Goal: Task Accomplishment & Management: Manage account settings

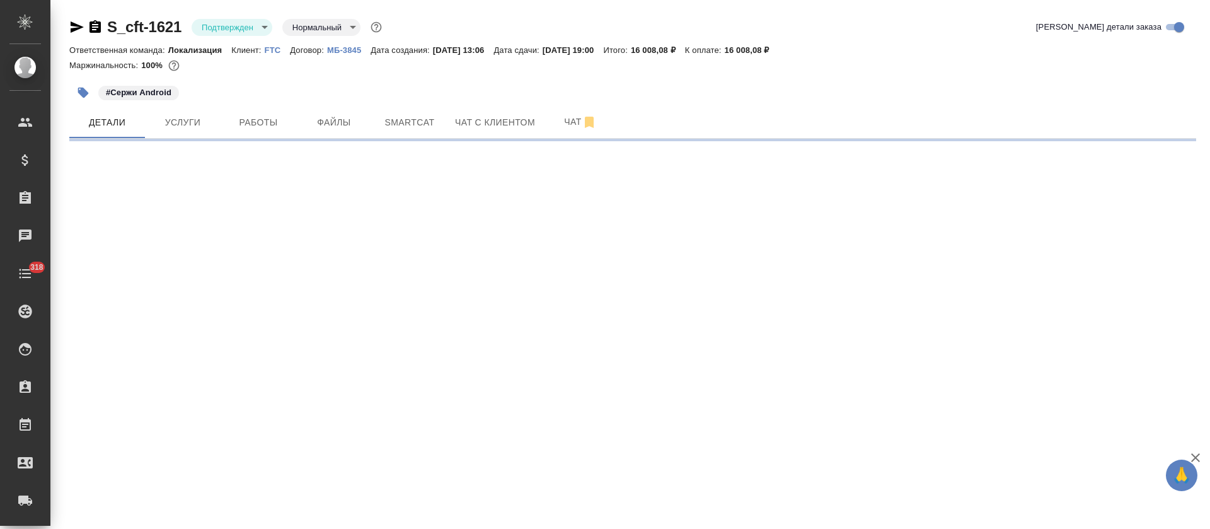
select select "RU"
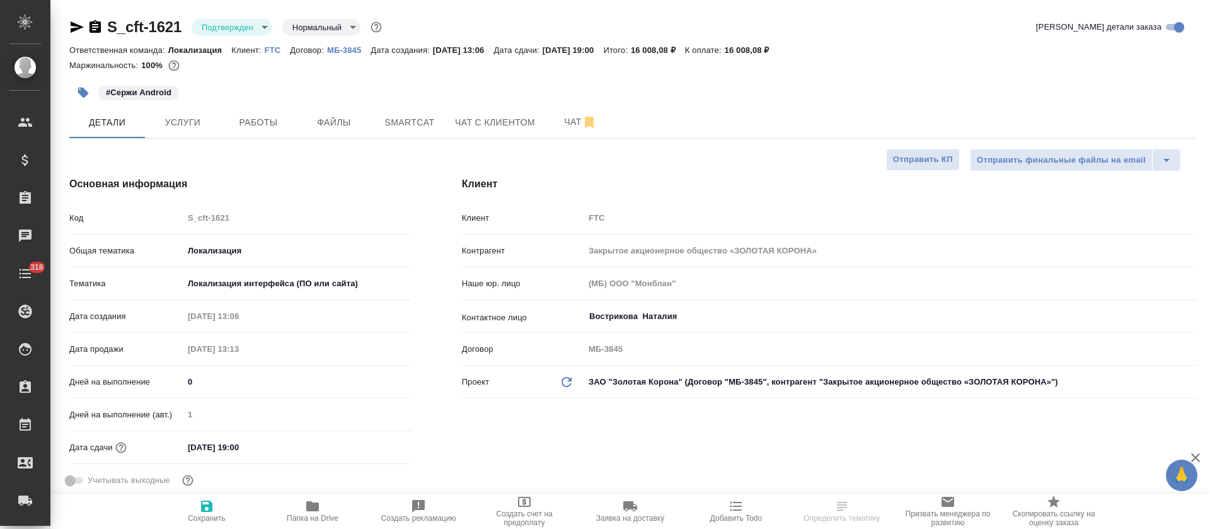
type textarea "x"
type input "[PERSON_NAME] [PERSON_NAME]"
type input "Сеитов Павел"
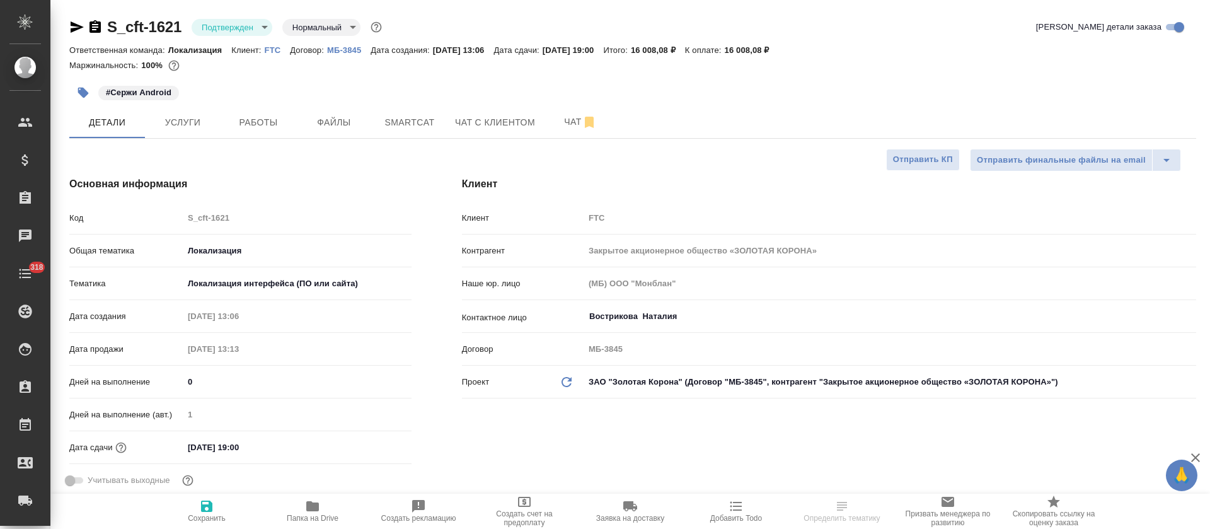
click at [248, 29] on body "🙏 .cls-1 fill:#fff; AWATERA Tretyakova Olga Клиенты Спецификации Заказы Чаты 31…" at bounding box center [605, 264] width 1210 height 529
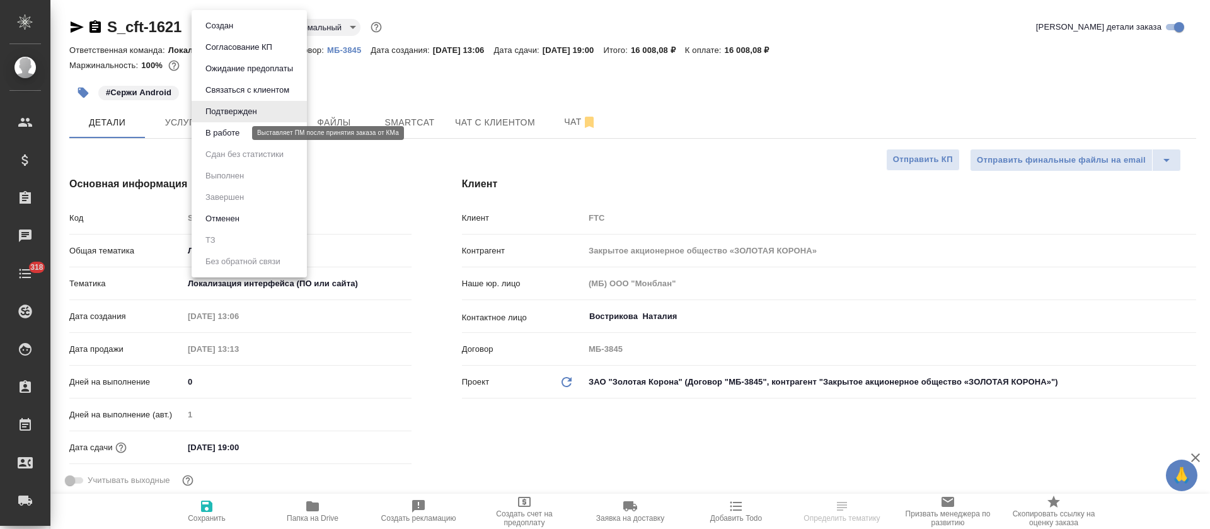
click at [239, 139] on button "В работе" at bounding box center [223, 133] width 42 height 14
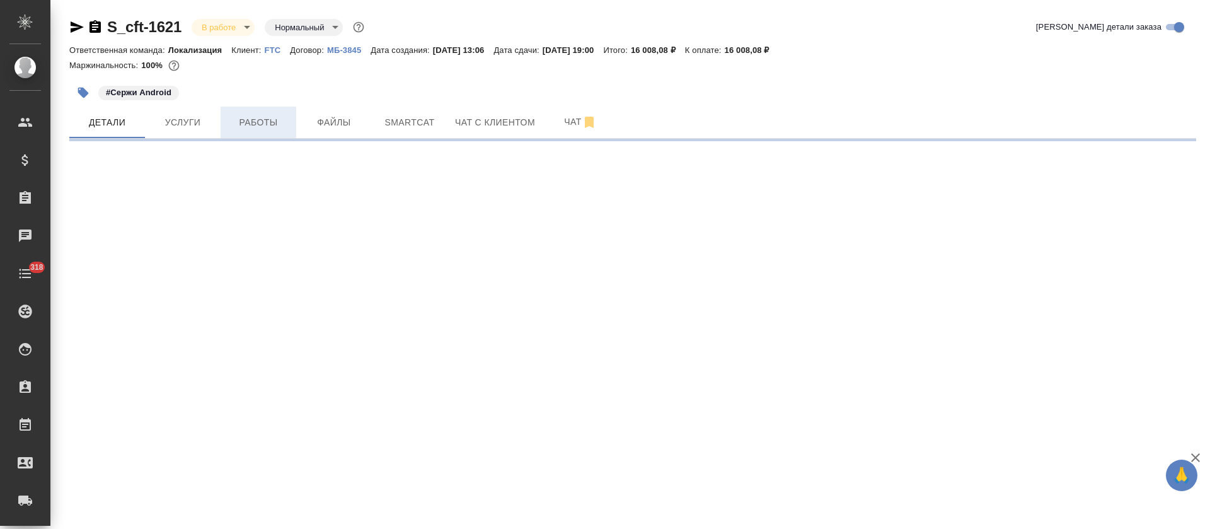
select select "RU"
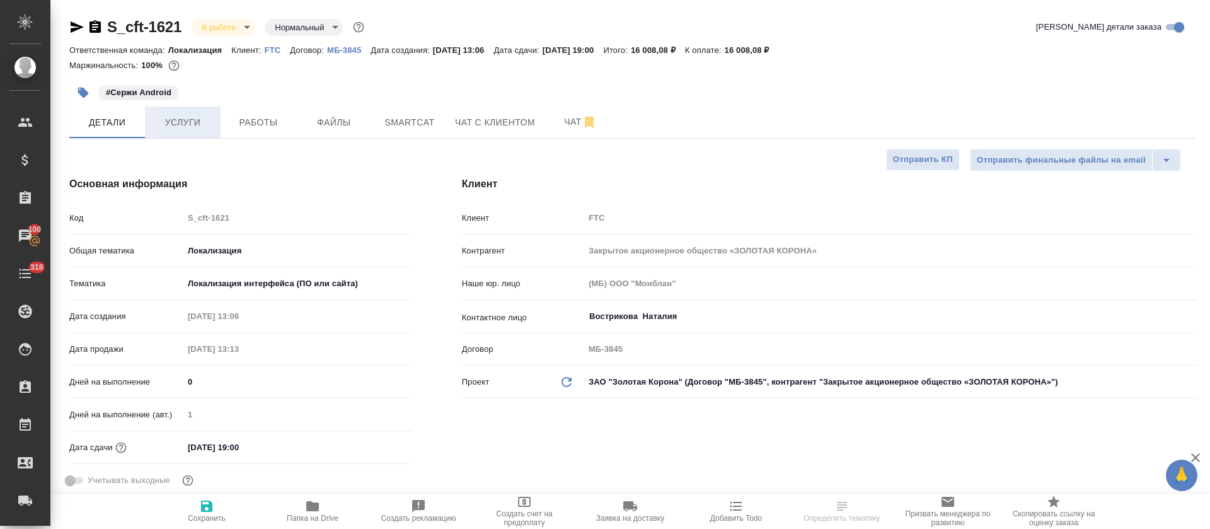
type textarea "x"
click at [204, 122] on span "Услуги" at bounding box center [182, 123] width 60 height 16
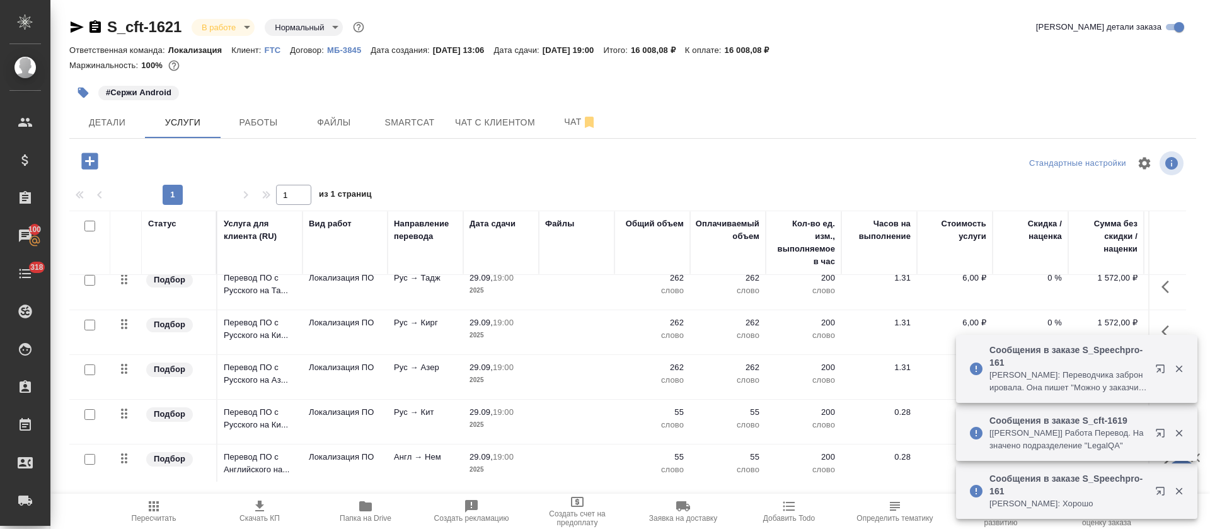
scroll to position [283, 0]
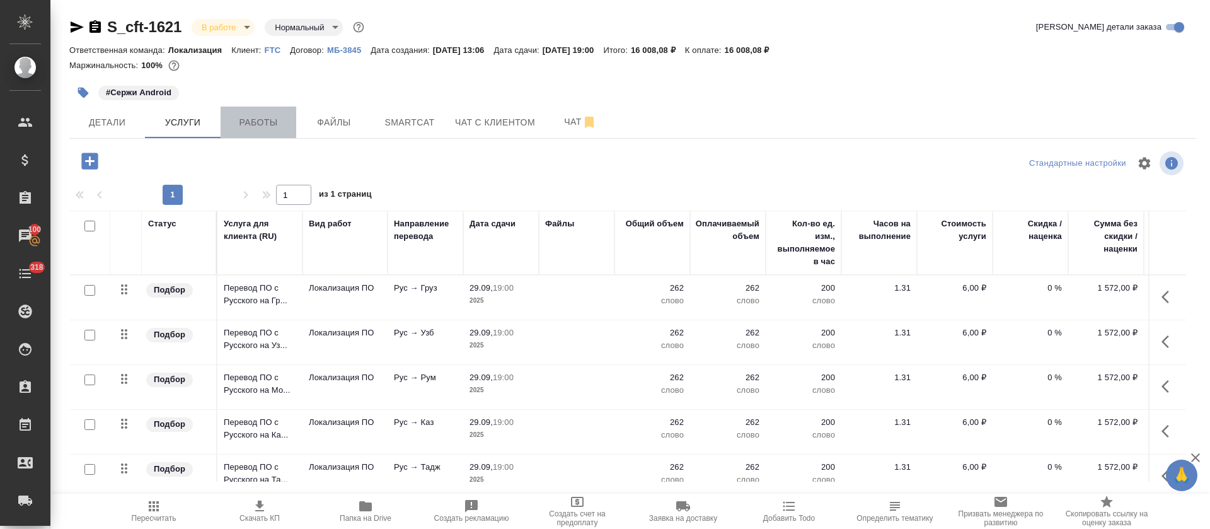
click at [248, 123] on span "Работы" at bounding box center [258, 123] width 60 height 16
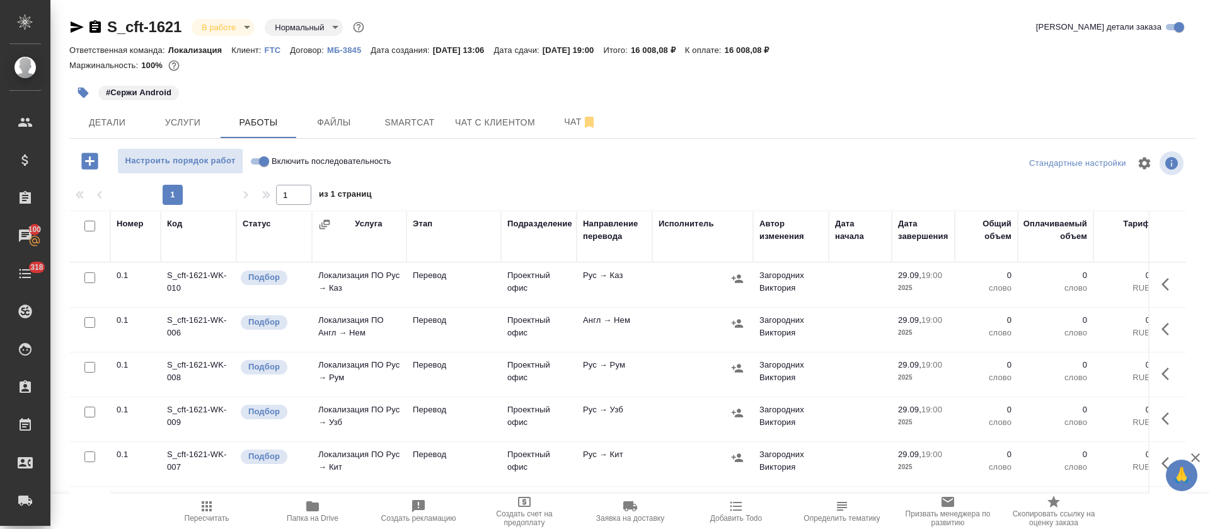
click at [261, 161] on input "Включить последовательность" at bounding box center [263, 161] width 45 height 15
checkbox input "true"
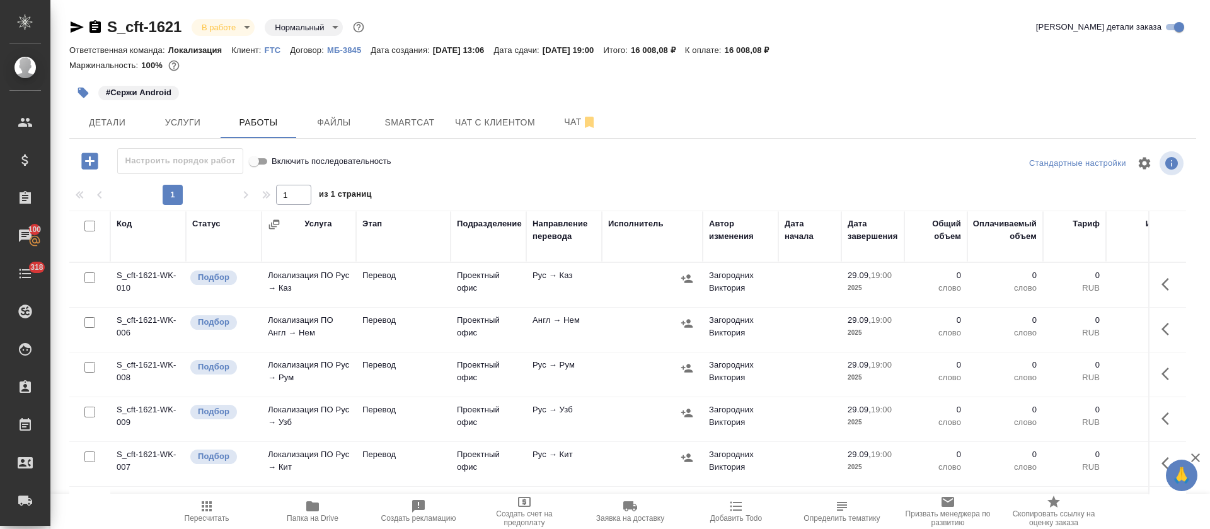
click at [89, 321] on input "checkbox" at bounding box center [89, 322] width 11 height 11
checkbox input "true"
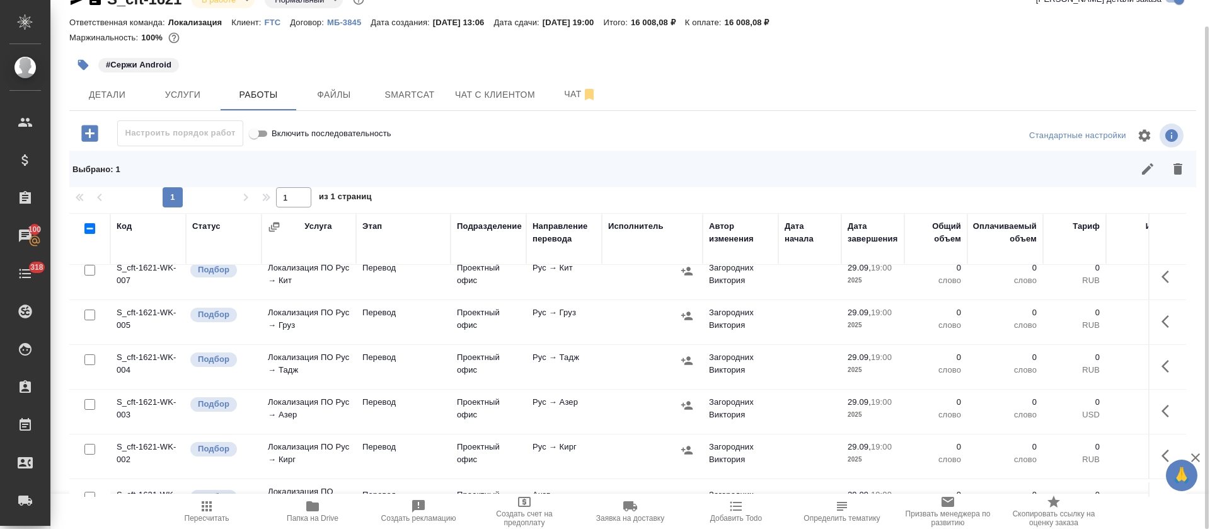
scroll to position [231, 0]
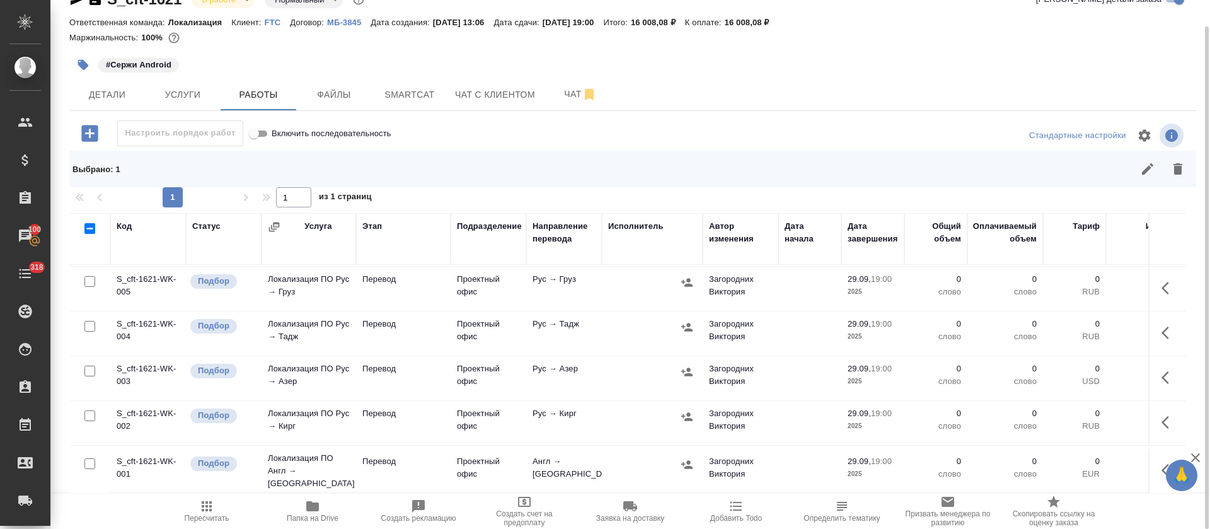
click at [89, 458] on input "checkbox" at bounding box center [89, 463] width 11 height 11
checkbox input "true"
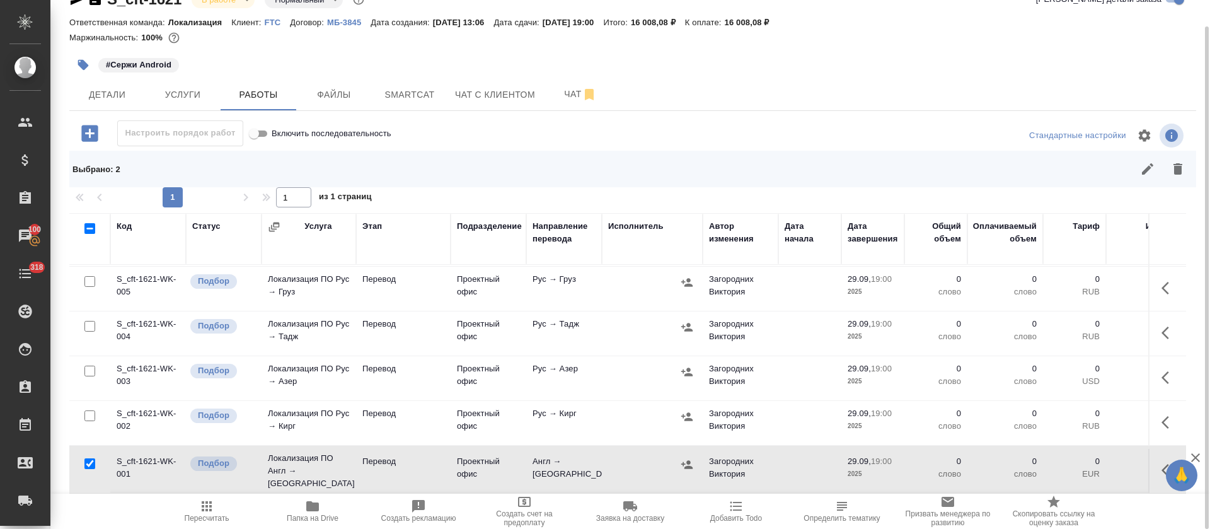
click at [1136, 170] on button "button" at bounding box center [1147, 169] width 30 height 30
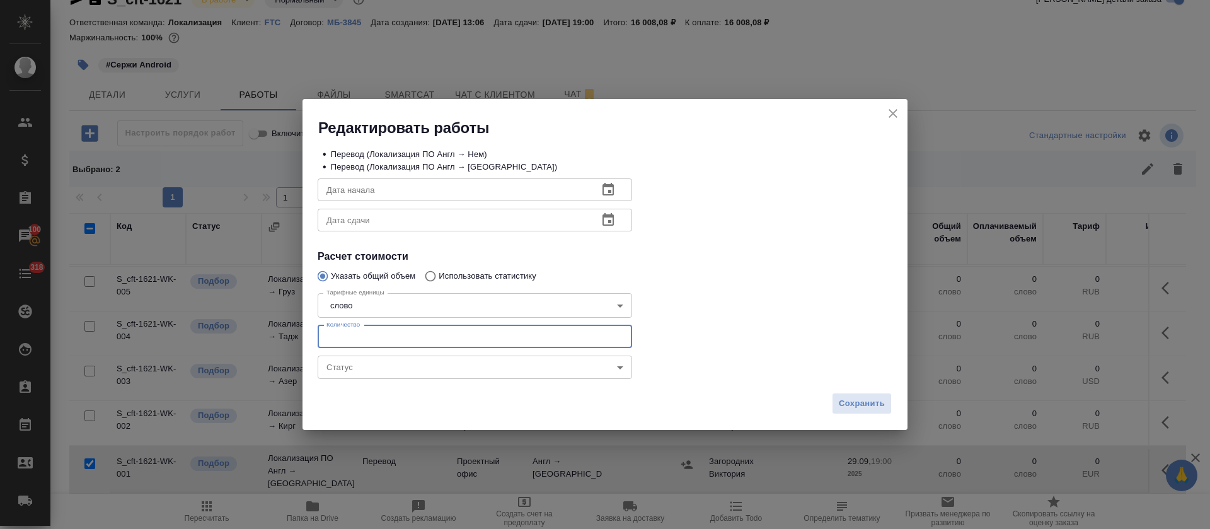
click at [415, 335] on input "number" at bounding box center [475, 336] width 314 height 23
type input "55"
click at [614, 190] on icon "button" at bounding box center [607, 189] width 15 height 15
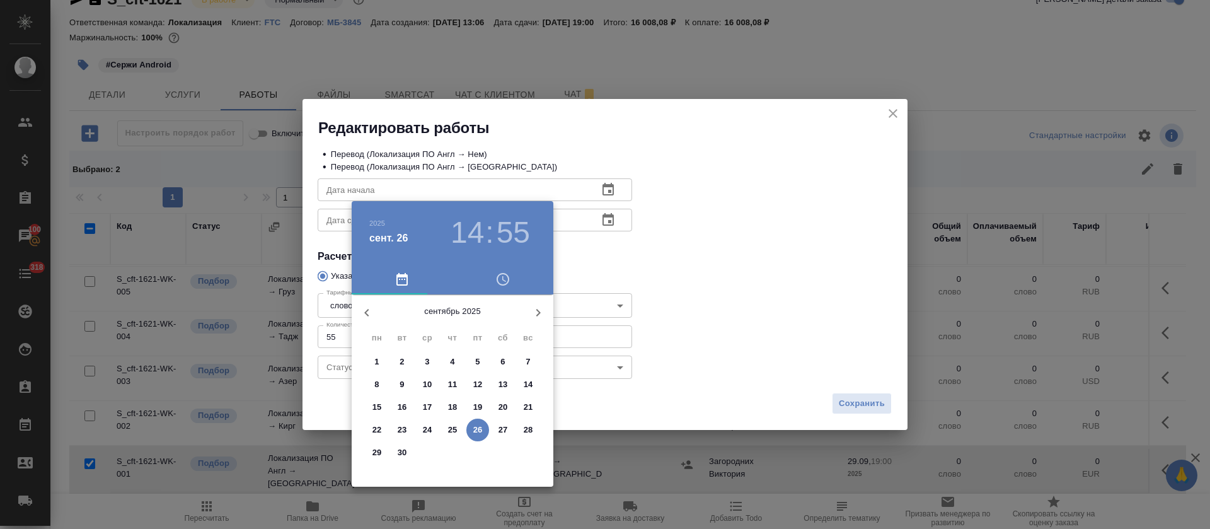
click at [478, 430] on p "26" at bounding box center [477, 429] width 9 height 13
type input "[DATE] 14:55"
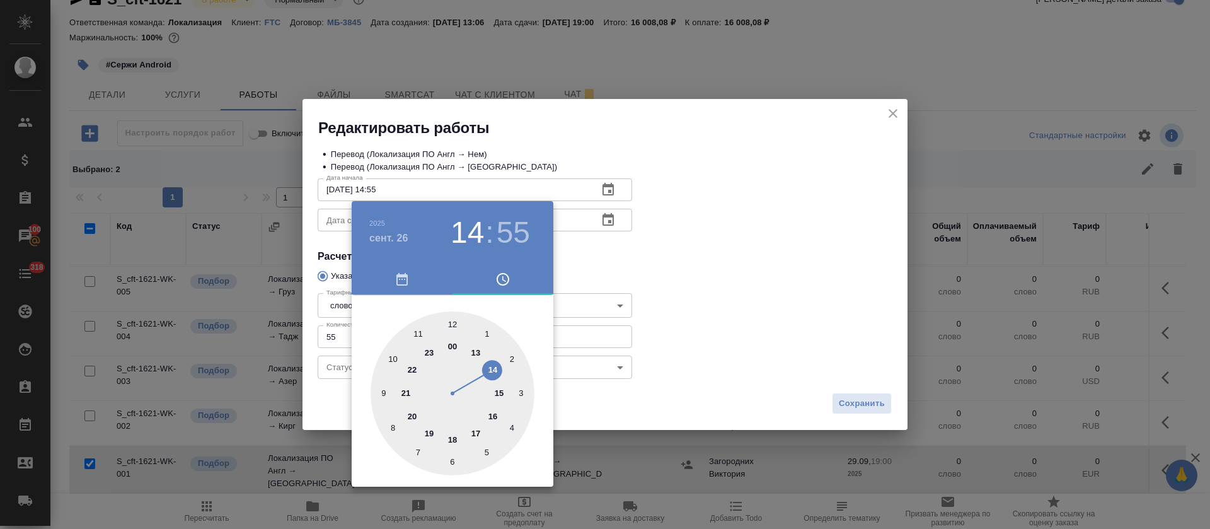
click at [594, 277] on div at bounding box center [605, 264] width 1210 height 529
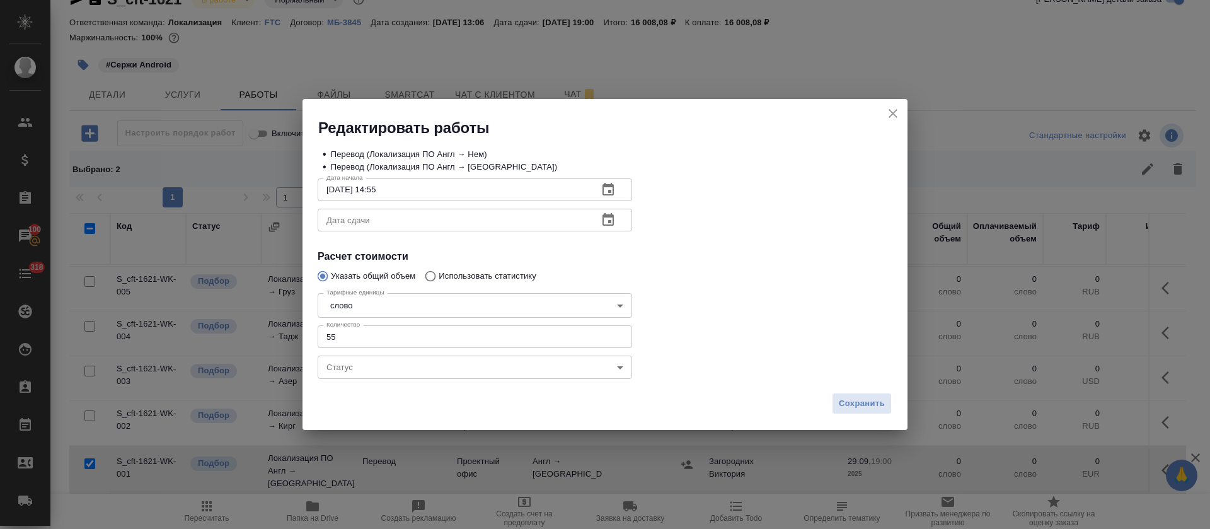
click at [611, 216] on icon "button" at bounding box center [607, 219] width 11 height 13
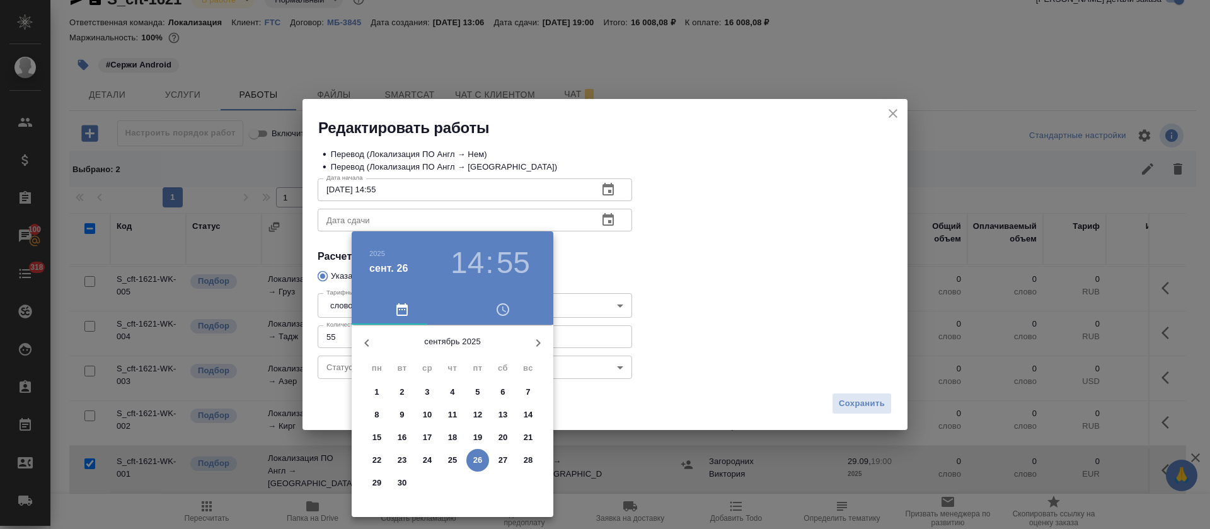
click at [379, 484] on p "29" at bounding box center [376, 482] width 9 height 13
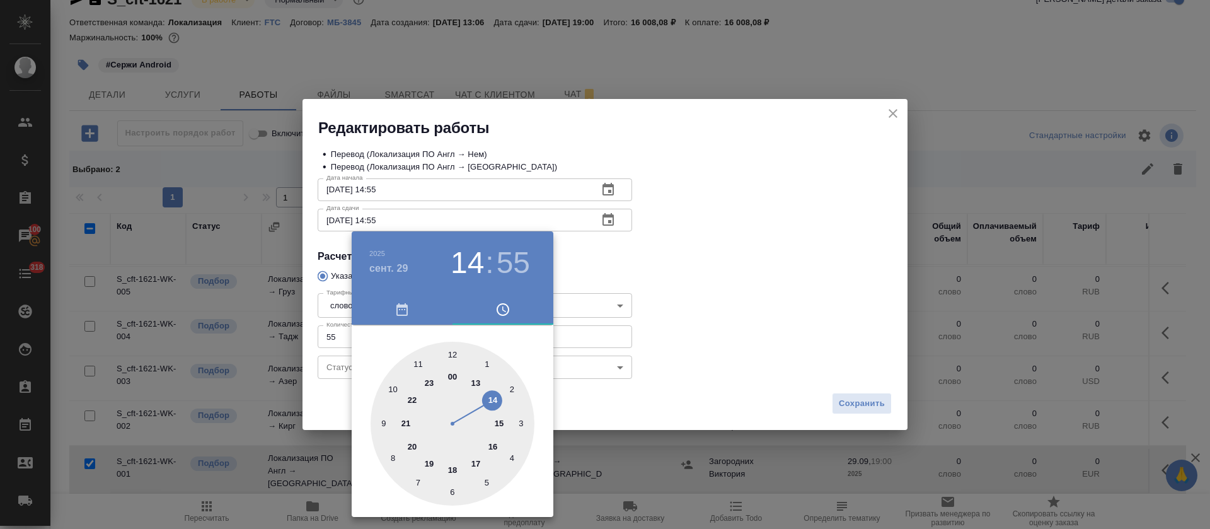
click at [452, 352] on div at bounding box center [452, 423] width 164 height 164
type input "[DATE] 12:00"
drag, startPoint x: 648, startPoint y: 331, endPoint x: 684, endPoint y: 356, distance: 43.9
click at [649, 331] on div at bounding box center [605, 264] width 1210 height 529
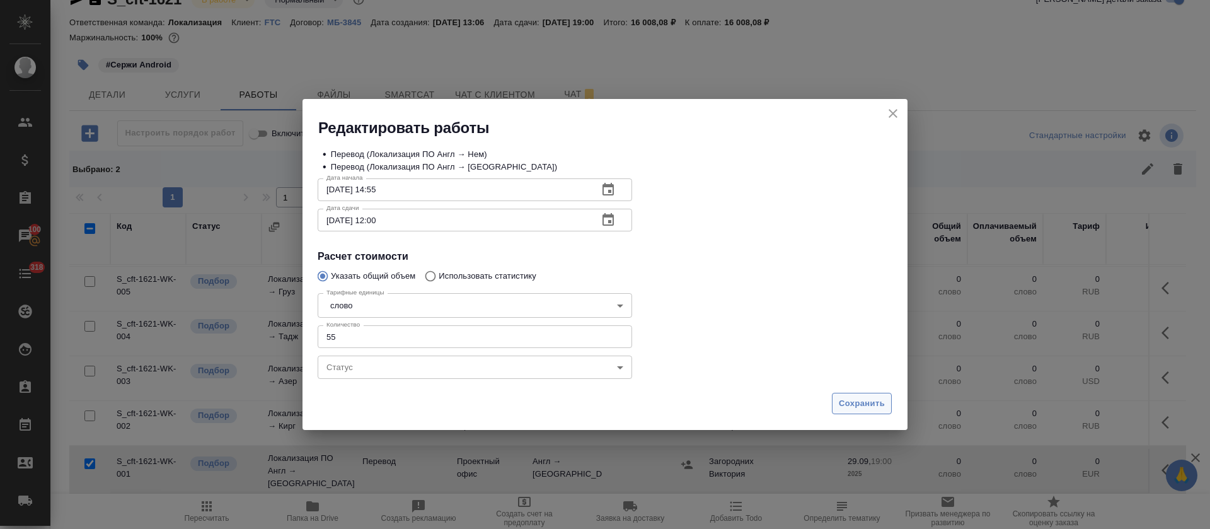
click at [857, 405] on span "Сохранить" at bounding box center [861, 403] width 46 height 14
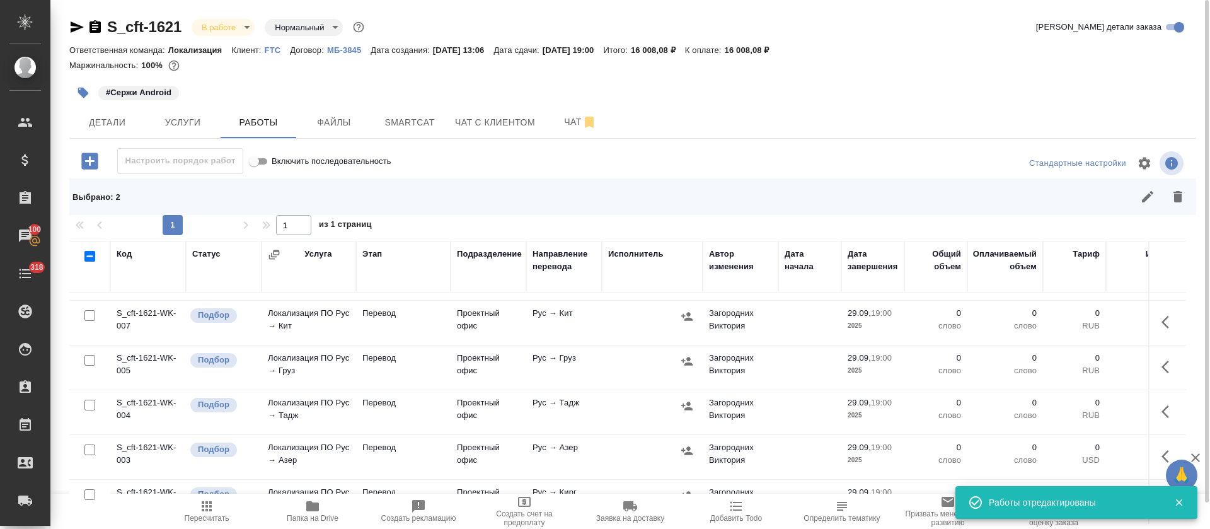
scroll to position [136, 0]
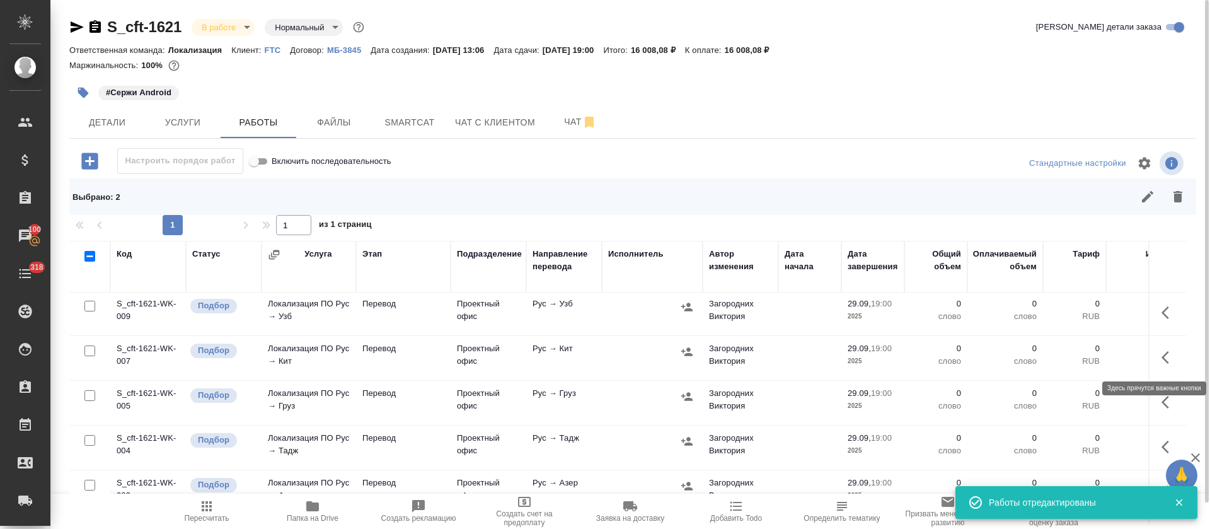
click at [1161, 357] on icon "button" at bounding box center [1168, 357] width 15 height 15
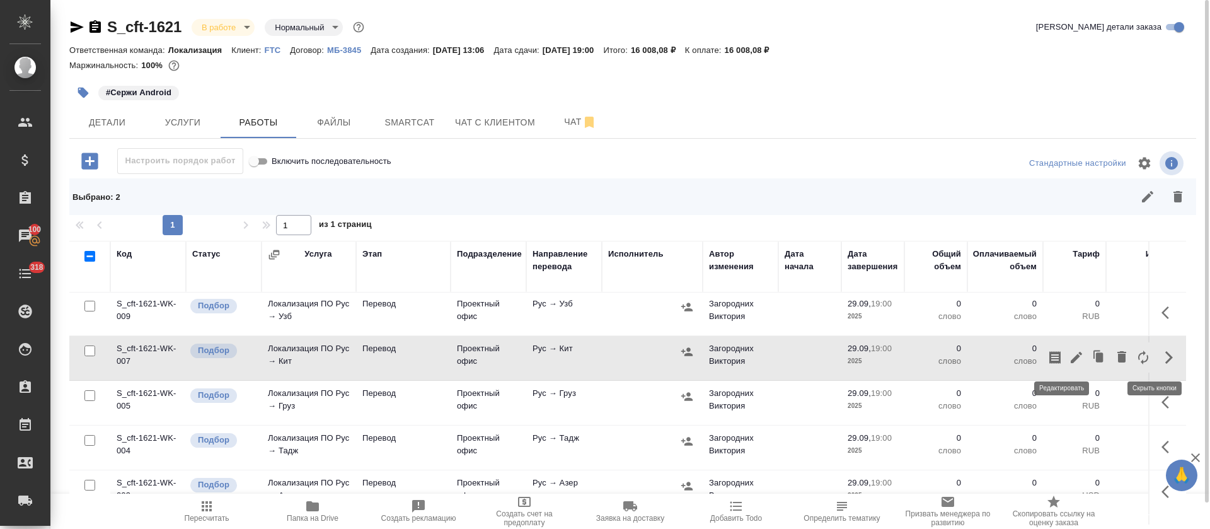
click at [1070, 357] on icon "button" at bounding box center [1075, 357] width 11 height 11
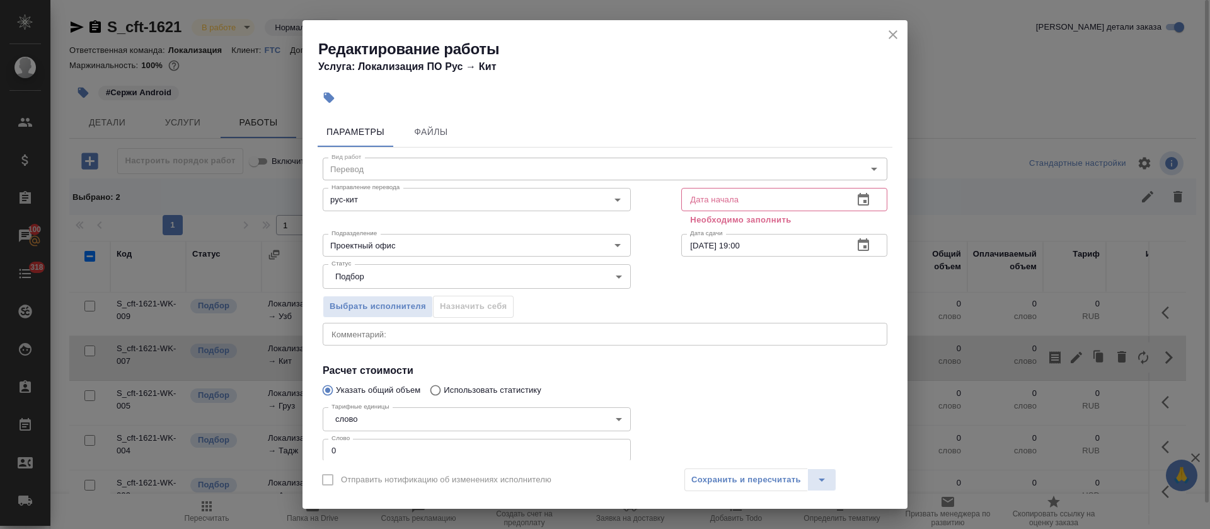
click at [371, 421] on body "🙏 .cls-1 fill:#fff; AWATERA Tretyakova Olga Клиенты Спецификации Заказы 100 Чат…" at bounding box center [605, 264] width 1210 height 529
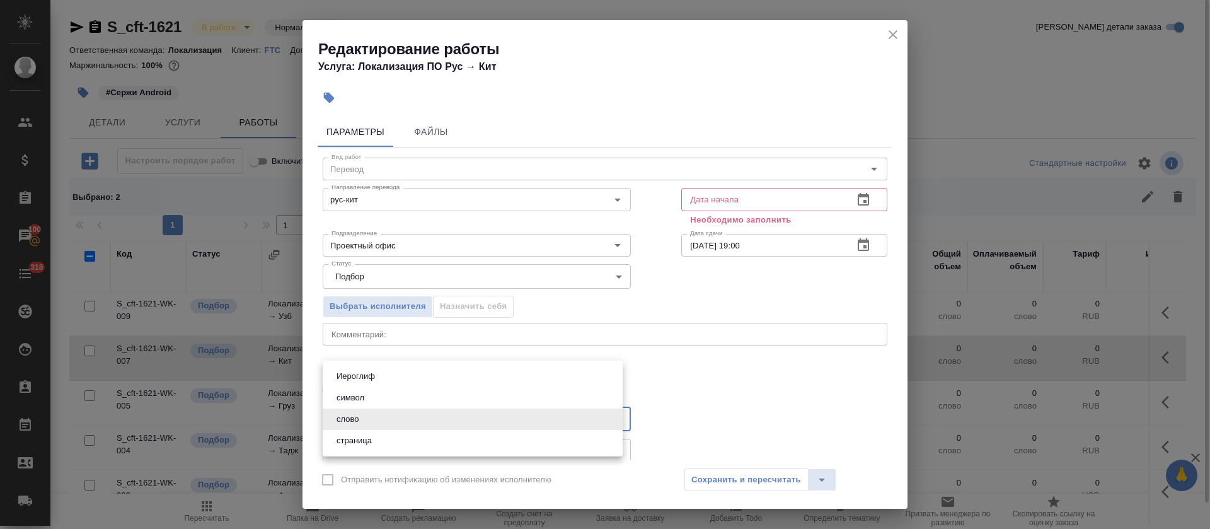
click at [504, 418] on li "слово" at bounding box center [473, 418] width 300 height 21
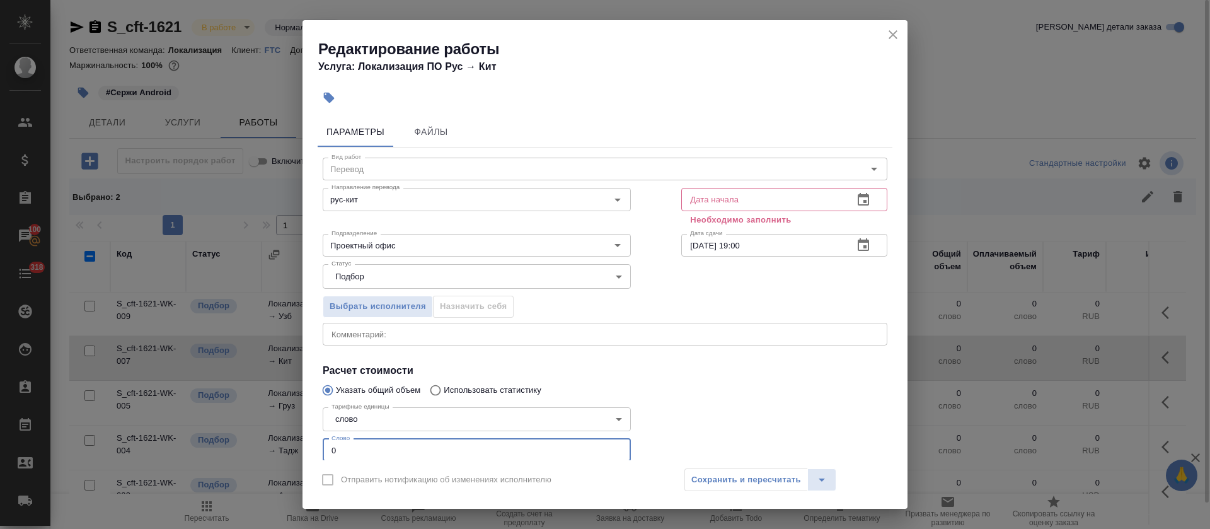
scroll to position [80, 0]
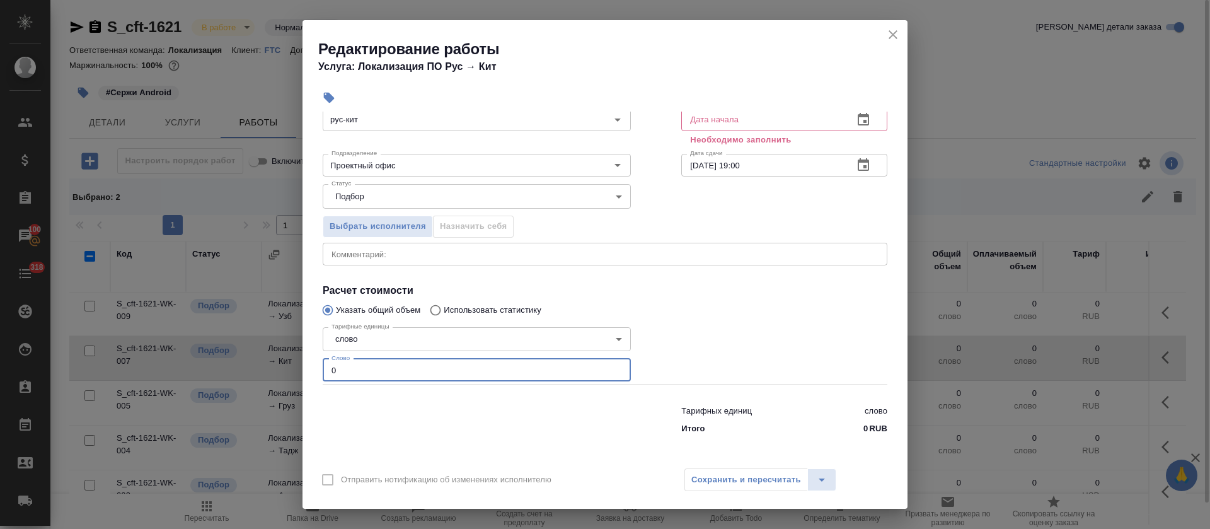
click at [314, 457] on div "Параметры Файлы Вид работ Перевод Вид работ Направление перевода рус-кит Направ…" at bounding box center [604, 286] width 605 height 348
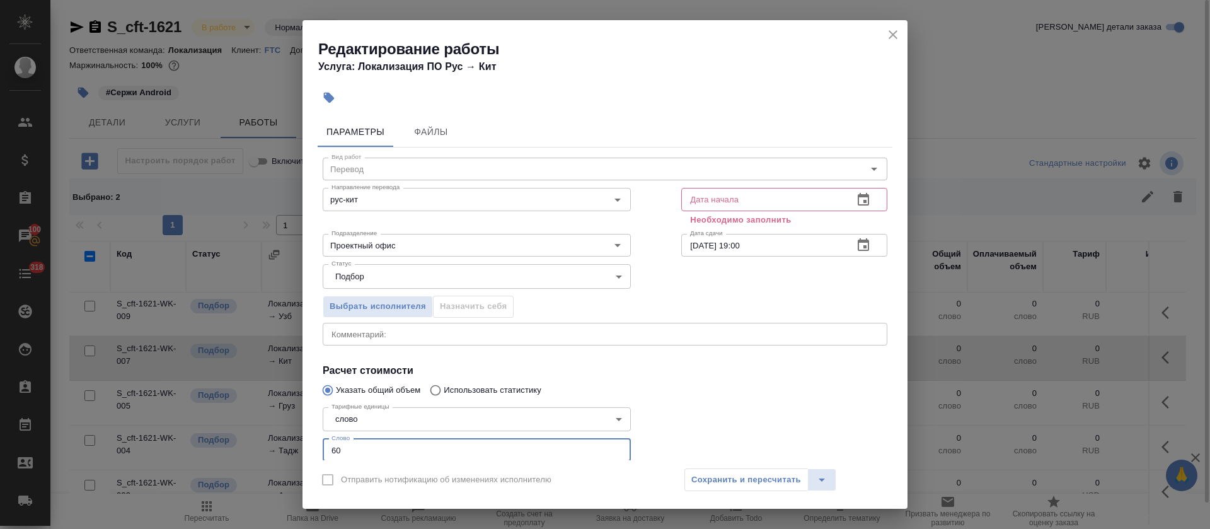
type input "60"
click at [855, 197] on icon "button" at bounding box center [862, 199] width 15 height 15
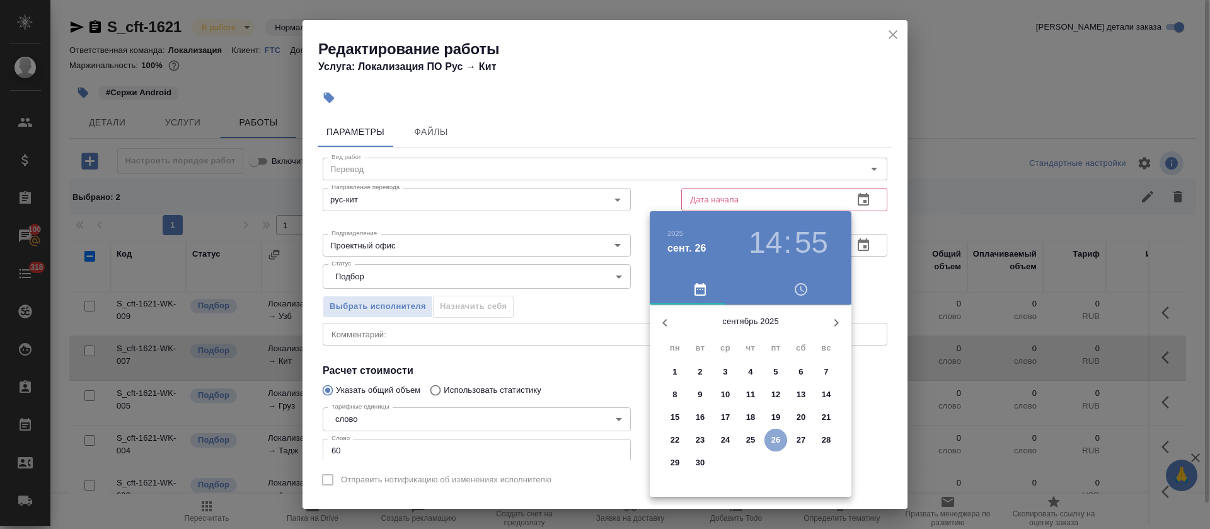
click at [775, 437] on p "26" at bounding box center [775, 439] width 9 height 13
type input "26.09.2025 14:55"
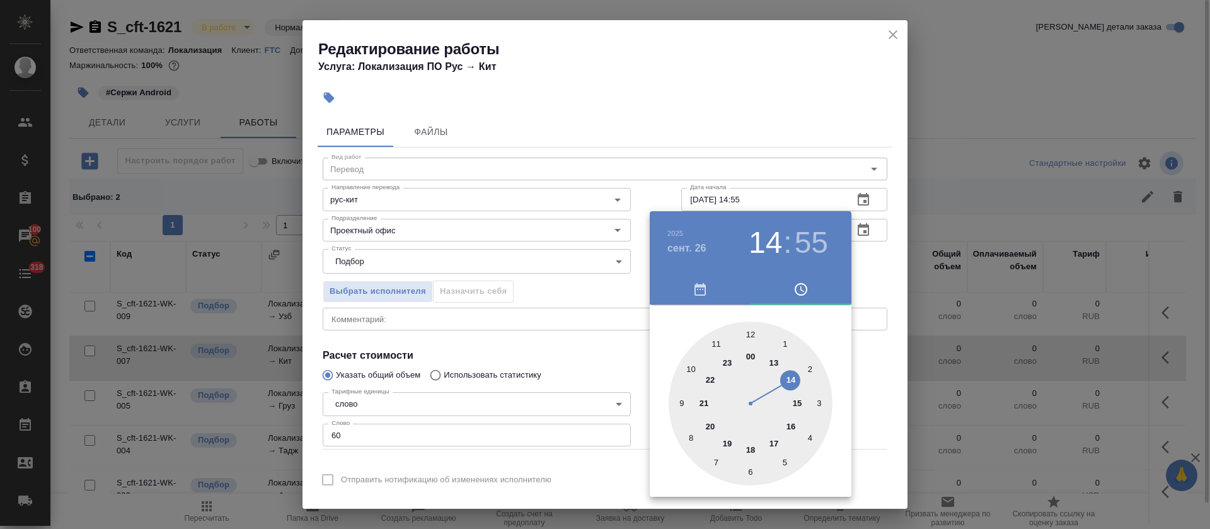
click at [623, 360] on div at bounding box center [605, 264] width 1210 height 529
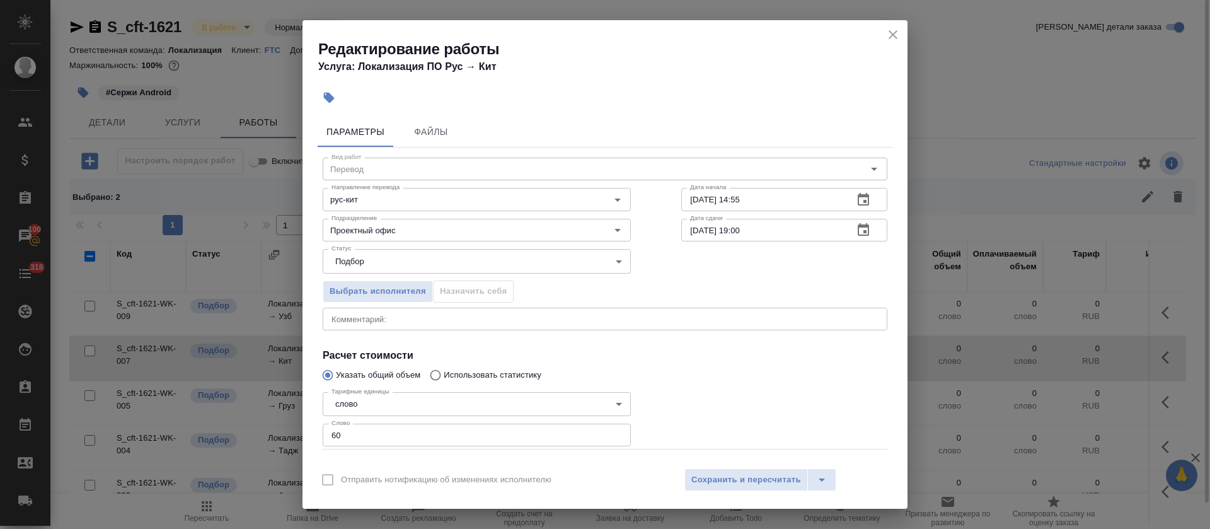
click at [857, 227] on icon "button" at bounding box center [862, 229] width 11 height 13
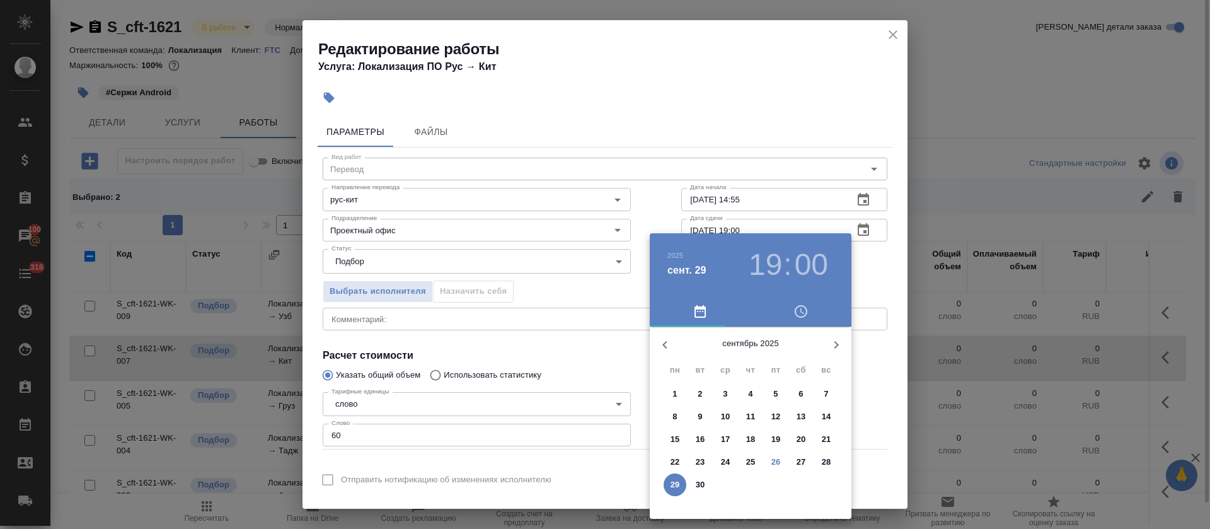
click at [668, 486] on span "29" at bounding box center [674, 484] width 23 height 13
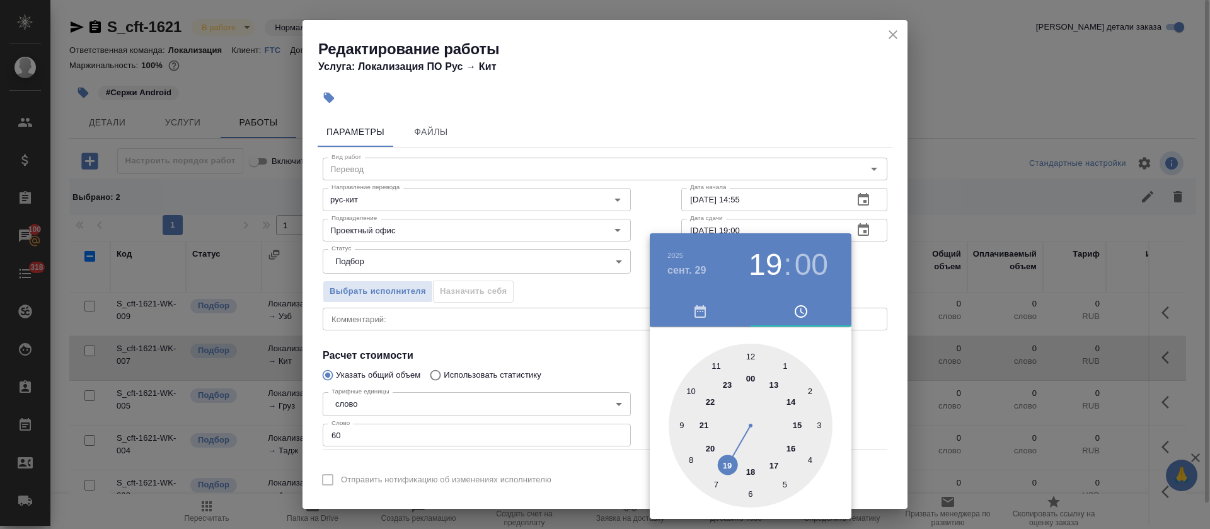
click at [754, 355] on div at bounding box center [750, 425] width 164 height 164
type input "29.09.2025 12:00"
drag, startPoint x: 530, startPoint y: 351, endPoint x: 541, endPoint y: 363, distance: 16.5
click at [529, 351] on div at bounding box center [605, 264] width 1210 height 529
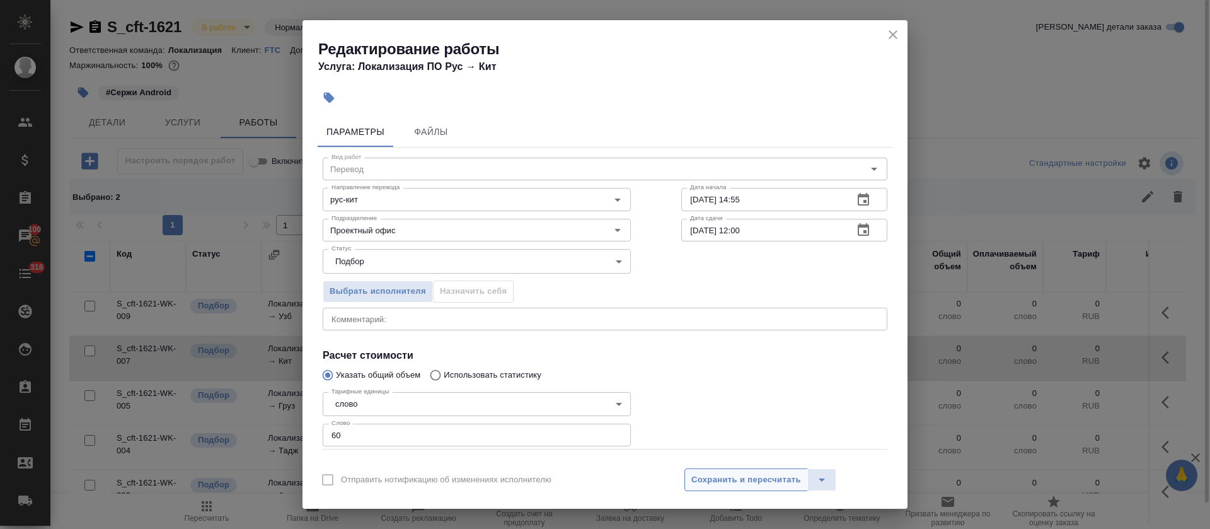
click at [736, 486] on span "Сохранить и пересчитать" at bounding box center [746, 479] width 110 height 14
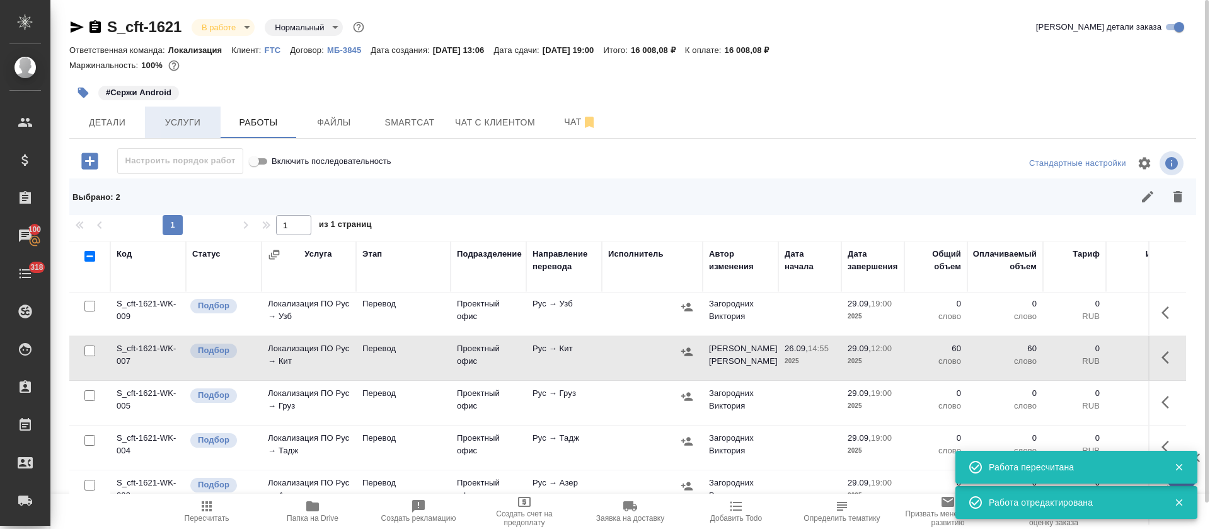
click at [166, 131] on button "Услуги" at bounding box center [183, 121] width 76 height 31
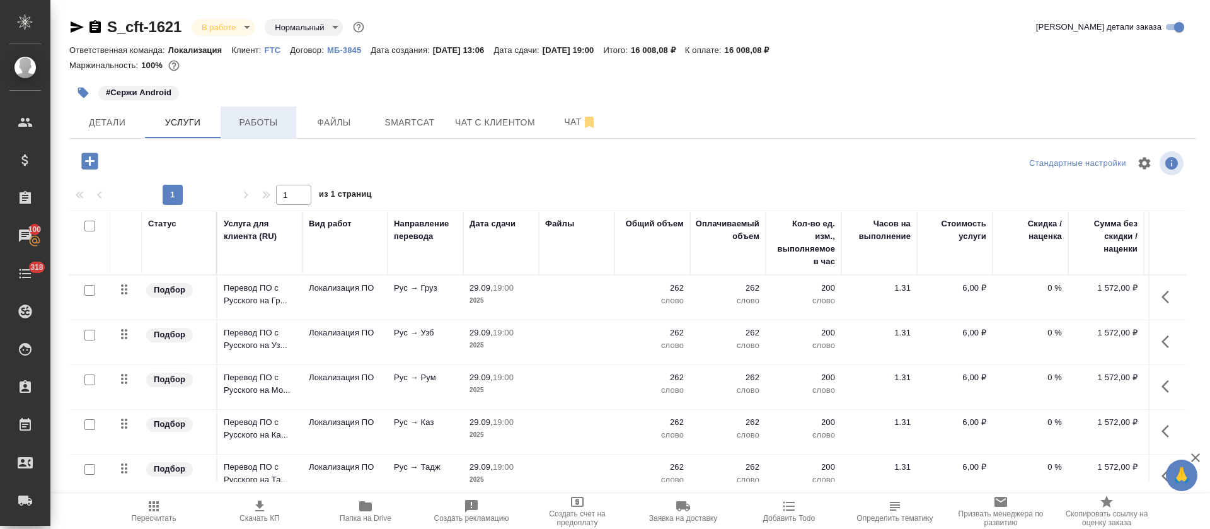
click at [263, 117] on span "Работы" at bounding box center [258, 123] width 60 height 16
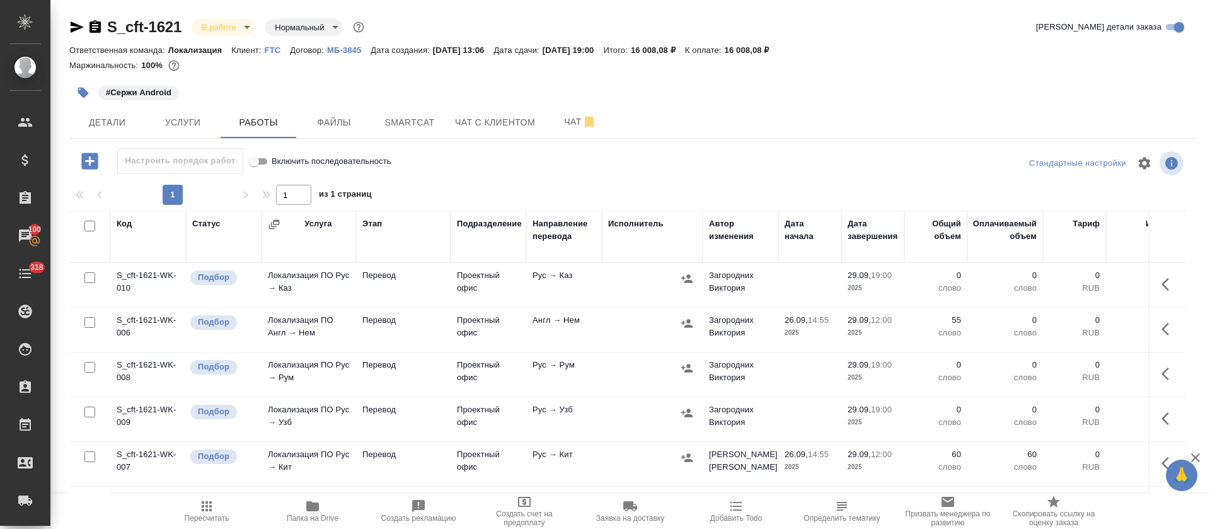
click at [89, 227] on input "checkbox" at bounding box center [89, 225] width 11 height 11
checkbox input "true"
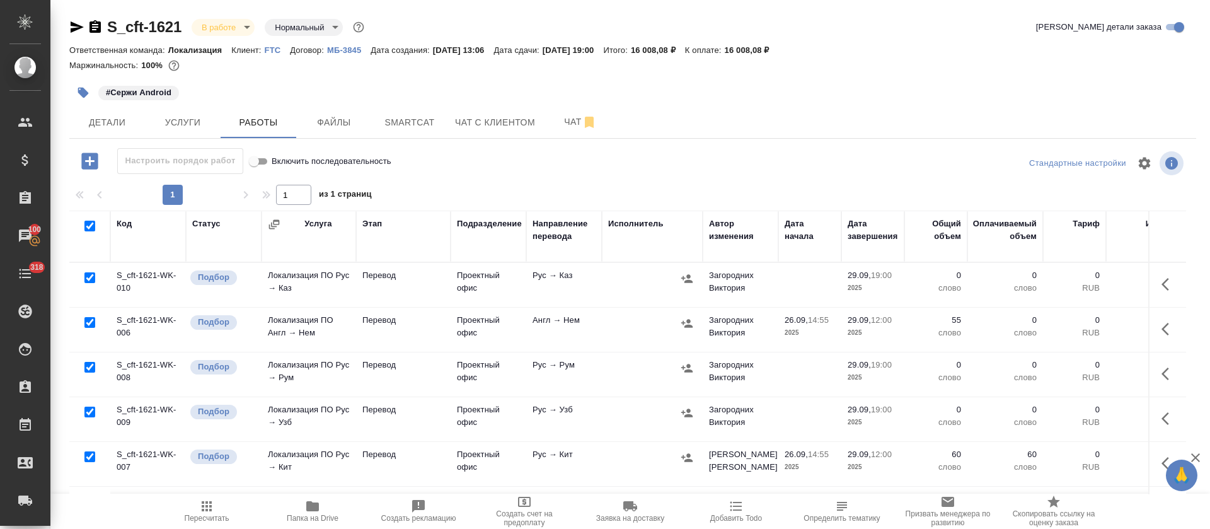
checkbox input "true"
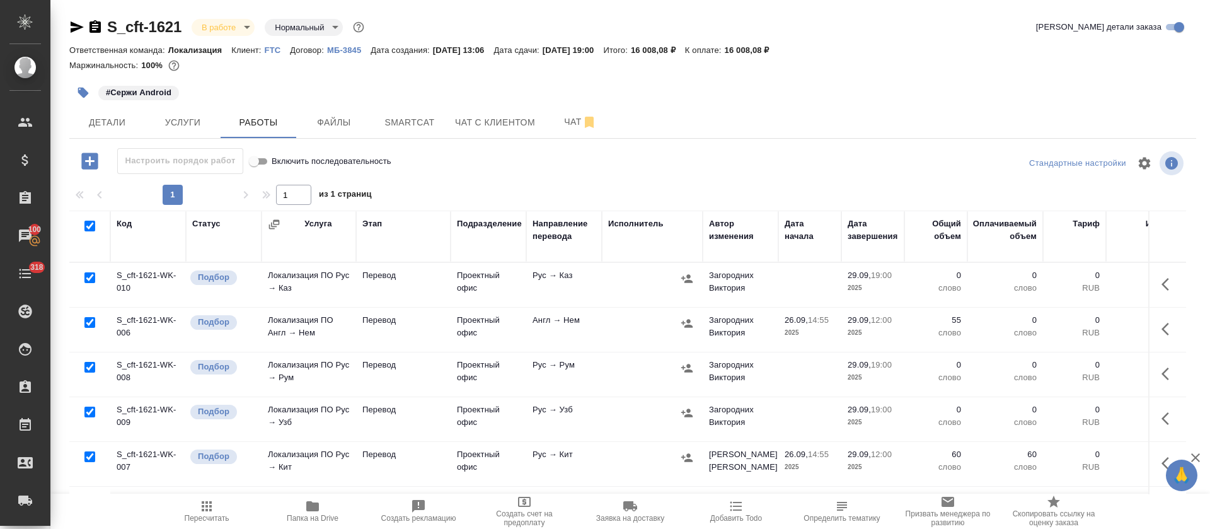
checkbox input "true"
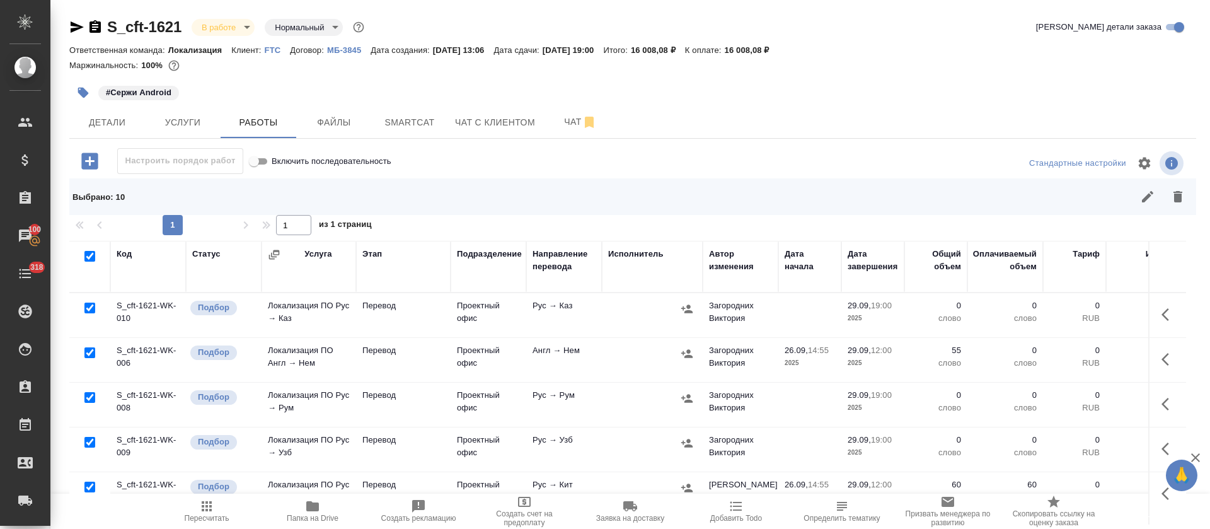
click at [91, 350] on input "checkbox" at bounding box center [89, 352] width 11 height 11
checkbox input "false"
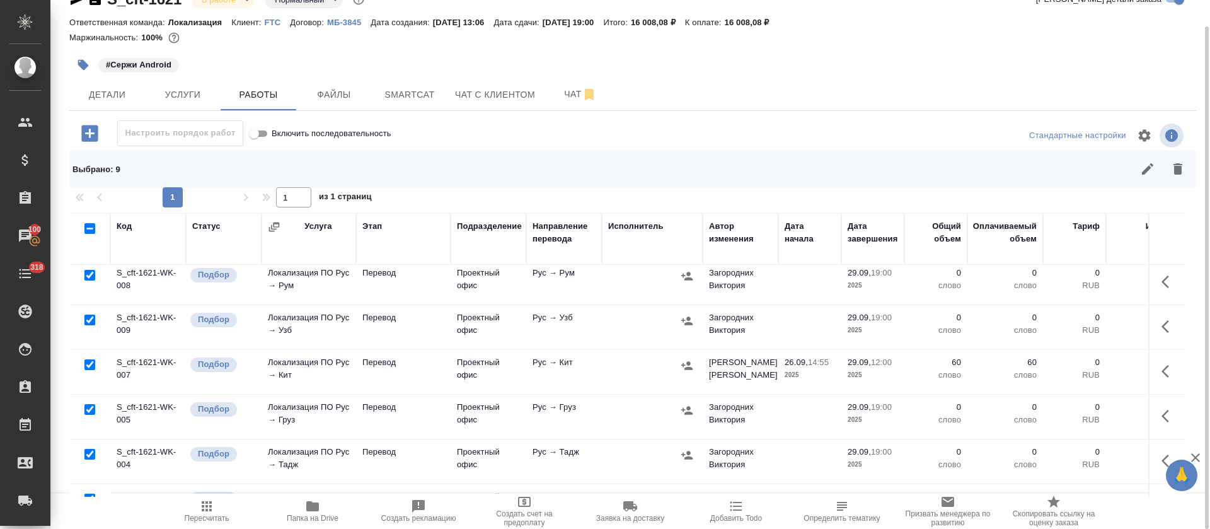
scroll to position [189, 0]
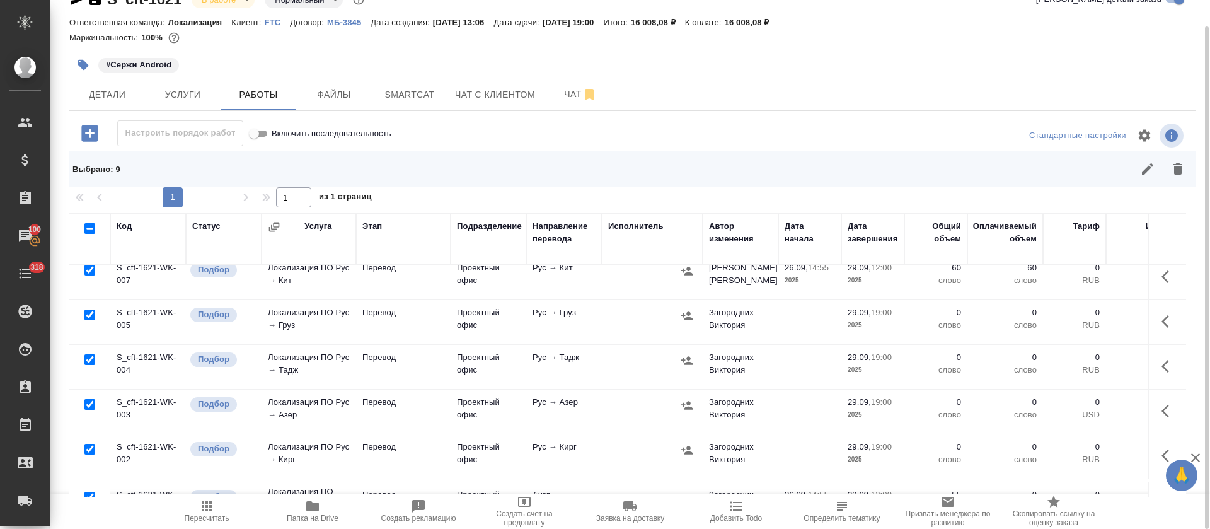
click at [88, 268] on input "checkbox" at bounding box center [89, 270] width 11 height 11
checkbox input "false"
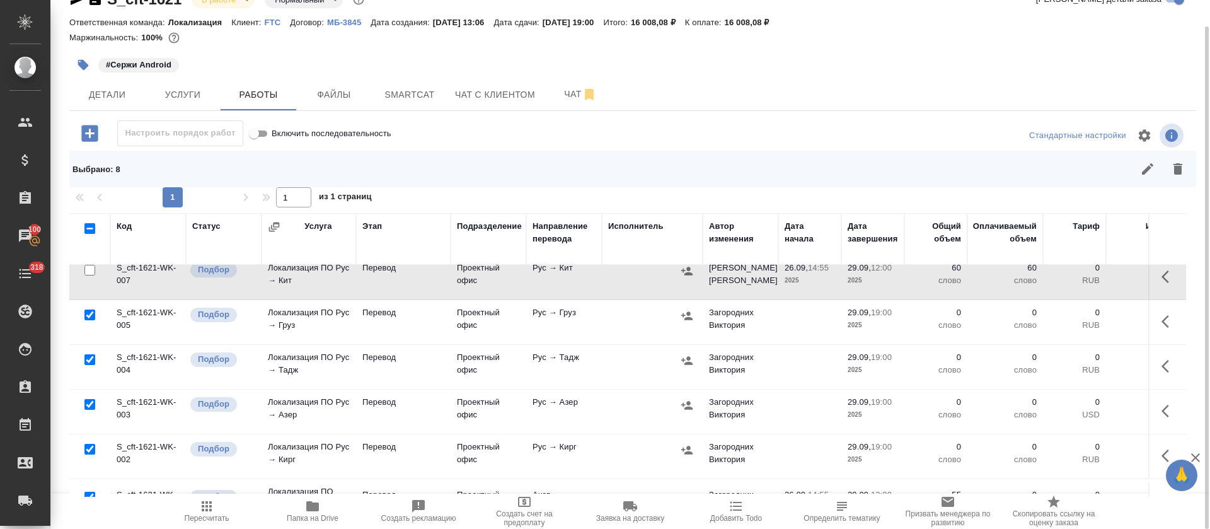
scroll to position [231, 0]
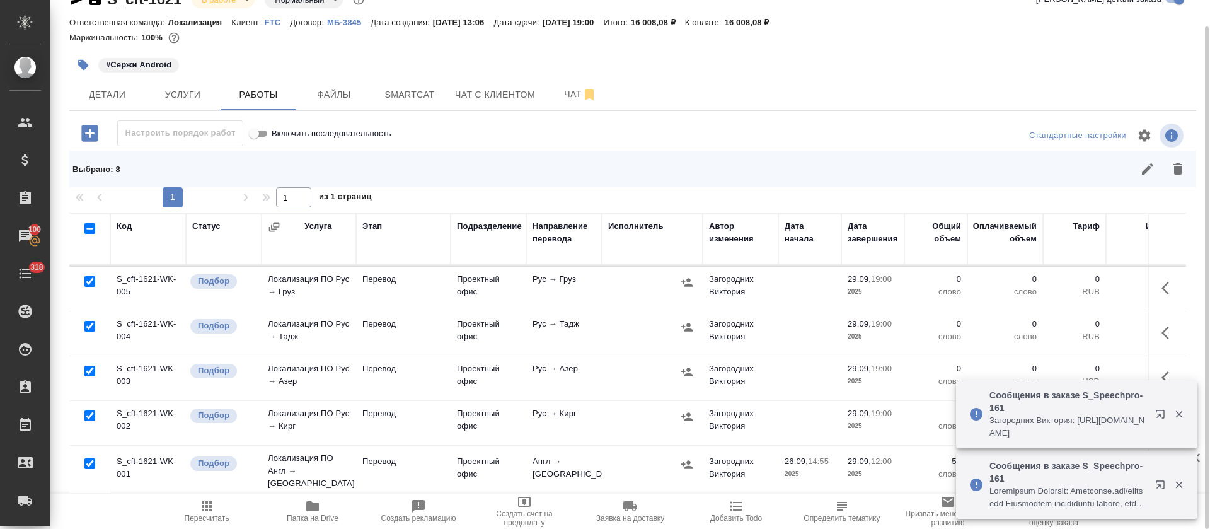
click at [91, 458] on input "checkbox" at bounding box center [89, 463] width 11 height 11
checkbox input "false"
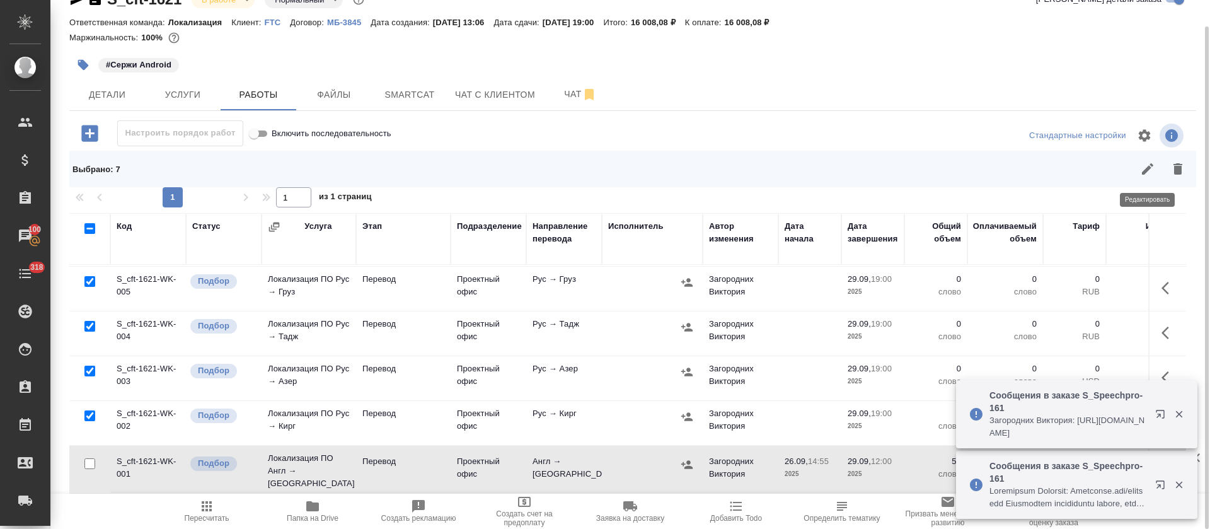
click at [1149, 171] on icon "button" at bounding box center [1147, 168] width 15 height 15
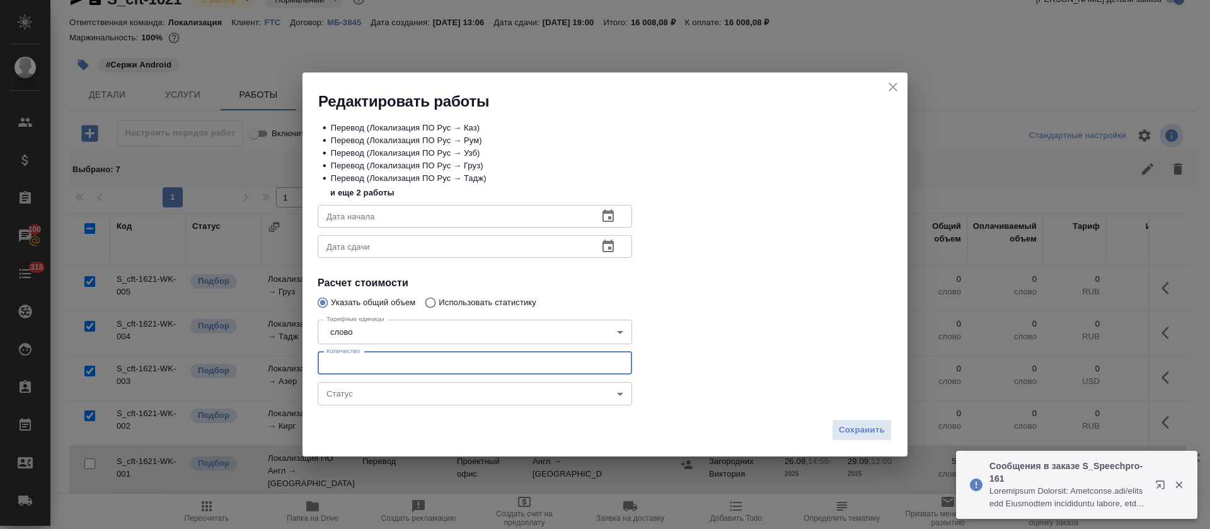
click at [431, 362] on input "number" at bounding box center [475, 363] width 314 height 23
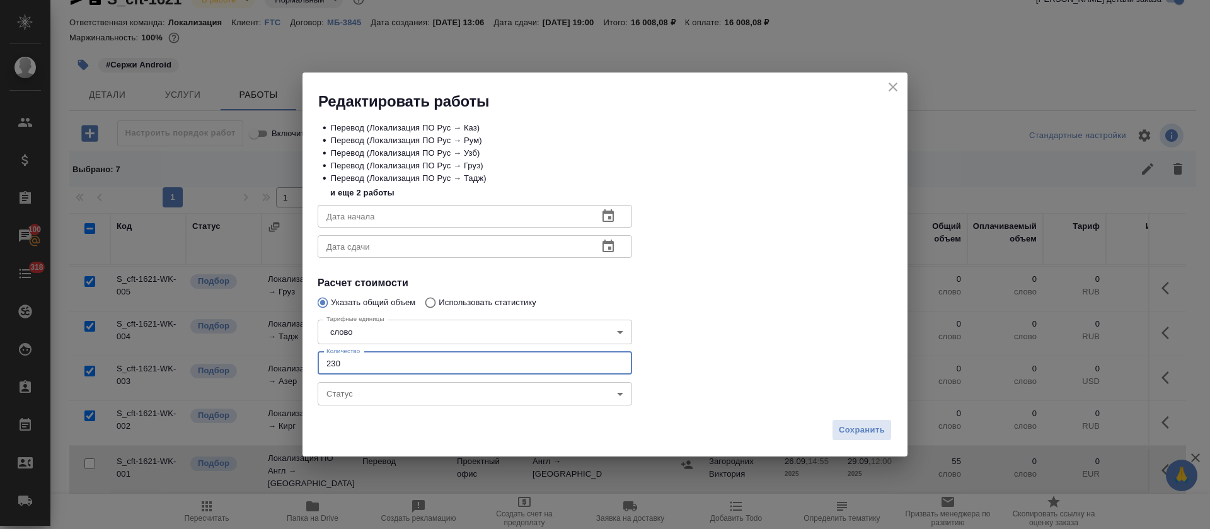
type input "230"
click at [612, 214] on icon "button" at bounding box center [607, 216] width 15 height 15
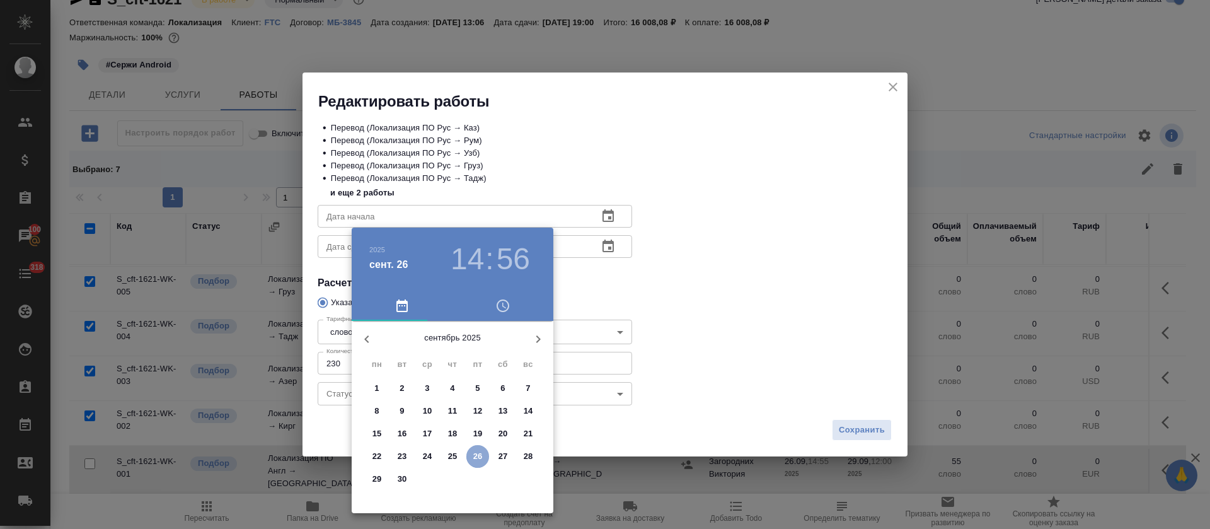
click at [482, 455] on p "26" at bounding box center [477, 456] width 9 height 13
type input "26.09.2025 14:56"
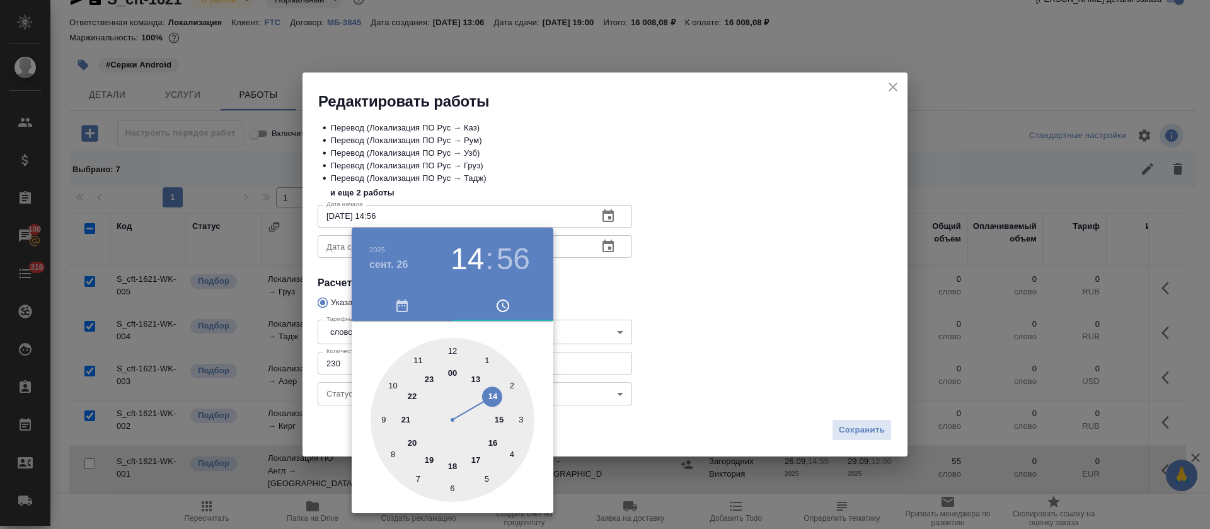
click at [621, 294] on div at bounding box center [605, 264] width 1210 height 529
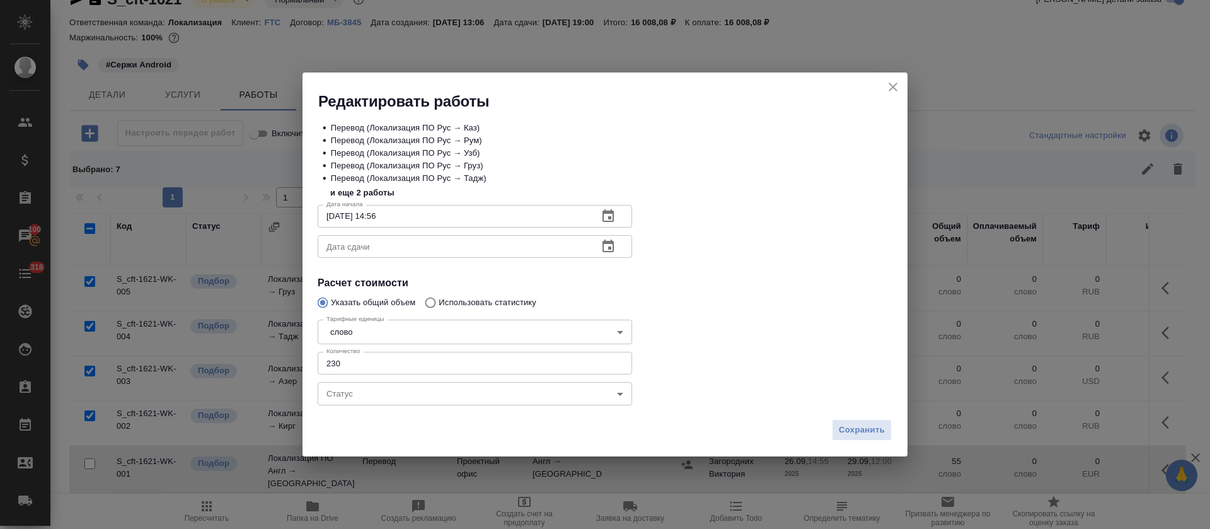
click at [607, 248] on icon "button" at bounding box center [607, 246] width 15 height 15
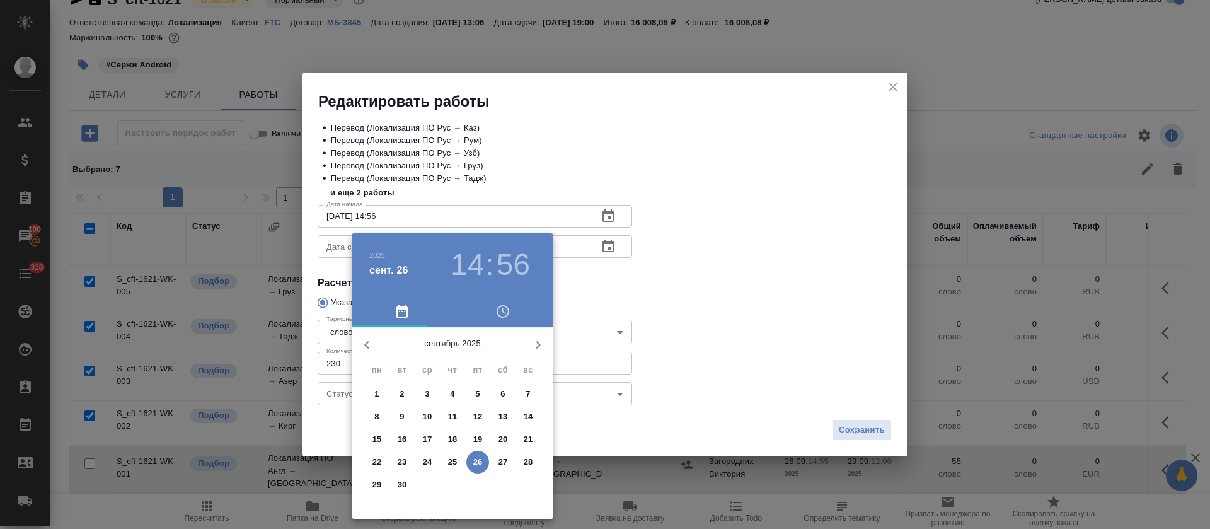
click at [368, 488] on span "29" at bounding box center [376, 484] width 23 height 13
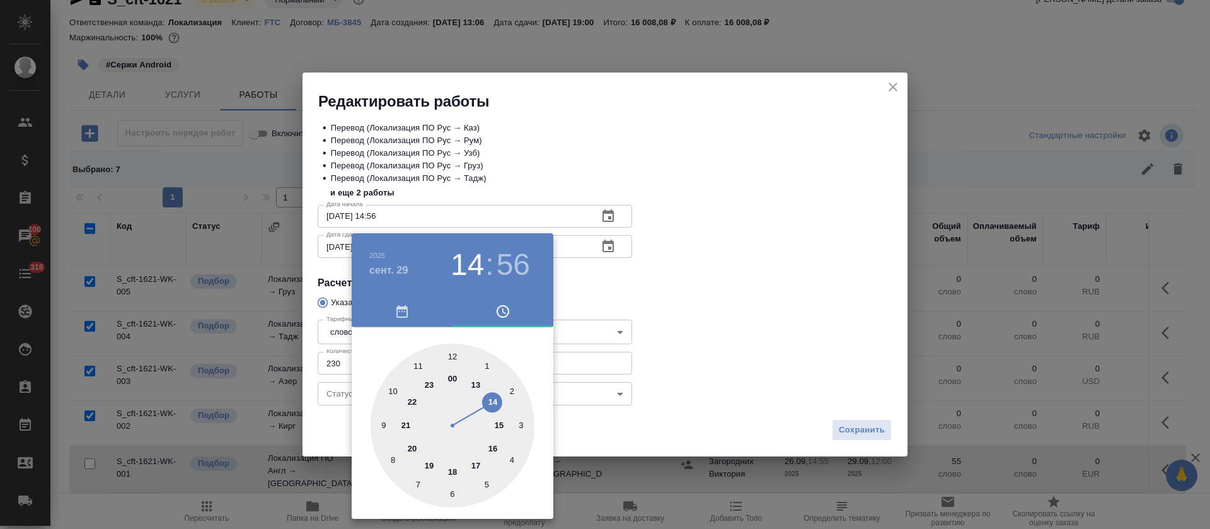
click at [453, 355] on div at bounding box center [452, 425] width 164 height 164
click at [453, 354] on div at bounding box center [452, 425] width 164 height 164
type input "29.09.2025 12:00"
click at [725, 316] on div at bounding box center [605, 264] width 1210 height 529
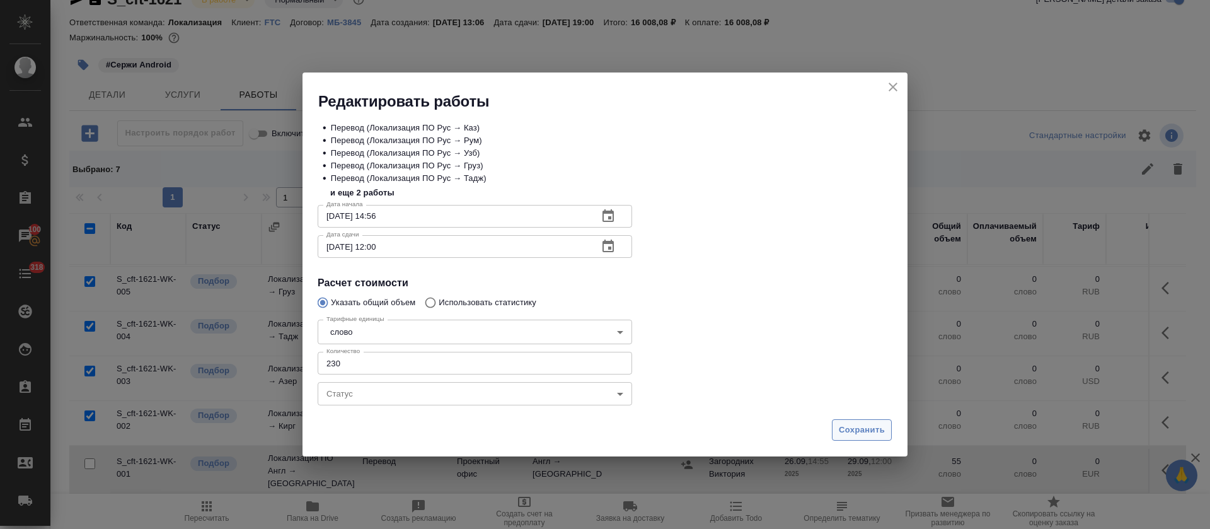
click at [856, 435] on span "Сохранить" at bounding box center [861, 430] width 46 height 14
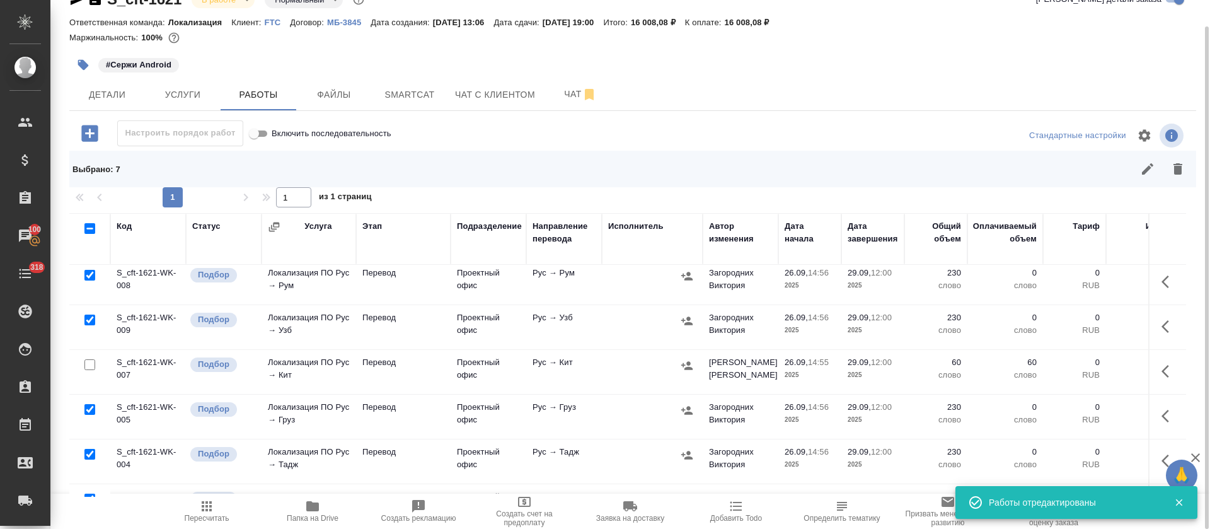
scroll to position [189, 0]
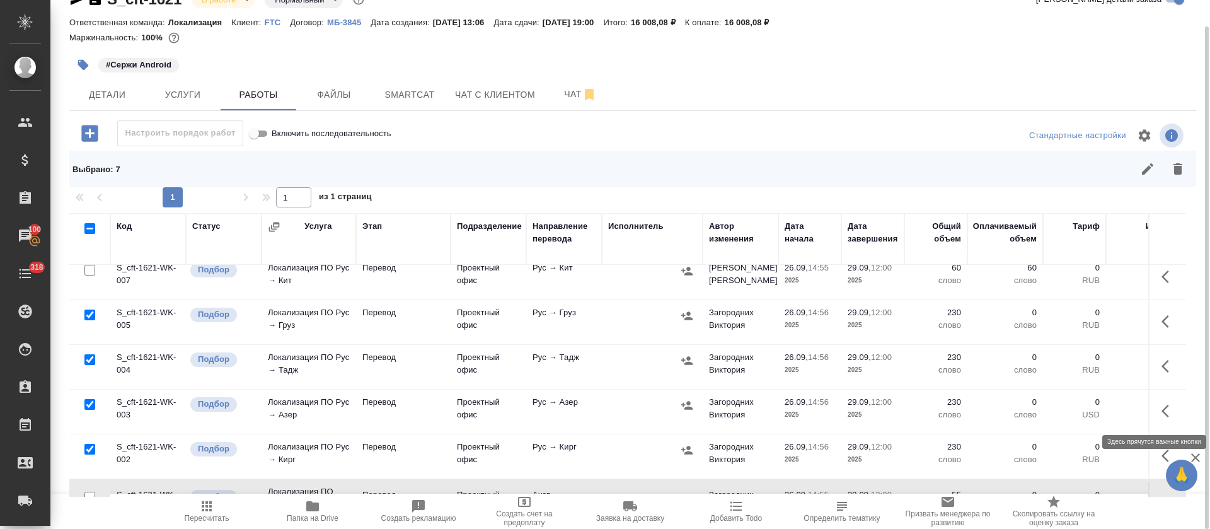
click at [1161, 406] on icon "button" at bounding box center [1168, 410] width 15 height 15
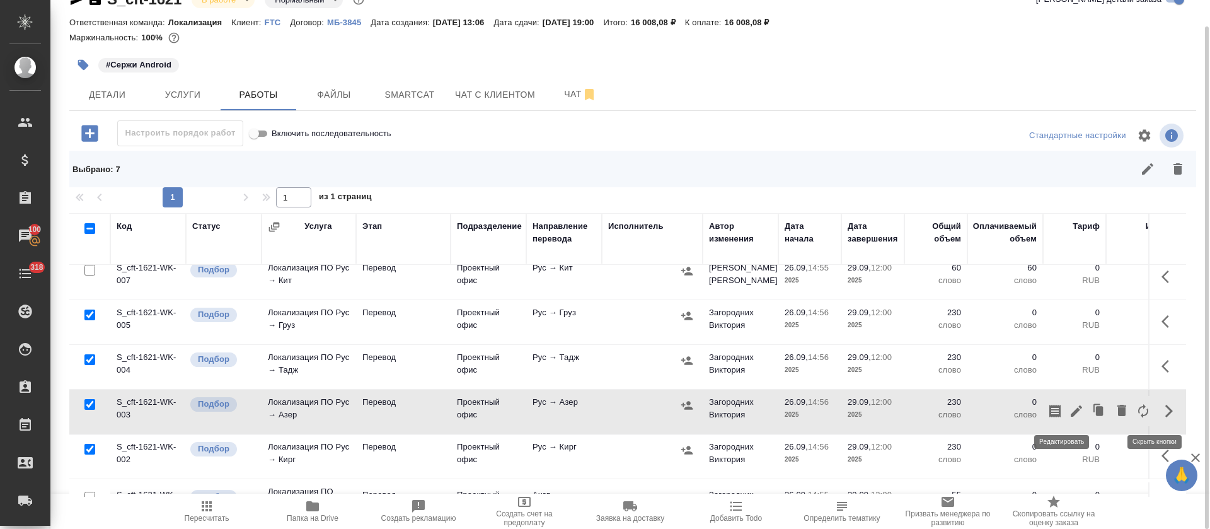
click at [1068, 415] on icon "button" at bounding box center [1075, 410] width 15 height 15
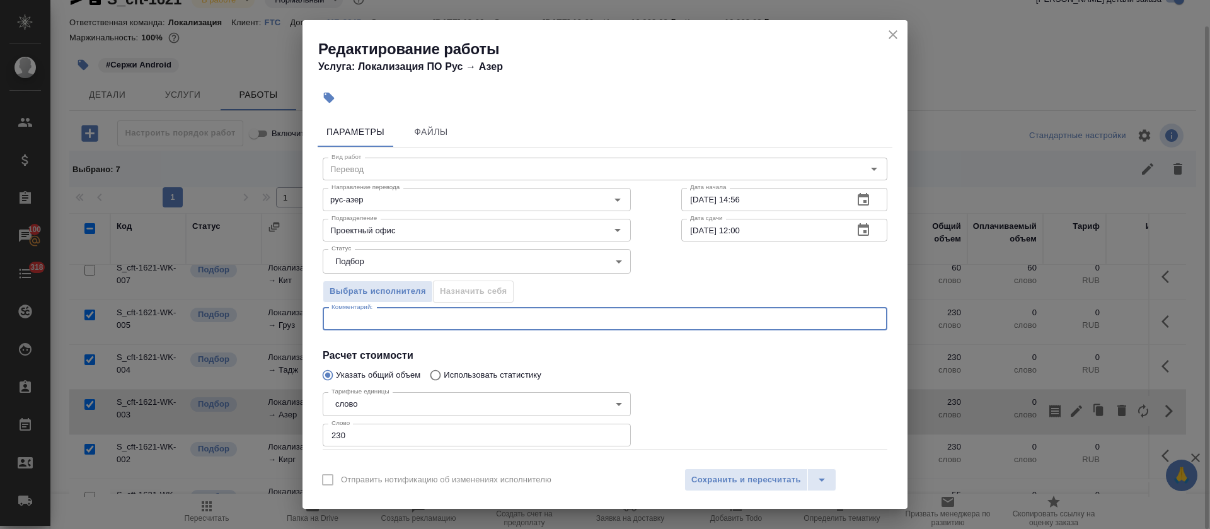
click at [459, 319] on textarea at bounding box center [604, 318] width 547 height 9
paste textarea "https://smartcat.com/editor?v=2&selectedStage=1&backUrl=%2Fprojects%2F83fbdc97-…"
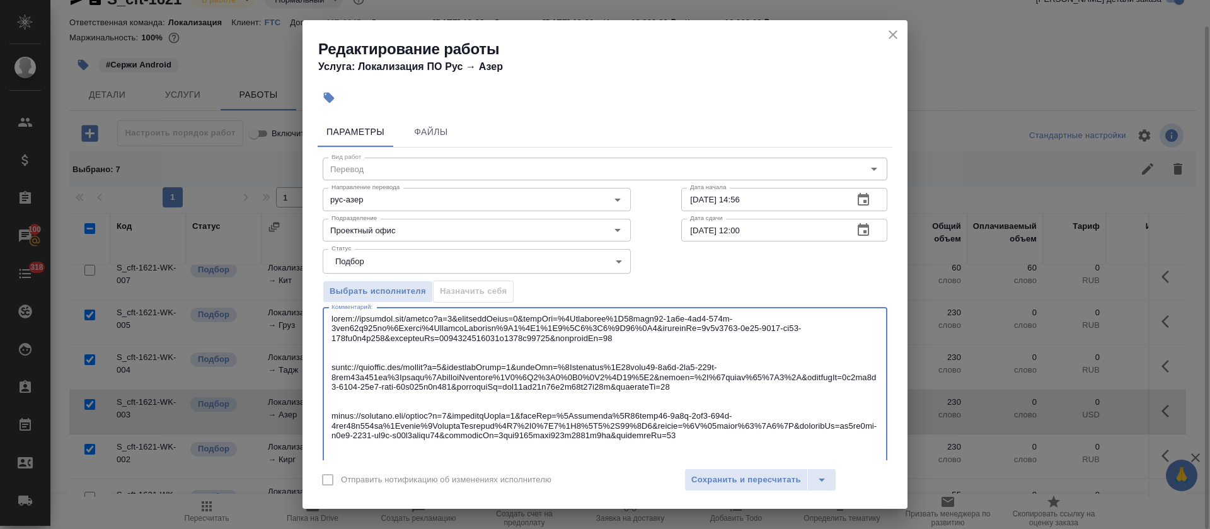
scroll to position [233, 0]
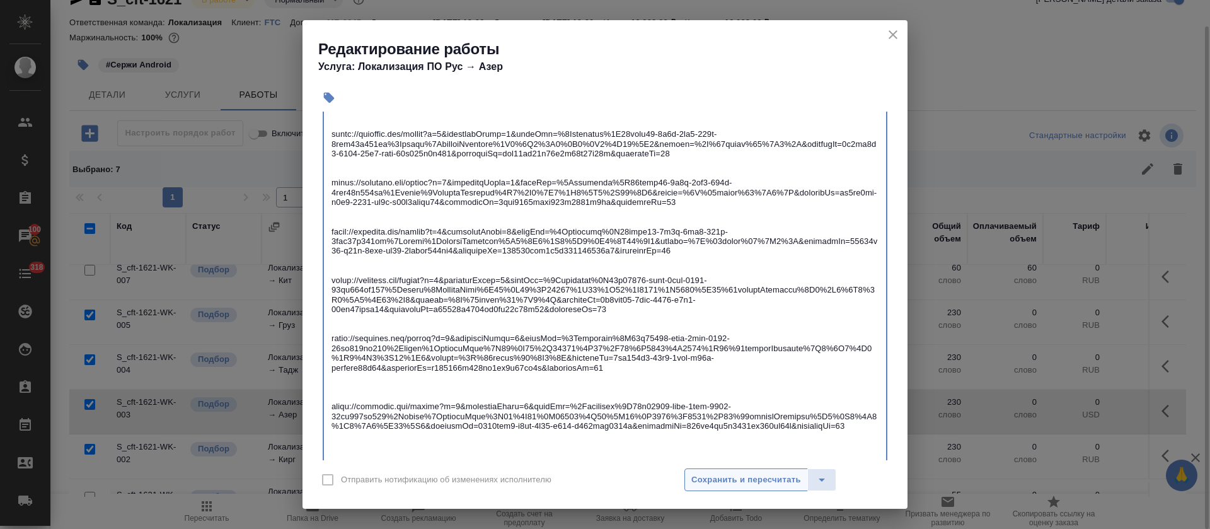
type textarea "https://smartcat.com/editor?v=2&selectedStage=1&backUrl=%2Fprojects%2F83fbdc97-…"
click at [748, 484] on span "Сохранить и пересчитать" at bounding box center [746, 479] width 110 height 14
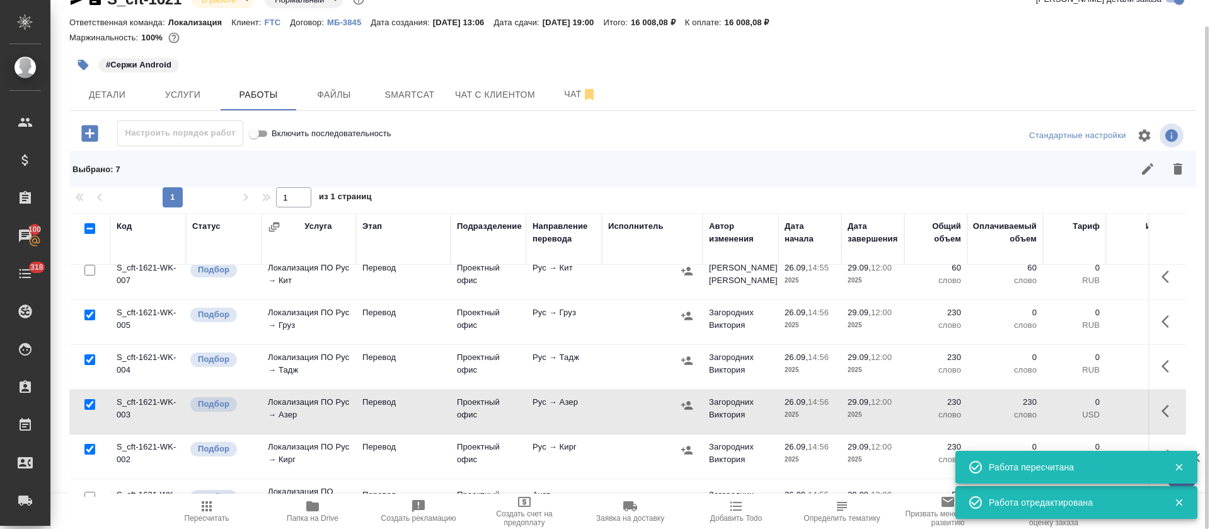
click at [1161, 324] on icon "button" at bounding box center [1168, 321] width 15 height 15
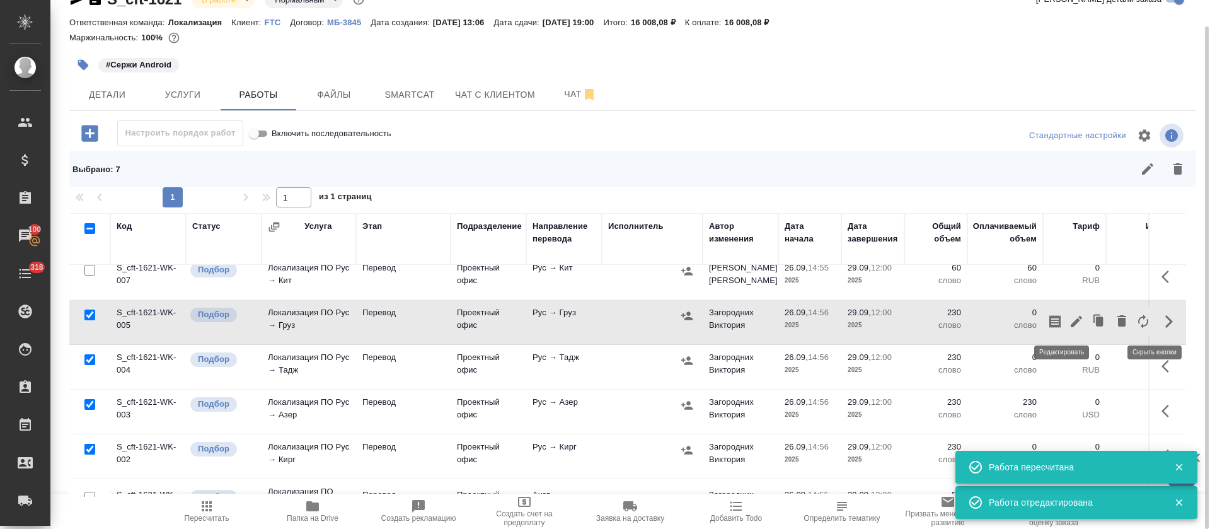
click at [1068, 321] on icon "button" at bounding box center [1075, 321] width 15 height 15
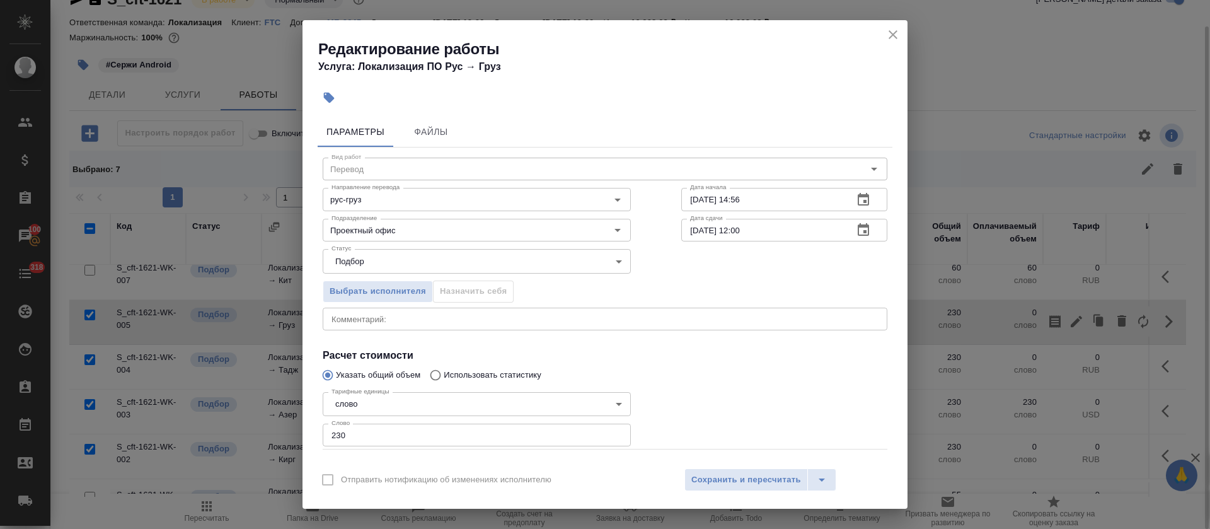
click at [484, 316] on textarea at bounding box center [604, 318] width 547 height 9
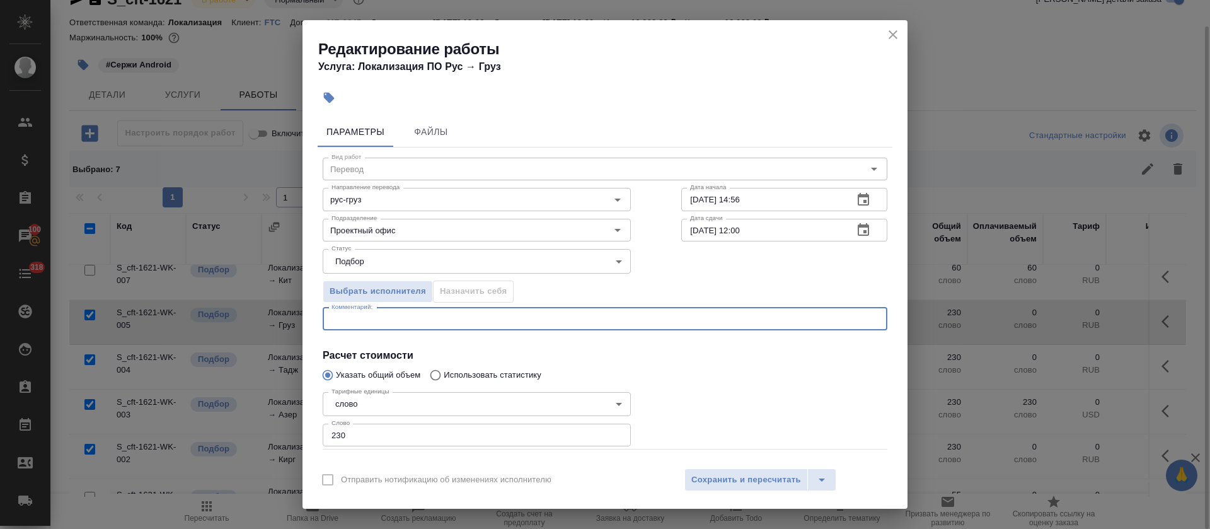
paste textarea "https://smartcat.com/editor?v=2&selectedStage=1&backUrl=%2Fprojects%2F83fbdc97-…"
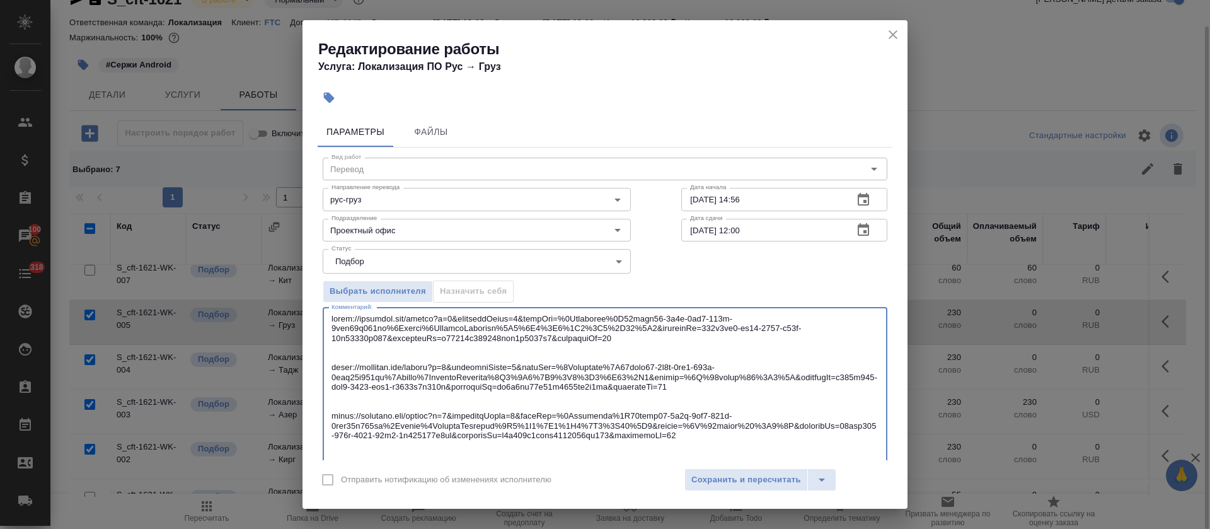
scroll to position [214, 0]
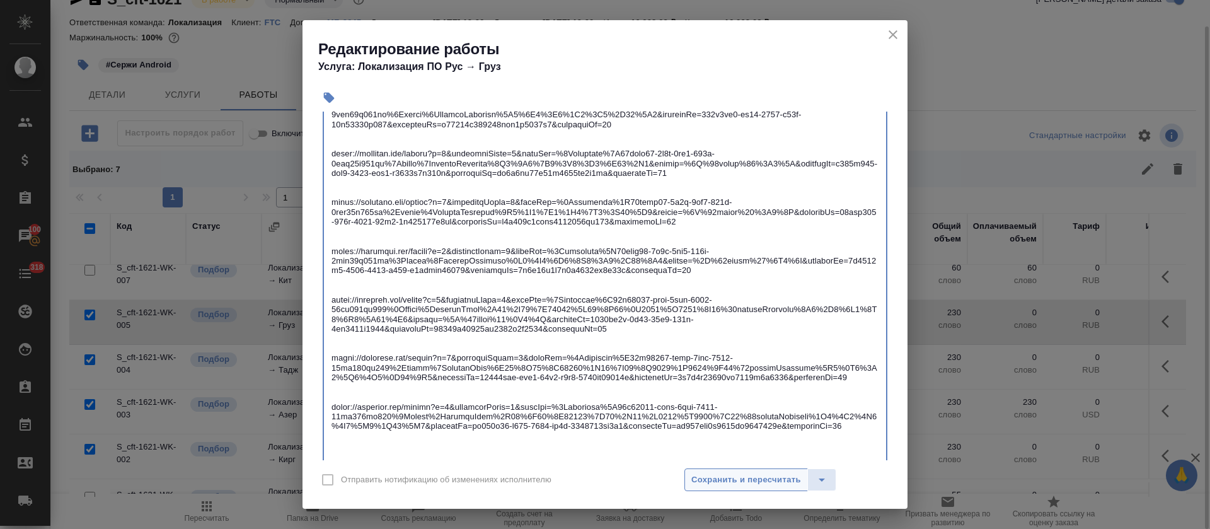
type textarea "https://smartcat.com/editor?v=2&selectedStage=1&backUrl=%2Fprojects%2F83fbdc97-…"
click at [714, 479] on span "Сохранить и пересчитать" at bounding box center [746, 479] width 110 height 14
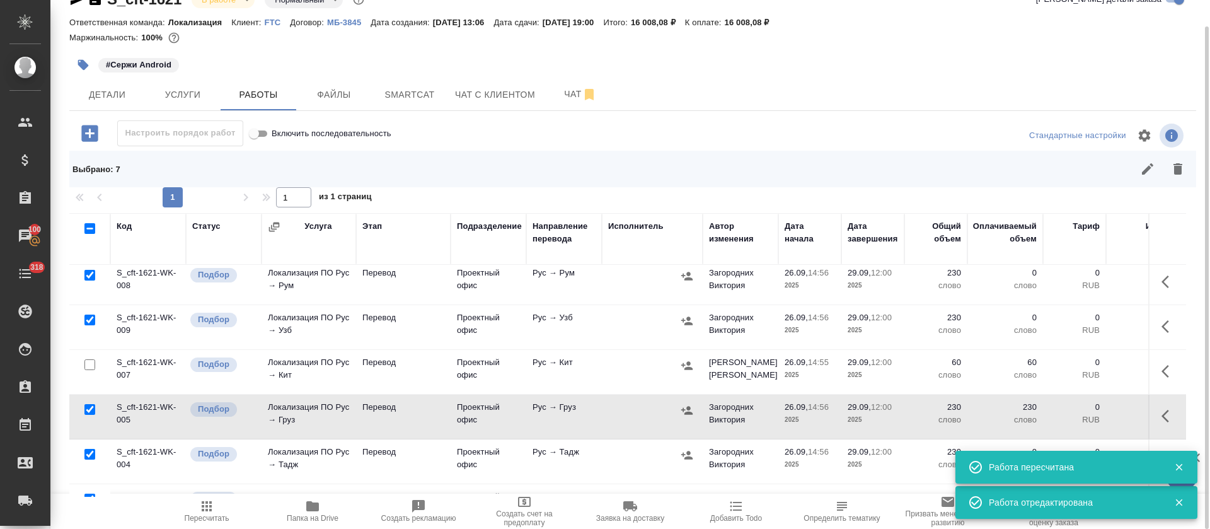
scroll to position [0, 0]
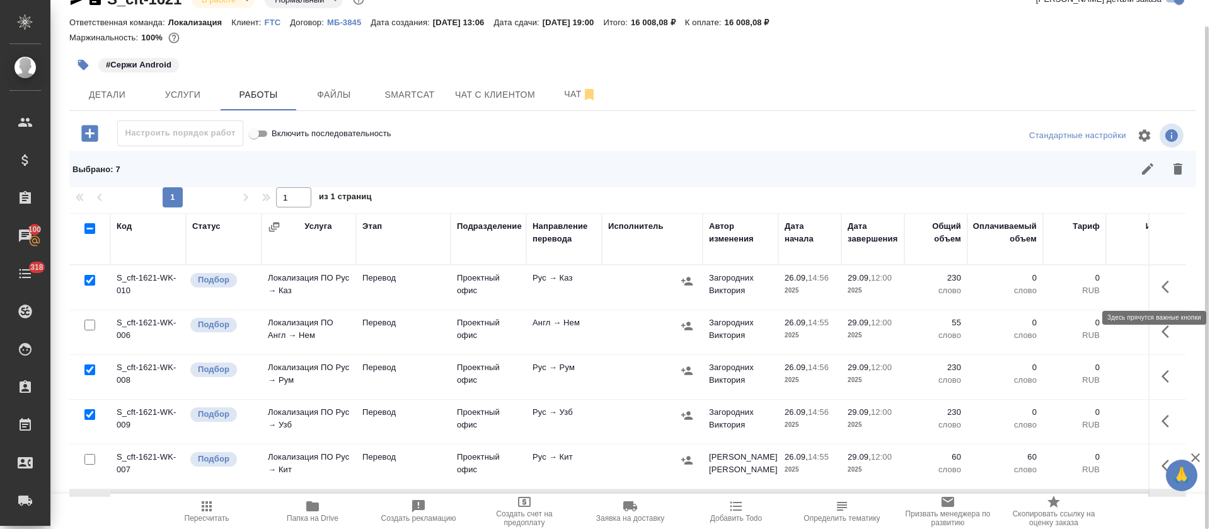
click at [1153, 297] on button "button" at bounding box center [1168, 287] width 30 height 30
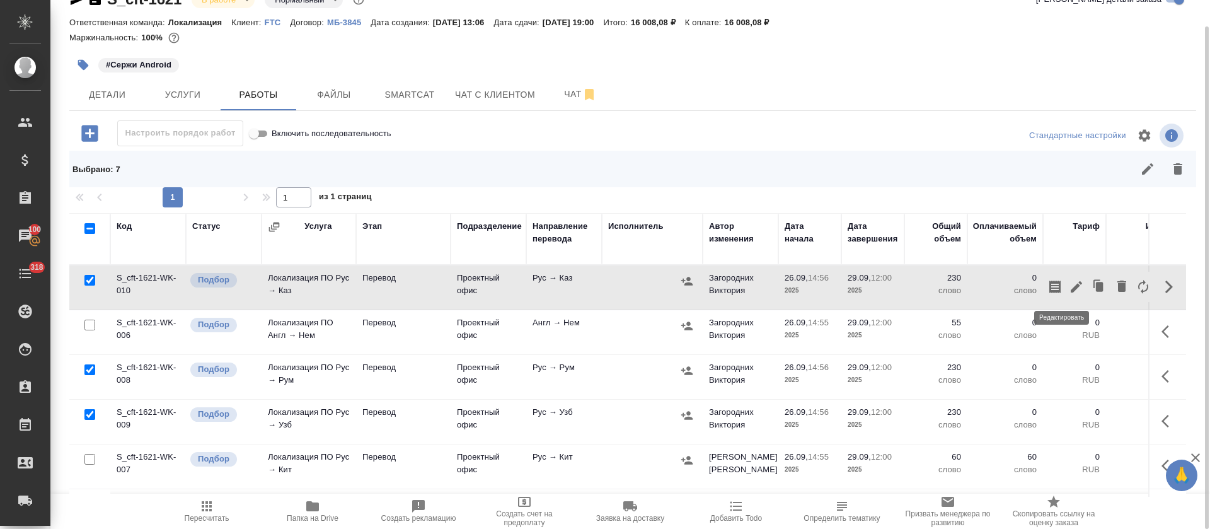
click at [1070, 288] on icon "button" at bounding box center [1075, 286] width 11 height 11
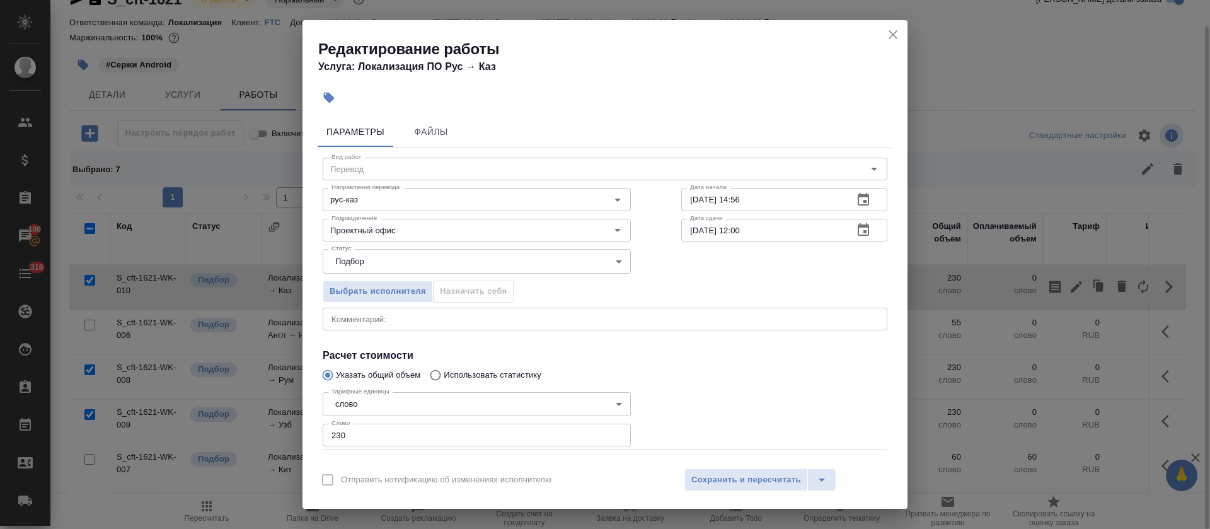
click at [459, 333] on div "Вид работ Перевод Вид работ Направление перевода рус-каз Направление перевода Д…" at bounding box center [605, 325] width 575 height 357
click at [459, 327] on div "x Комментарий:" at bounding box center [605, 318] width 564 height 23
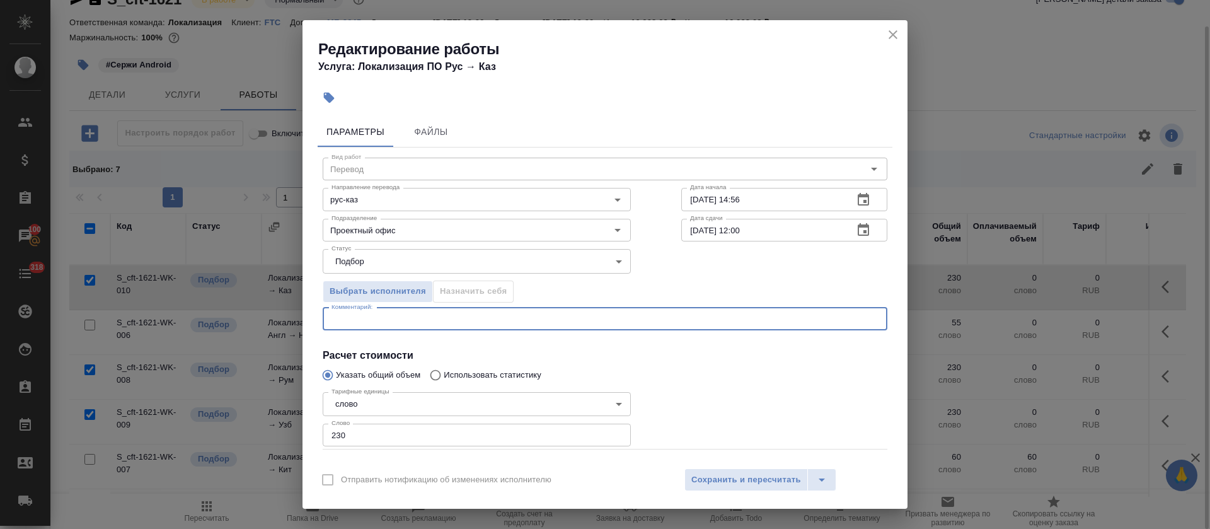
paste textarea "https://smartcat.com/editor?v=2&selectedStage=1&backUrl=%2Fprojects%2F83fbdc97-…"
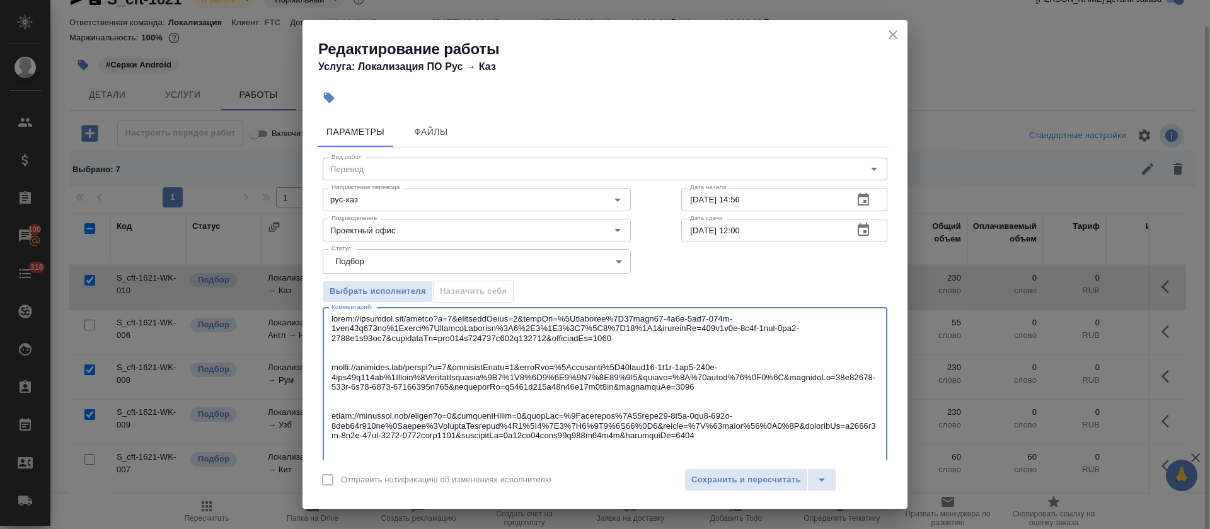
scroll to position [204, 0]
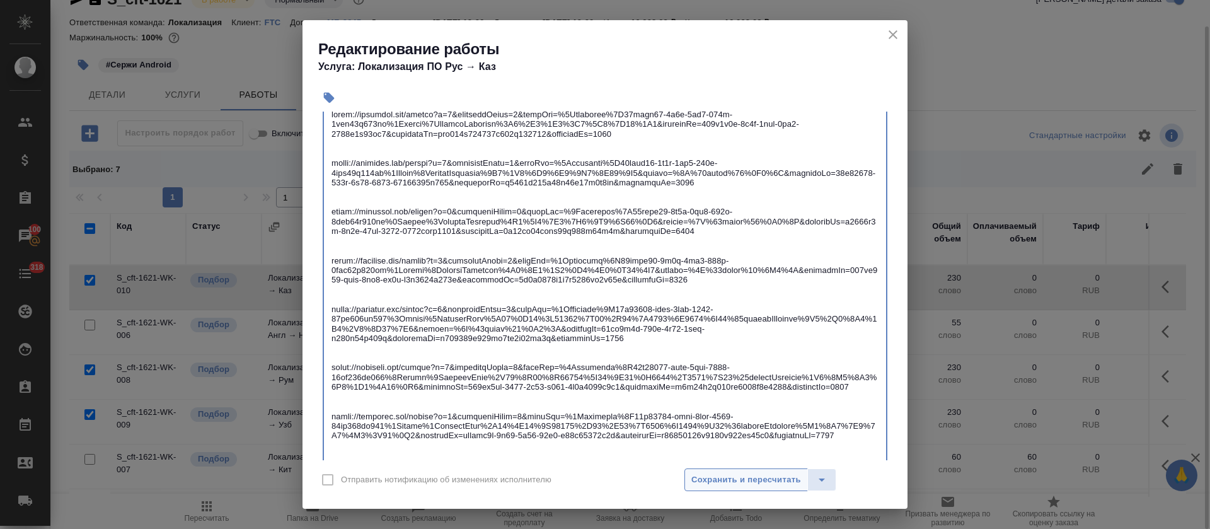
type textarea "https://smartcat.com/editor?v=2&selectedStage=1&backUrl=%2Fprojects%2F83fbdc97-…"
click at [728, 478] on span "Сохранить и пересчитать" at bounding box center [746, 479] width 110 height 14
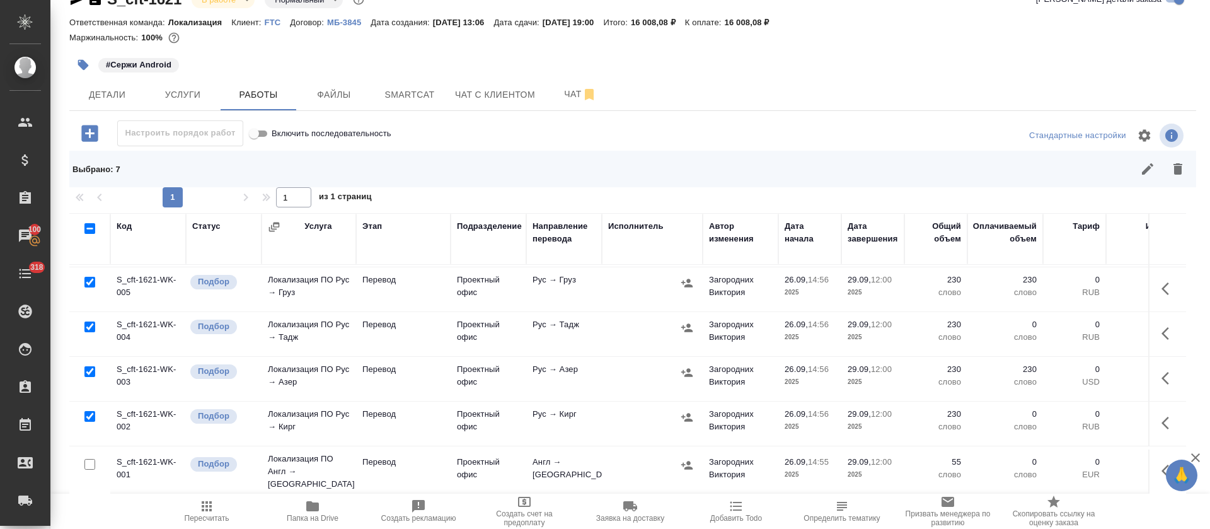
scroll to position [231, 0]
drag, startPoint x: 1148, startPoint y: 408, endPoint x: 1111, endPoint y: 443, distance: 51.2
click at [1153, 409] on button "button" at bounding box center [1168, 422] width 30 height 30
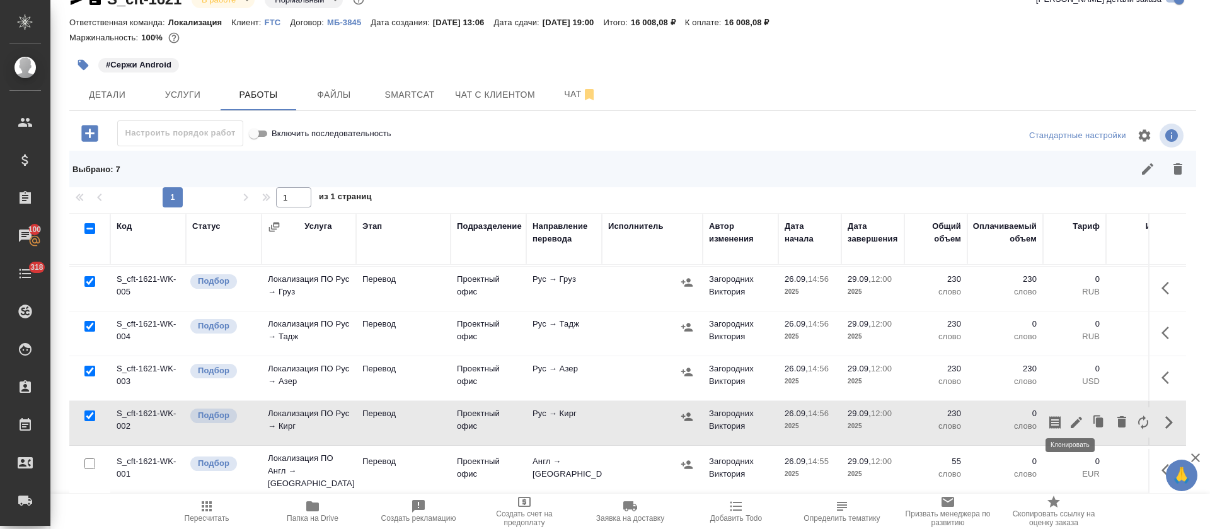
click at [1070, 416] on icon "button" at bounding box center [1075, 421] width 11 height 11
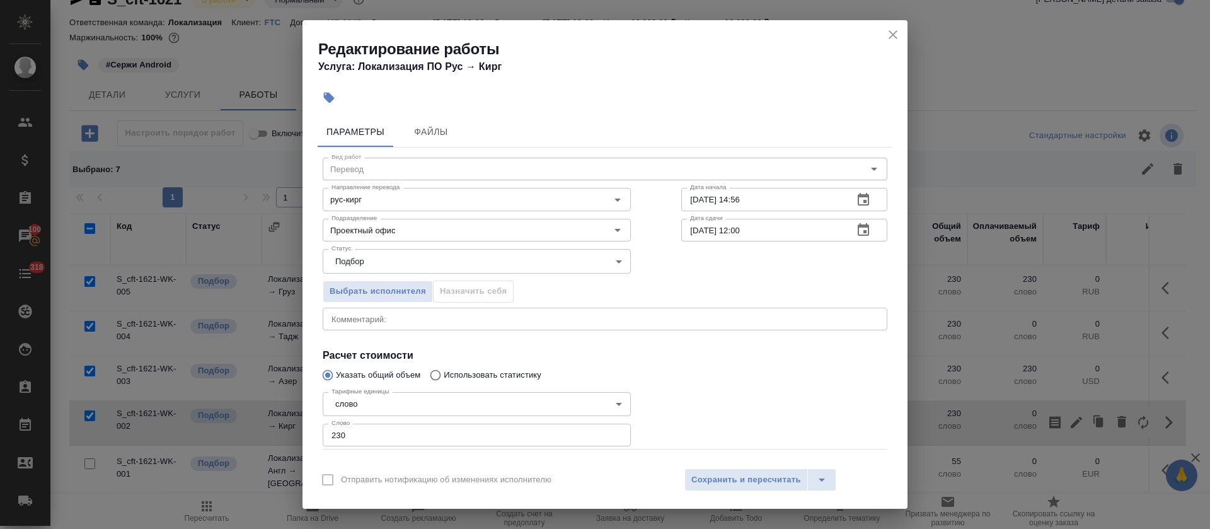
click at [458, 316] on textarea at bounding box center [604, 318] width 547 height 9
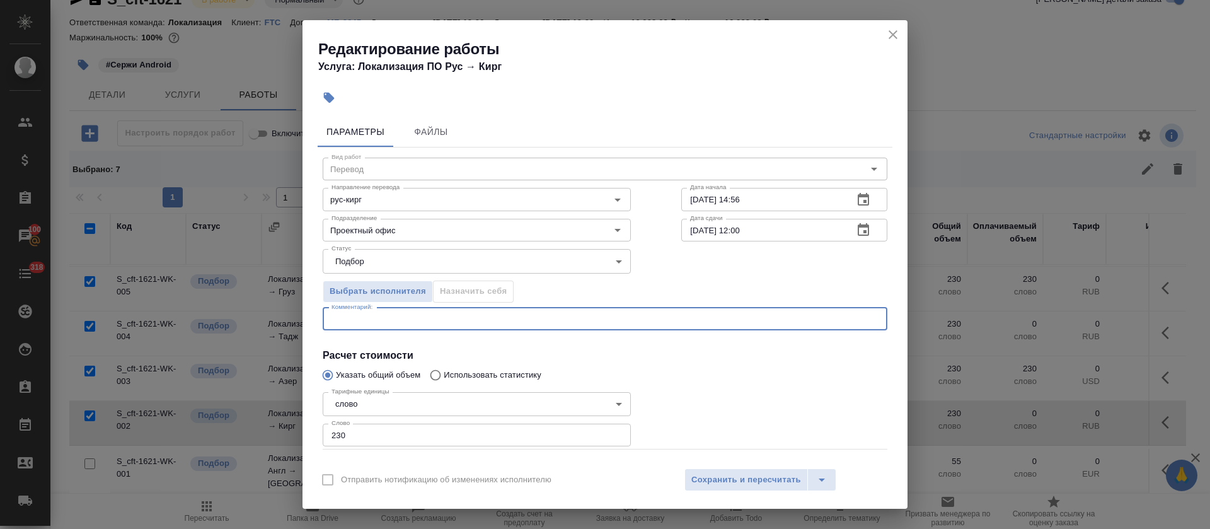
paste textarea "https://smartcat.com/editor?v=2&selectedStage=1&backUrl=%2Fprojects%2F83fbdc97-…"
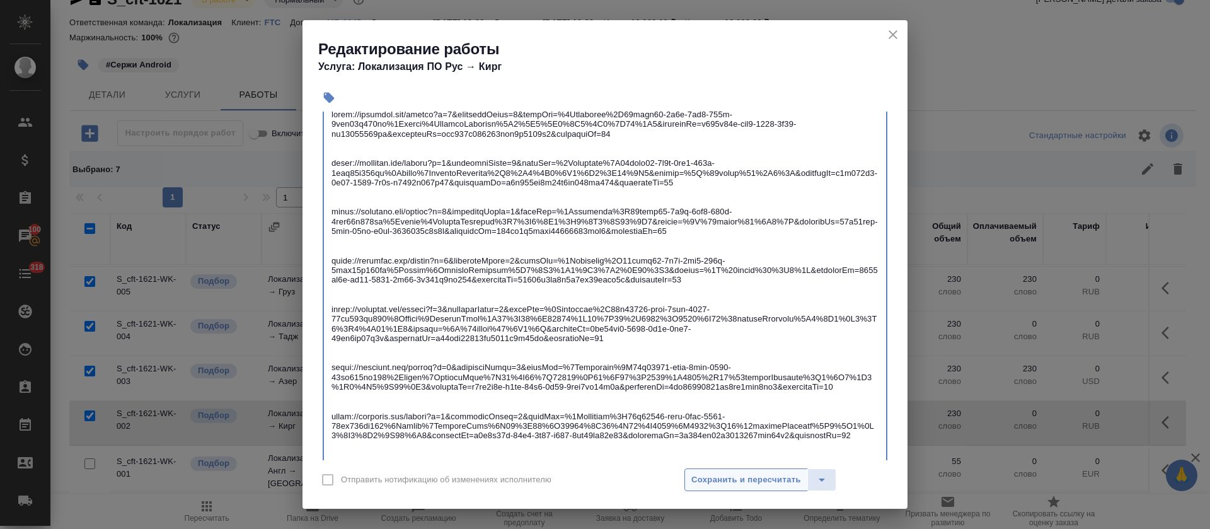
type textarea "https://smartcat.com/editor?v=2&selectedStage=1&backUrl=%2Fprojects%2F83fbdc97-…"
click at [764, 486] on button "Сохранить и пересчитать" at bounding box center [745, 479] width 123 height 23
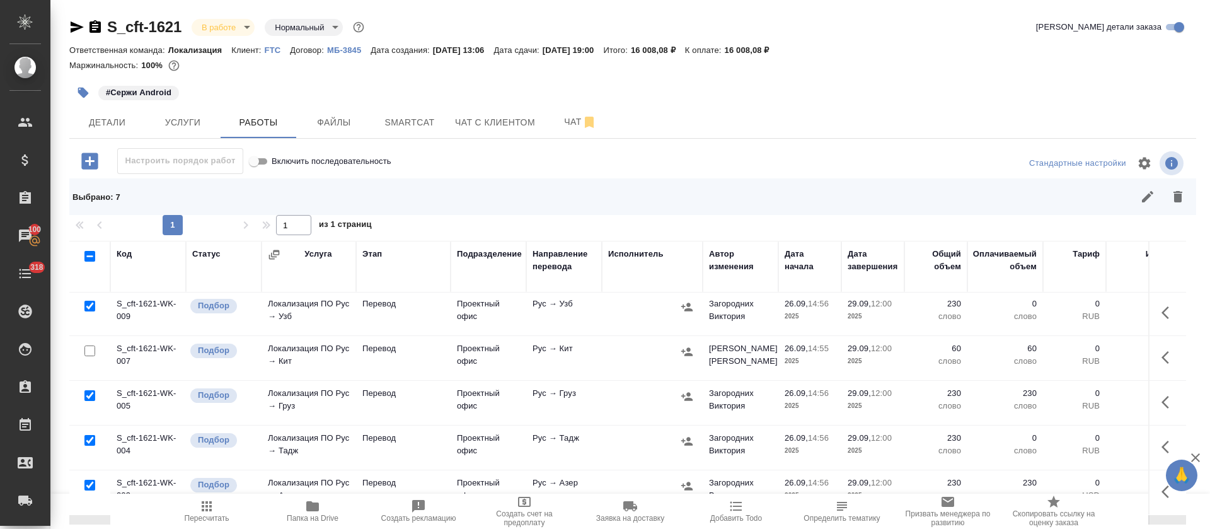
scroll to position [42, 0]
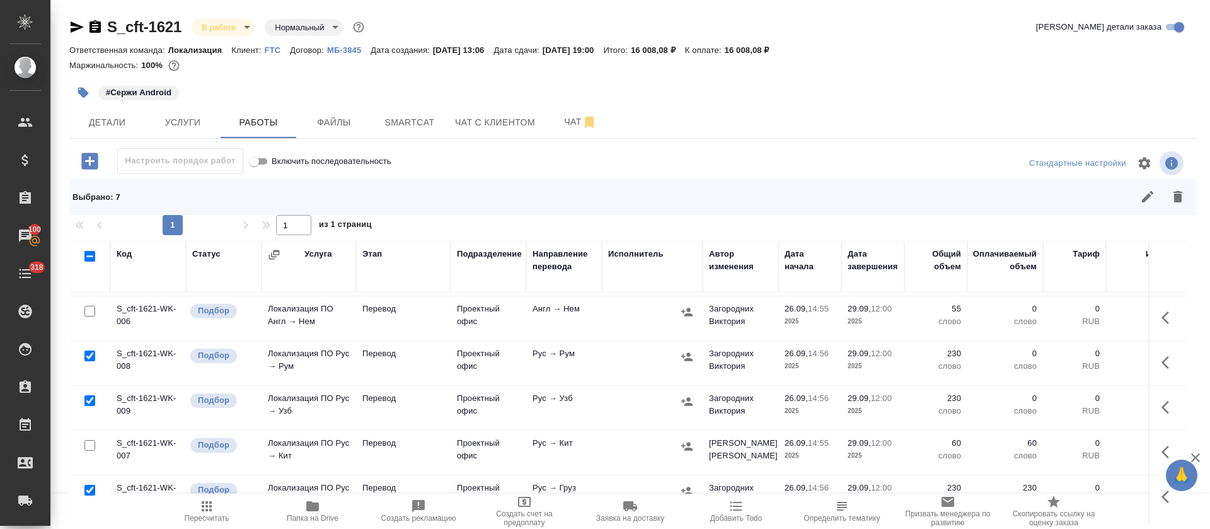
click at [1161, 367] on icon "button" at bounding box center [1168, 362] width 15 height 15
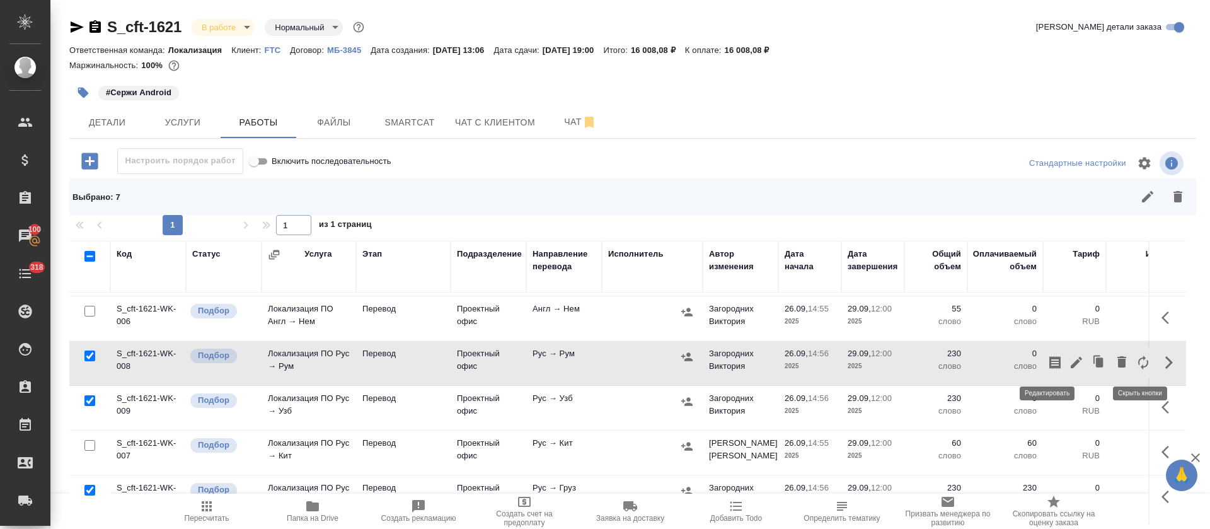
click at [1070, 364] on icon "button" at bounding box center [1075, 362] width 11 height 11
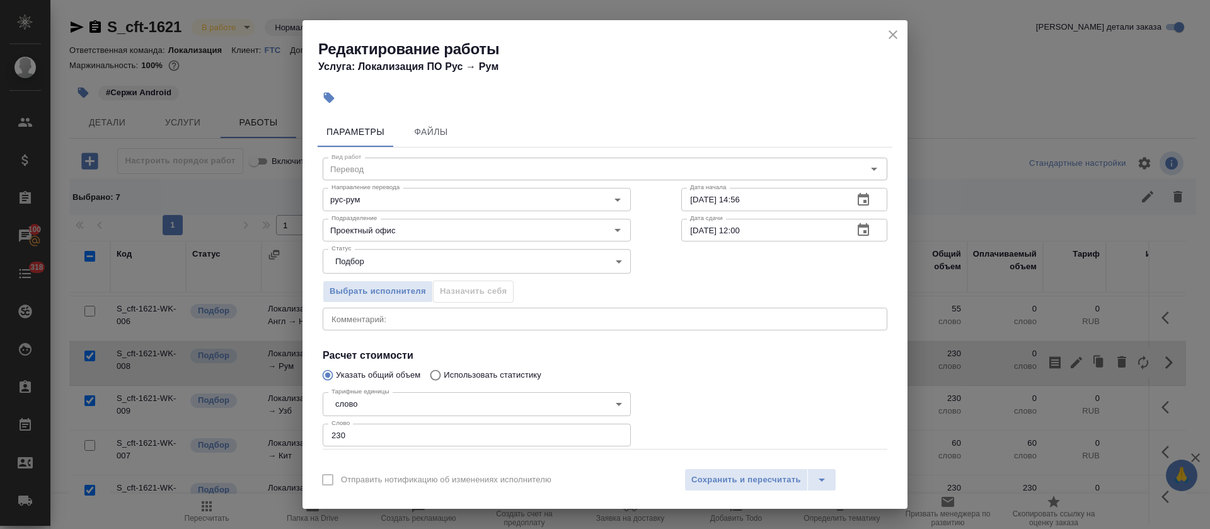
click at [415, 322] on textarea at bounding box center [604, 318] width 547 height 9
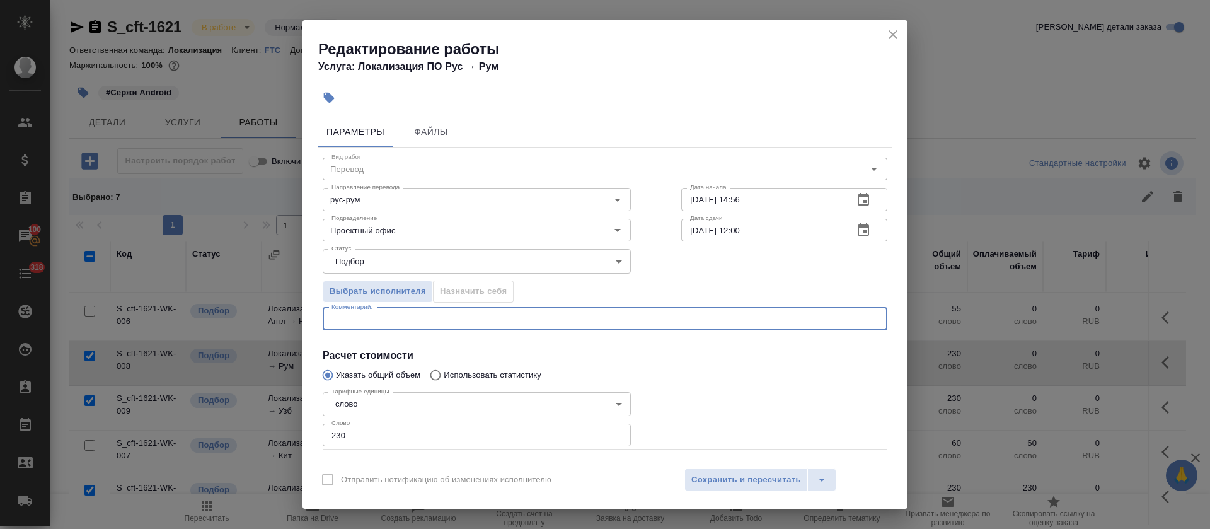
paste textarea "https://smartcat.com/editor?v=2&selectedStage=1&backUrl=%2Fprojects%2F83fbdc97-…"
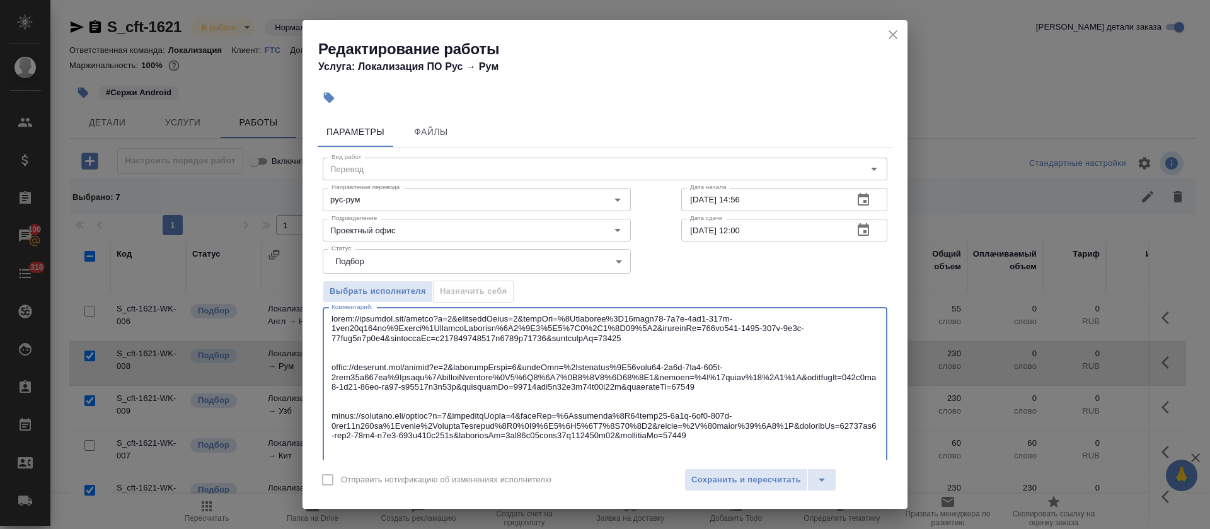
scroll to position [233, 0]
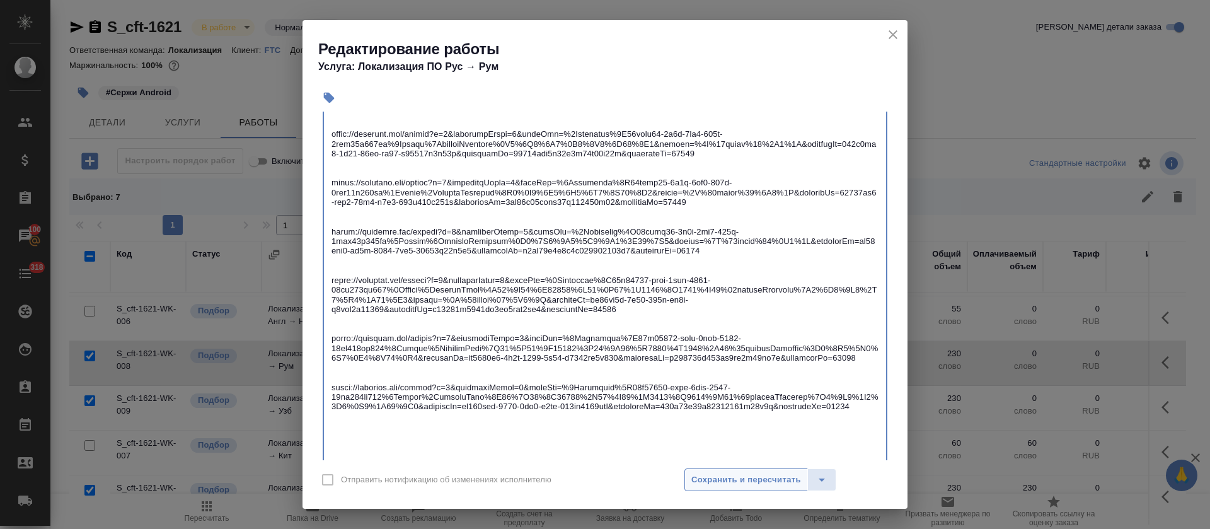
type textarea "https://smartcat.com/editor?v=2&selectedStage=1&backUrl=%2Fprojects%2F83fbdc97-…"
click at [701, 479] on span "Сохранить и пересчитать" at bounding box center [746, 479] width 110 height 14
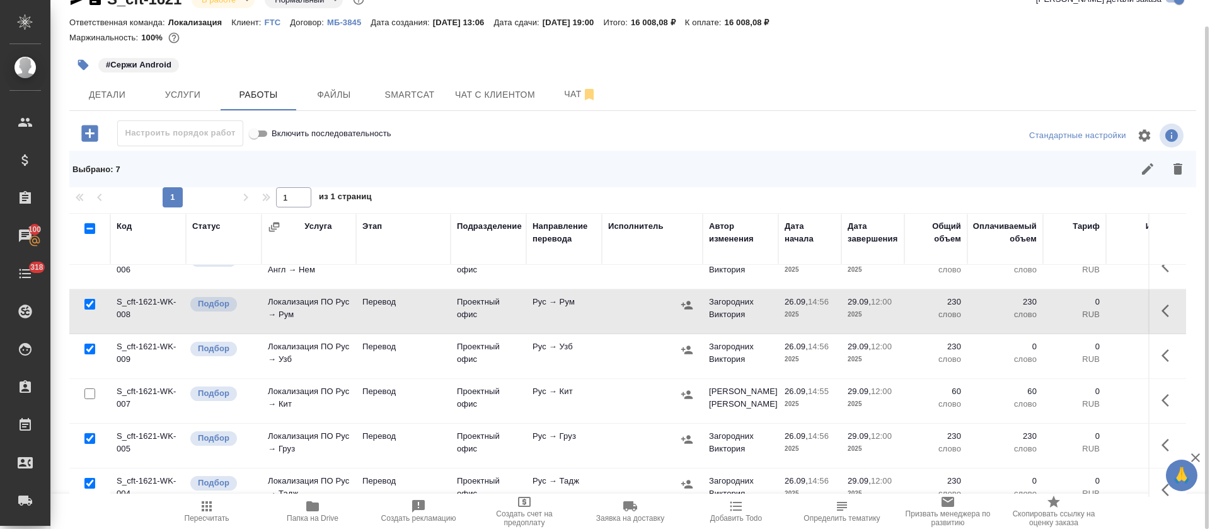
scroll to position [189, 0]
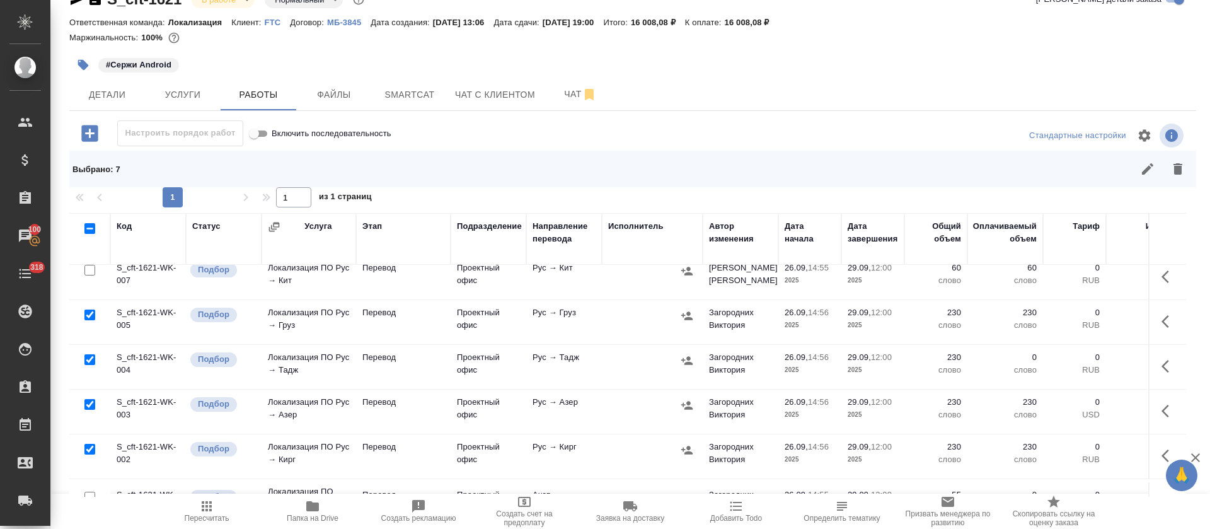
click at [1153, 363] on button "button" at bounding box center [1168, 366] width 30 height 30
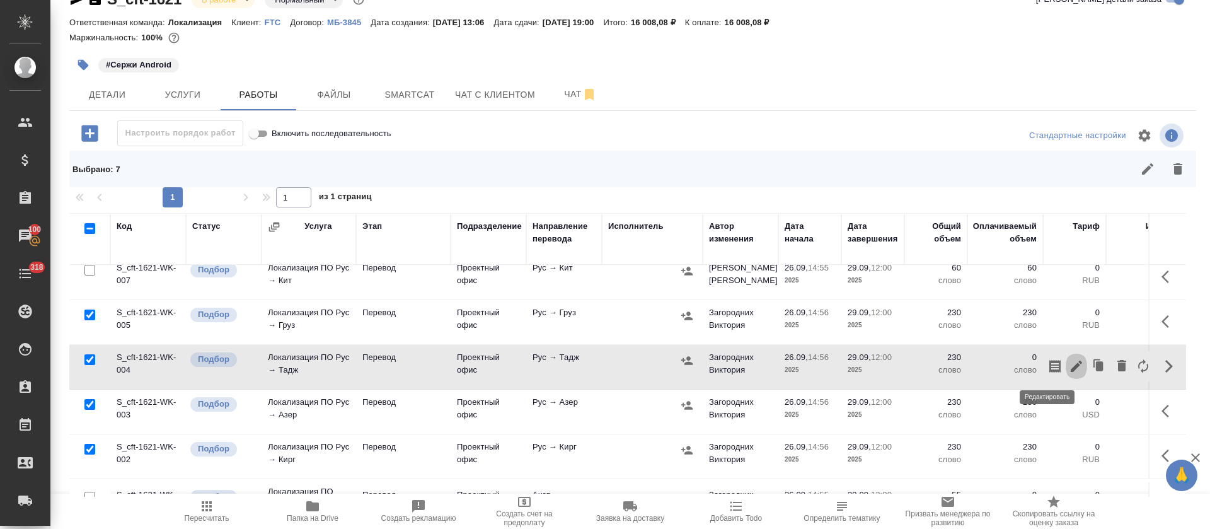
click at [1068, 373] on icon "button" at bounding box center [1075, 365] width 15 height 15
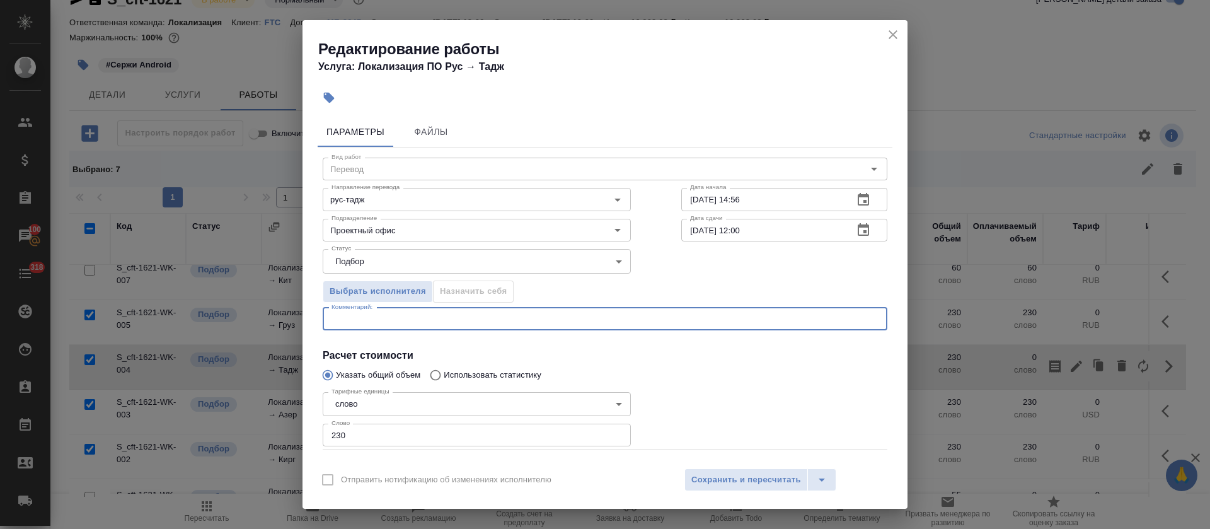
click at [488, 318] on textarea at bounding box center [604, 318] width 547 height 9
paste textarea "https://smartcat.com/editor?v=2&selectedStage=1&backUrl=%2Fprojects%2F83fbdc97-…"
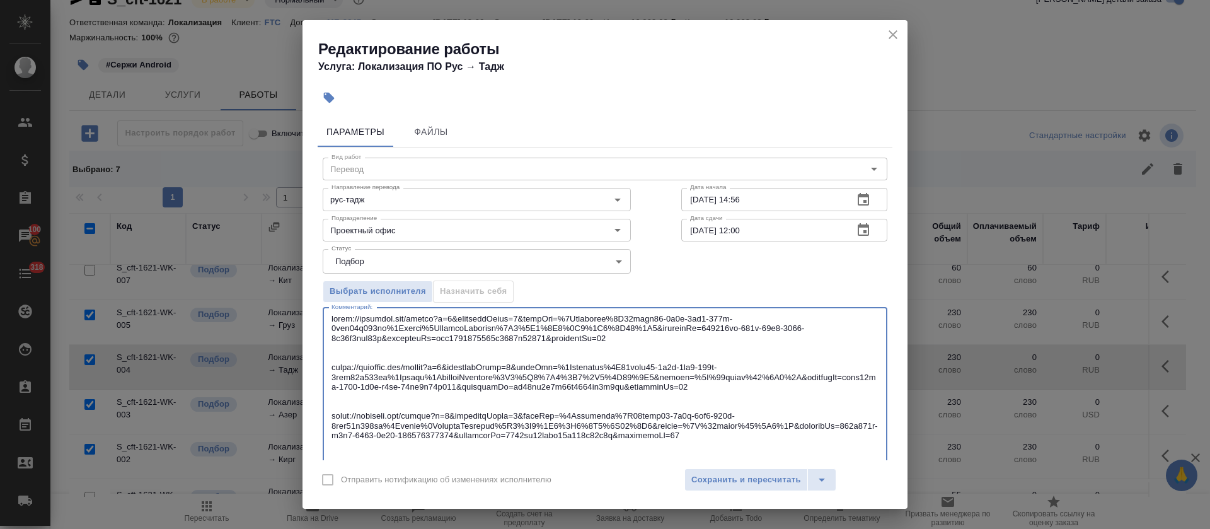
scroll to position [214, 0]
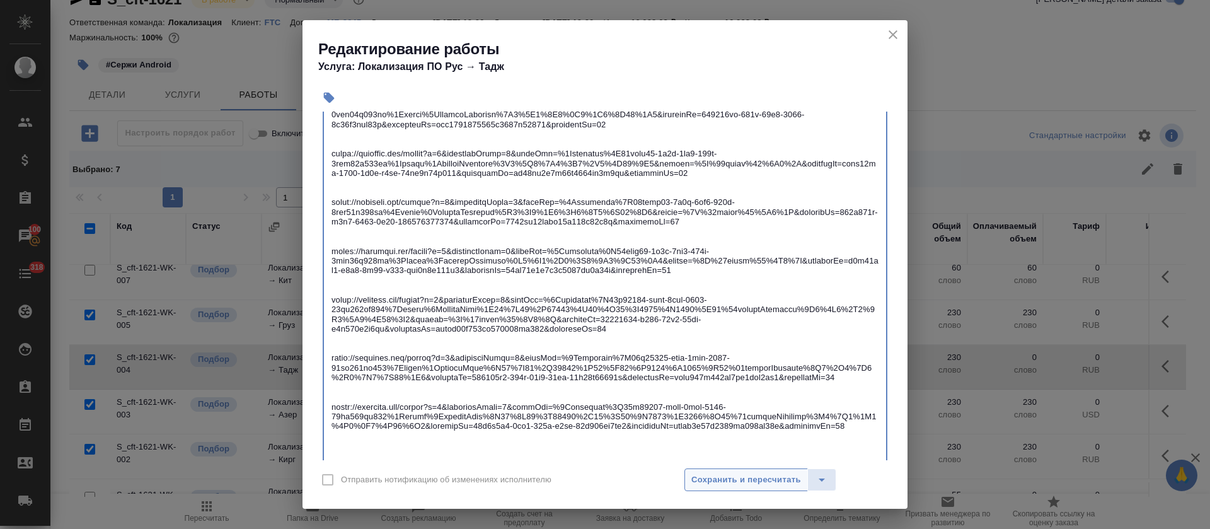
type textarea "https://smartcat.com/editor?v=2&selectedStage=1&backUrl=%2Fprojects%2F83fbdc97-…"
click at [725, 488] on button "Сохранить и пересчитать" at bounding box center [745, 479] width 123 height 23
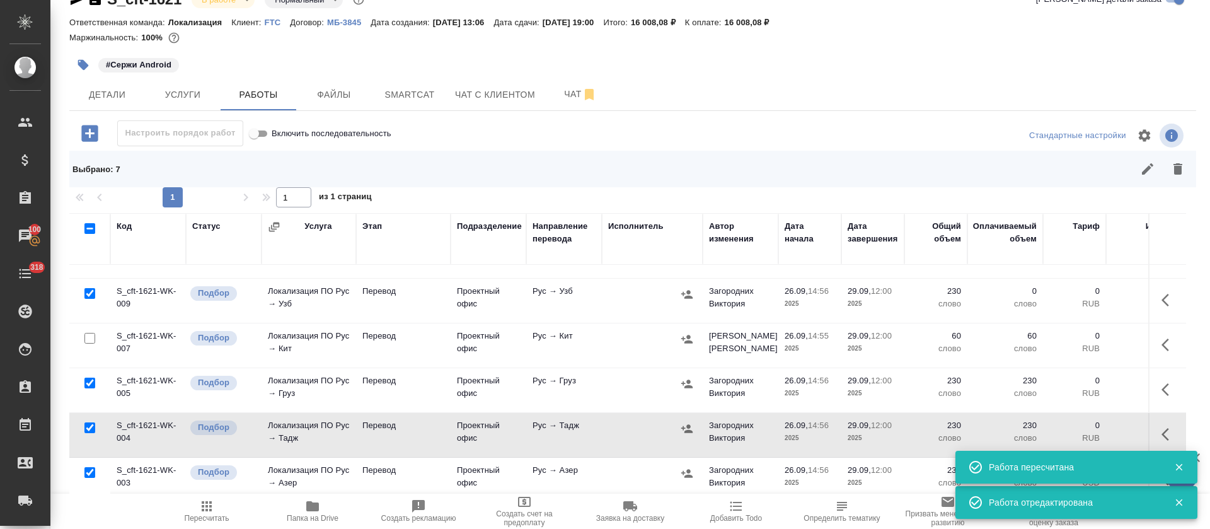
scroll to position [94, 0]
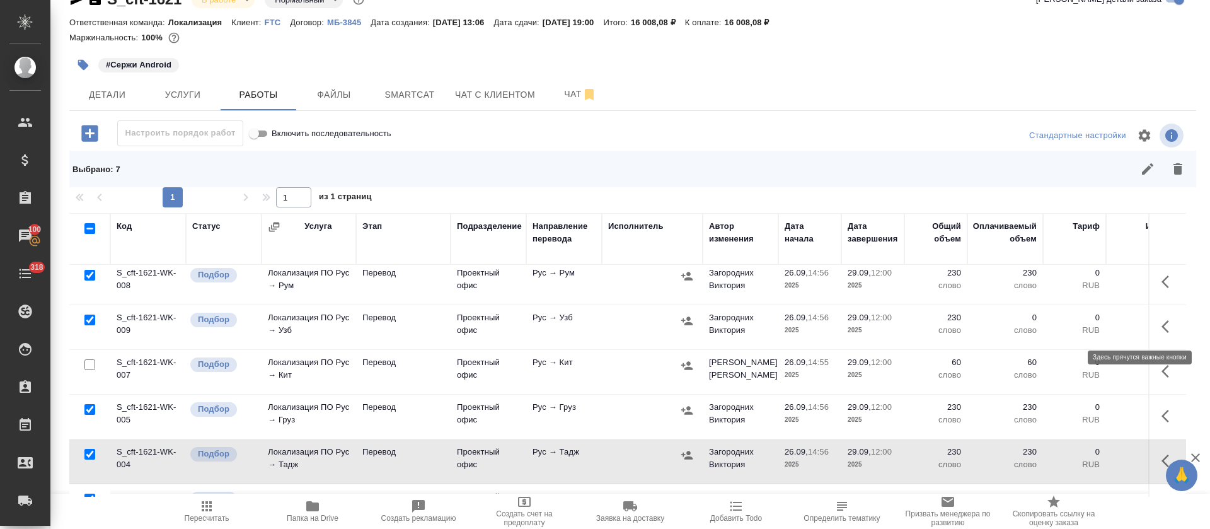
click at [1161, 325] on icon "button" at bounding box center [1168, 326] width 15 height 15
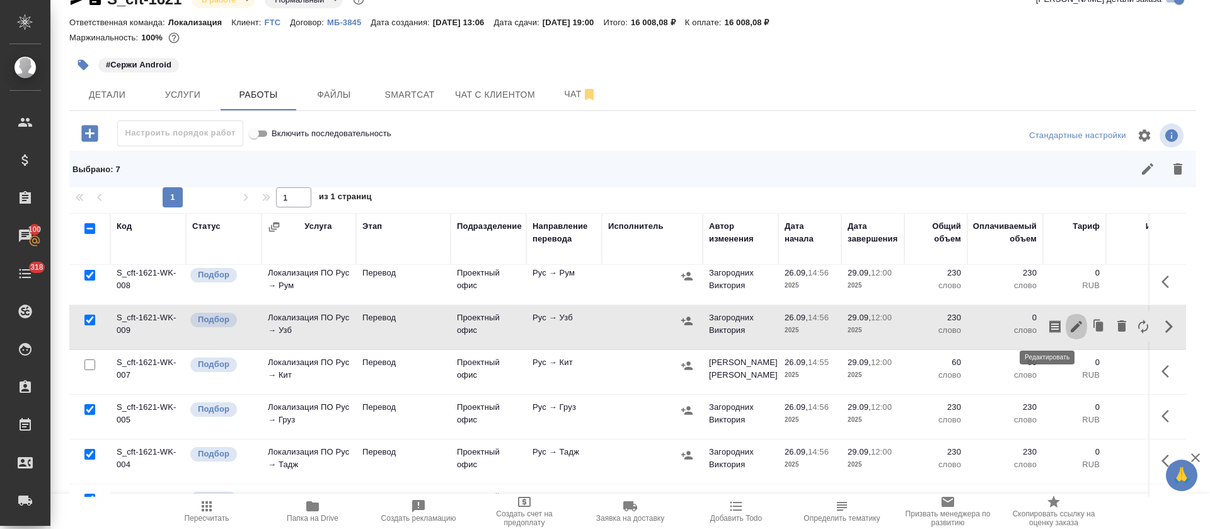
click at [1070, 324] on icon "button" at bounding box center [1075, 326] width 11 height 11
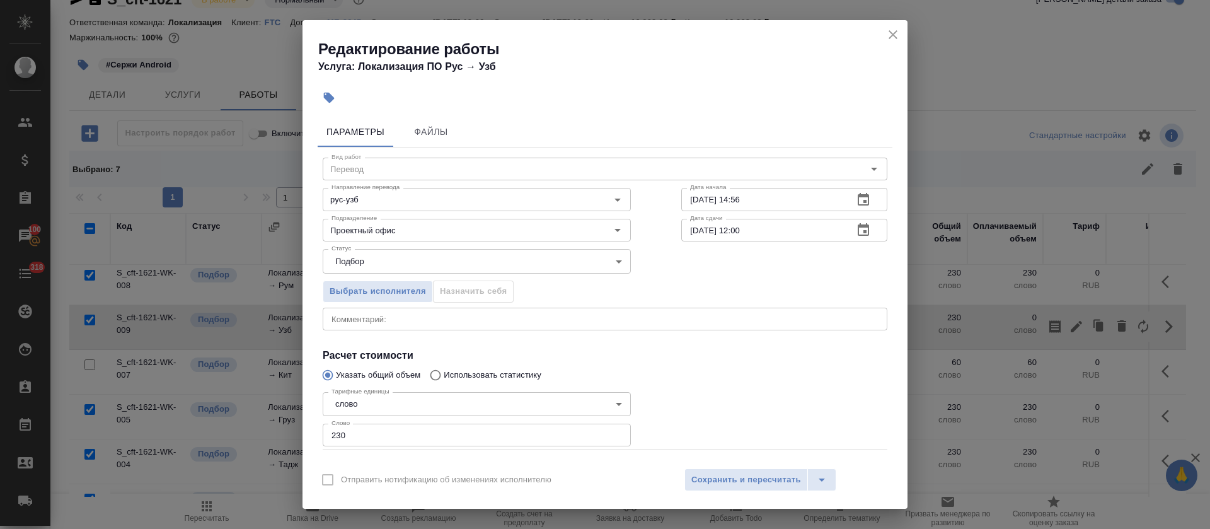
click at [413, 323] on div "x Комментарий:" at bounding box center [605, 318] width 564 height 23
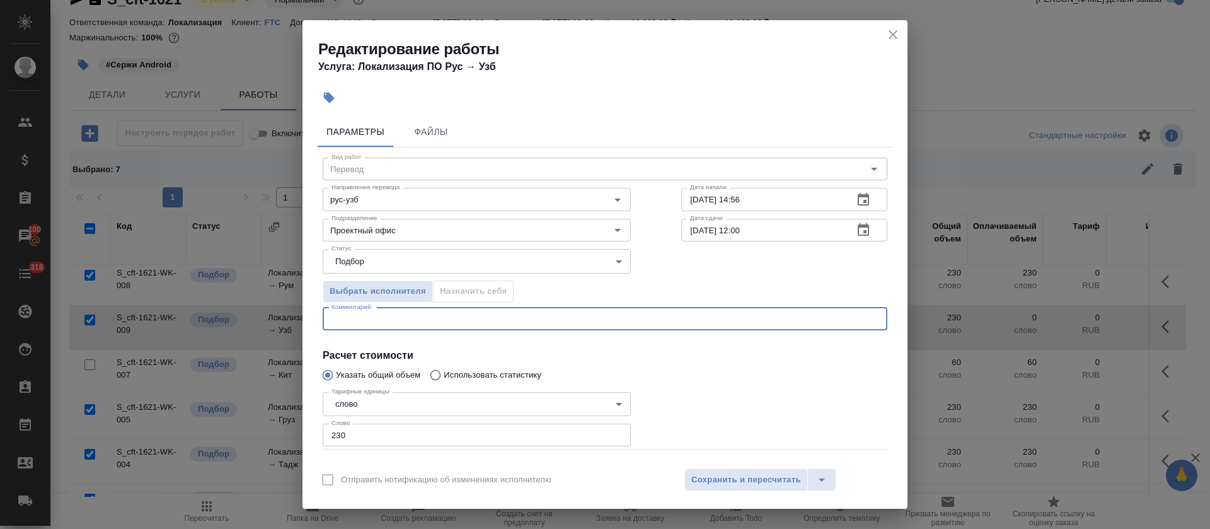
paste textarea "https://smartcat.com/editor?v=2&selectedStage=1&backUrl=%2Fprojects%2F83fbdc97-…"
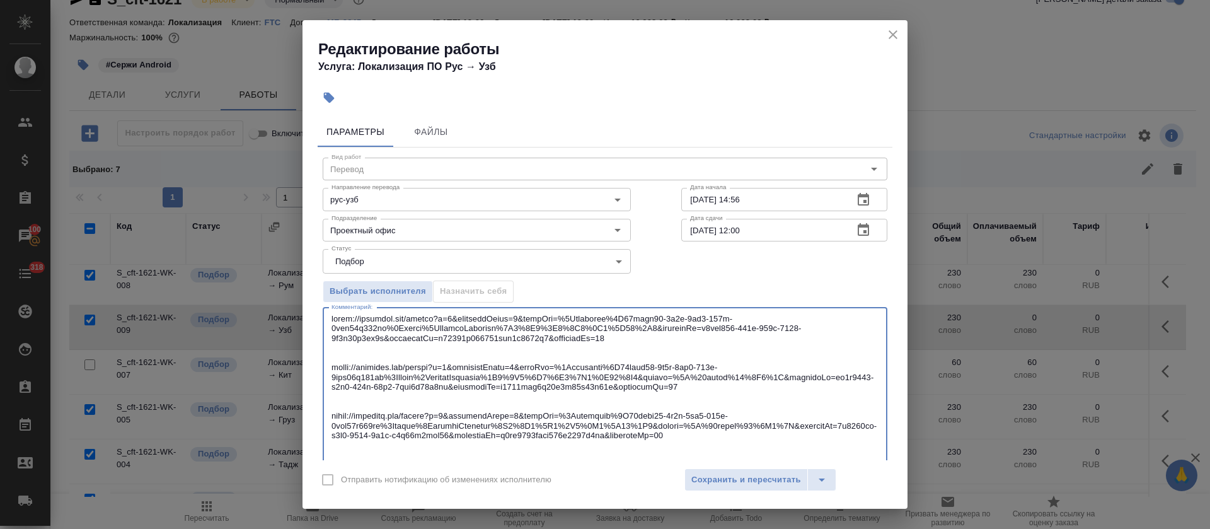
scroll to position [165, 0]
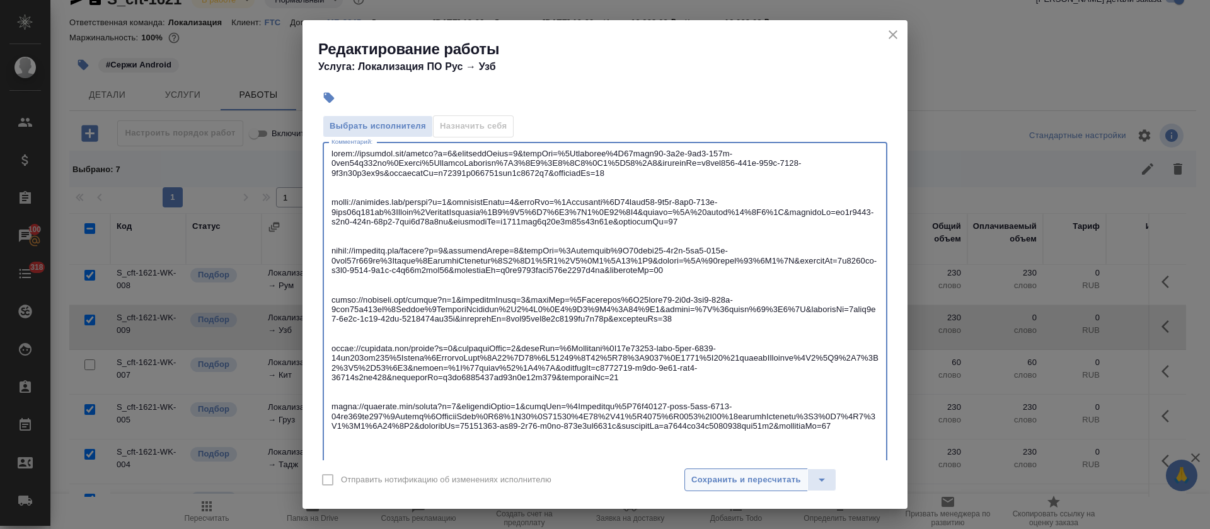
type textarea "https://smartcat.com/editor?v=2&selectedStage=1&backUrl=%2Fprojects%2F83fbdc97-…"
click at [715, 475] on span "Сохранить и пересчитать" at bounding box center [746, 479] width 110 height 14
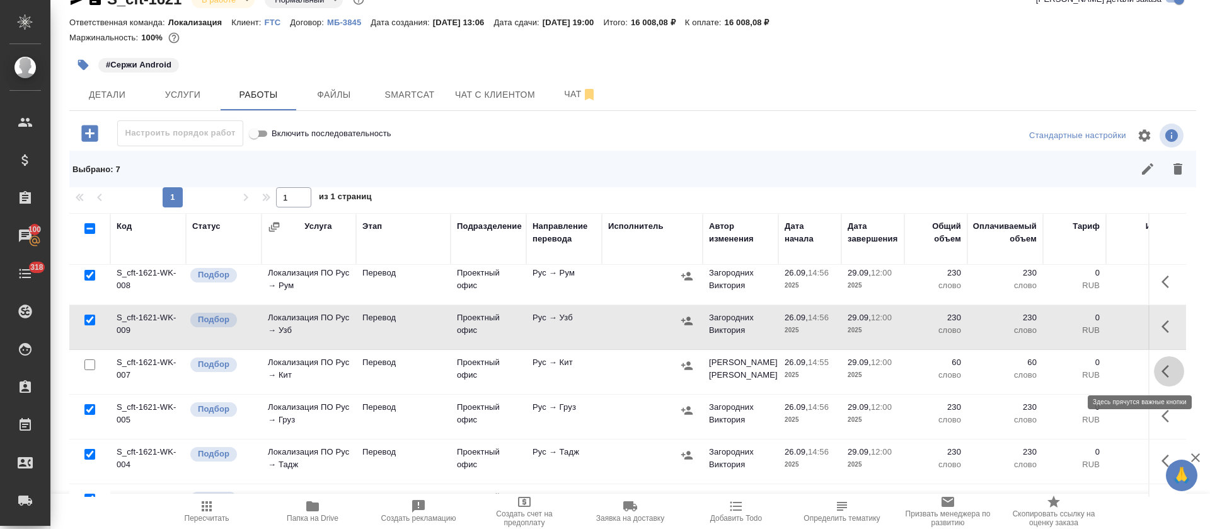
click at [1153, 367] on button "button" at bounding box center [1168, 371] width 30 height 30
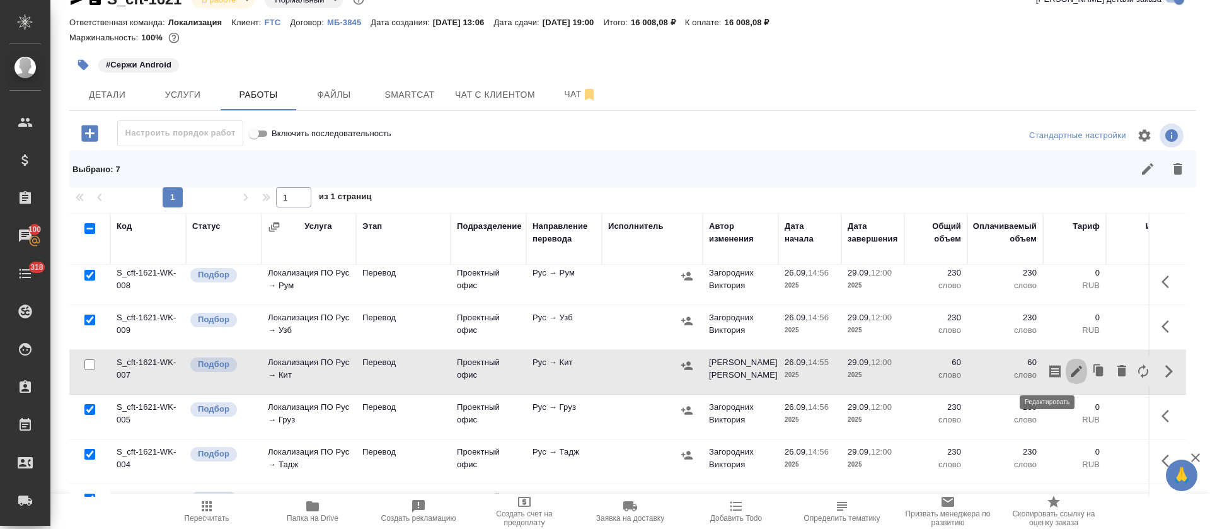
click at [1070, 370] on icon "button" at bounding box center [1075, 370] width 11 height 11
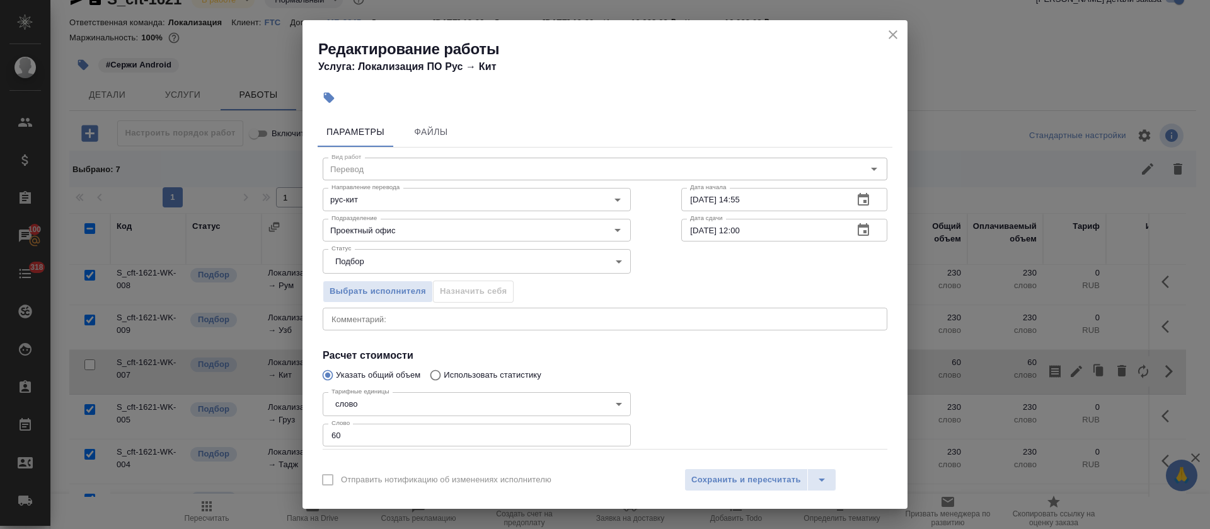
click at [474, 323] on div "x Комментарий:" at bounding box center [605, 318] width 564 height 23
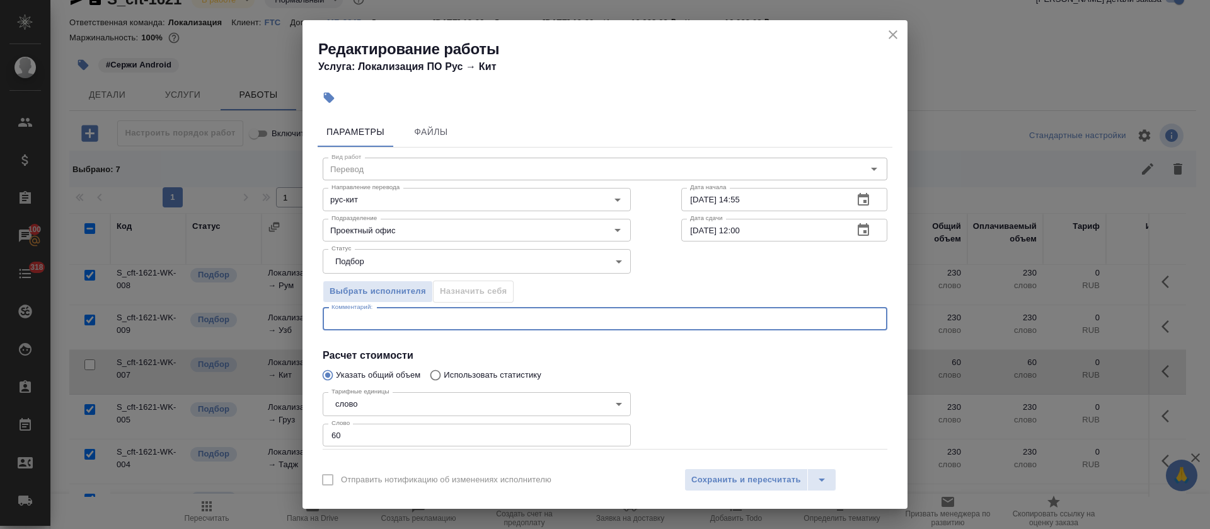
paste textarea "https://smartcat.com/editor?v=2&selectedStage=1&backUrl=%2Fprojects%2F64c78566-…"
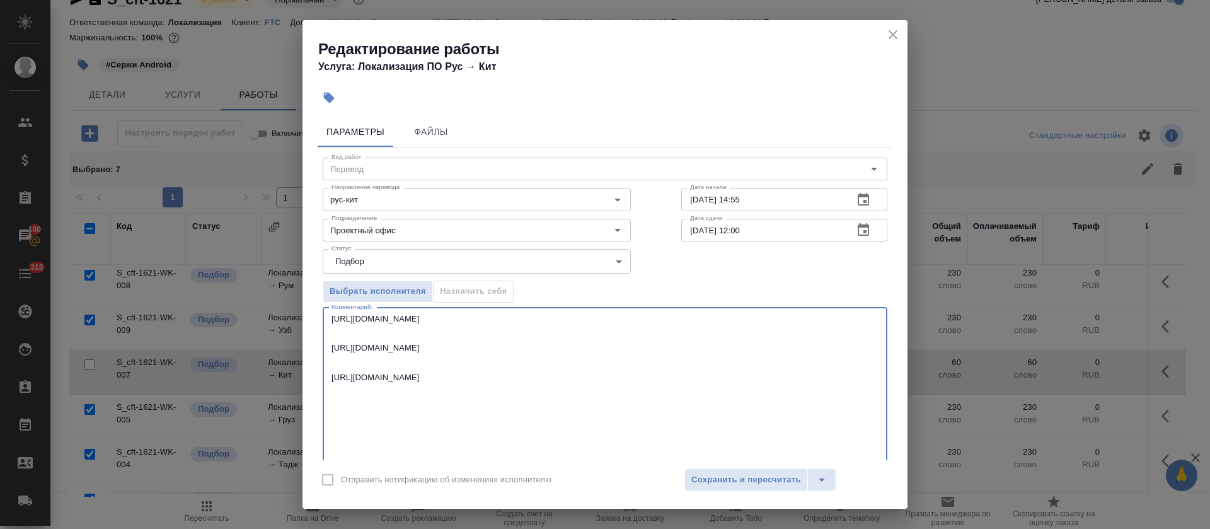
scroll to position [38, 0]
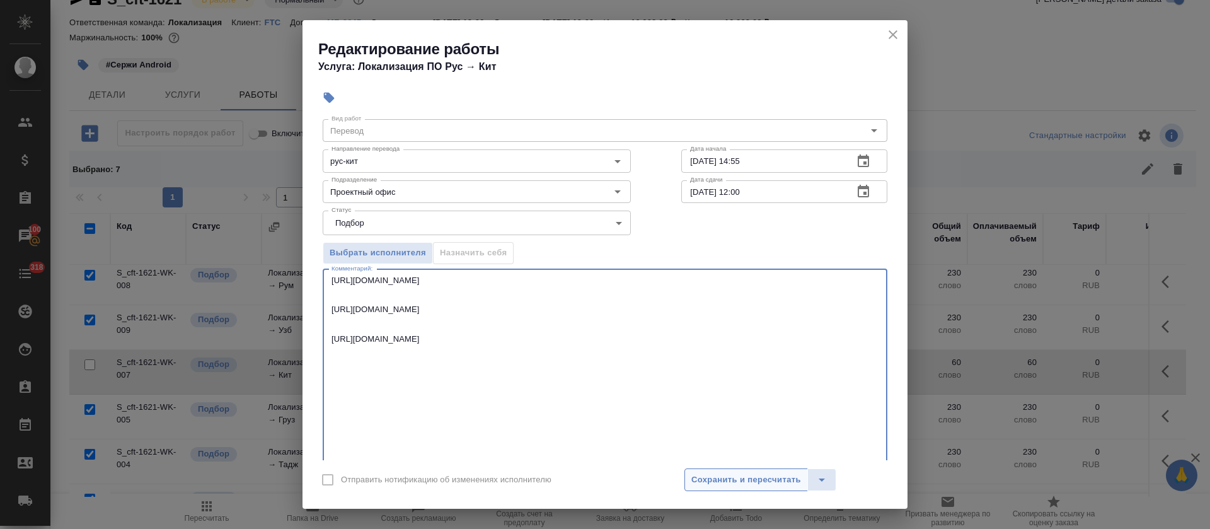
type textarea "https://smartcat.com/editor?v=2&selectedStage=1&backUrl=%2Fprojects%2F64c78566-…"
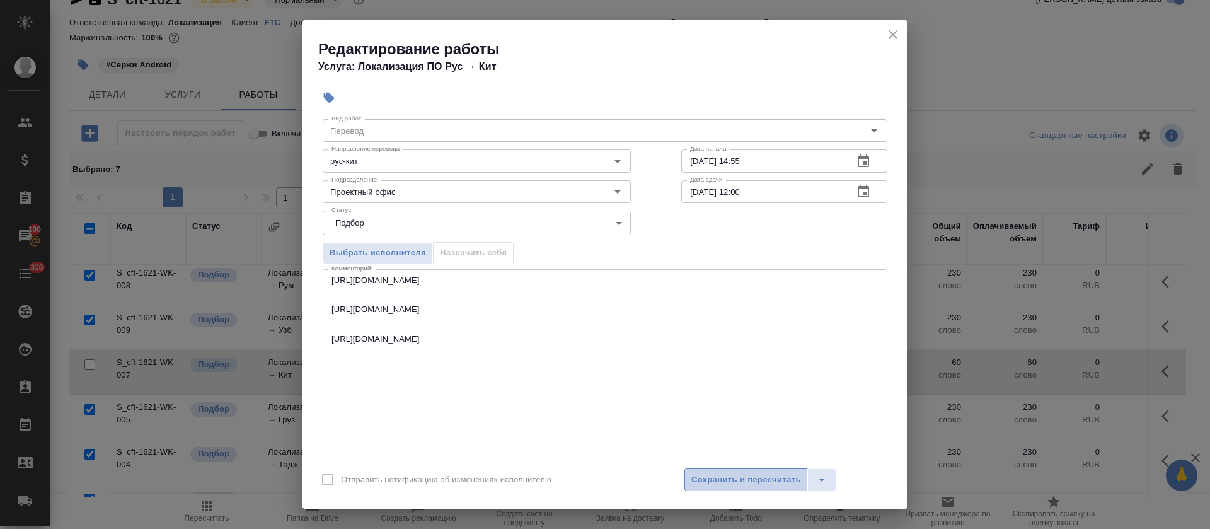
click at [740, 485] on span "Сохранить и пересчитать" at bounding box center [746, 479] width 110 height 14
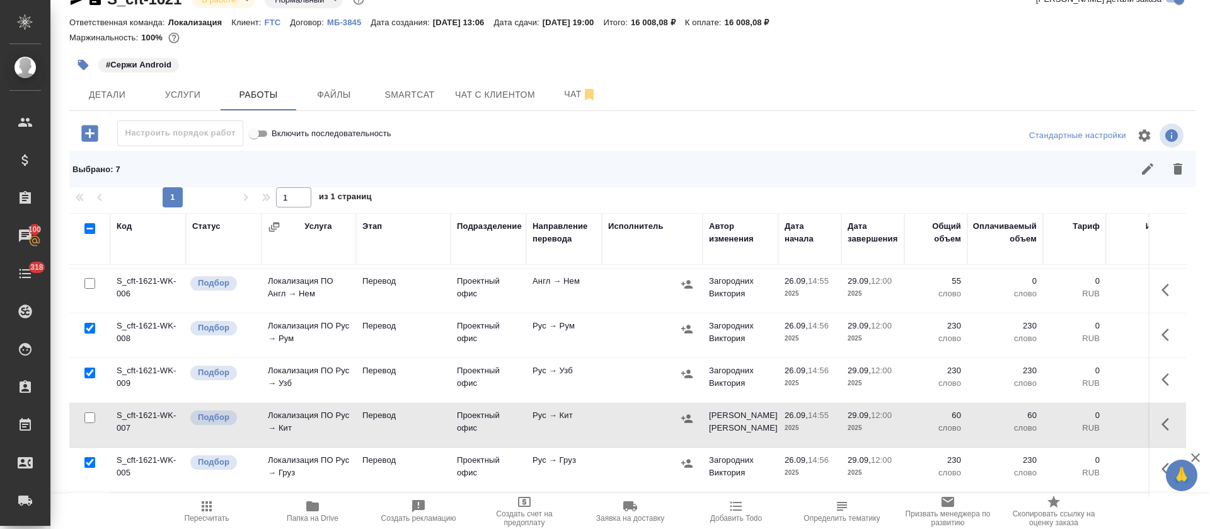
scroll to position [0, 0]
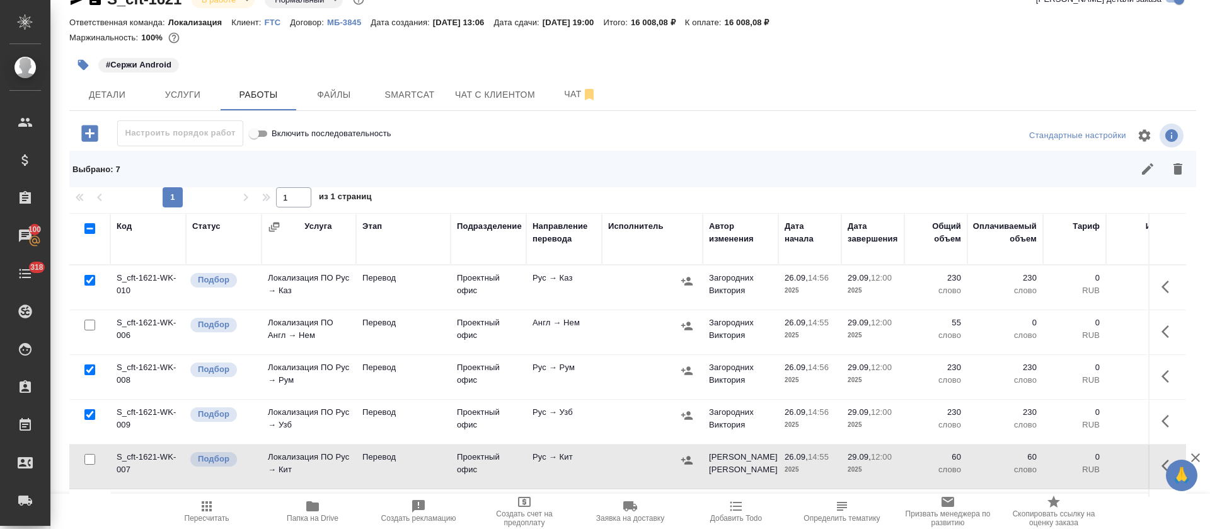
click at [1161, 337] on icon "button" at bounding box center [1168, 331] width 15 height 15
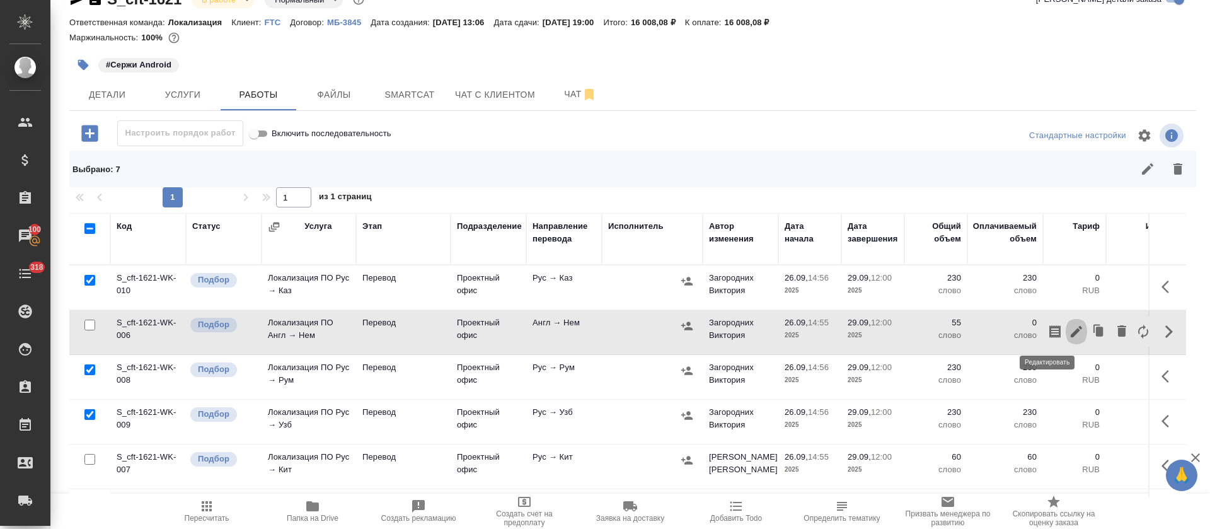
click at [1068, 331] on icon "button" at bounding box center [1075, 331] width 15 height 15
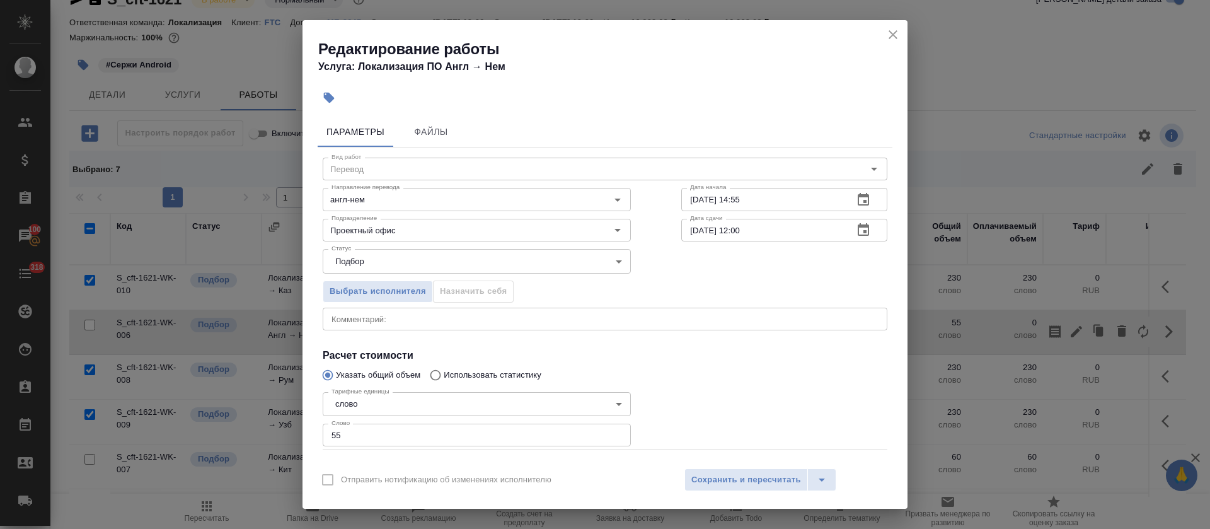
click at [478, 320] on textarea at bounding box center [604, 318] width 547 height 9
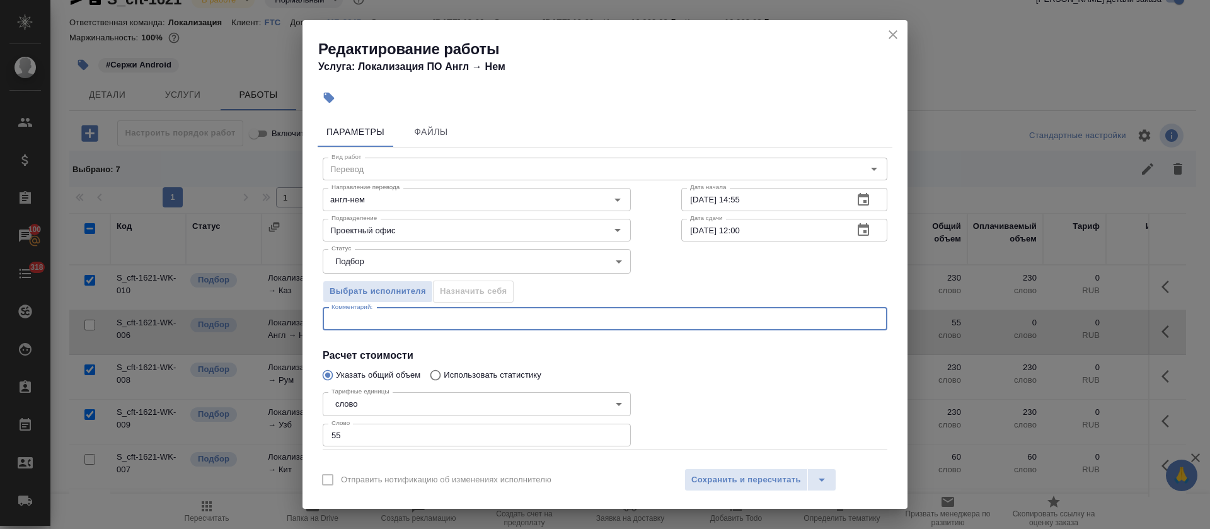
paste textarea "https://smartcat.com/editor?v=2&selectedStage=1&backUrl=%2Fprojects%2Fa3e2d400-…"
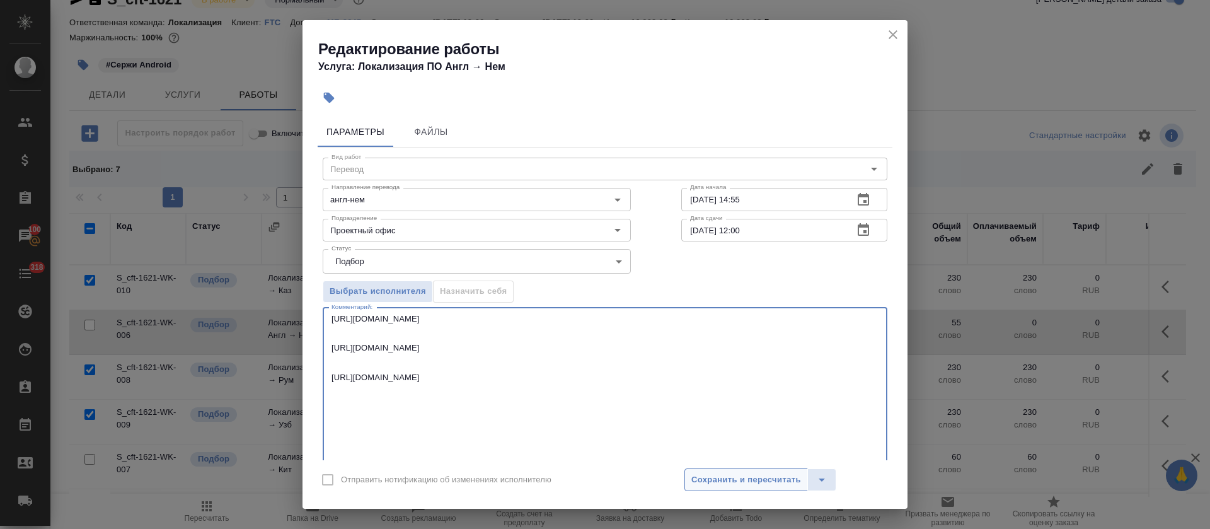
scroll to position [9, 0]
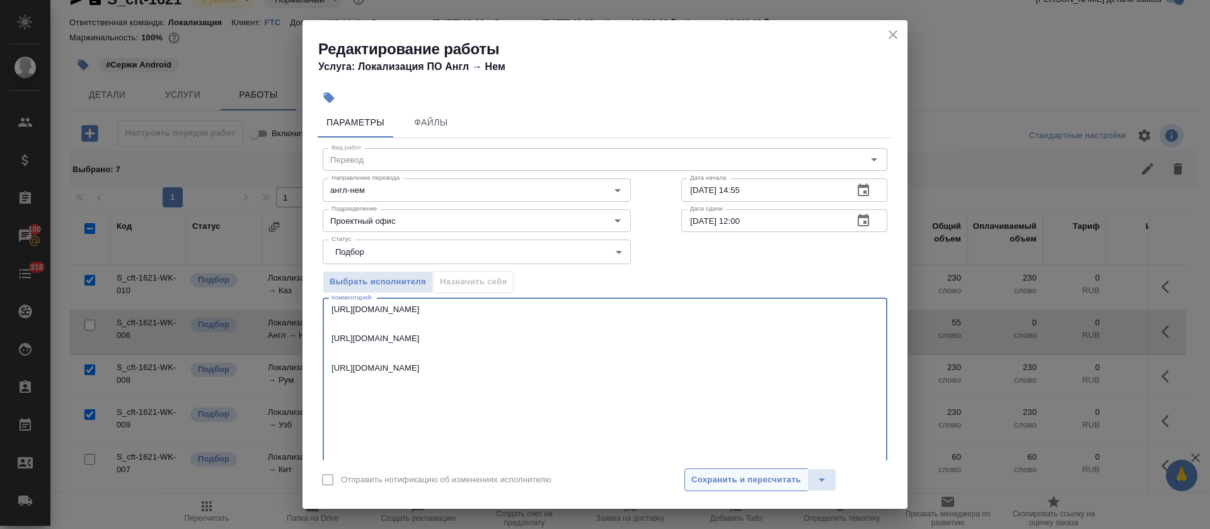
type textarea "https://smartcat.com/editor?v=2&selectedStage=1&backUrl=%2Fprojects%2Fa3e2d400-…"
click at [748, 490] on button "Сохранить и пересчитать" at bounding box center [745, 479] width 123 height 23
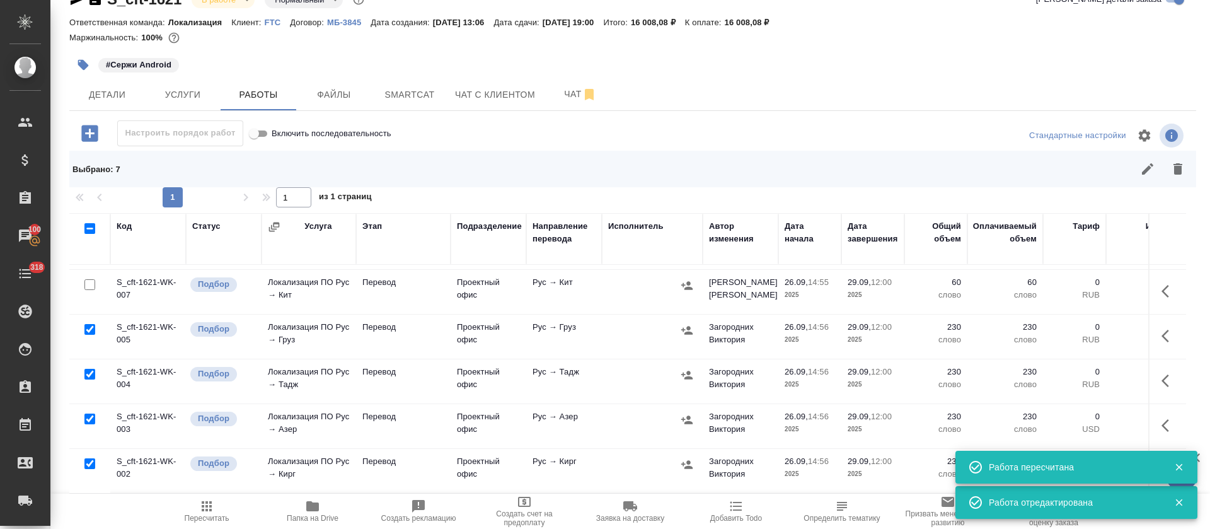
scroll to position [231, 0]
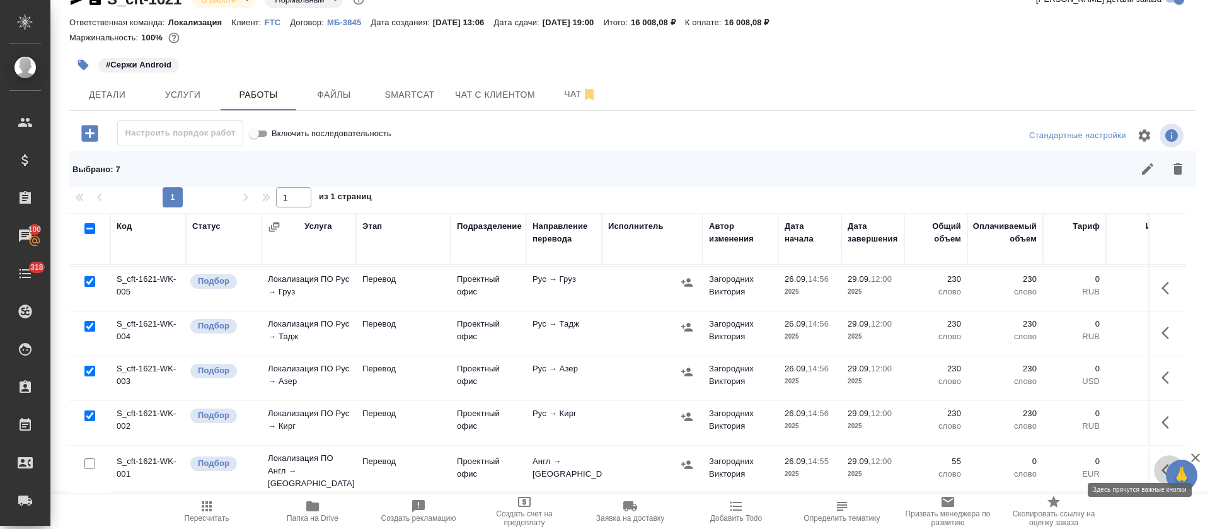
click at [1161, 464] on icon "button" at bounding box center [1165, 470] width 8 height 13
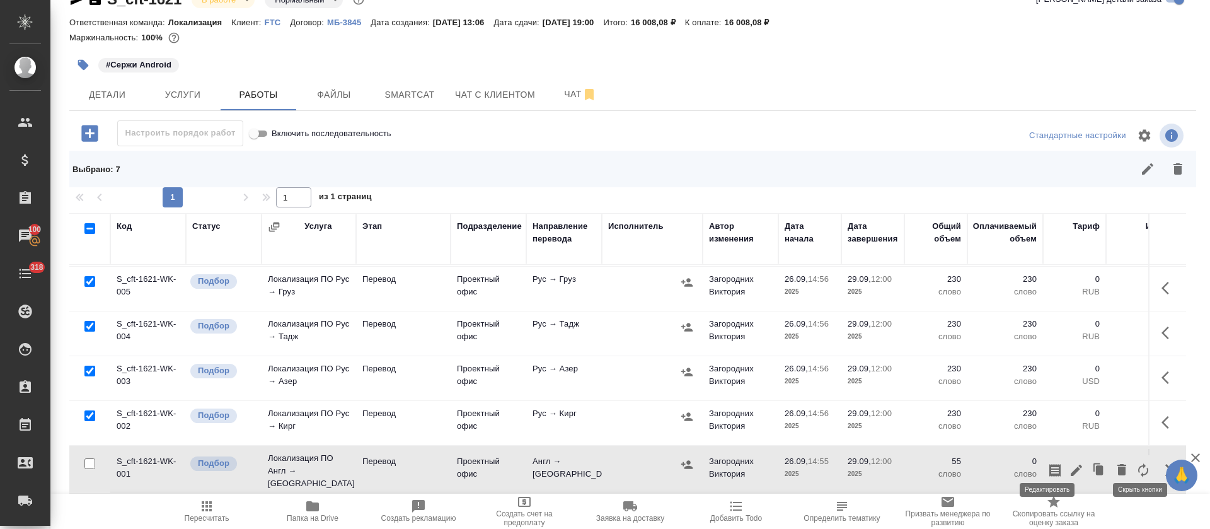
click at [1070, 464] on icon "button" at bounding box center [1075, 469] width 11 height 11
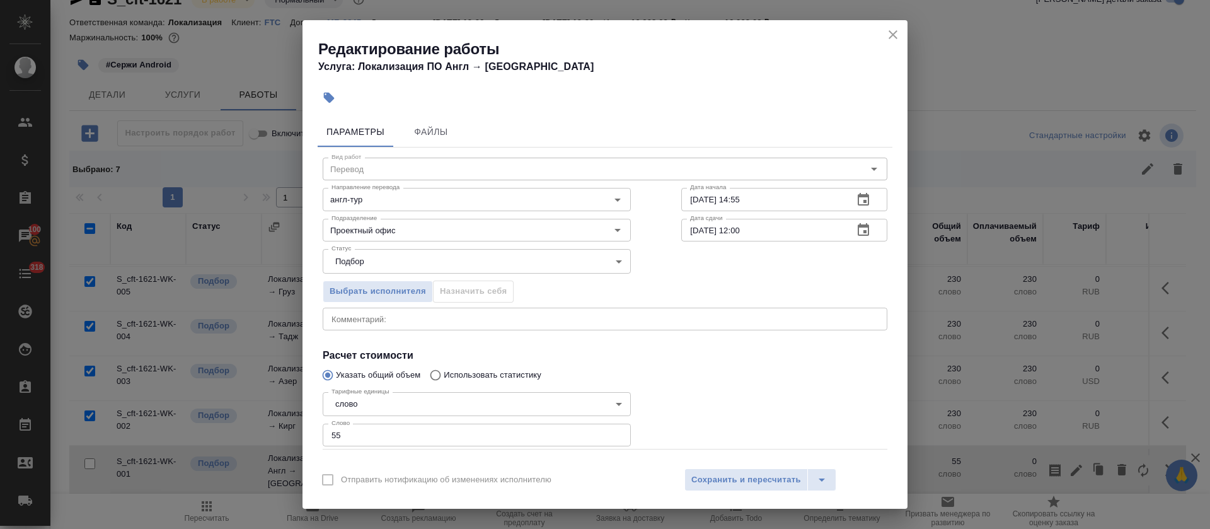
click at [517, 328] on div "x Комментарий:" at bounding box center [605, 318] width 564 height 23
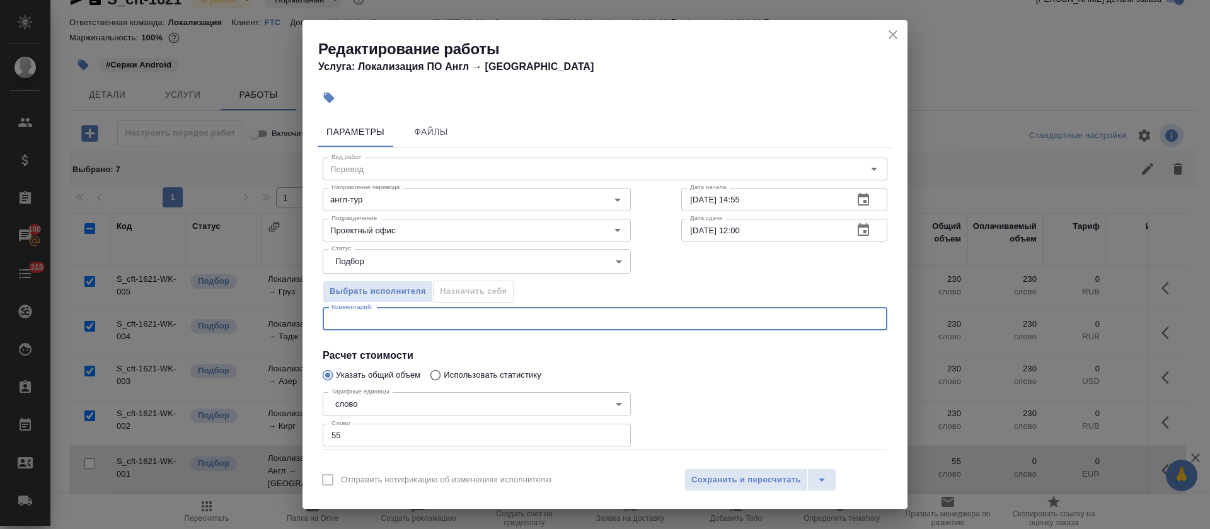
paste textarea "https://smartcat.com/editor?v=2&selectedStage=1&backUrl=%2Fprojects%2Fa3e2d400-…"
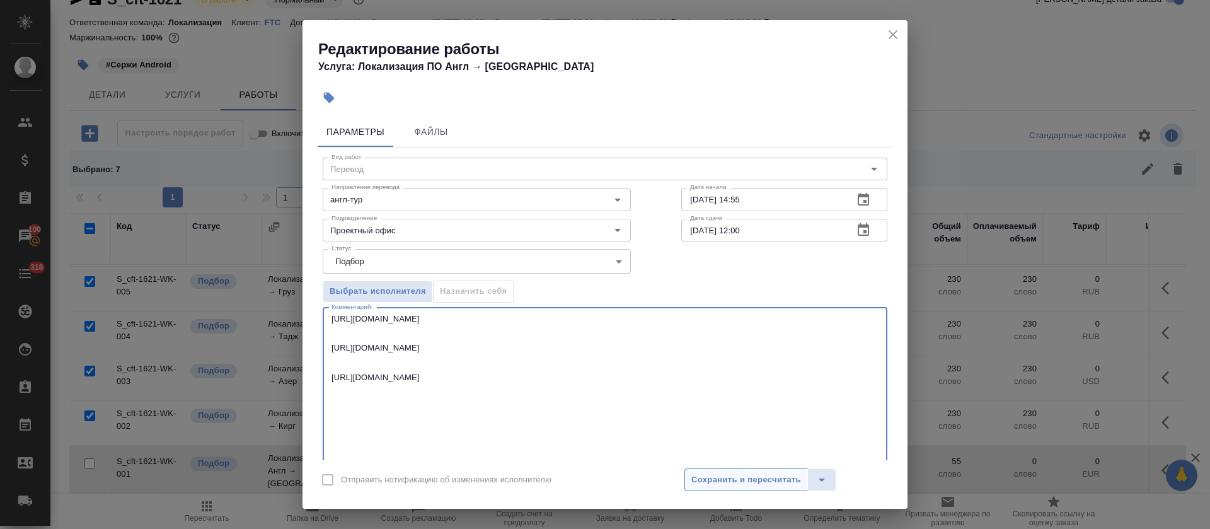
type textarea "https://smartcat.com/editor?v=2&selectedStage=1&backUrl=%2Fprojects%2Fa3e2d400-…"
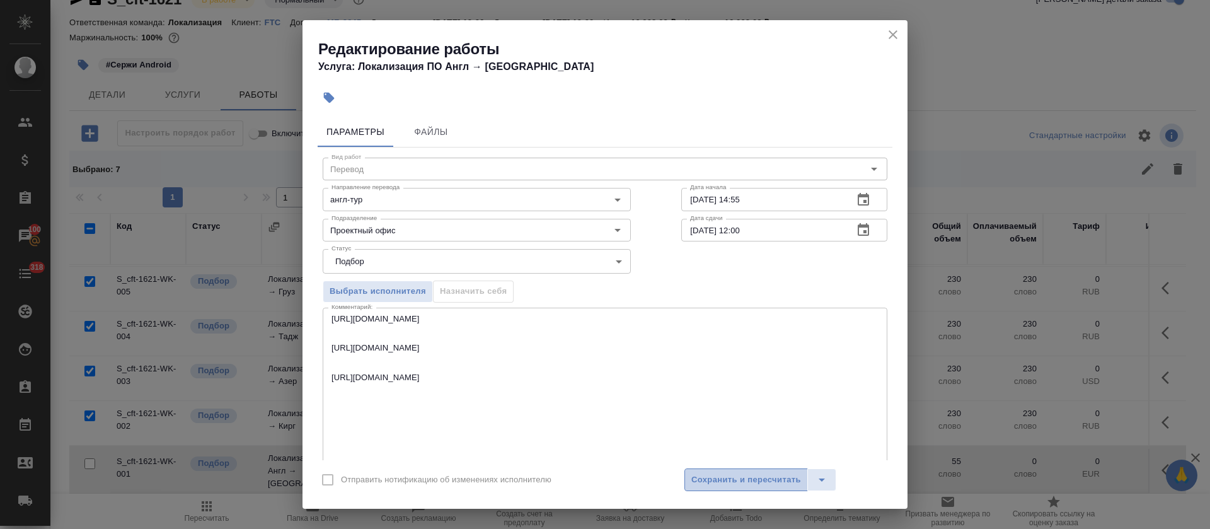
click at [718, 489] on button "Сохранить и пересчитать" at bounding box center [745, 479] width 123 height 23
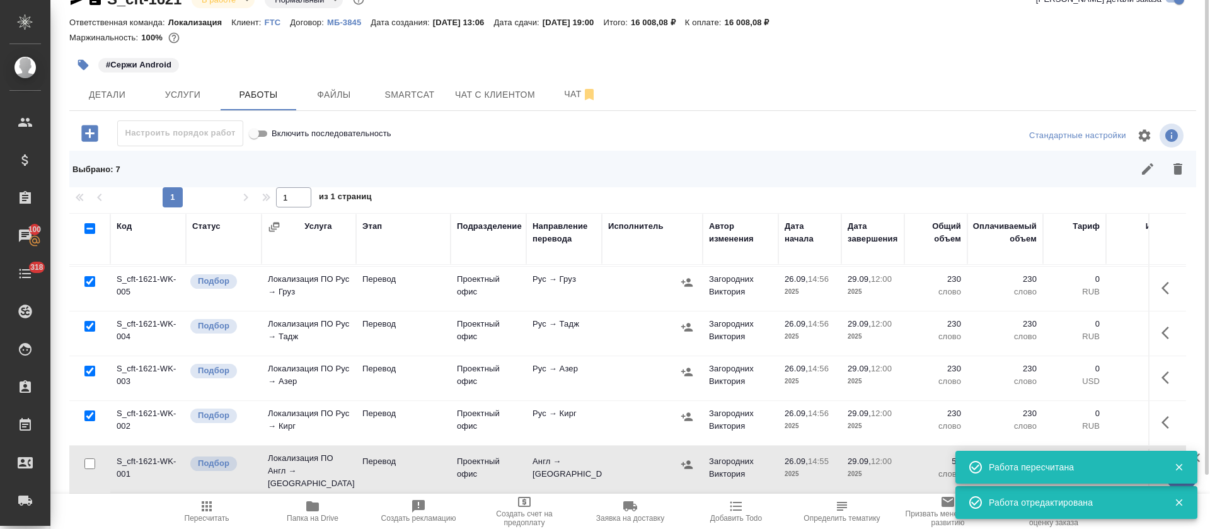
scroll to position [0, 0]
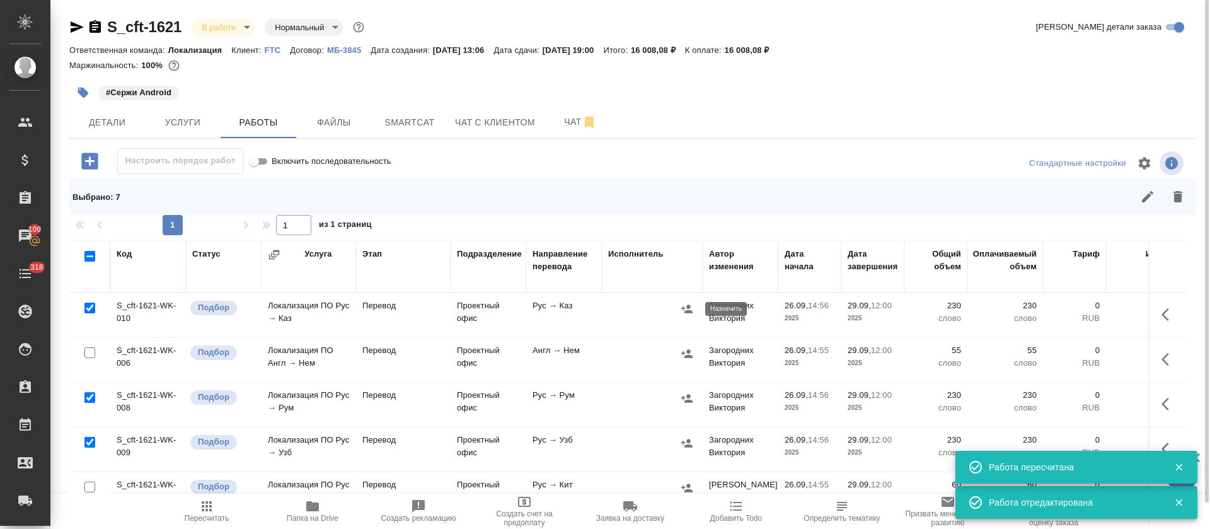
click at [688, 309] on icon "button" at bounding box center [686, 308] width 13 height 13
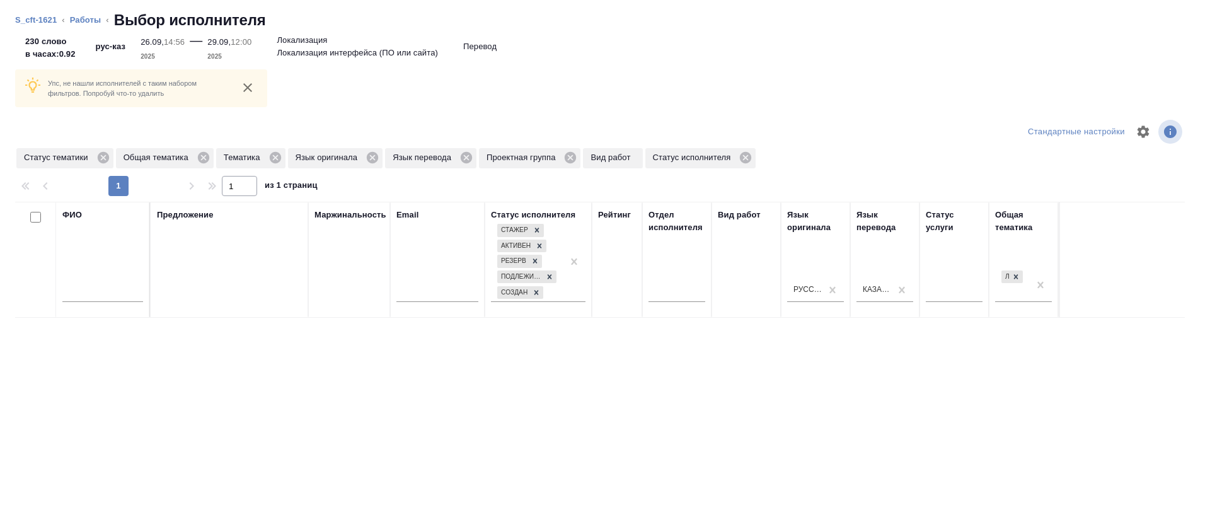
click at [115, 287] on input "text" at bounding box center [102, 294] width 81 height 16
type input "акн"
click at [109, 152] on icon at bounding box center [103, 158] width 14 height 14
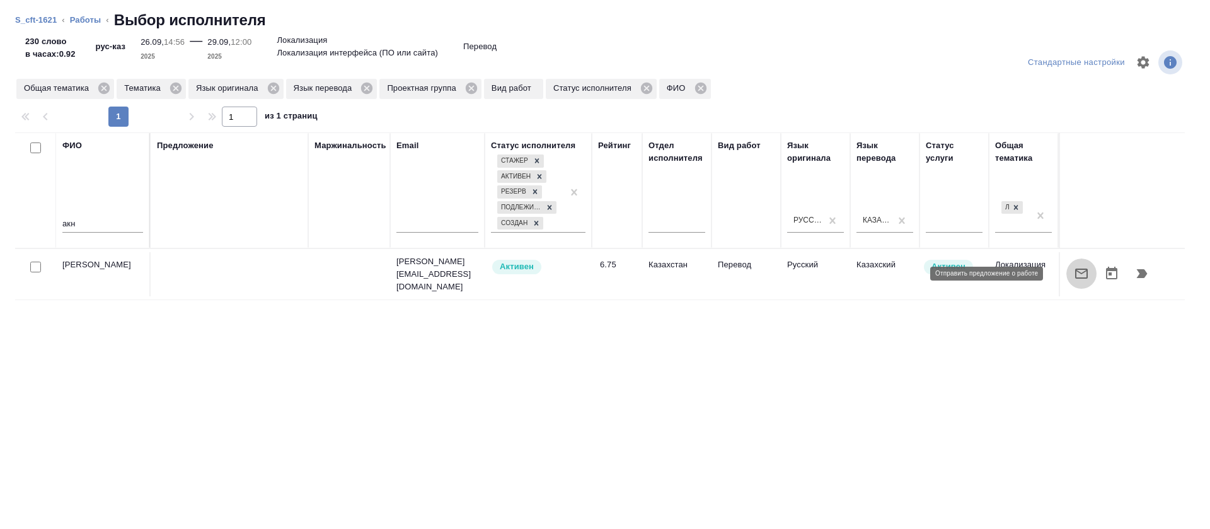
click at [1073, 276] on icon "button" at bounding box center [1080, 273] width 15 height 15
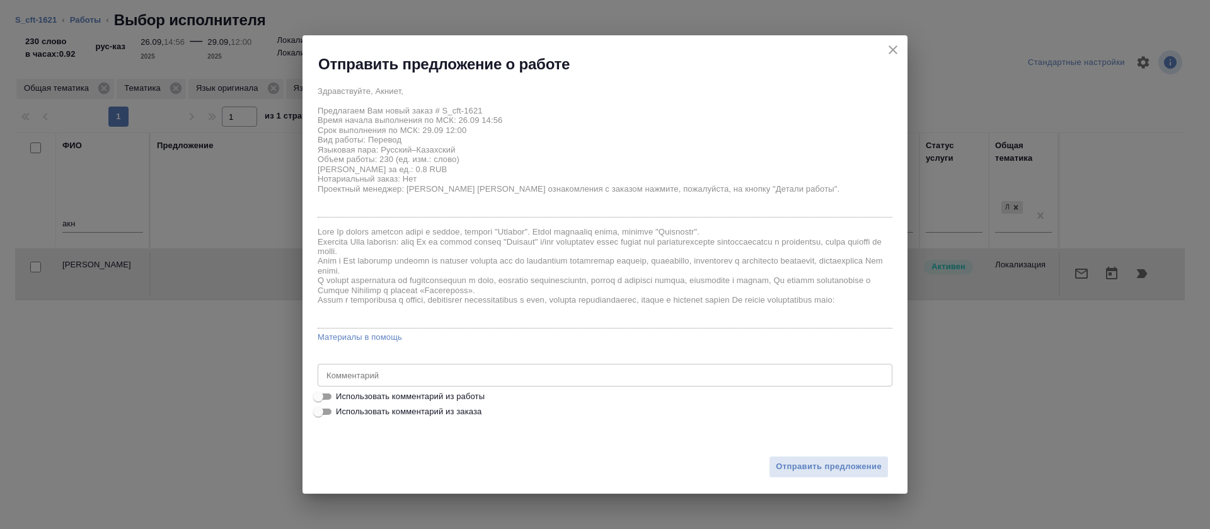
click at [483, 394] on label "Использовать комментарий из работы" at bounding box center [597, 396] width 572 height 15
click at [341, 394] on input "Использовать комментарий из работы" at bounding box center [317, 396] width 45 height 15
checkbox input "true"
type textarea "https://smartcat.com/editor?v=2&selectedStage=1&backUrl=%2Fprojects%2F83fbdc97-…"
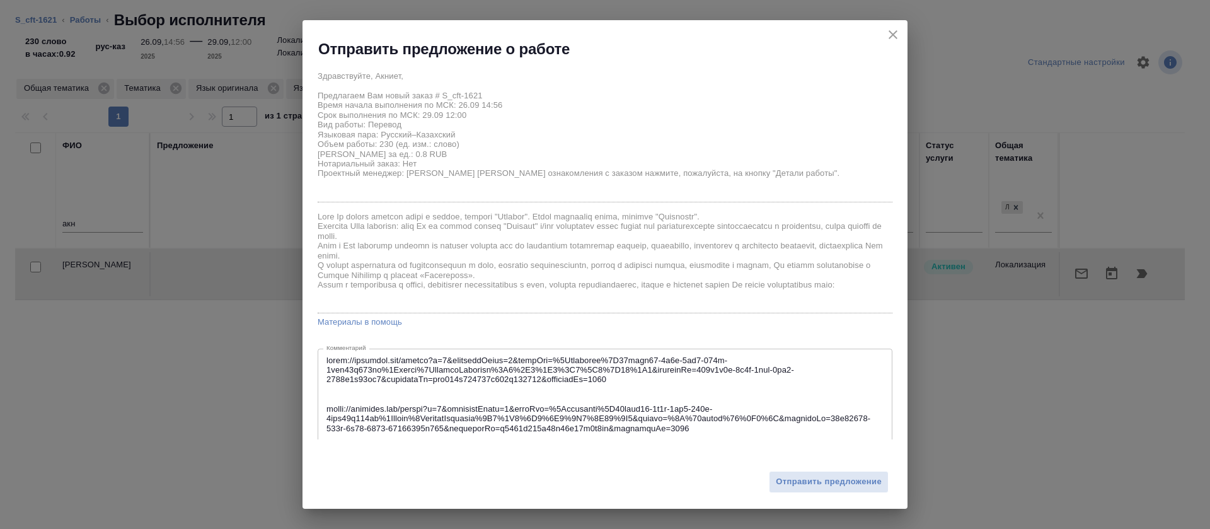
scroll to position [311, 0]
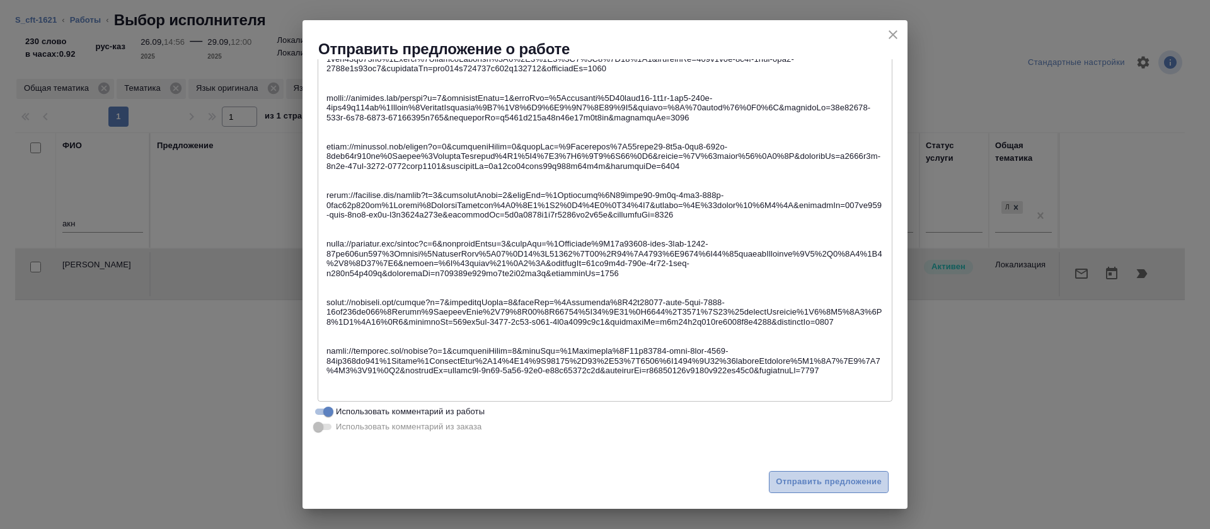
click at [803, 481] on span "Отправить предложение" at bounding box center [828, 481] width 106 height 14
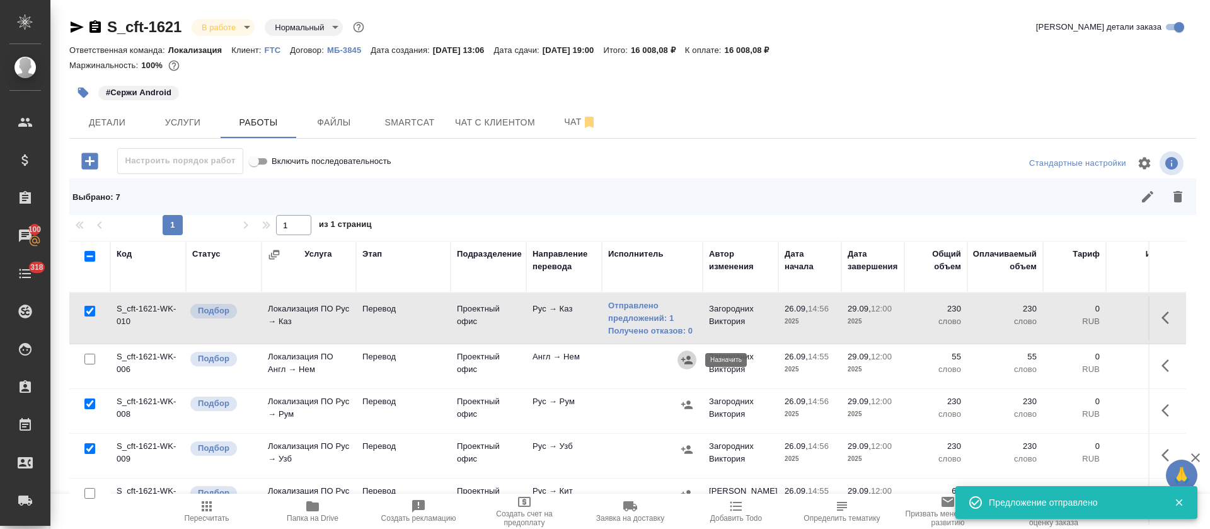
click at [687, 358] on icon "button" at bounding box center [686, 359] width 11 height 8
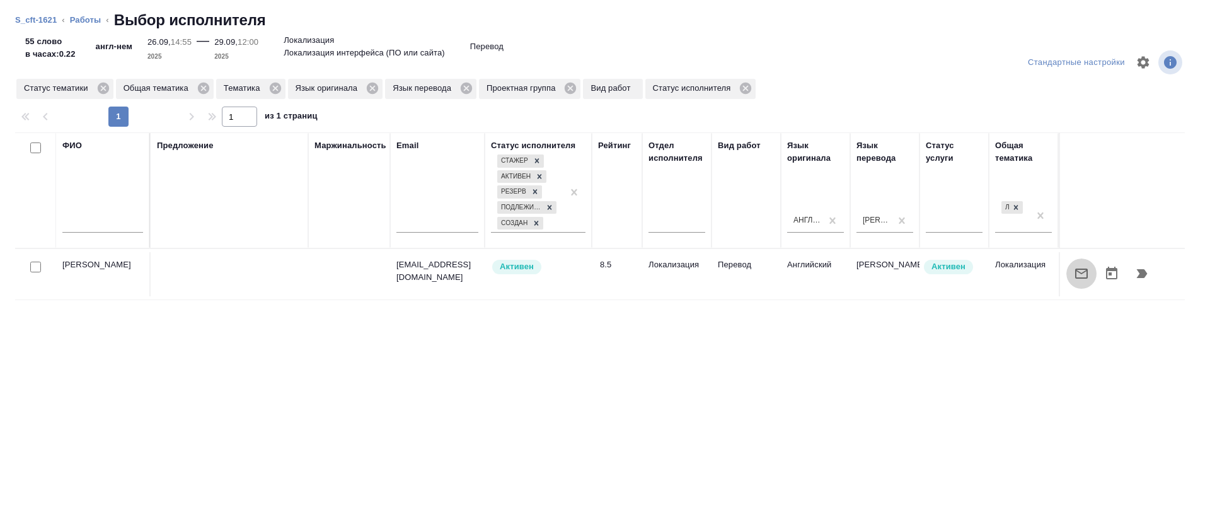
click at [1066, 265] on button "button" at bounding box center [1081, 273] width 30 height 30
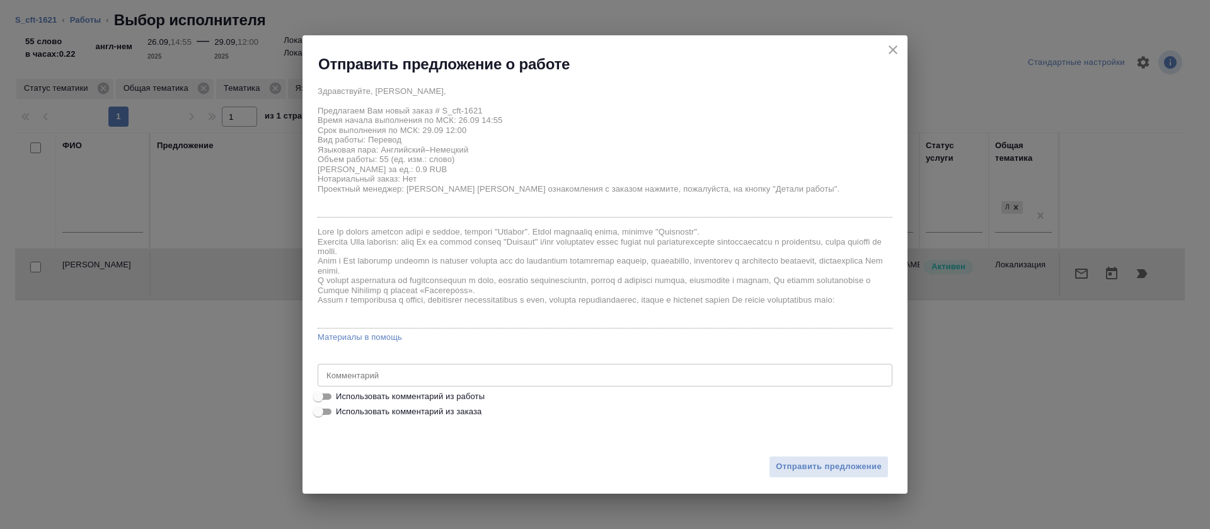
click at [482, 392] on span "Использовать комментарий из работы" at bounding box center [410, 396] width 149 height 13
click at [341, 392] on input "Использовать комментарий из работы" at bounding box center [317, 396] width 45 height 15
checkbox input "true"
type textarea "https://smartcat.com/editor?v=2&selectedStage=1&backUrl=%2Fprojects%2Fa3e2d400-…"
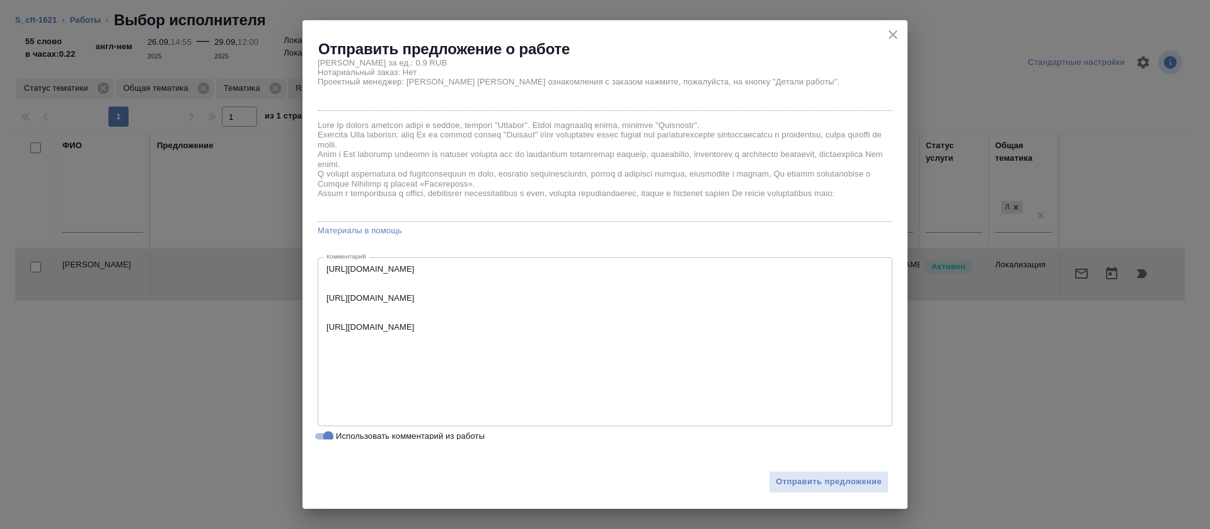
scroll to position [116, 0]
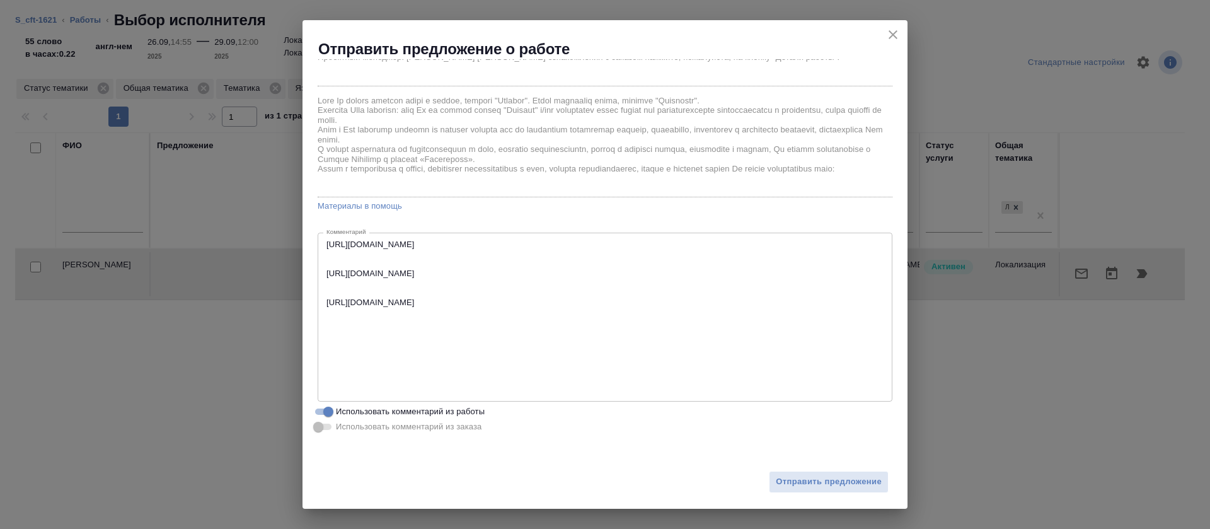
click at [785, 462] on div "Отправить предложение" at bounding box center [604, 473] width 605 height 69
click at [787, 484] on span "Отправить предложение" at bounding box center [828, 481] width 106 height 14
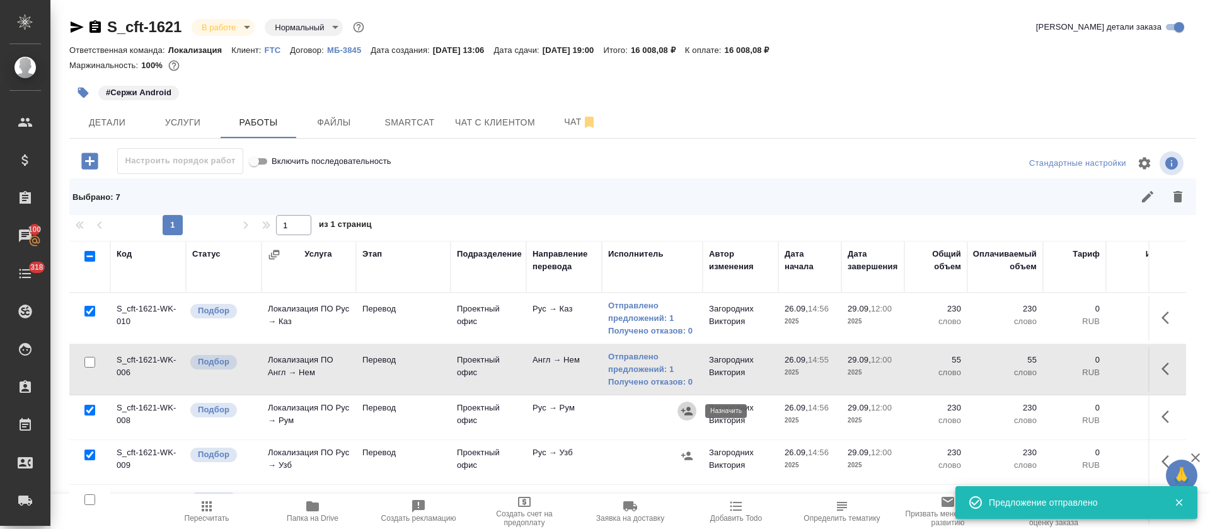
click at [688, 408] on icon "button" at bounding box center [686, 410] width 11 height 8
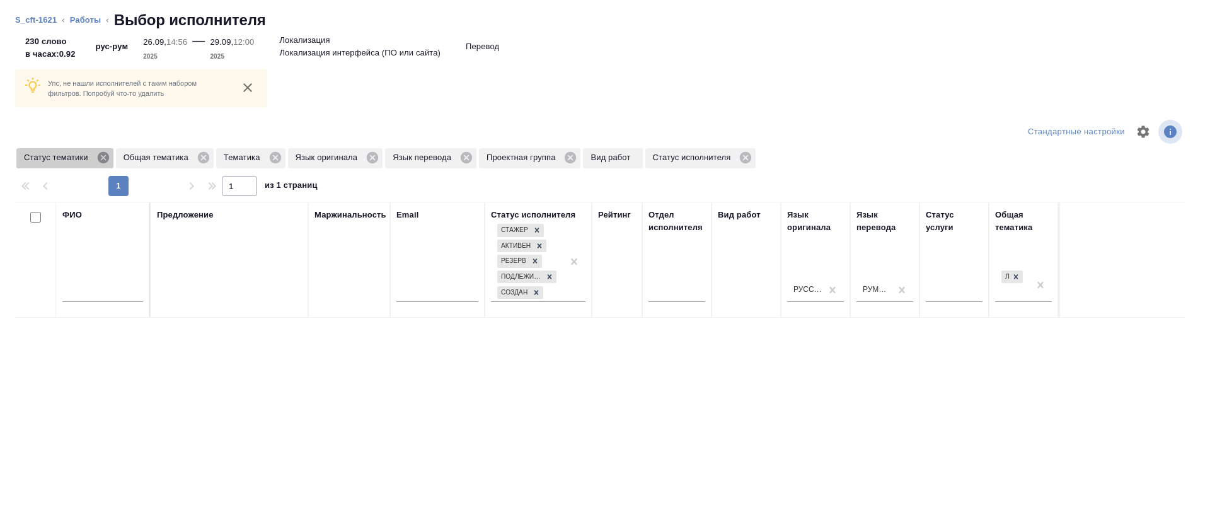
click at [103, 159] on icon at bounding box center [102, 157] width 11 height 11
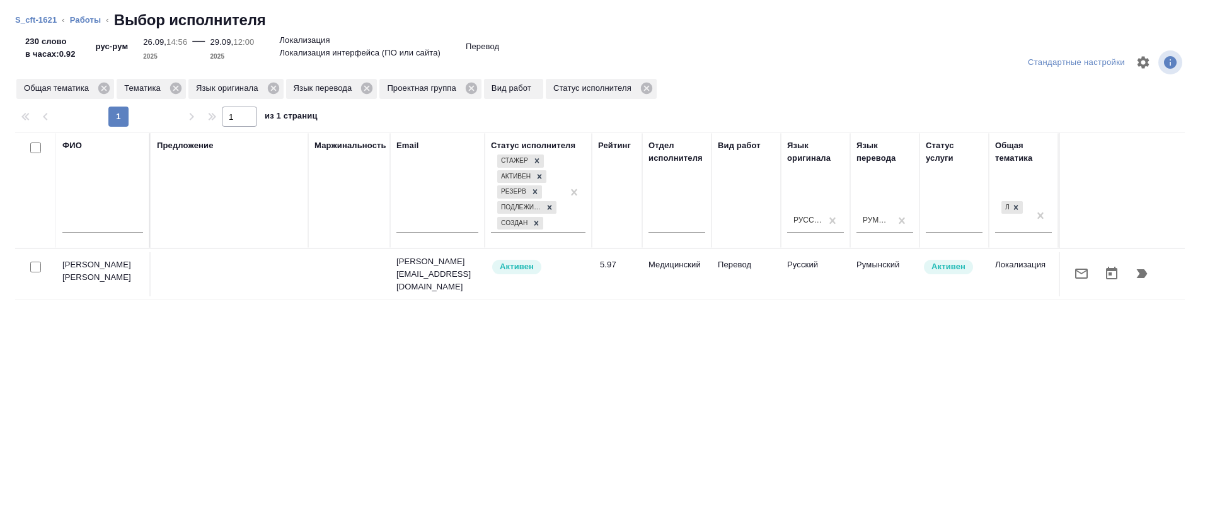
click at [1073, 275] on icon "button" at bounding box center [1080, 273] width 15 height 15
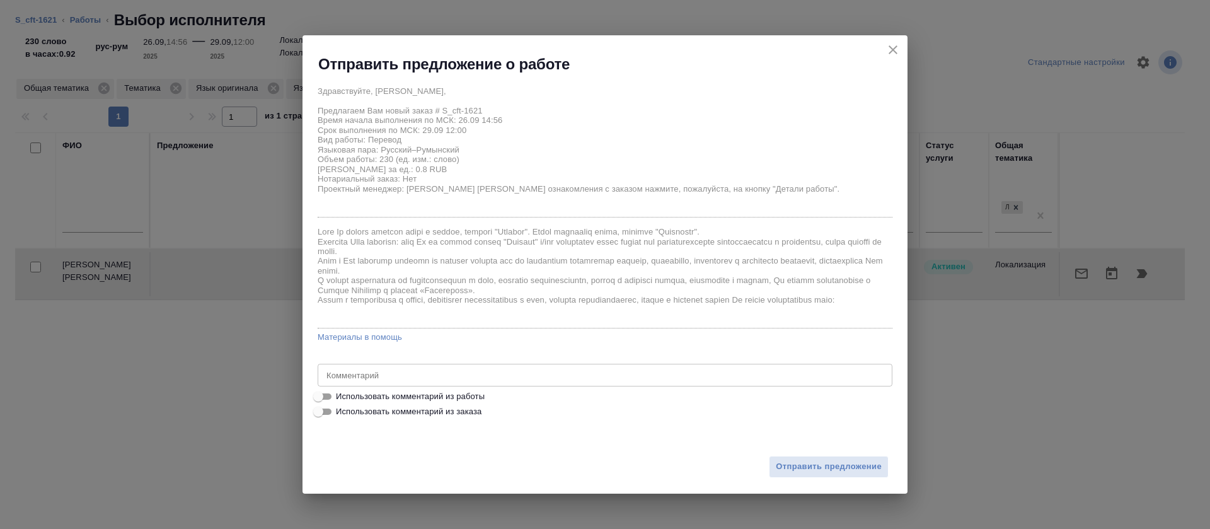
click at [467, 396] on span "Использовать комментарий из работы" at bounding box center [410, 396] width 149 height 13
click at [341, 396] on input "Использовать комментарий из работы" at bounding box center [317, 396] width 45 height 15
checkbox input "true"
type textarea "https://smartcat.com/editor?v=2&selectedStage=1&backUrl=%2Fprojects%2F83fbdc97-…"
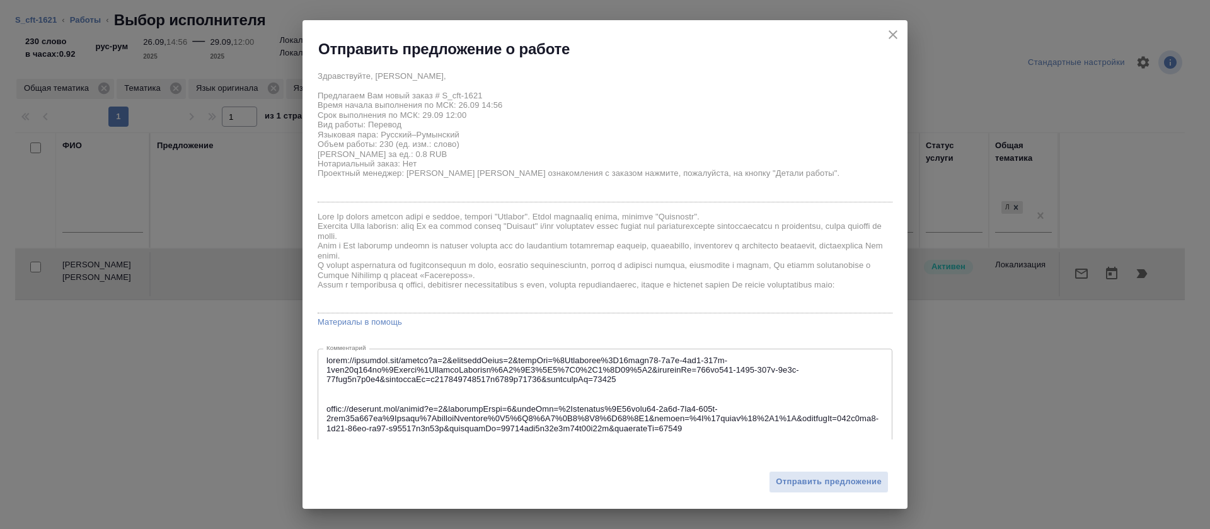
scroll to position [320, 0]
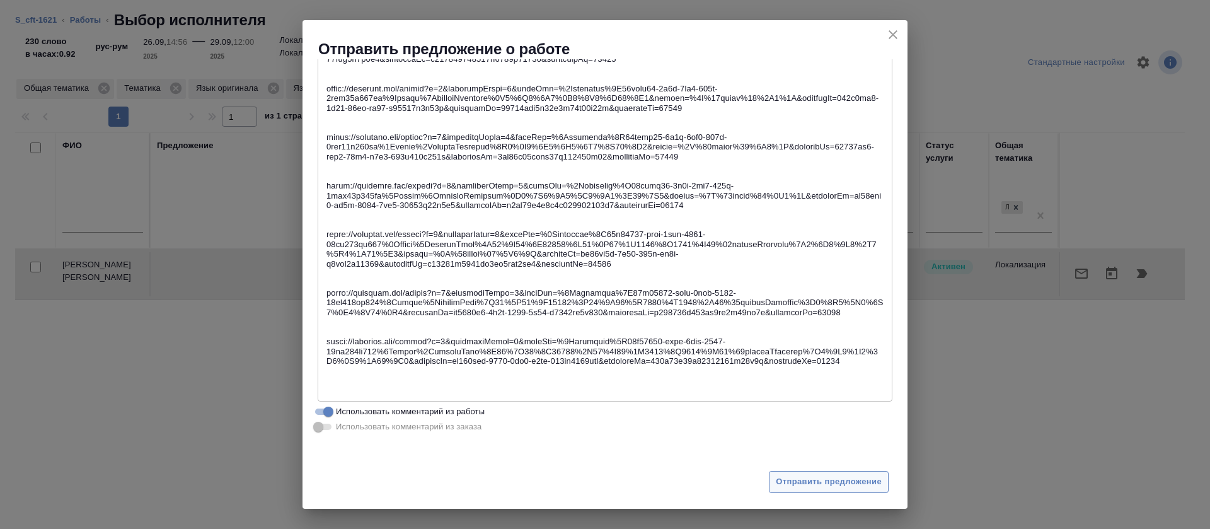
click at [803, 481] on span "Отправить предложение" at bounding box center [828, 481] width 106 height 14
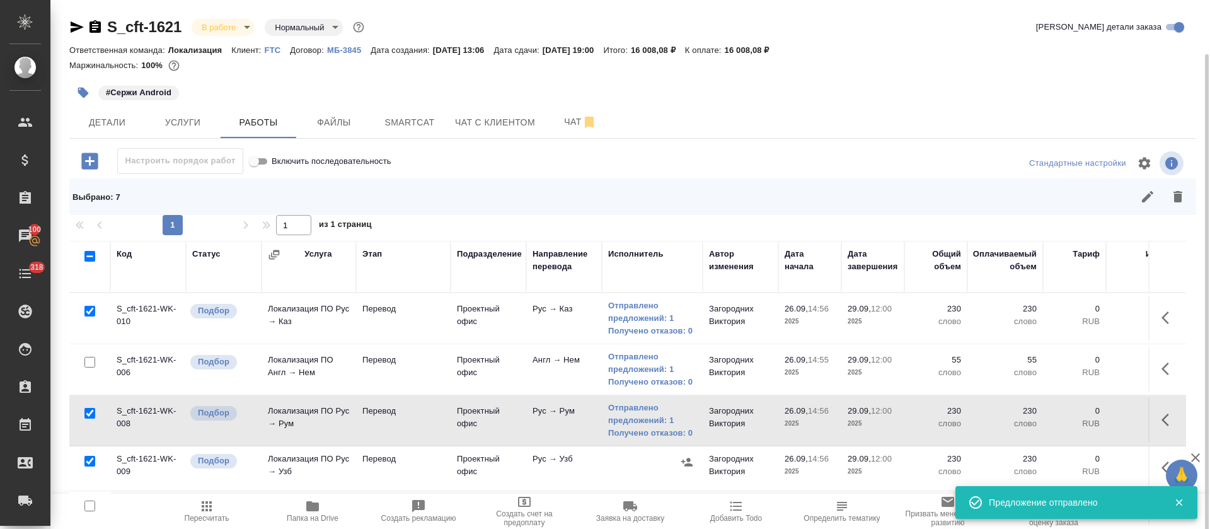
scroll to position [94, 0]
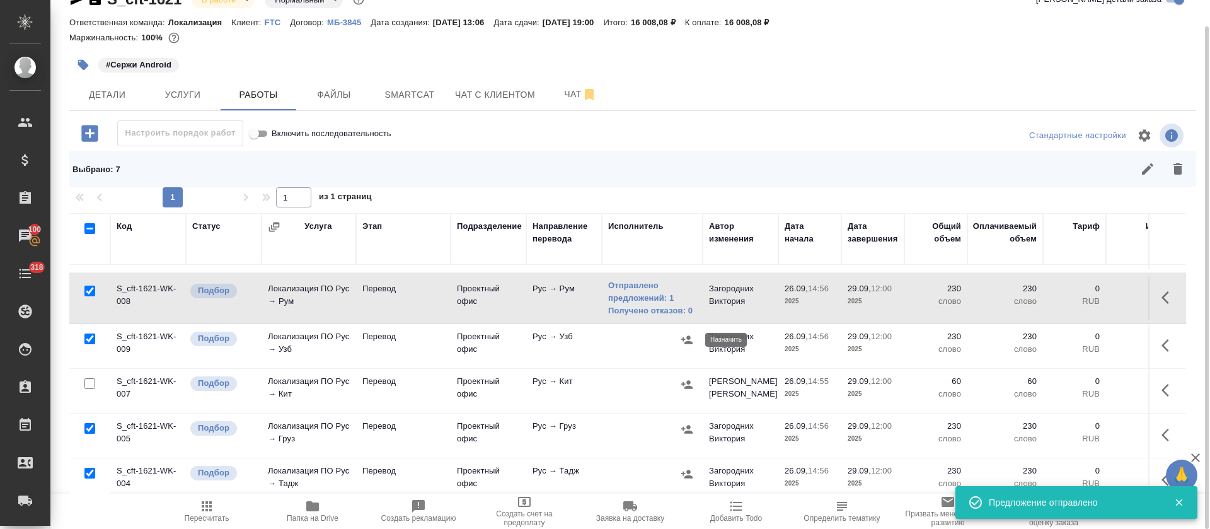
click at [689, 338] on icon "button" at bounding box center [686, 339] width 11 height 8
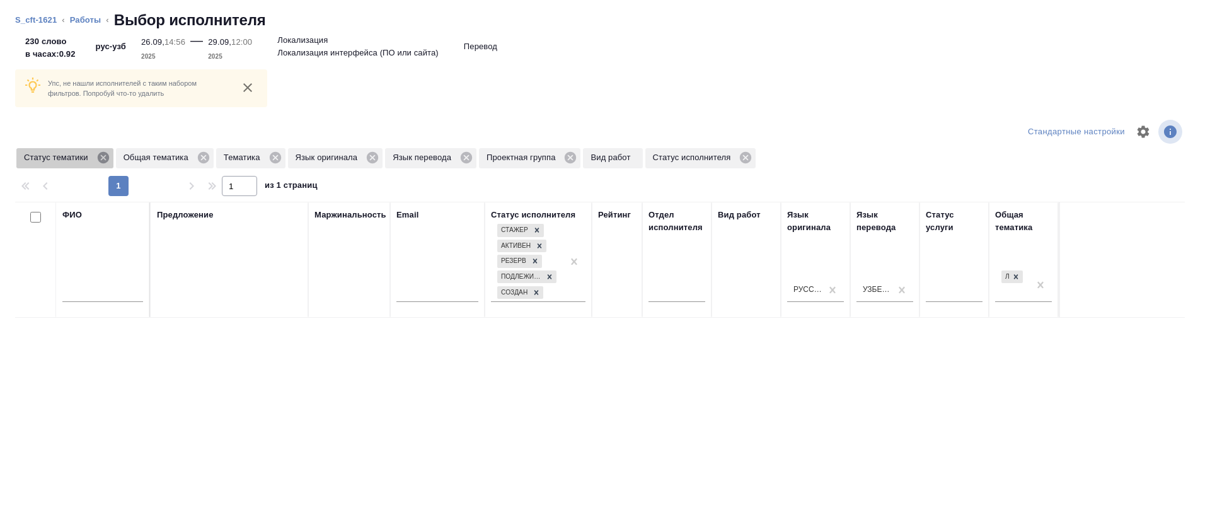
click at [103, 156] on icon at bounding box center [102, 157] width 11 height 11
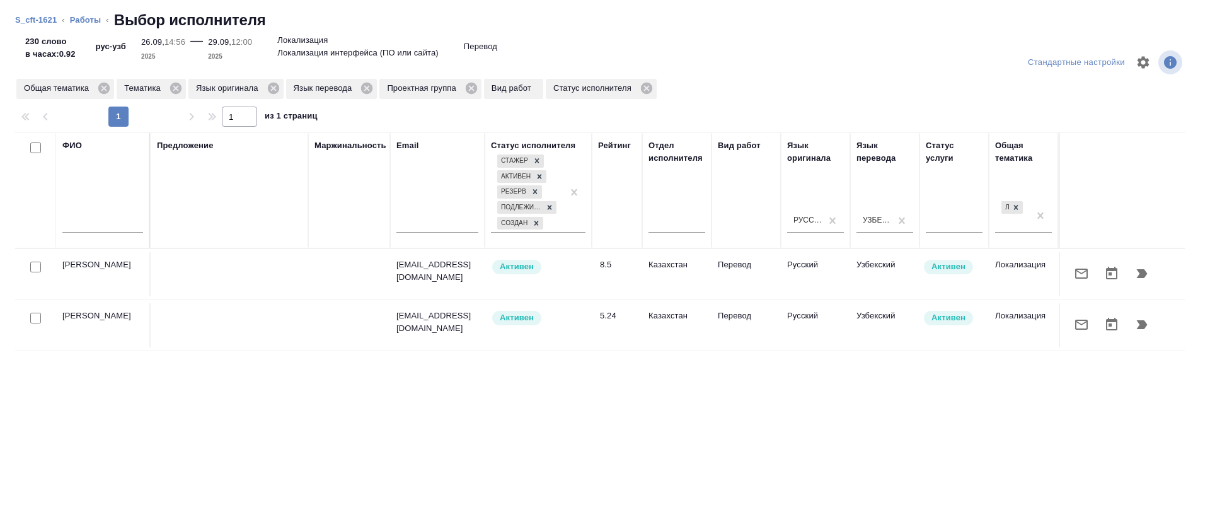
click at [1073, 277] on icon "button" at bounding box center [1080, 273] width 15 height 15
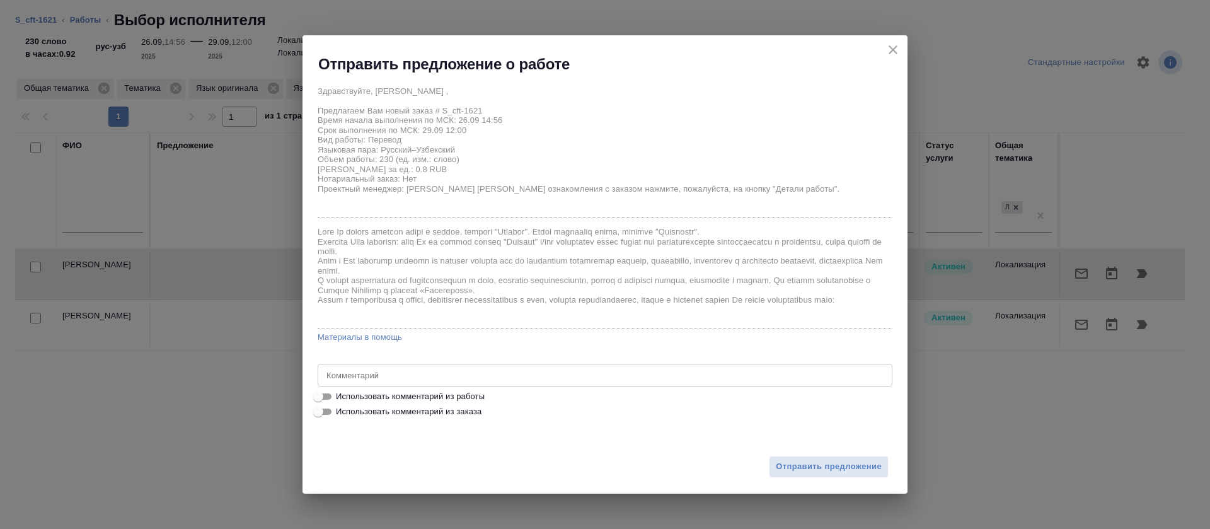
click at [471, 401] on span "Использовать комментарий из работы" at bounding box center [410, 396] width 149 height 13
click at [341, 401] on input "Использовать комментарий из работы" at bounding box center [317, 396] width 45 height 15
checkbox input "true"
type textarea "https://smartcat.com/editor?v=2&selectedStage=1&backUrl=%2Fprojects%2F83fbdc97-…"
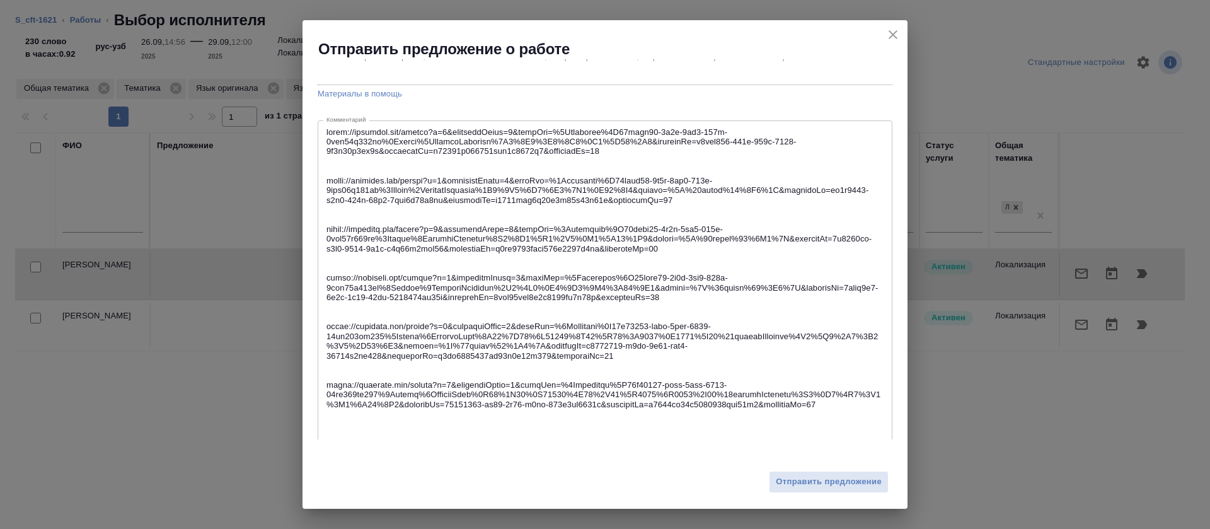
scroll to position [272, 0]
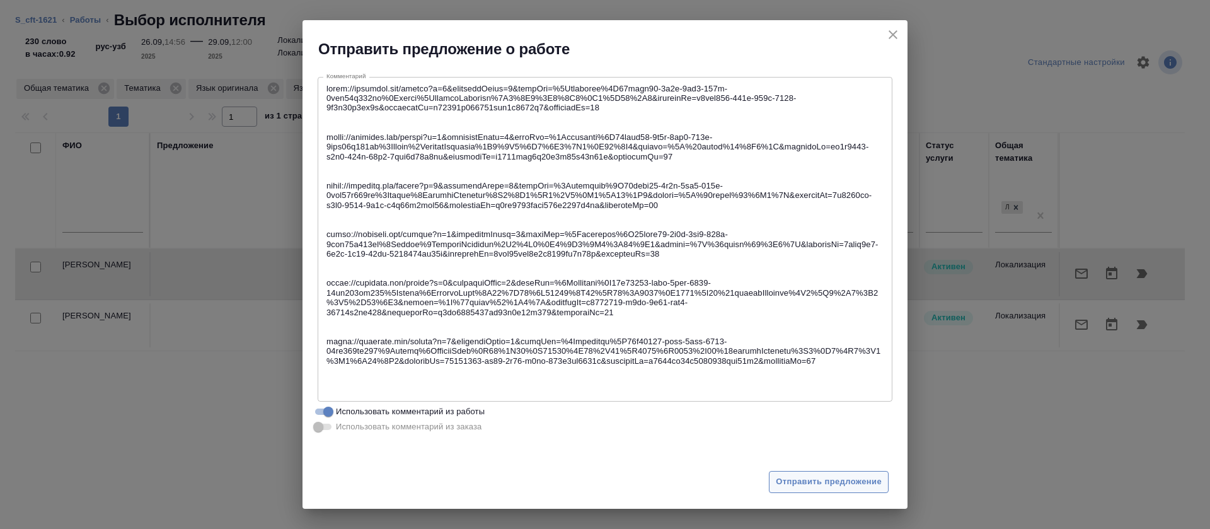
click at [809, 479] on span "Отправить предложение" at bounding box center [828, 481] width 106 height 14
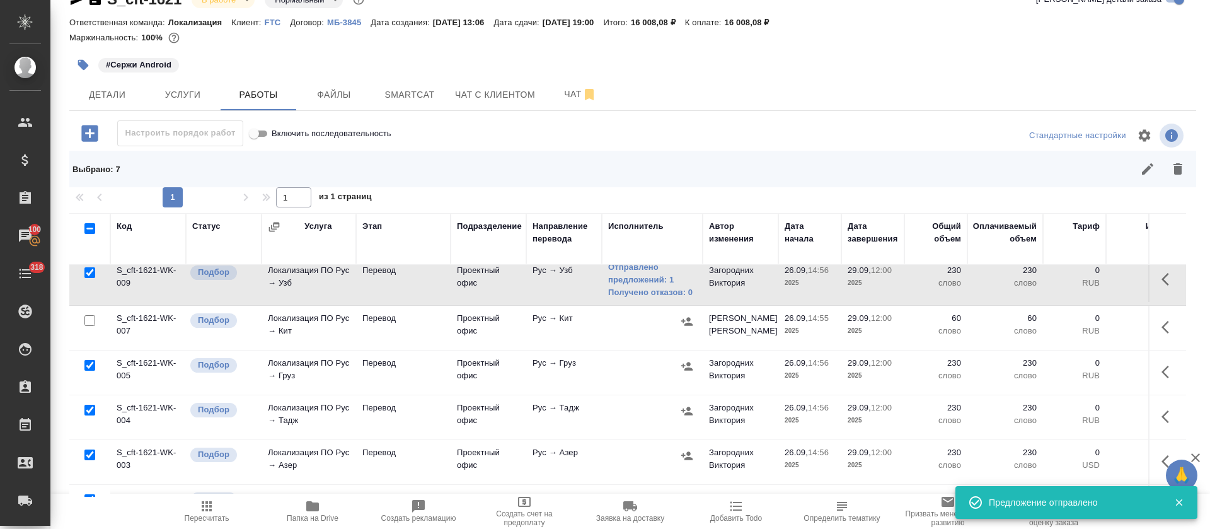
scroll to position [189, 0]
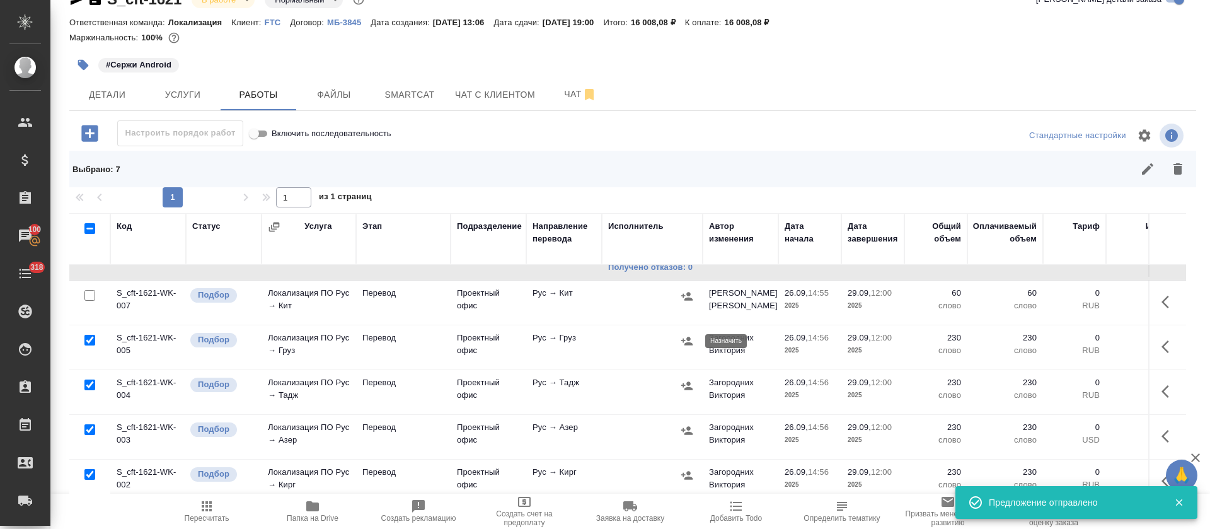
click at [690, 345] on icon "button" at bounding box center [686, 340] width 11 height 8
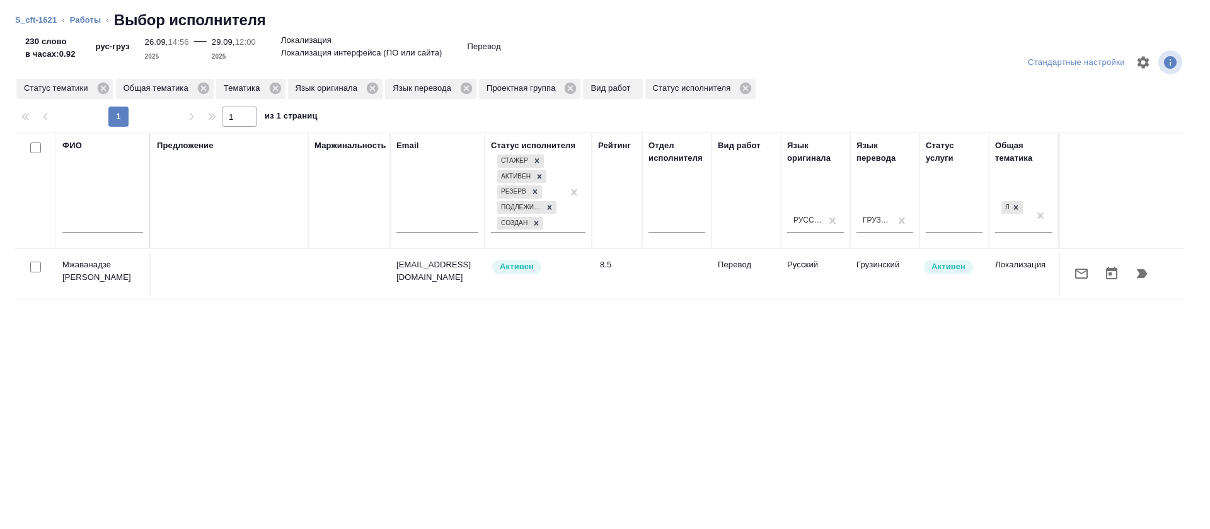
drag, startPoint x: 1064, startPoint y: 251, endPoint x: 1063, endPoint y: 270, distance: 19.6
click at [1064, 258] on tr "Мжаванадзе Хатуна Зурабовна hato76@mail.ru Активен 8.5 Перевод Русский Грузинск…" at bounding box center [930, 274] width 1830 height 51
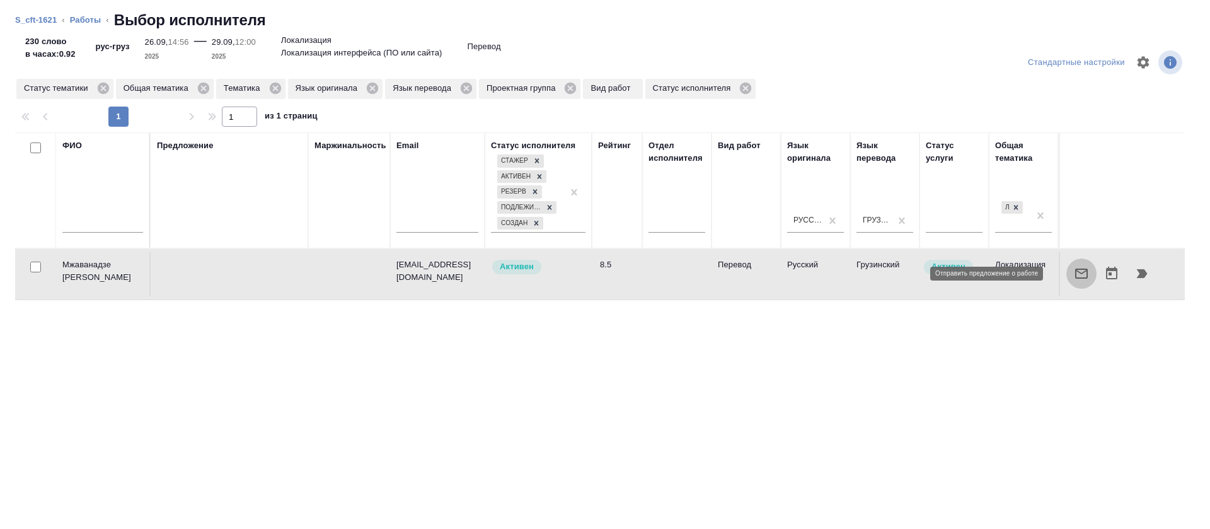
click at [1073, 271] on icon "button" at bounding box center [1080, 273] width 15 height 15
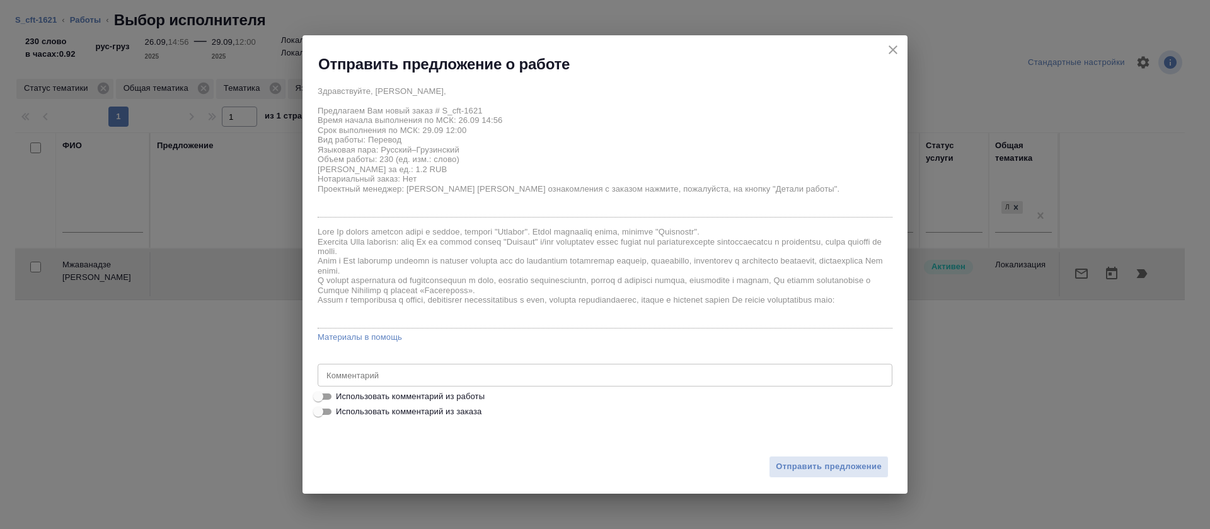
click at [458, 391] on span "Использовать комментарий из работы" at bounding box center [410, 396] width 149 height 13
click at [341, 391] on input "Использовать комментарий из работы" at bounding box center [317, 396] width 45 height 15
checkbox input "true"
type textarea "https://smartcat.com/editor?v=2&selectedStage=1&backUrl=%2Fprojects%2F83fbdc97-…"
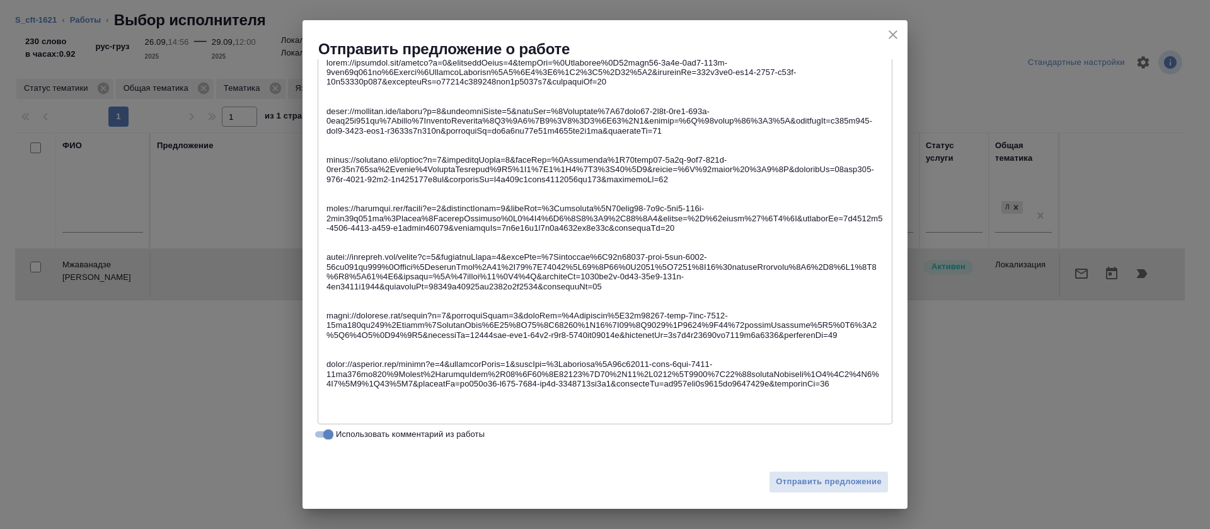
scroll to position [320, 0]
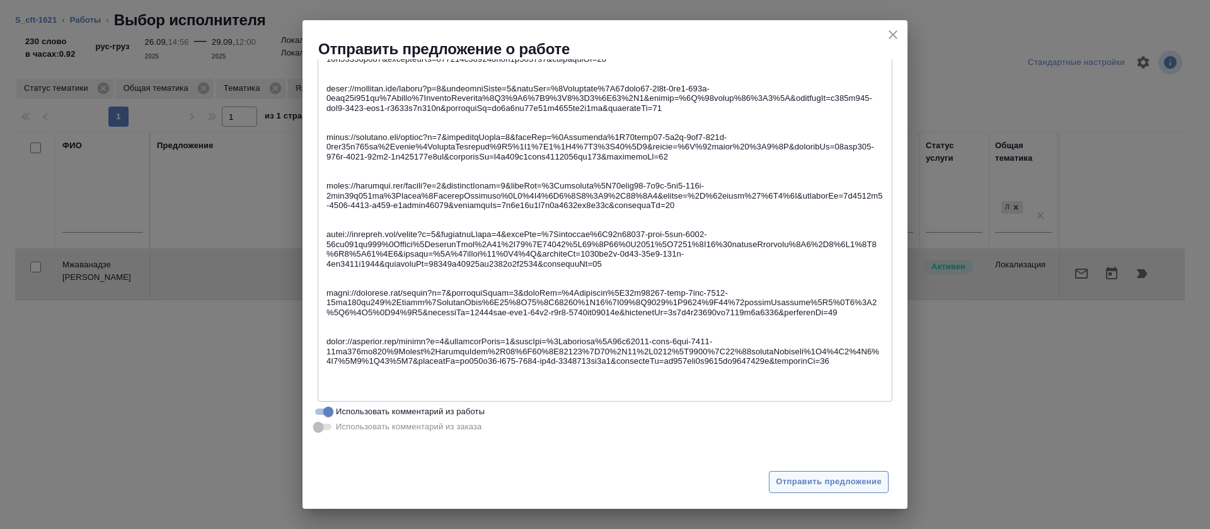
click at [804, 476] on span "Отправить предложение" at bounding box center [828, 481] width 106 height 14
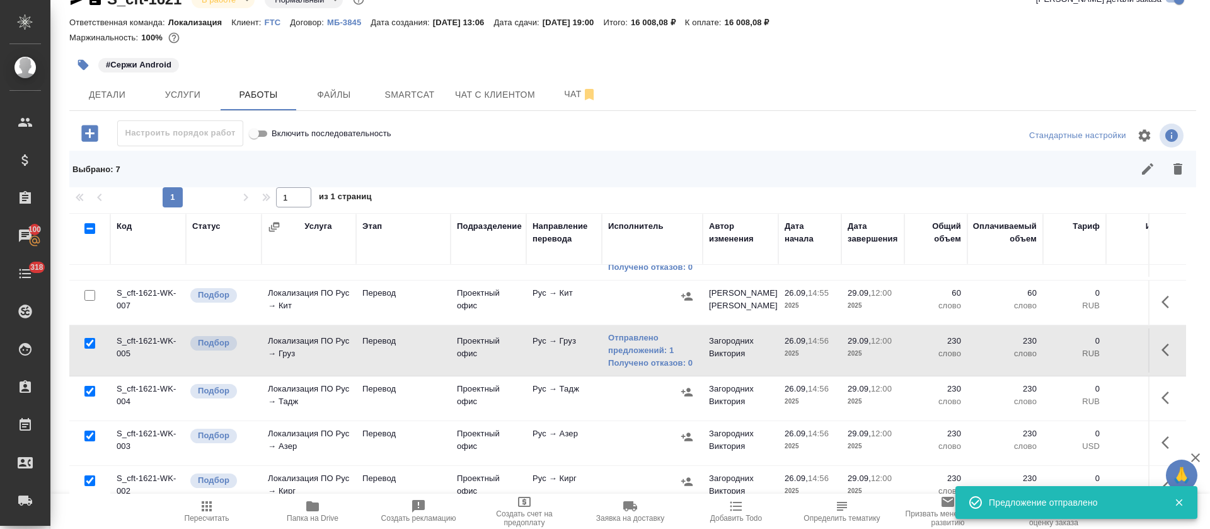
click at [691, 396] on icon "button" at bounding box center [686, 392] width 13 height 13
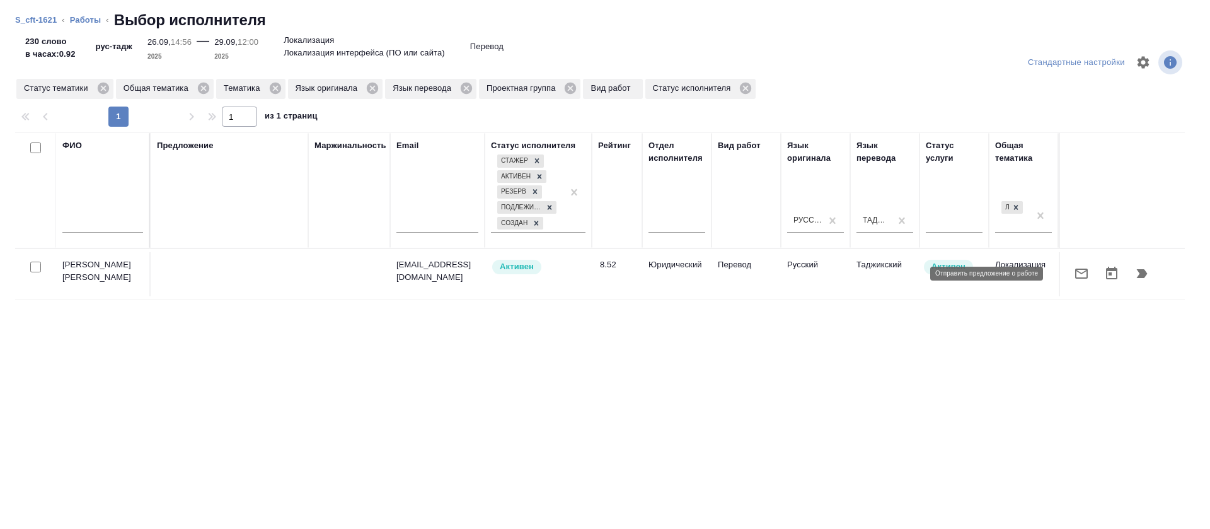
click at [1073, 280] on icon "button" at bounding box center [1080, 273] width 15 height 15
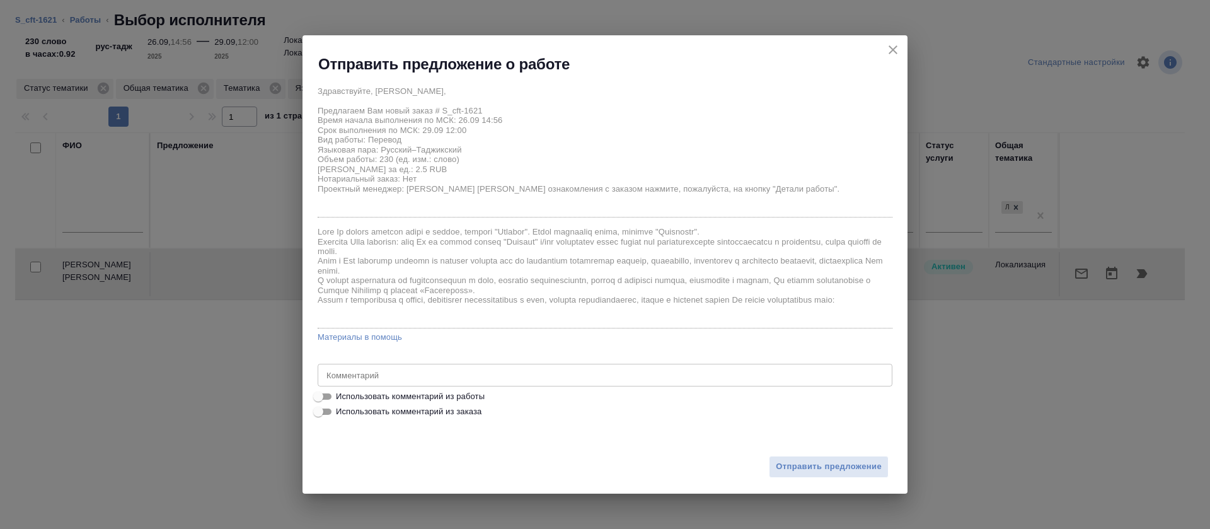
click at [476, 394] on span "Использовать комментарий из работы" at bounding box center [410, 396] width 149 height 13
click at [341, 394] on input "Использовать комментарий из работы" at bounding box center [317, 396] width 45 height 15
checkbox input "true"
type textarea "https://smartcat.com/editor?v=2&selectedStage=1&backUrl=%2Fprojects%2F83fbdc97-…"
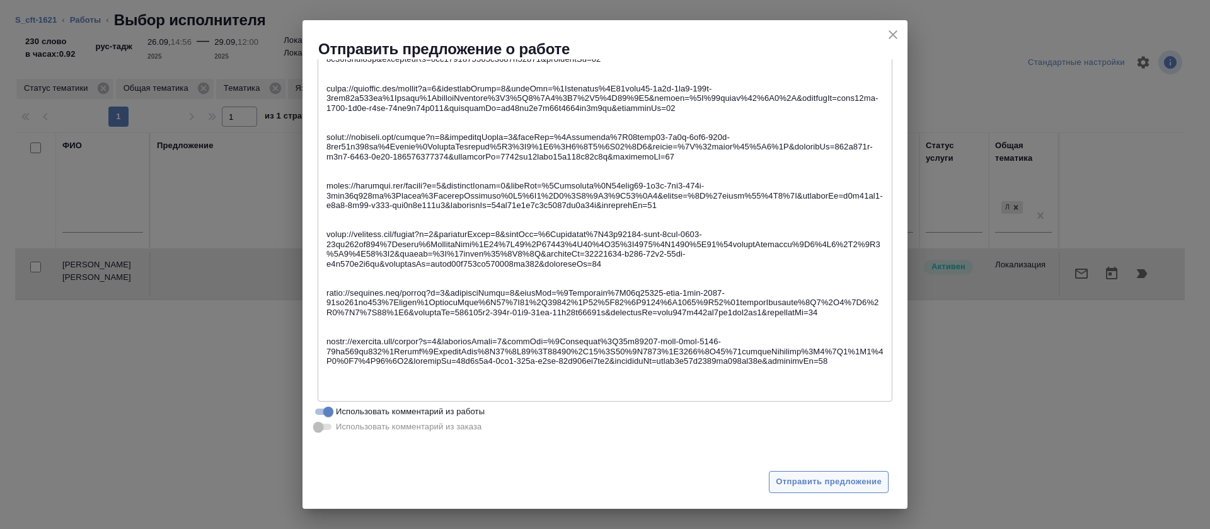
click at [871, 483] on span "Отправить предложение" at bounding box center [828, 481] width 106 height 14
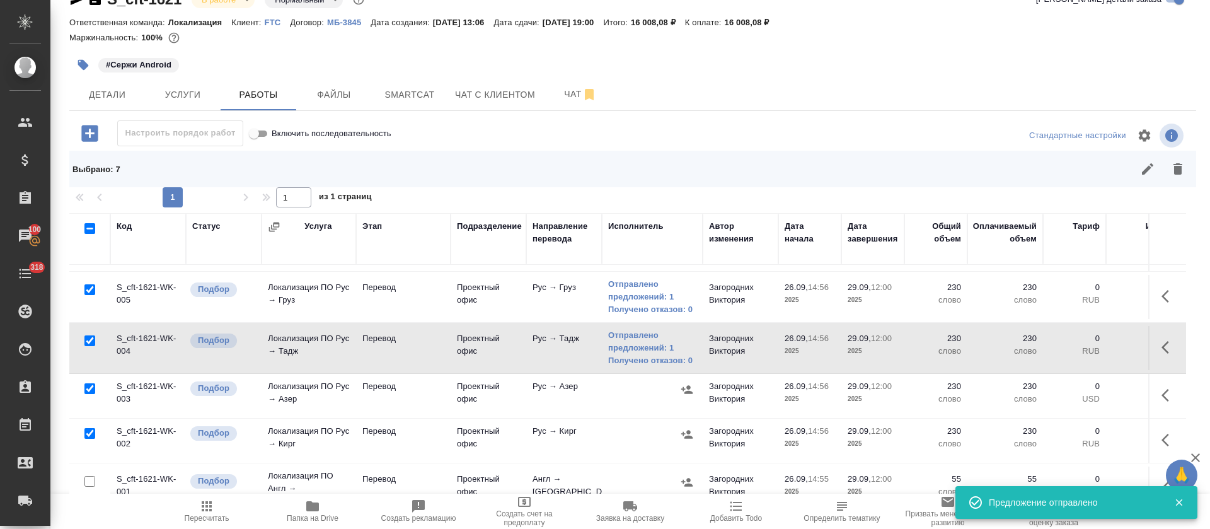
scroll to position [268, 0]
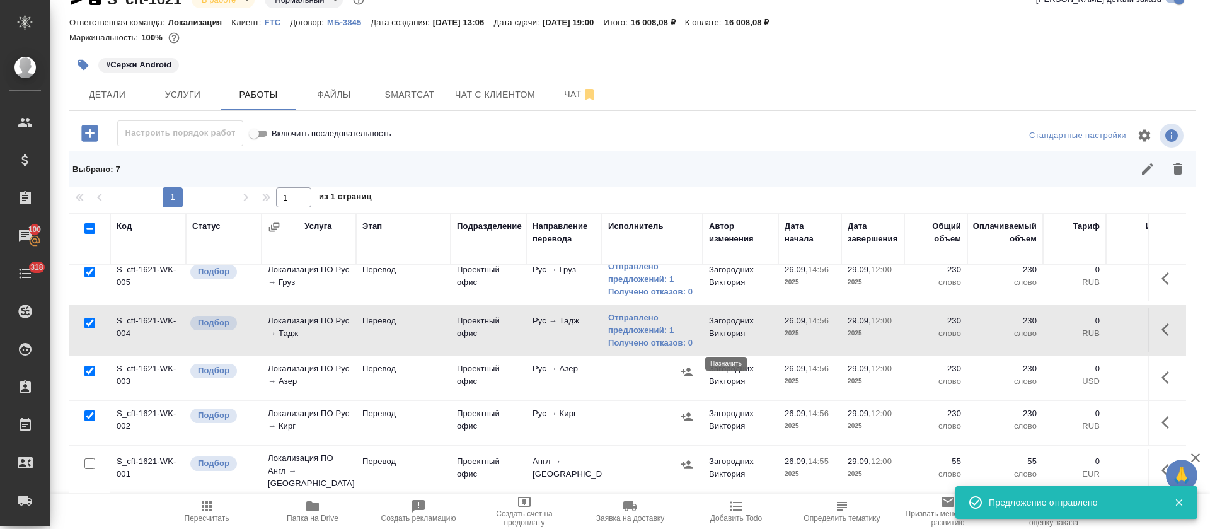
click at [690, 365] on icon "button" at bounding box center [686, 371] width 13 height 13
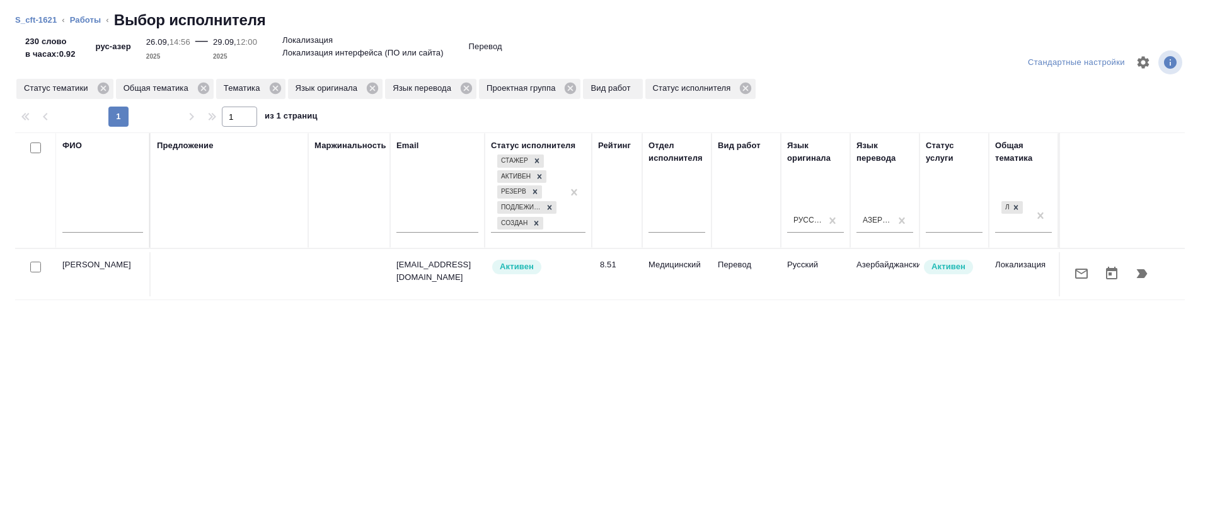
scroll to position [268, 0]
click at [100, 91] on icon at bounding box center [102, 88] width 11 height 11
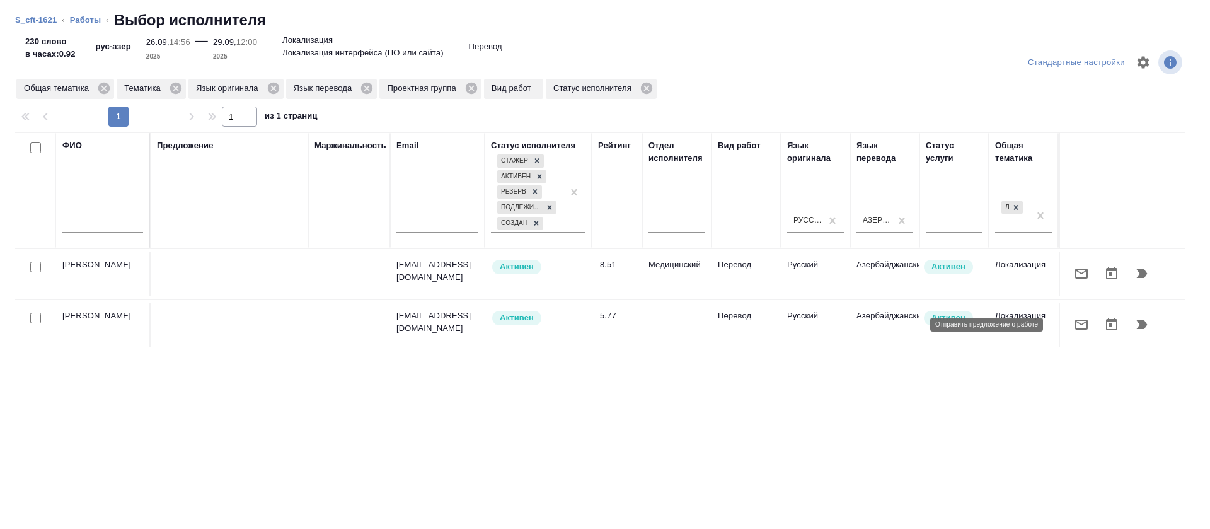
click at [1073, 326] on icon "button" at bounding box center [1080, 324] width 15 height 15
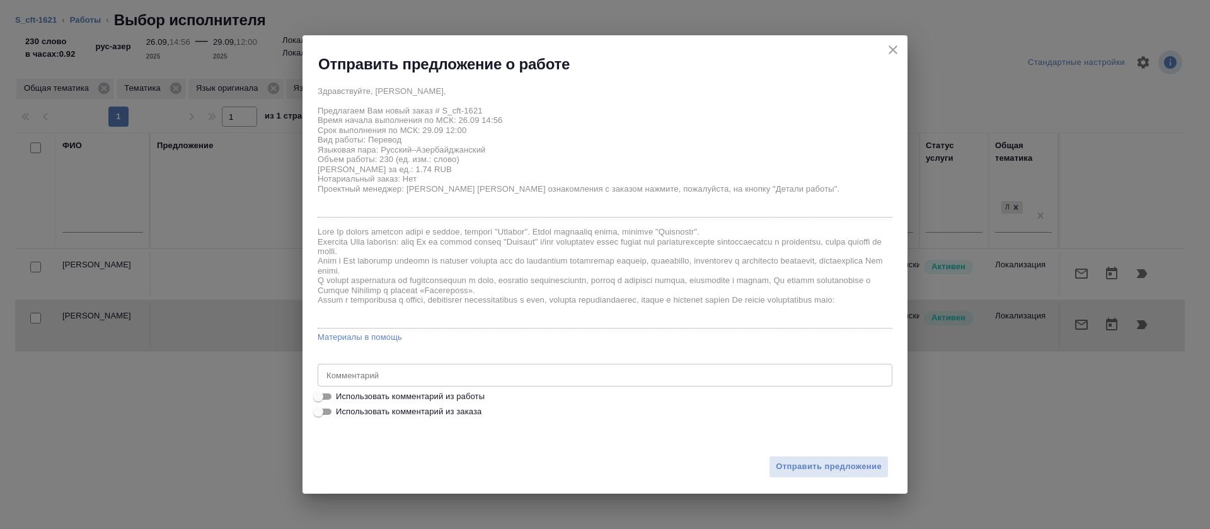
click at [469, 396] on span "Использовать комментарий из работы" at bounding box center [410, 396] width 149 height 13
click at [341, 396] on input "Использовать комментарий из работы" at bounding box center [317, 396] width 45 height 15
checkbox input "true"
type textarea "[URL][DOMAIN_NAME] [URL][DOMAIN_NAME] [URL][DOMAIN_NAME] https://[DOMAIN_NAME]/…"
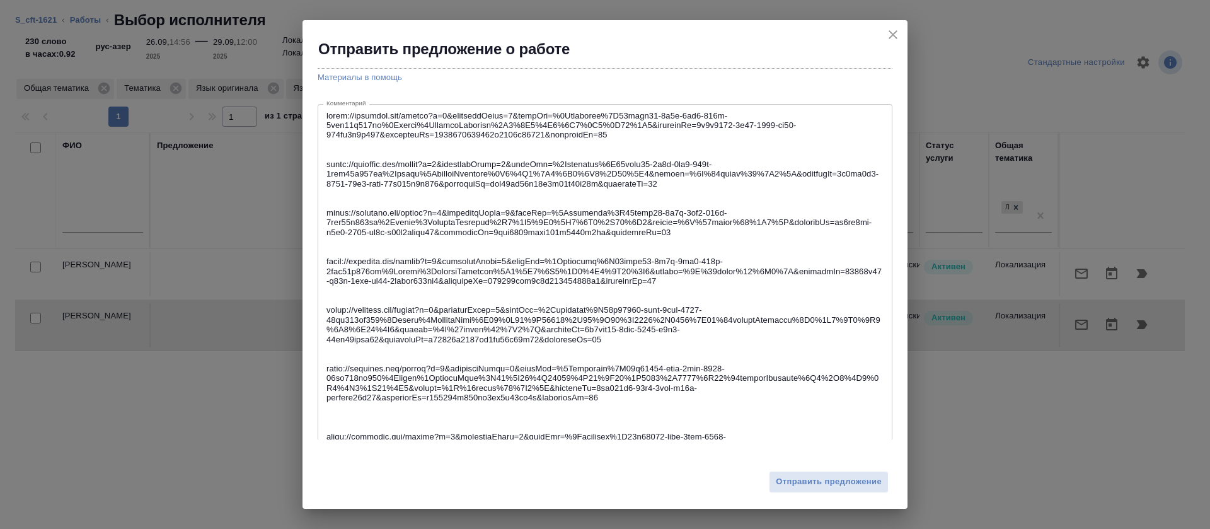
scroll to position [340, 0]
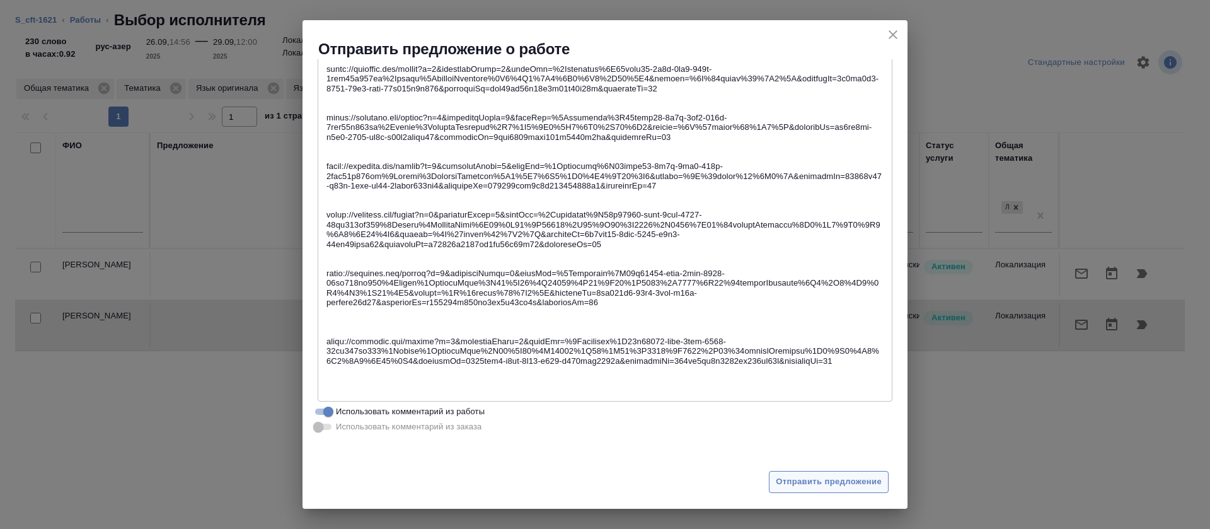
click at [876, 478] on span "Отправить предложение" at bounding box center [828, 481] width 106 height 14
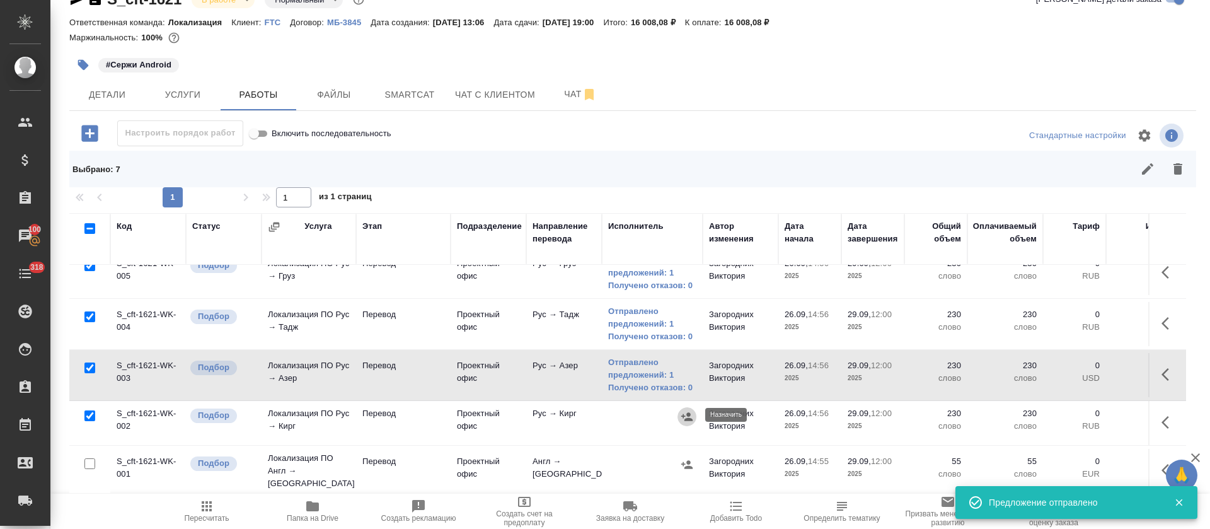
click at [687, 416] on icon "button" at bounding box center [686, 416] width 11 height 8
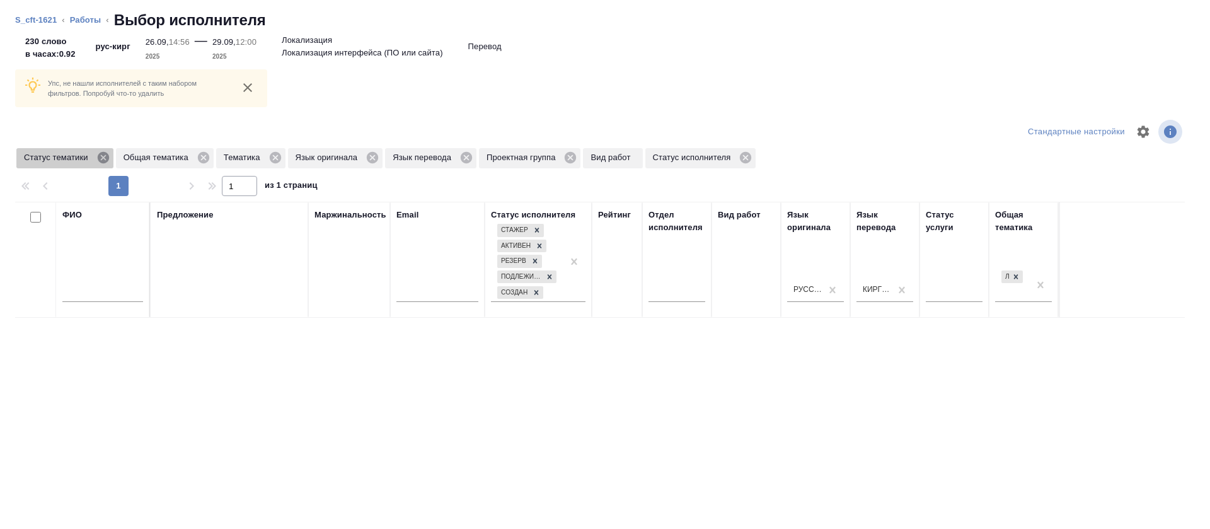
click at [103, 163] on icon at bounding box center [103, 158] width 14 height 14
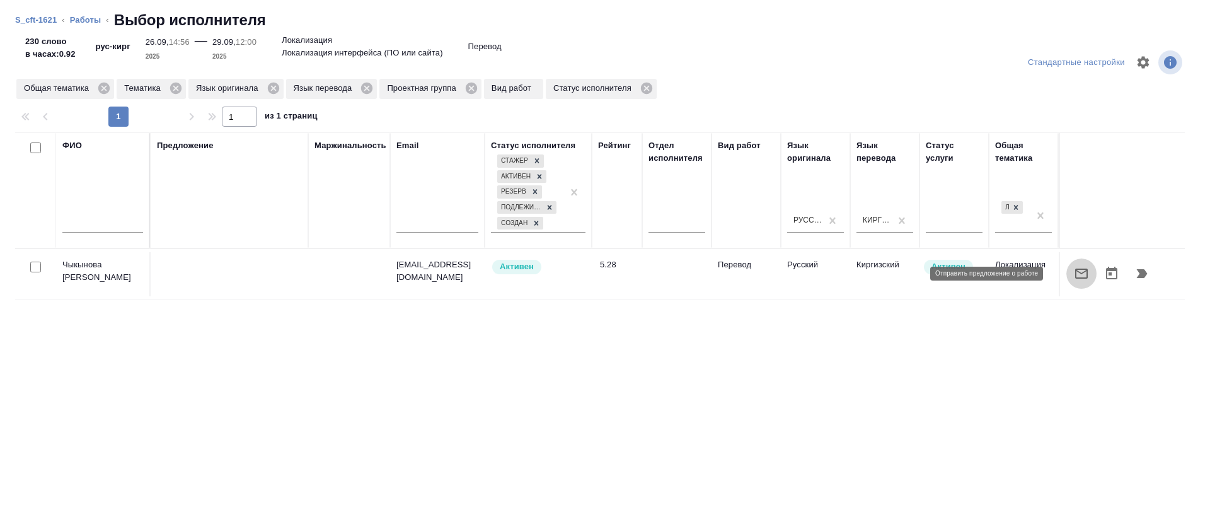
click at [1073, 273] on icon "button" at bounding box center [1080, 273] width 15 height 15
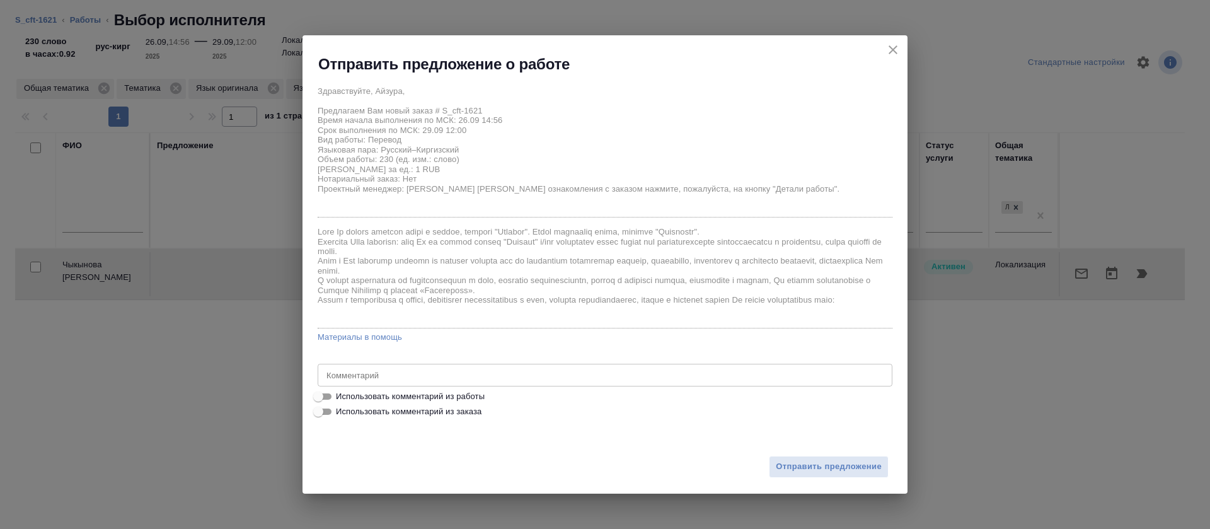
click at [474, 387] on div "Здравствуйте, Айзура, Предлагаем Вам новый заказ # S_cft-1621 Время начала выпо…" at bounding box center [605, 249] width 575 height 340
click at [475, 396] on span "Использовать комментарий из работы" at bounding box center [410, 396] width 149 height 13
click at [341, 396] on input "Использовать комментарий из работы" at bounding box center [317, 396] width 45 height 15
checkbox input "true"
type textarea "https://smartcat.com/editor?v=2&selectedStage=1&backUrl=%2Fprojects%2F83fbdc97-…"
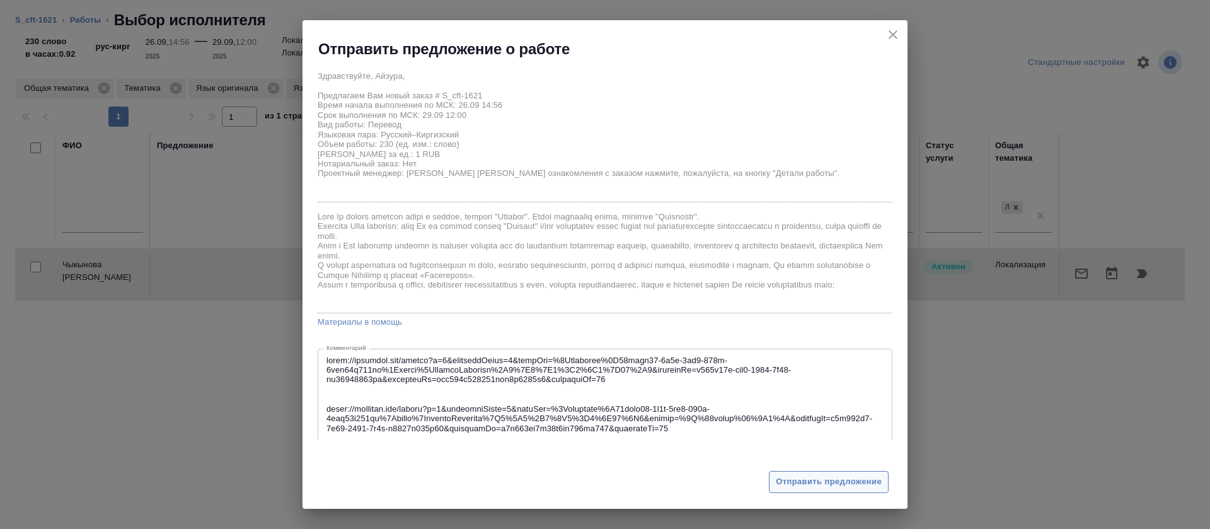
click at [857, 484] on span "Отправить предложение" at bounding box center [828, 481] width 106 height 14
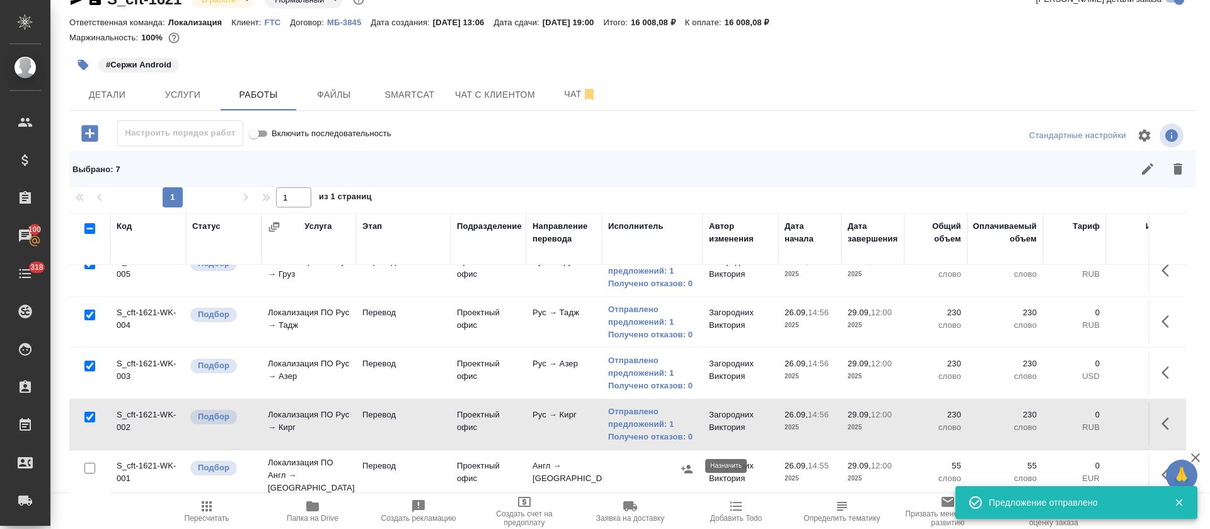
click at [689, 464] on icon "button" at bounding box center [686, 468] width 11 height 8
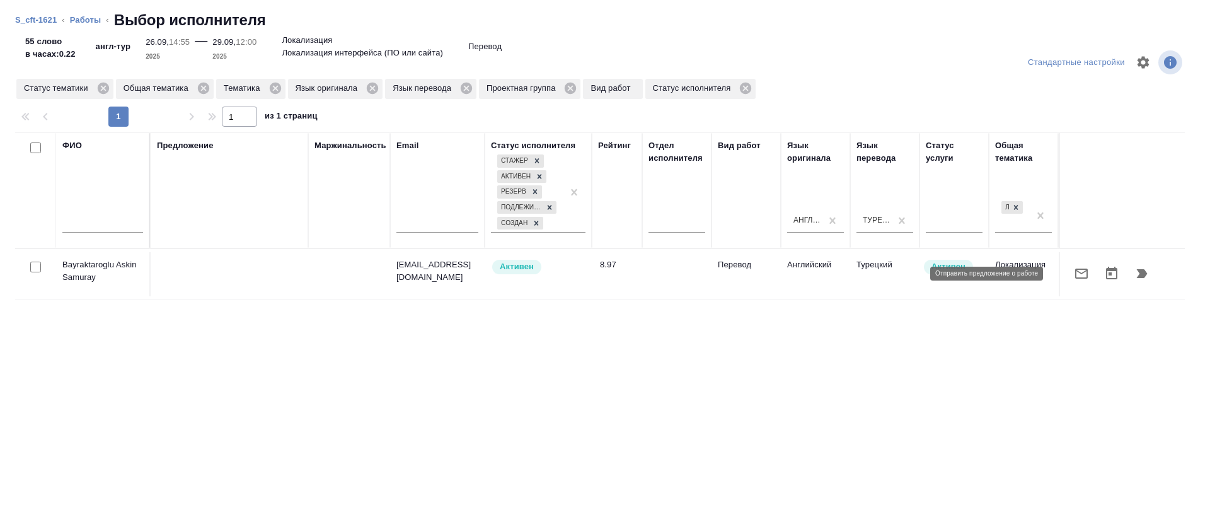
click at [1069, 281] on button "button" at bounding box center [1081, 273] width 30 height 30
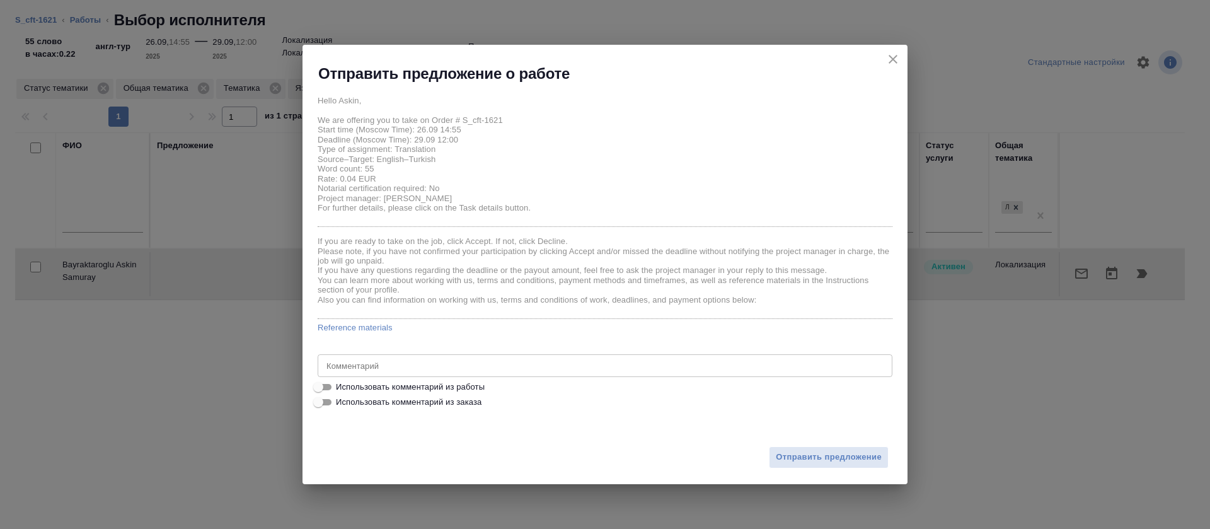
click at [438, 385] on span "Использовать комментарий из работы" at bounding box center [410, 386] width 149 height 13
click at [341, 385] on input "Использовать комментарий из работы" at bounding box center [317, 386] width 45 height 15
checkbox input "true"
type textarea "https://smartcat.com/editor?v=2&selectedStage=1&backUrl=%2Fprojects%2Fa3e2d400-…"
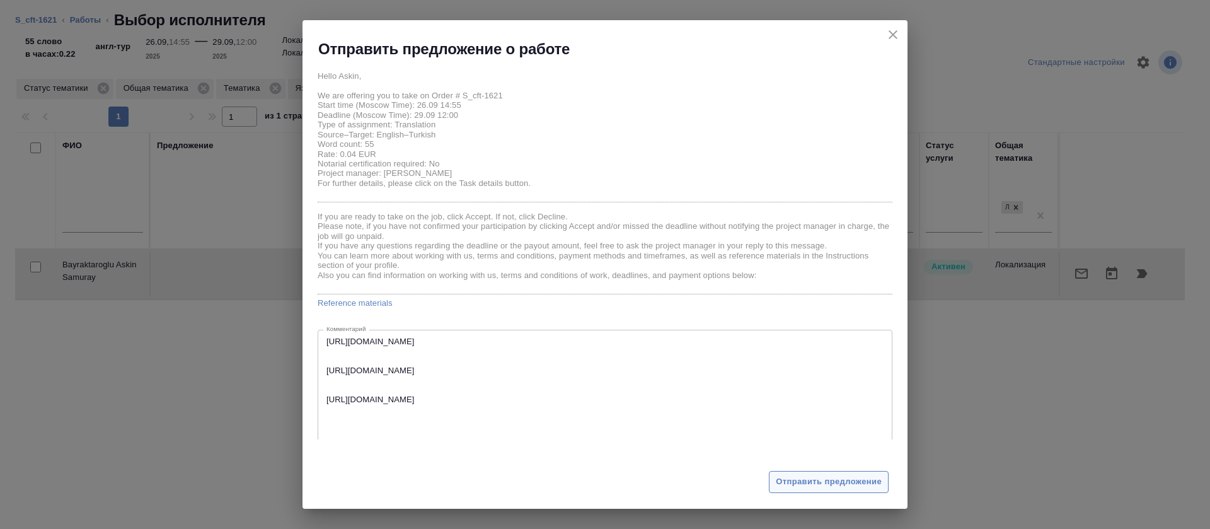
click at [816, 479] on span "Отправить предложение" at bounding box center [828, 481] width 106 height 14
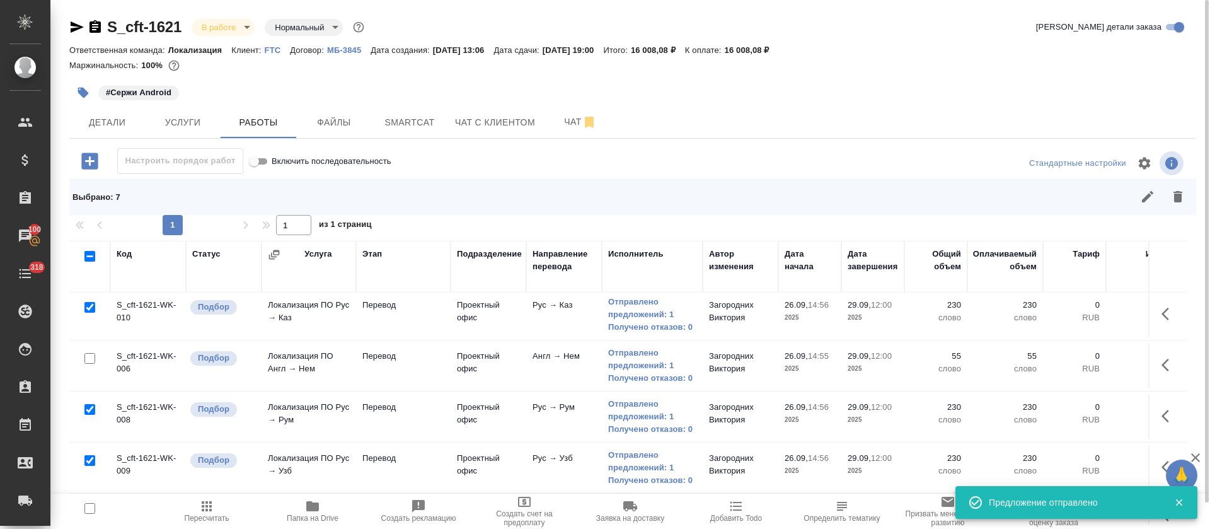
scroll to position [98, 0]
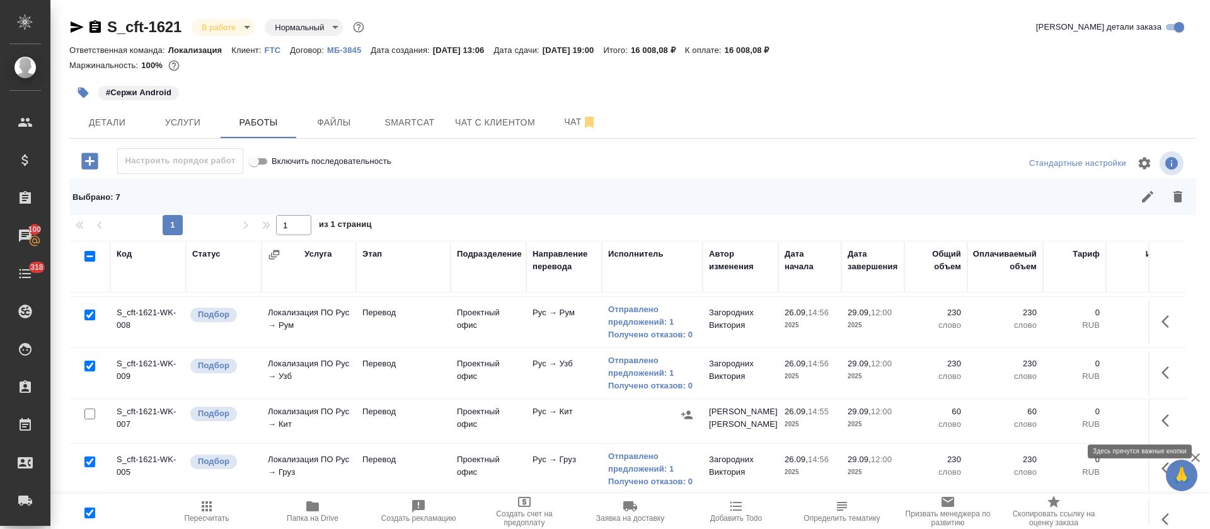
click at [1153, 418] on button "button" at bounding box center [1168, 420] width 30 height 30
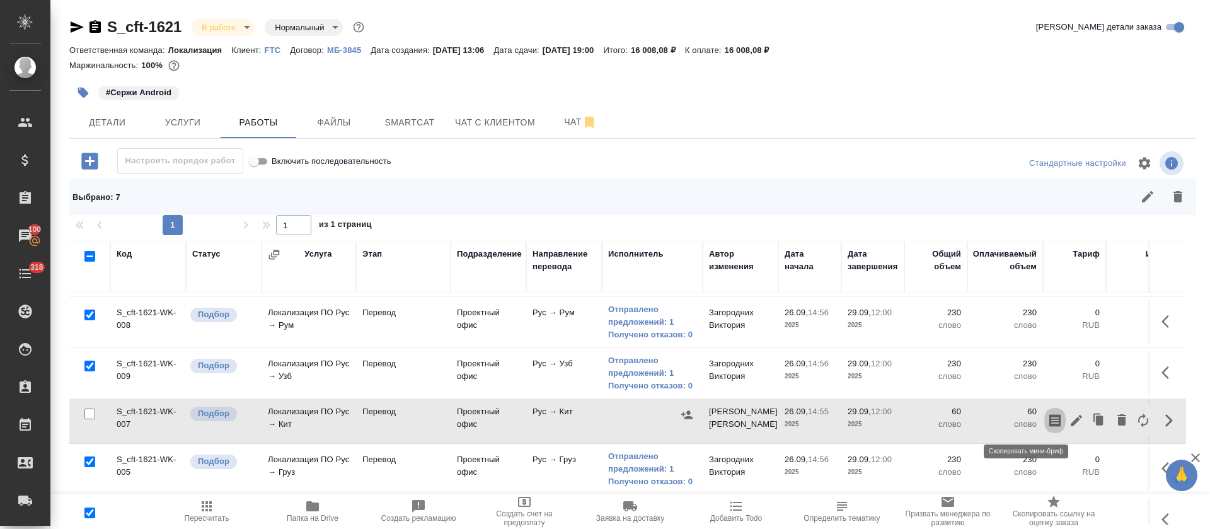
drag, startPoint x: 1022, startPoint y: 422, endPoint x: 1015, endPoint y: 423, distance: 7.0
click at [1047, 422] on icon "button" at bounding box center [1054, 420] width 15 height 15
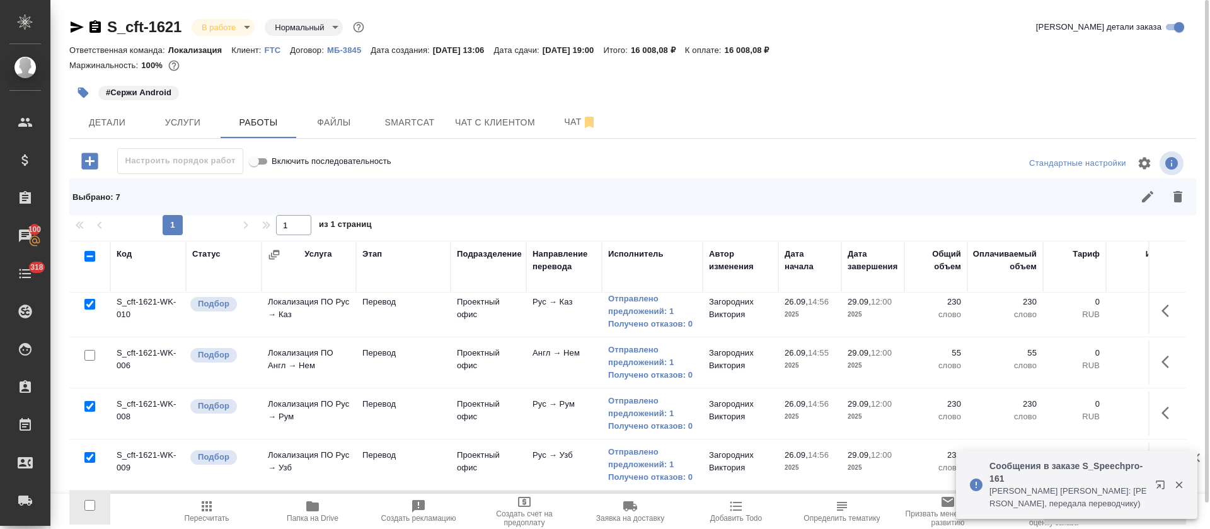
scroll to position [0, 0]
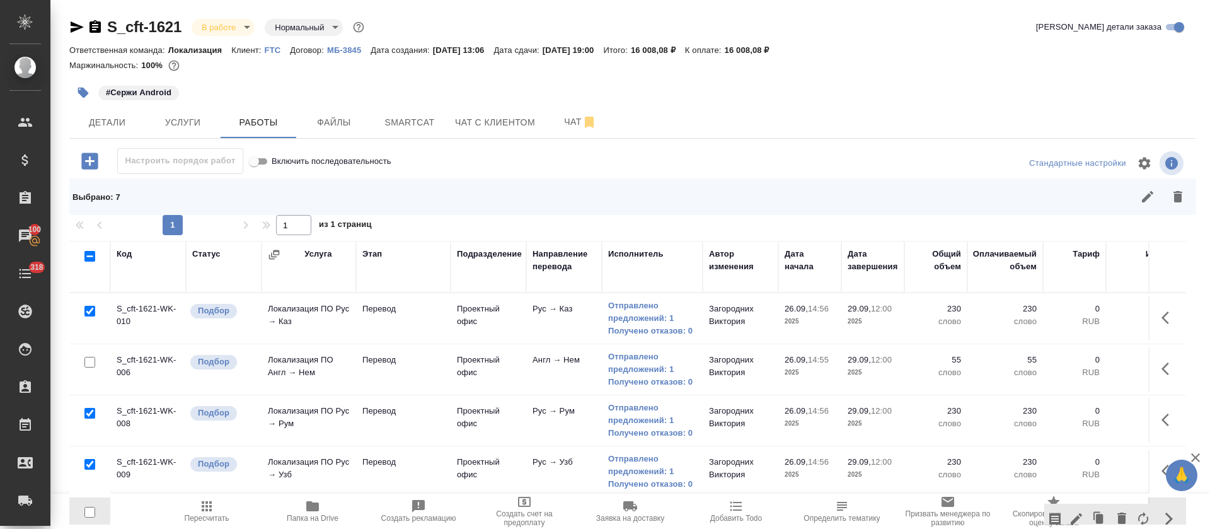
click at [86, 150] on icon "button" at bounding box center [90, 161] width 22 height 22
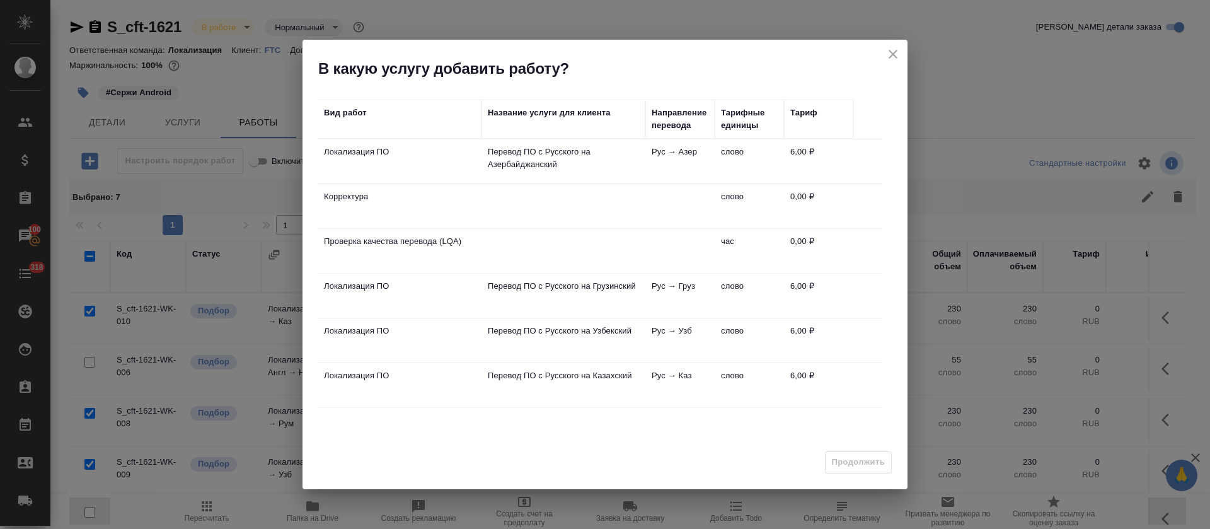
click at [621, 257] on td at bounding box center [563, 251] width 164 height 44
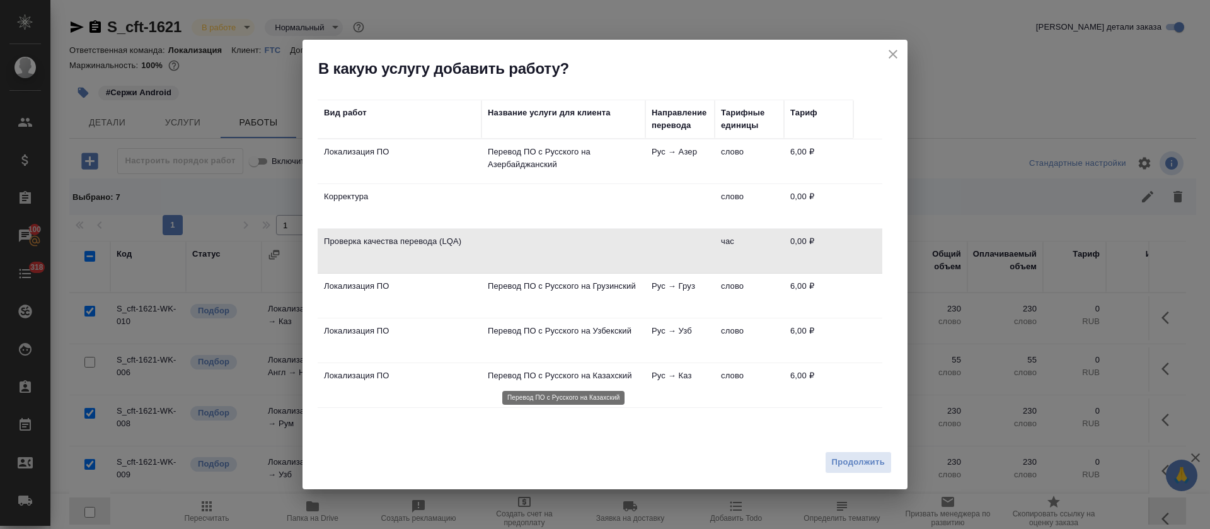
click at [609, 376] on p "Перевод ПО с Русского на Казахский" at bounding box center [563, 375] width 151 height 13
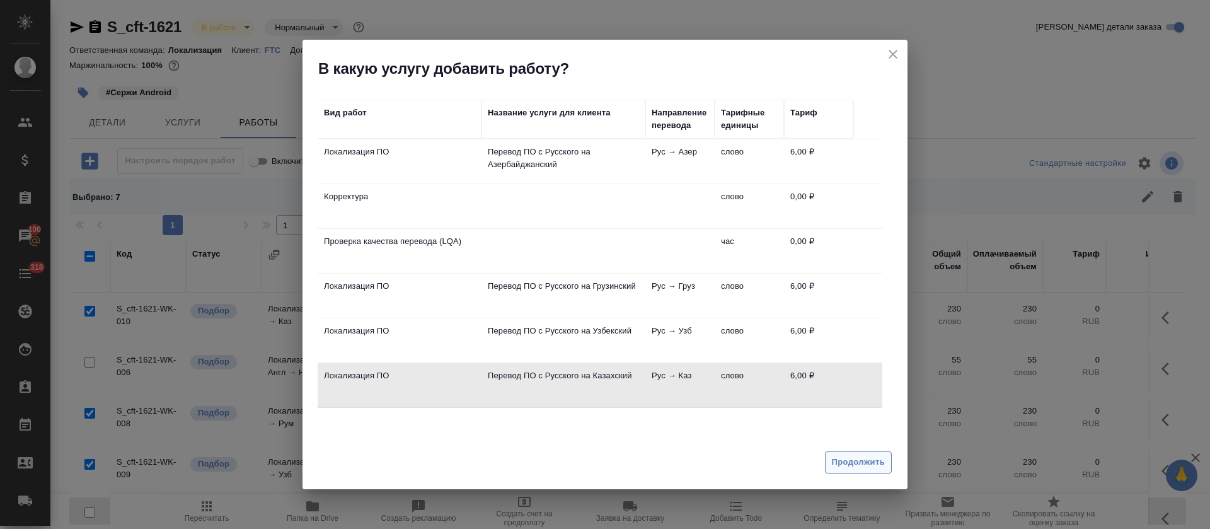
click at [856, 462] on span "Продолжить" at bounding box center [858, 462] width 53 height 14
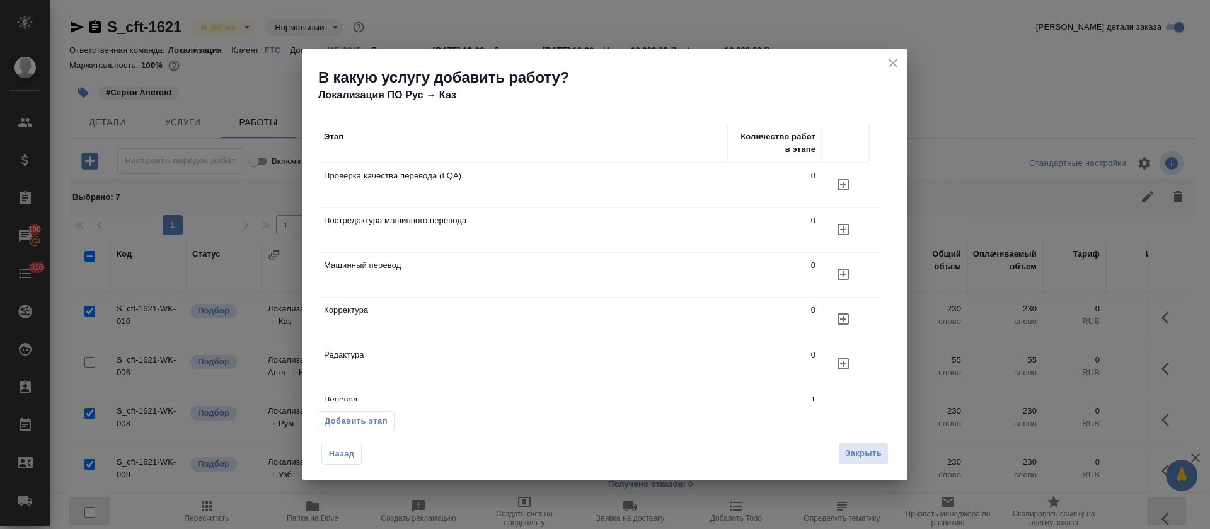
click at [842, 181] on icon "button" at bounding box center [842, 184] width 15 height 15
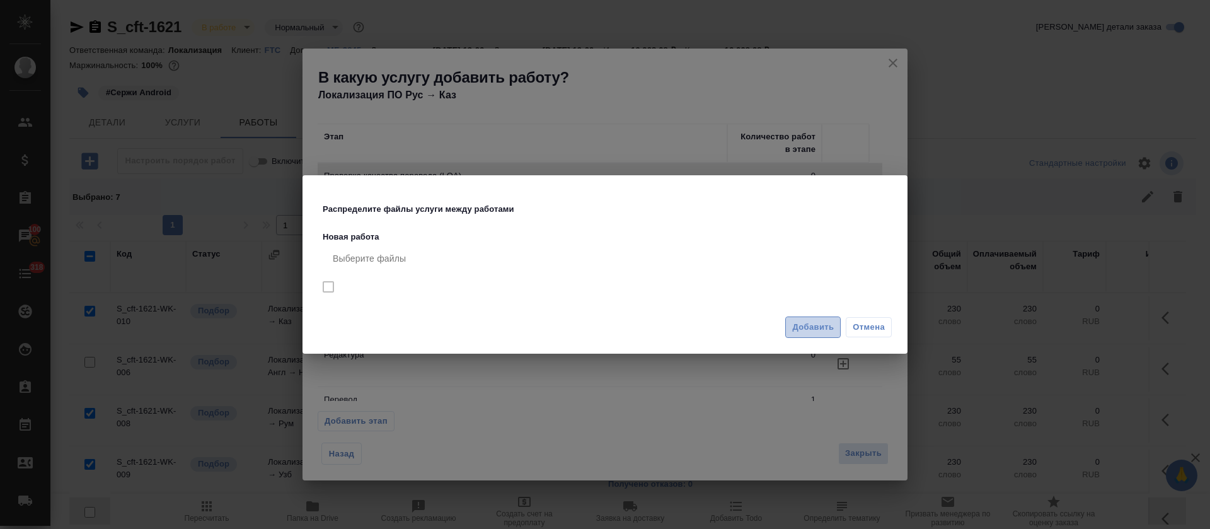
click at [815, 331] on span "Добавить" at bounding box center [813, 327] width 42 height 14
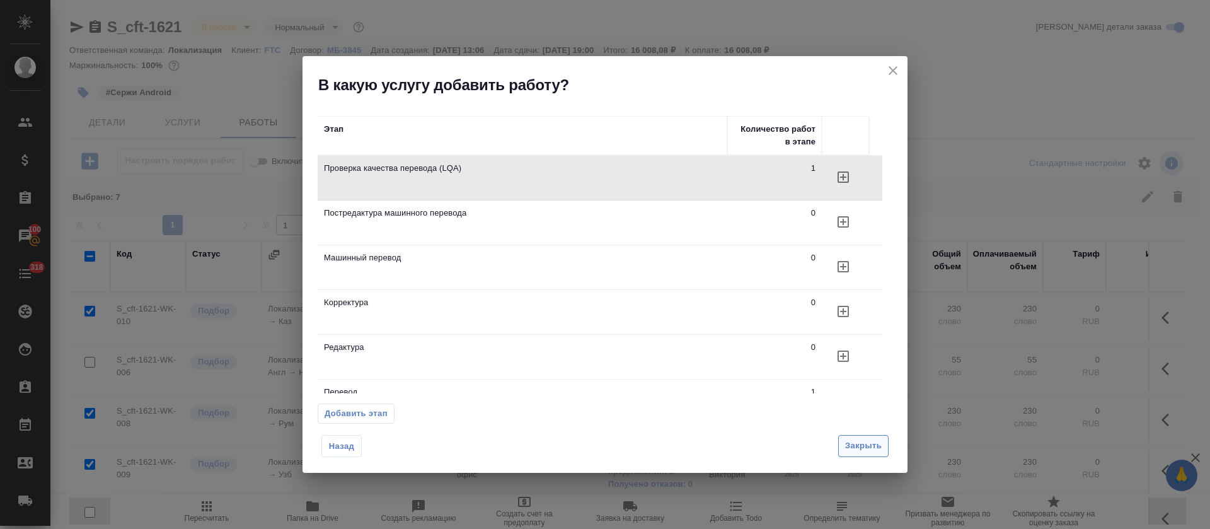
click at [848, 438] on span "Закрыть" at bounding box center [863, 445] width 37 height 14
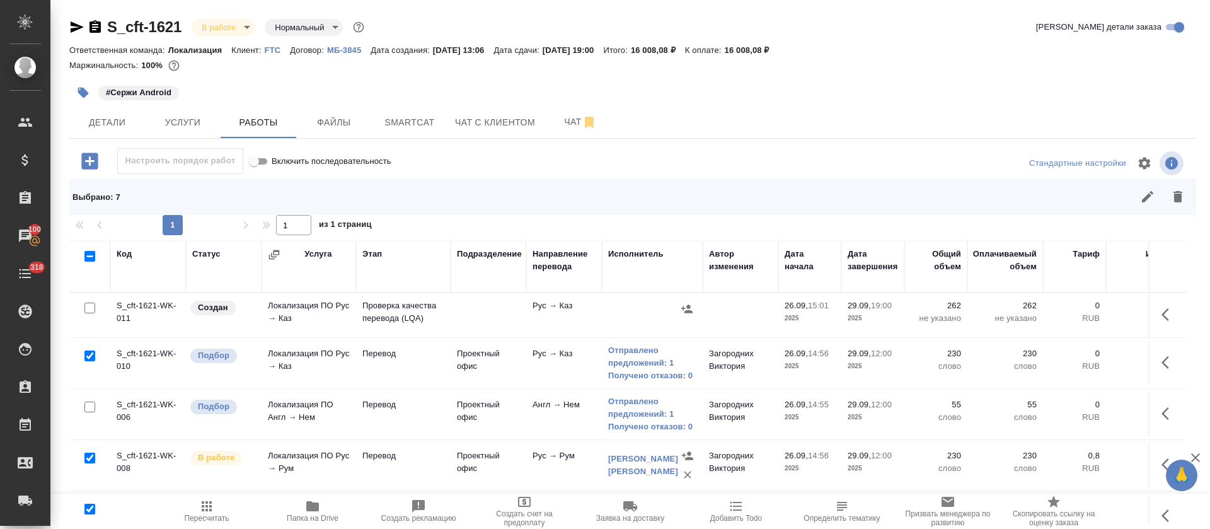
click at [1161, 311] on icon "button" at bounding box center [1168, 314] width 15 height 15
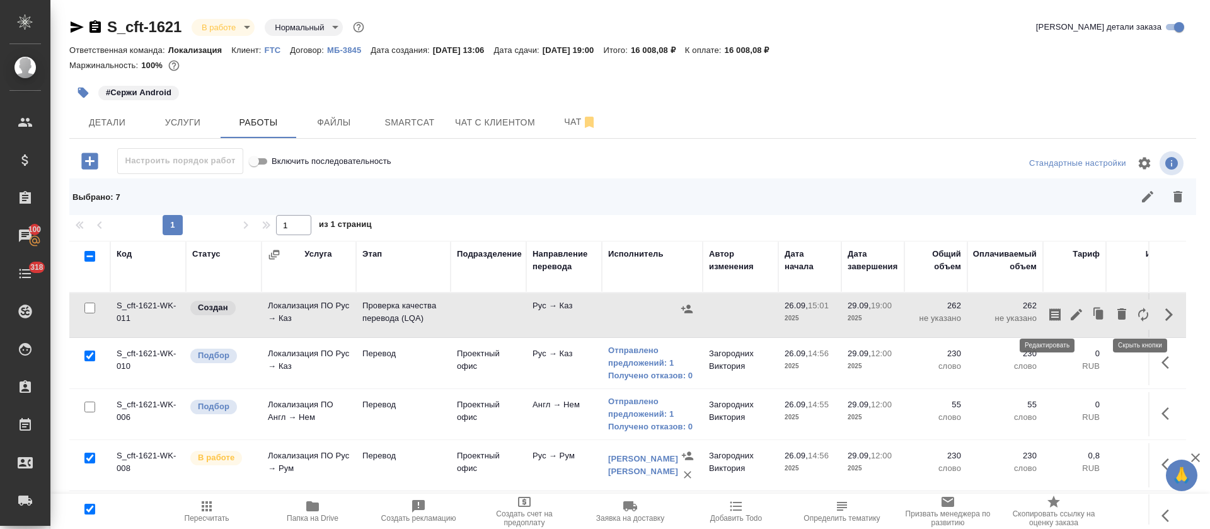
click at [1070, 314] on icon "button" at bounding box center [1075, 314] width 11 height 11
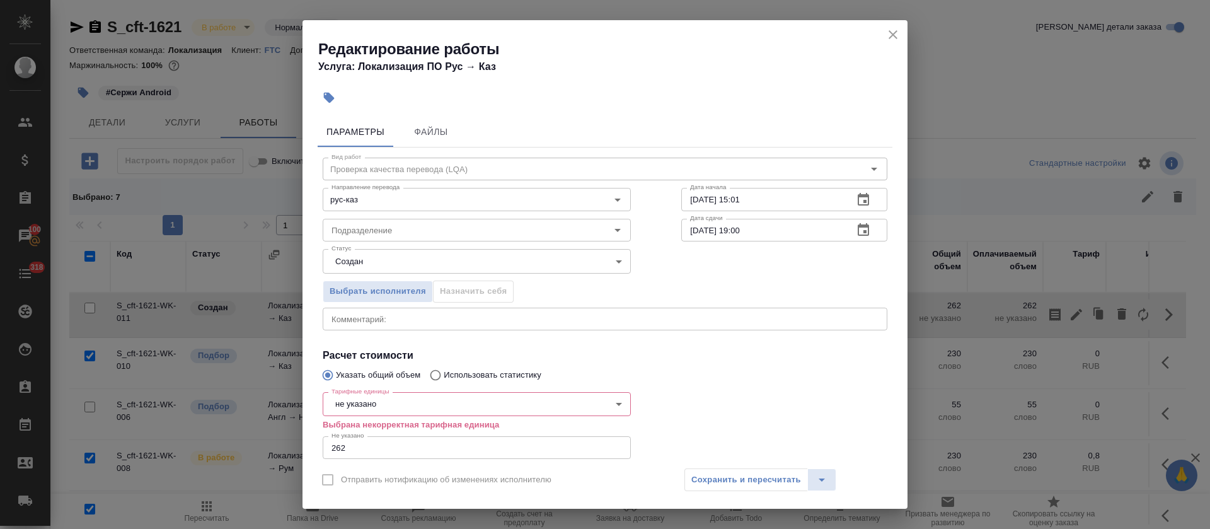
click at [350, 399] on body "🙏 .cls-1 fill:#fff; AWATERA Tretyakova Olga Клиенты Спецификации Заказы 100 Чат…" at bounding box center [605, 264] width 1210 height 529
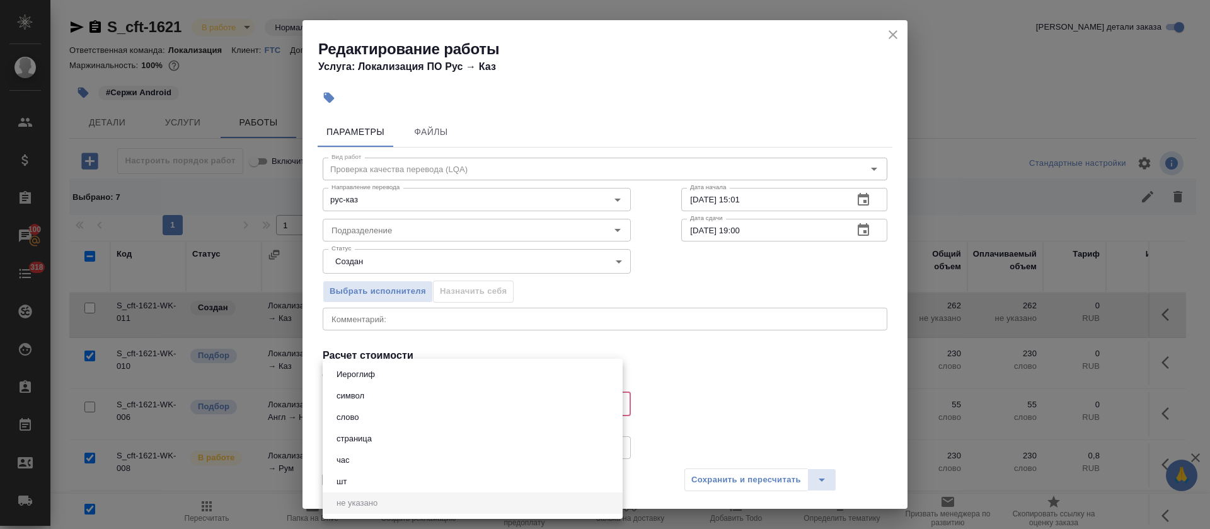
click at [348, 464] on button "час" at bounding box center [343, 460] width 21 height 14
type input "5a8b1489cc6b4906c91bfd93"
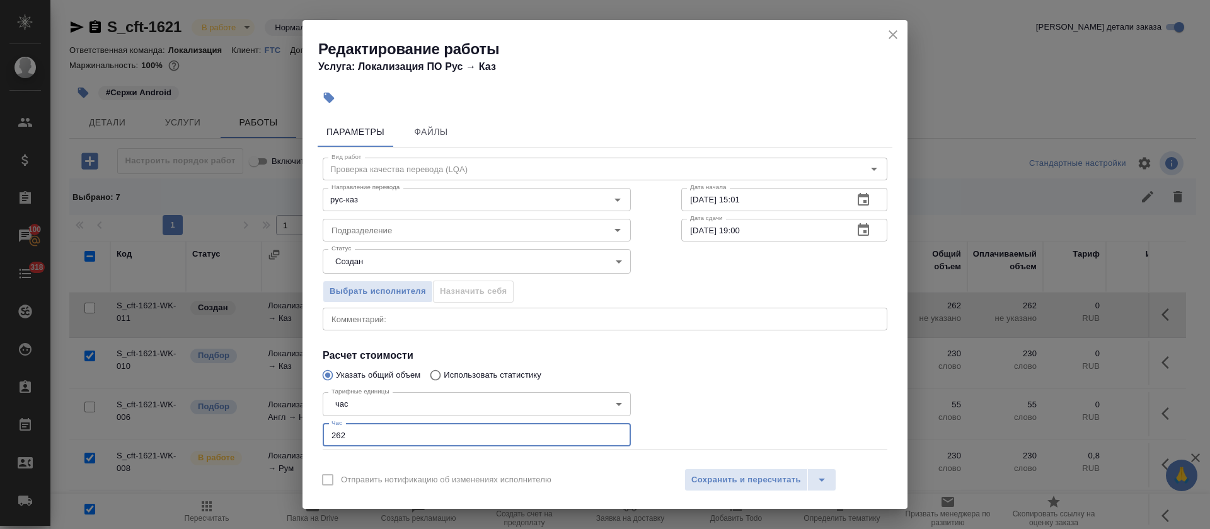
drag, startPoint x: 332, startPoint y: 433, endPoint x: 324, endPoint y: 435, distance: 7.8
click at [324, 435] on input "262" at bounding box center [477, 434] width 308 height 23
type input "1"
click at [522, 260] on body "🙏 .cls-1 fill:#fff; AWATERA Tretyakova Olga Клиенты Спецификации Заказы 100 Чат…" at bounding box center [605, 264] width 1210 height 529
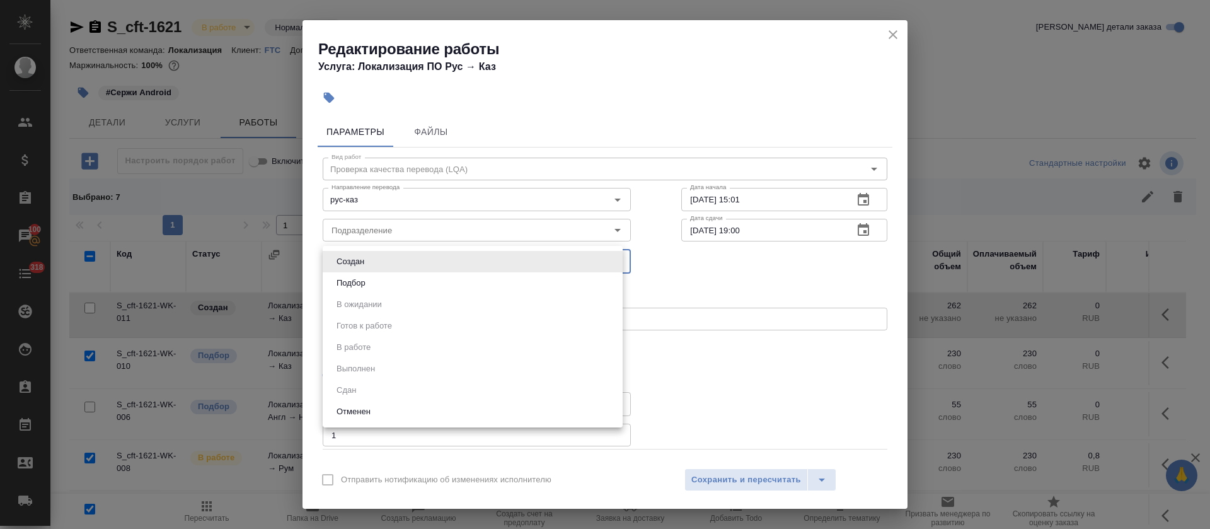
click at [474, 280] on li "Подбор" at bounding box center [473, 282] width 300 height 21
type input "recruiting"
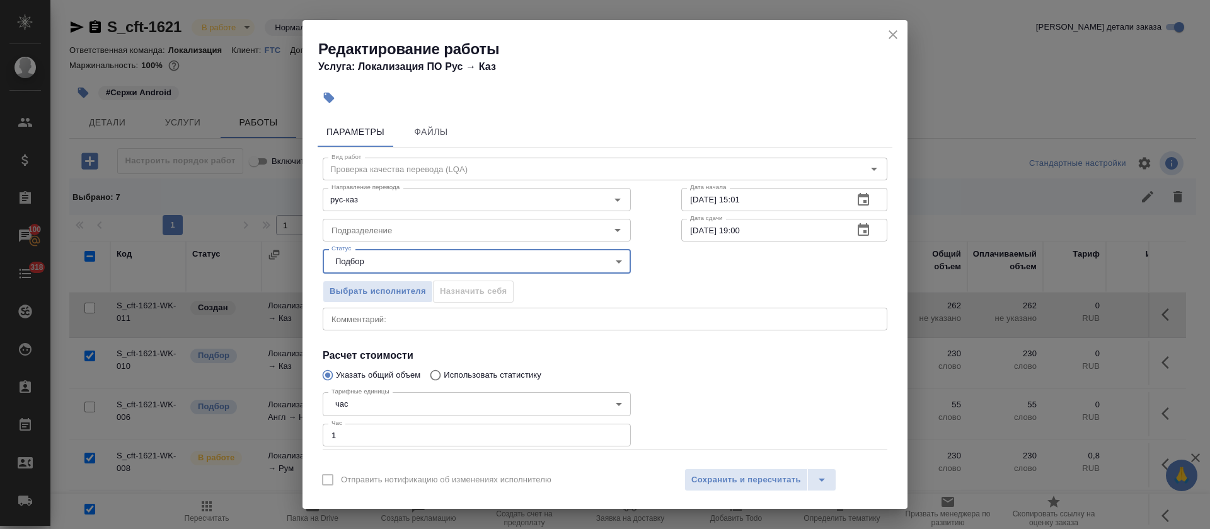
click at [857, 205] on icon "button" at bounding box center [862, 199] width 11 height 13
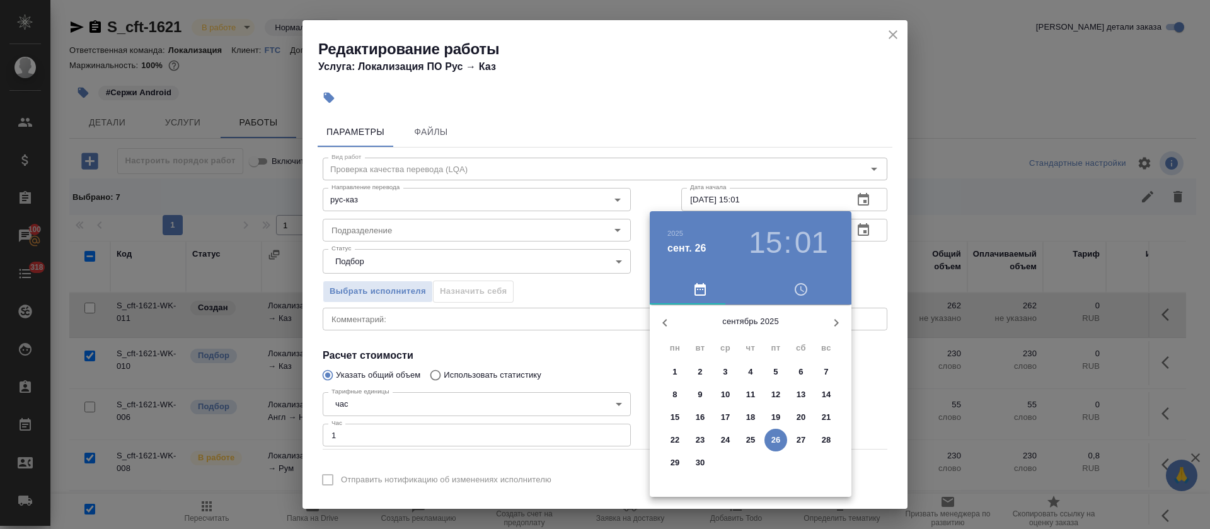
click at [666, 457] on span "29" at bounding box center [674, 462] width 23 height 13
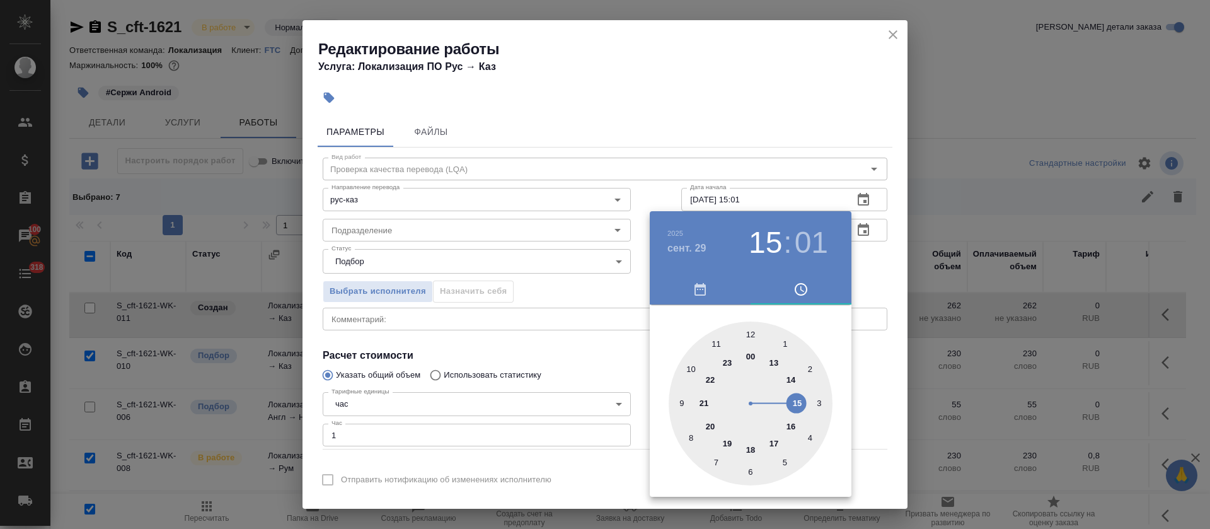
click at [752, 331] on div at bounding box center [750, 403] width 164 height 164
type input "29.09.2025 12:00"
click at [603, 331] on div at bounding box center [605, 264] width 1210 height 529
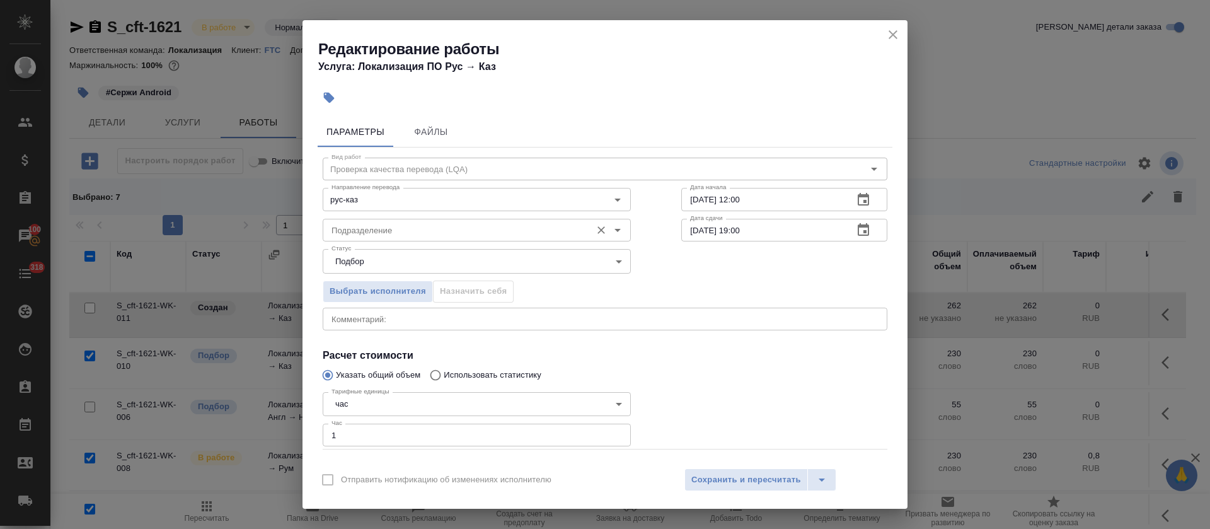
click at [490, 234] on input "Подразделение" at bounding box center [455, 229] width 258 height 15
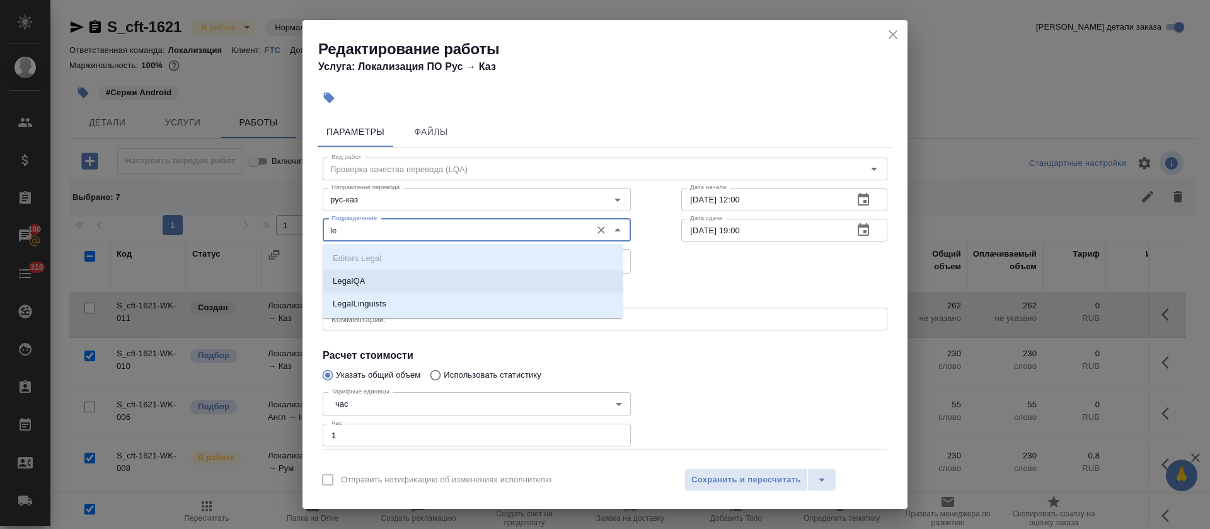
click at [487, 282] on li "LegalQA" at bounding box center [473, 281] width 300 height 23
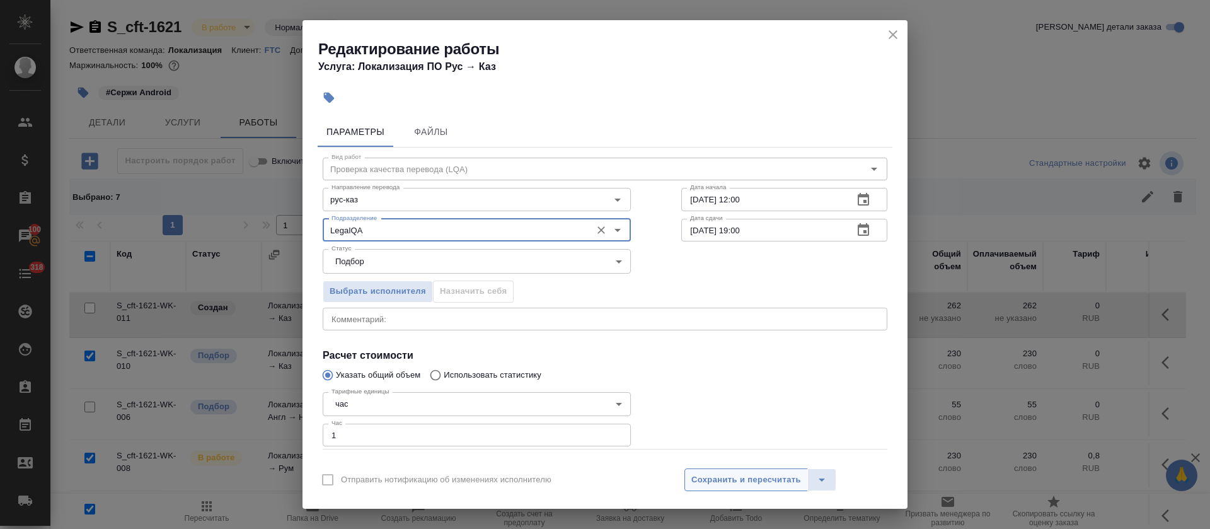
type input "LegalQA"
click at [714, 488] on button "Сохранить и пересчитать" at bounding box center [745, 479] width 123 height 23
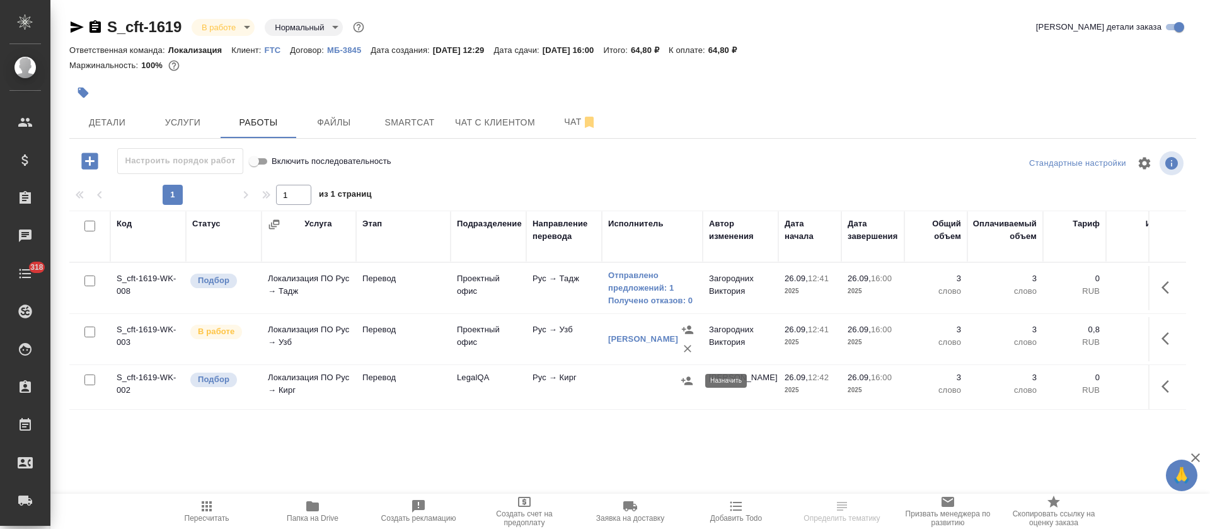
click at [683, 381] on icon "button" at bounding box center [686, 380] width 11 height 8
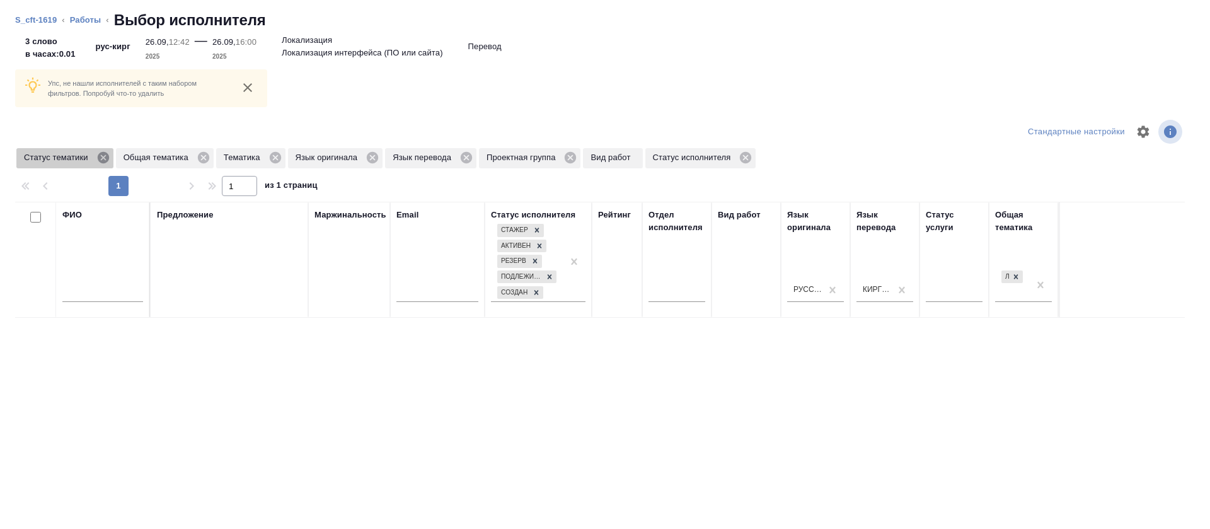
click at [100, 161] on icon at bounding box center [102, 157] width 11 height 11
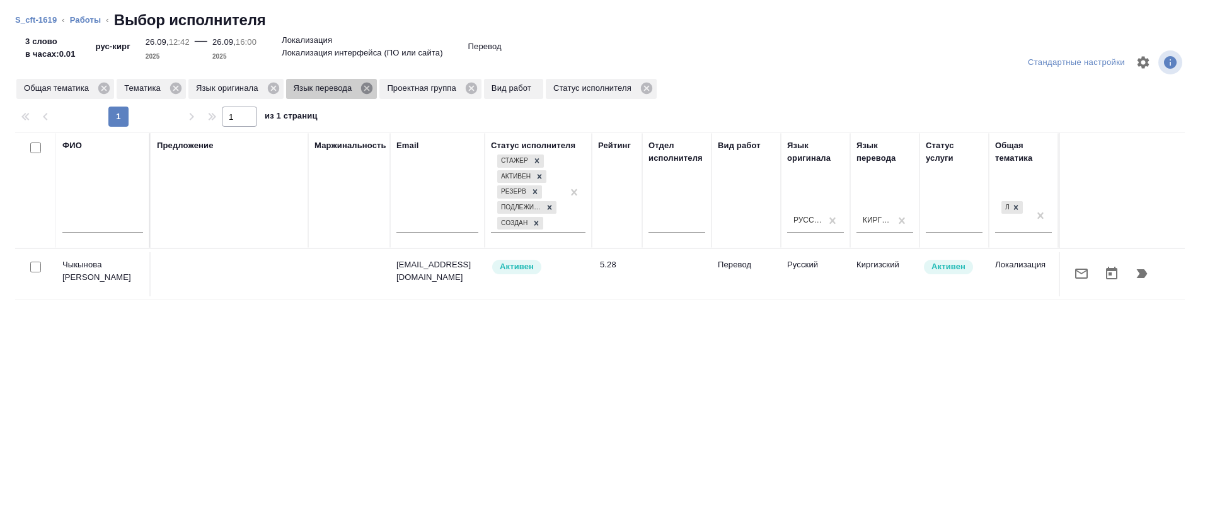
click at [369, 89] on icon at bounding box center [366, 88] width 11 height 11
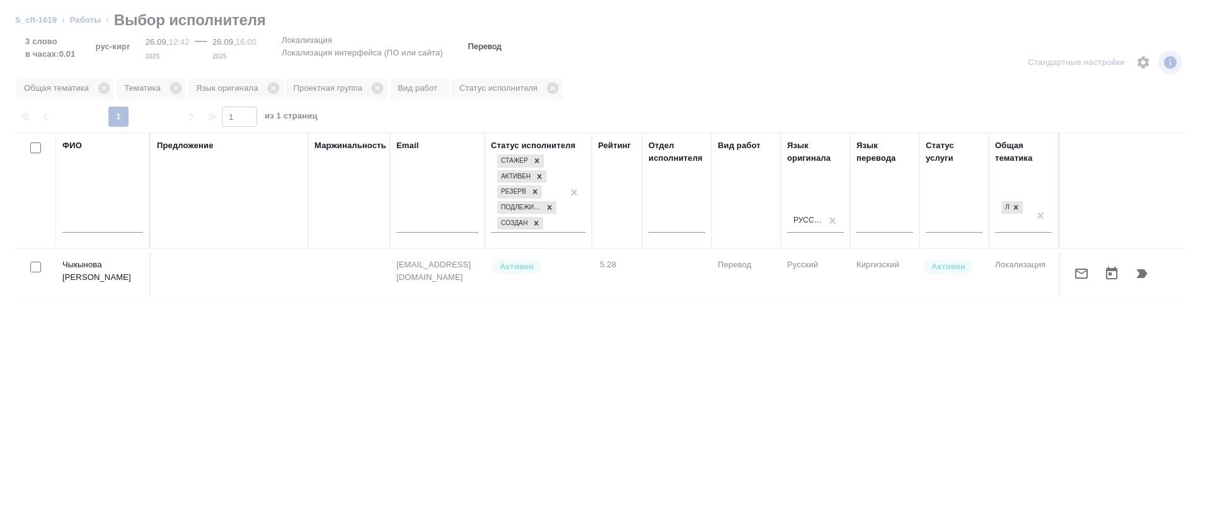
click at [106, 222] on input "text" at bounding box center [102, 225] width 81 height 16
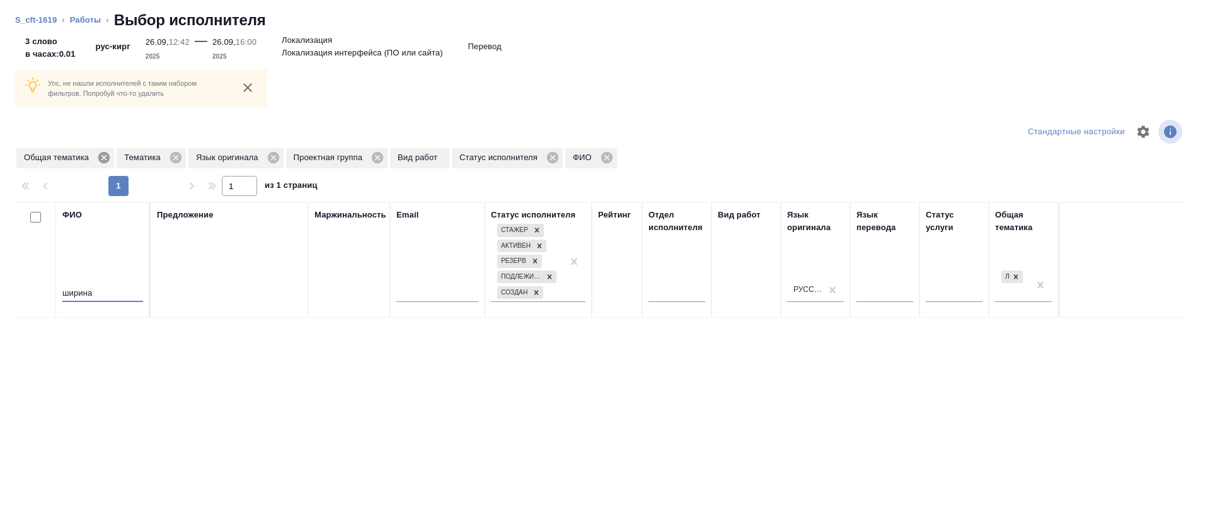
type input "ширина"
click at [101, 161] on icon at bounding box center [103, 157] width 11 height 11
click at [73, 159] on icon at bounding box center [76, 158] width 14 height 14
click at [100, 158] on icon at bounding box center [101, 158] width 14 height 14
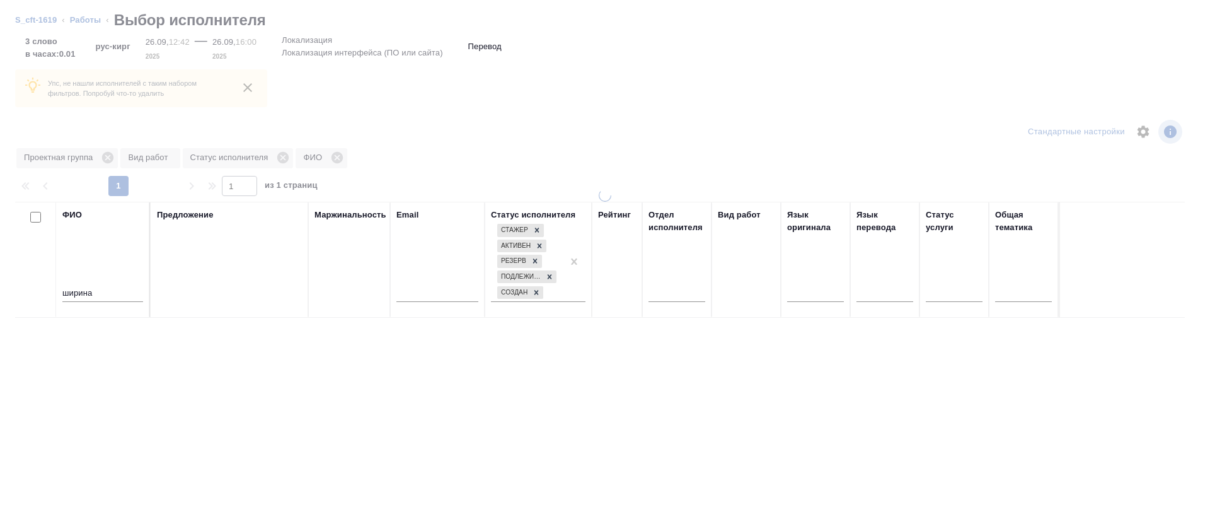
click at [106, 158] on div at bounding box center [605, 264] width 1210 height 529
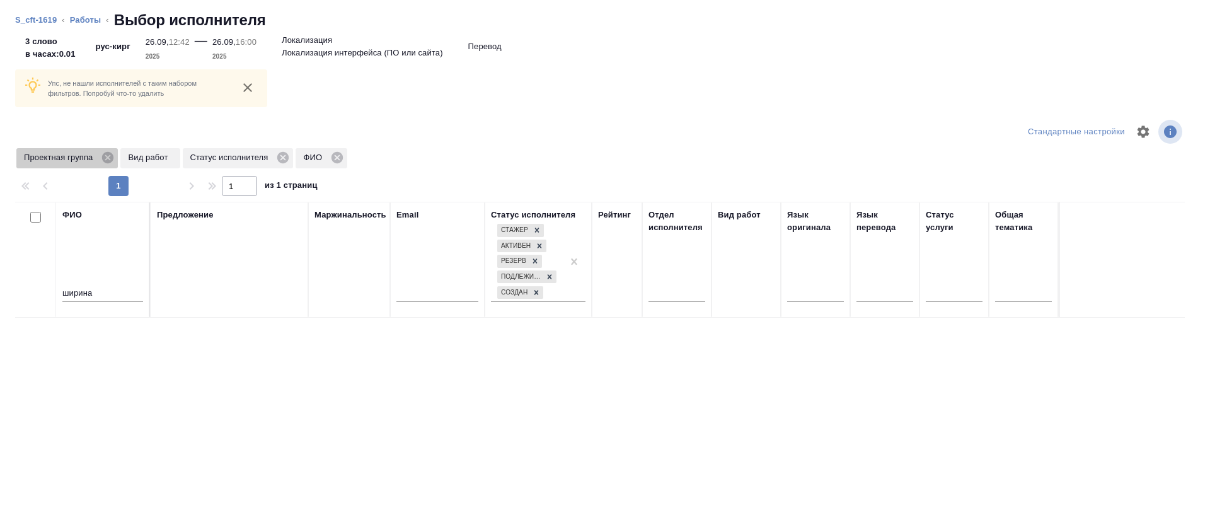
click at [106, 158] on icon at bounding box center [107, 157] width 11 height 11
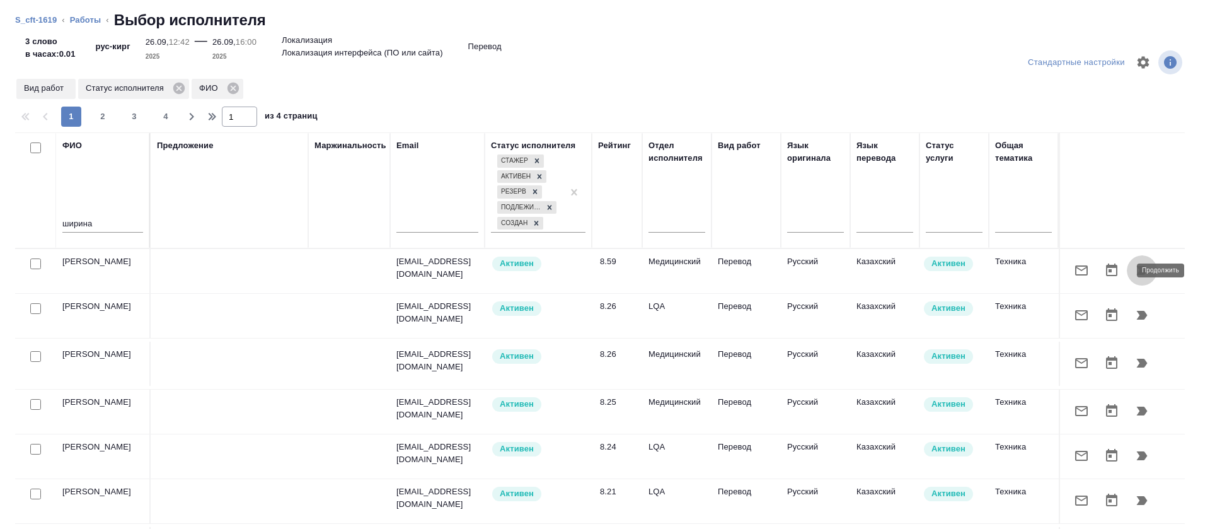
click at [1134, 273] on icon "button" at bounding box center [1141, 270] width 15 height 15
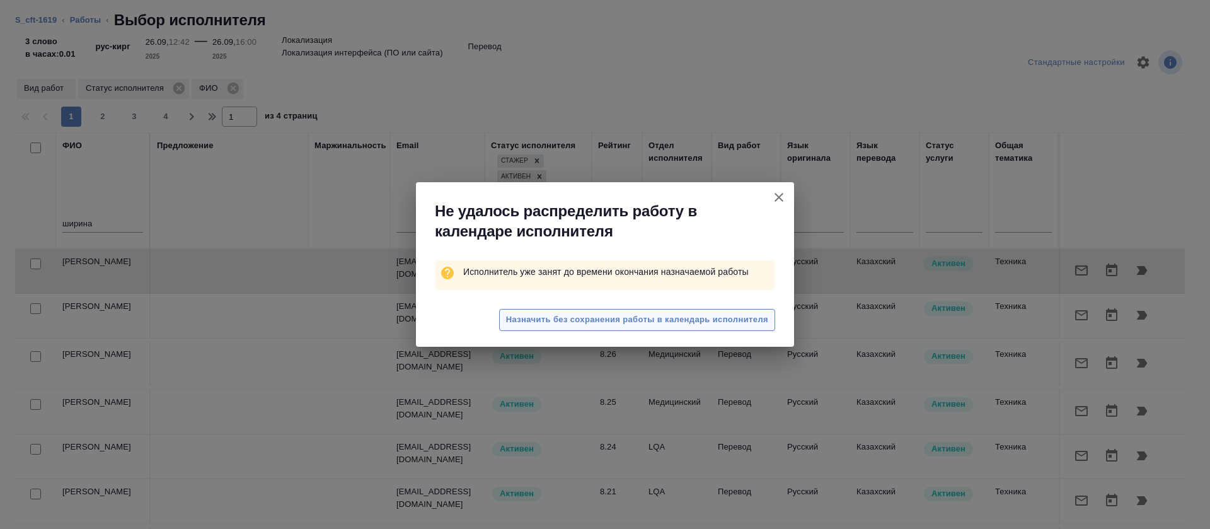
click at [677, 313] on span "Назначить без сохранения работы в календарь исполнителя" at bounding box center [637, 319] width 262 height 14
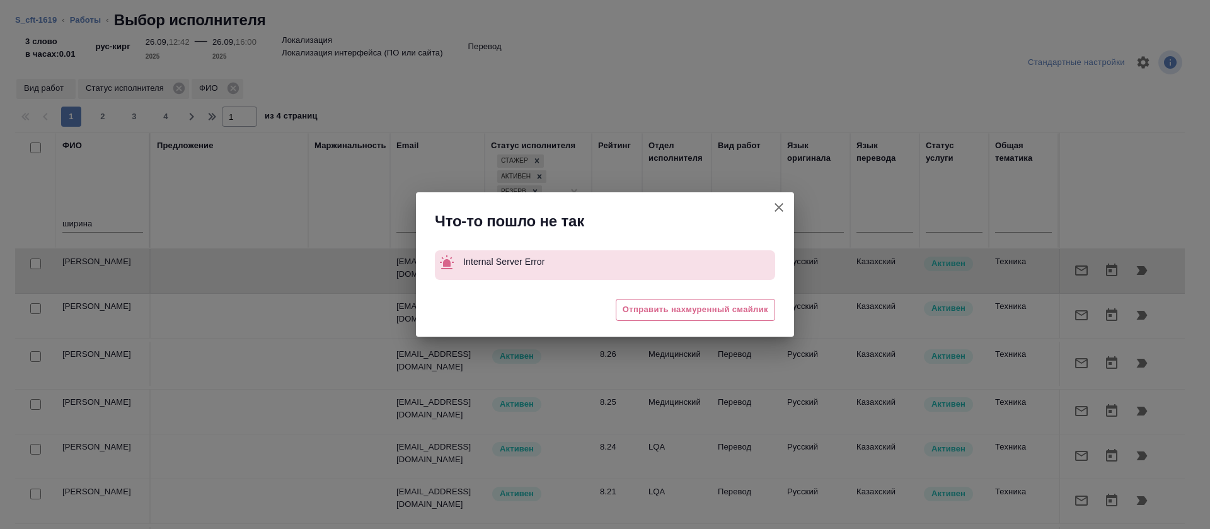
click at [782, 205] on icon "button" at bounding box center [778, 207] width 15 height 15
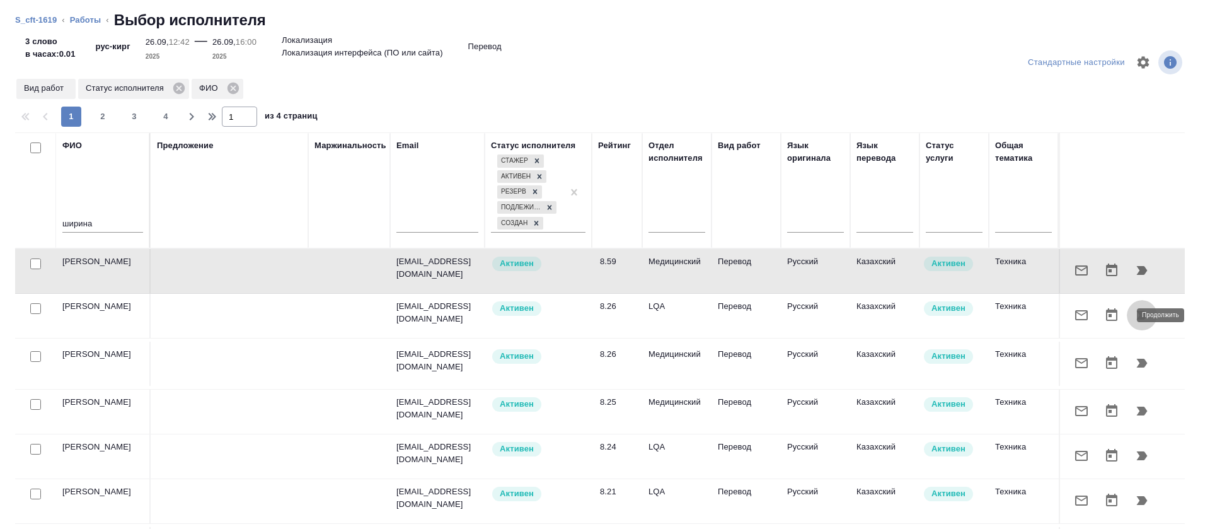
click at [1136, 316] on icon "button" at bounding box center [1141, 315] width 11 height 9
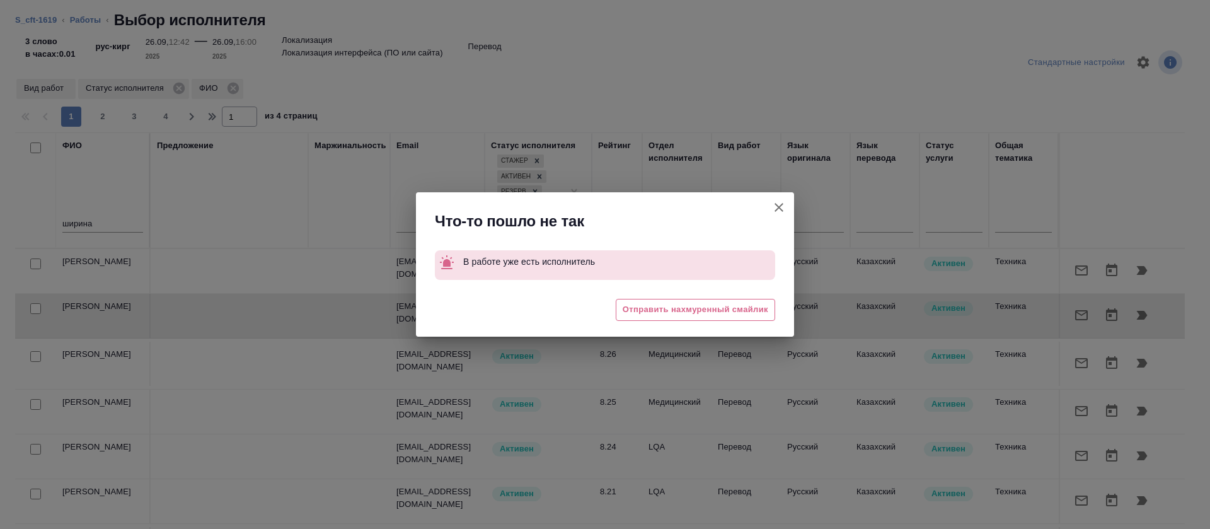
drag, startPoint x: 780, startPoint y: 210, endPoint x: 77, endPoint y: 19, distance: 728.7
click at [781, 210] on icon "button" at bounding box center [778, 207] width 15 height 15
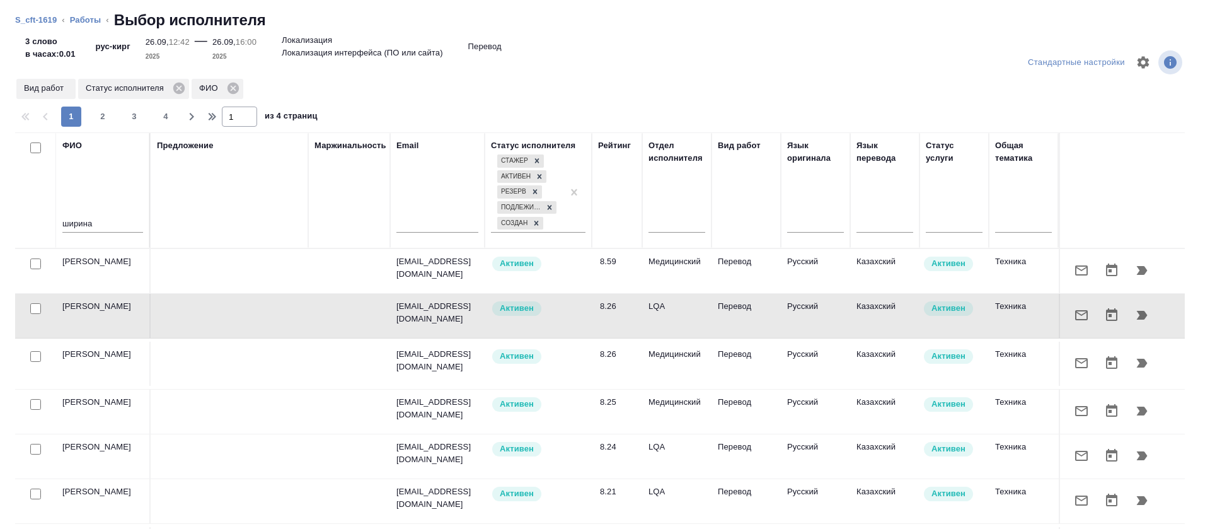
click at [77, 19] on link "Работы" at bounding box center [85, 19] width 31 height 9
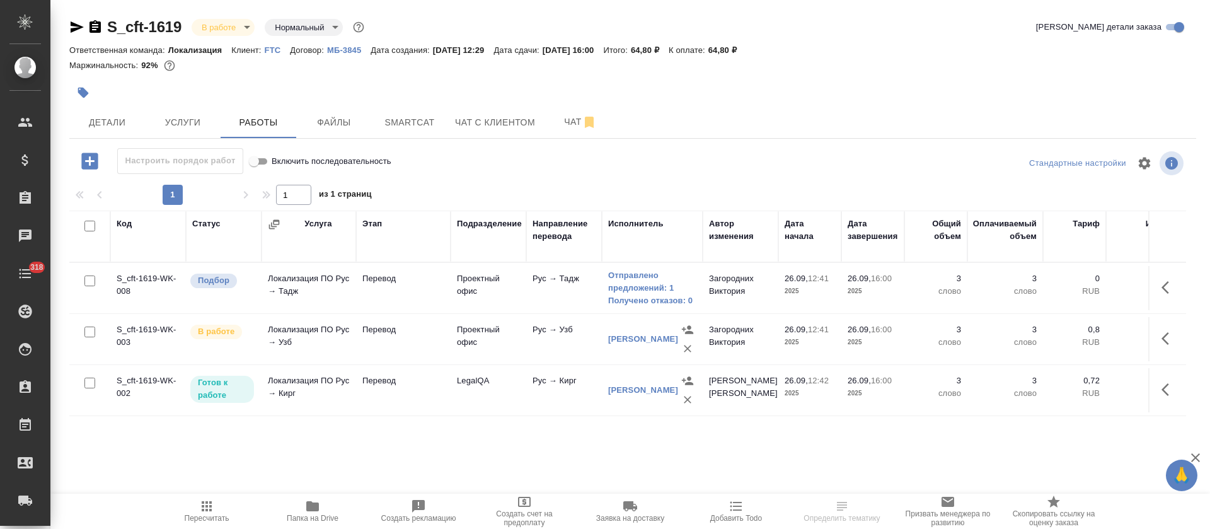
click at [692, 398] on icon "button" at bounding box center [687, 399] width 13 height 13
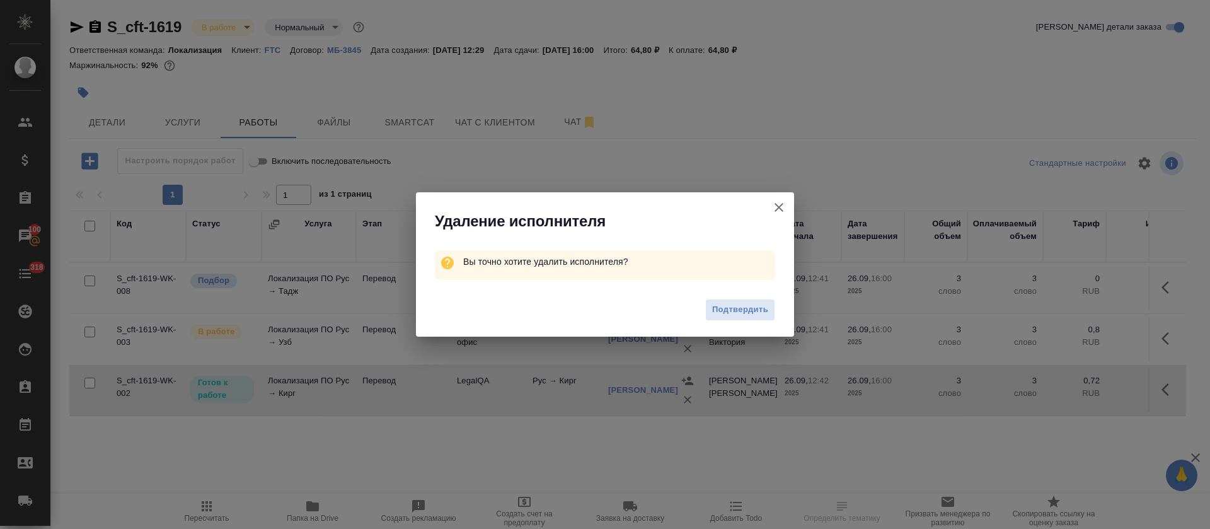
click at [653, 251] on p "Вы точно хотите удалить исполнителя?" at bounding box center [619, 261] width 312 height 23
click at [774, 319] on button "Подтвердить" at bounding box center [740, 310] width 70 height 22
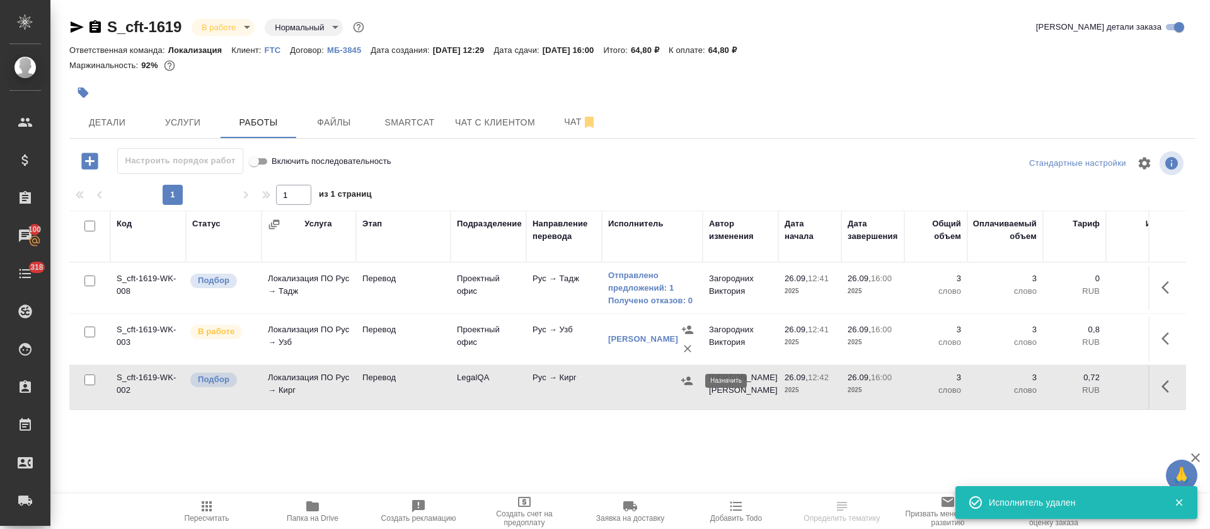
click at [693, 381] on button "button" at bounding box center [686, 380] width 19 height 19
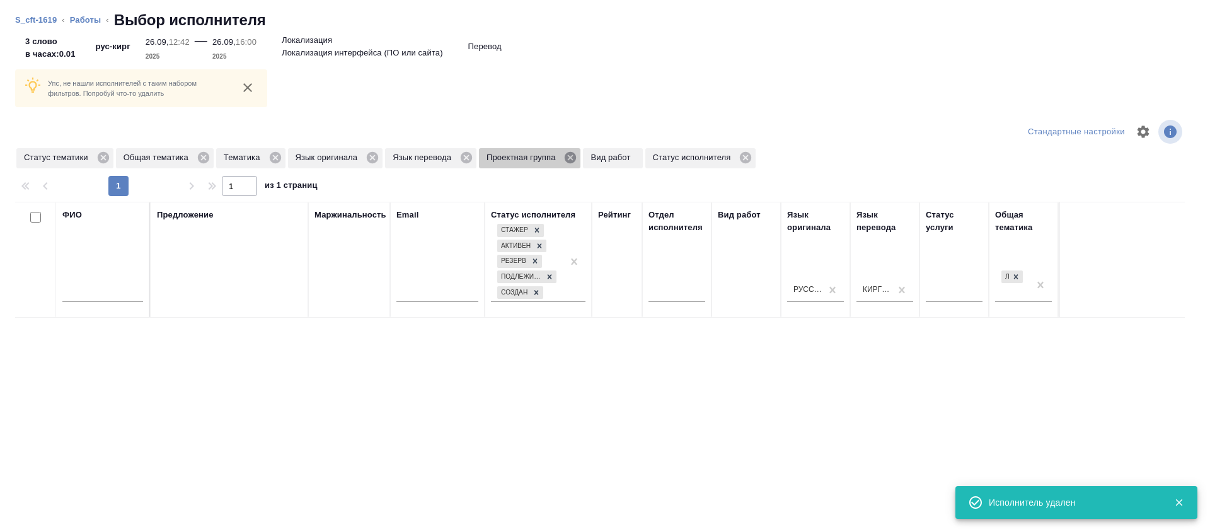
click at [564, 154] on icon at bounding box center [570, 158] width 14 height 14
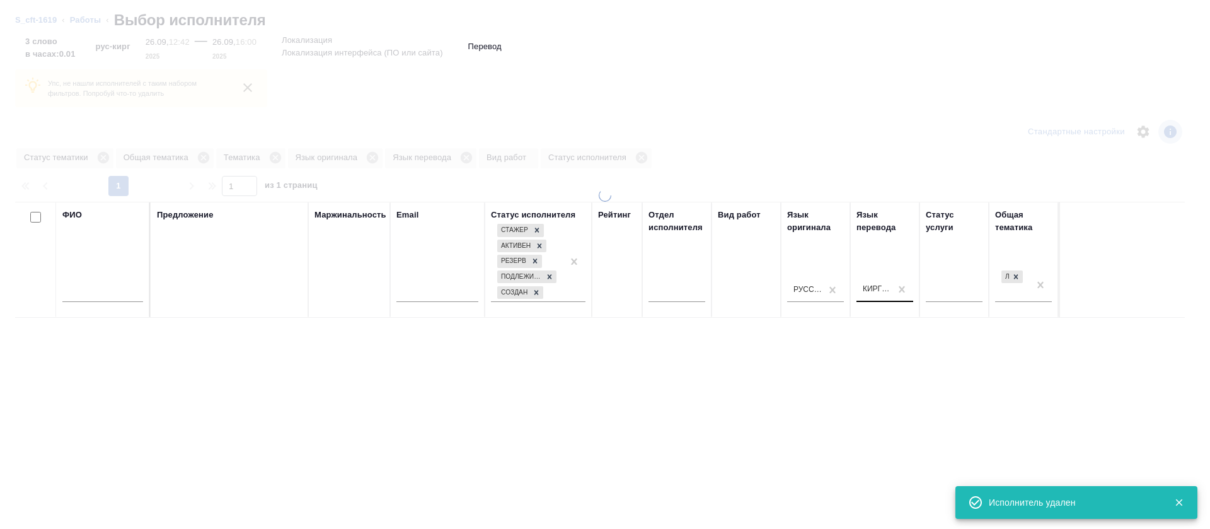
click at [873, 290] on div "Киргизский" at bounding box center [876, 289] width 29 height 11
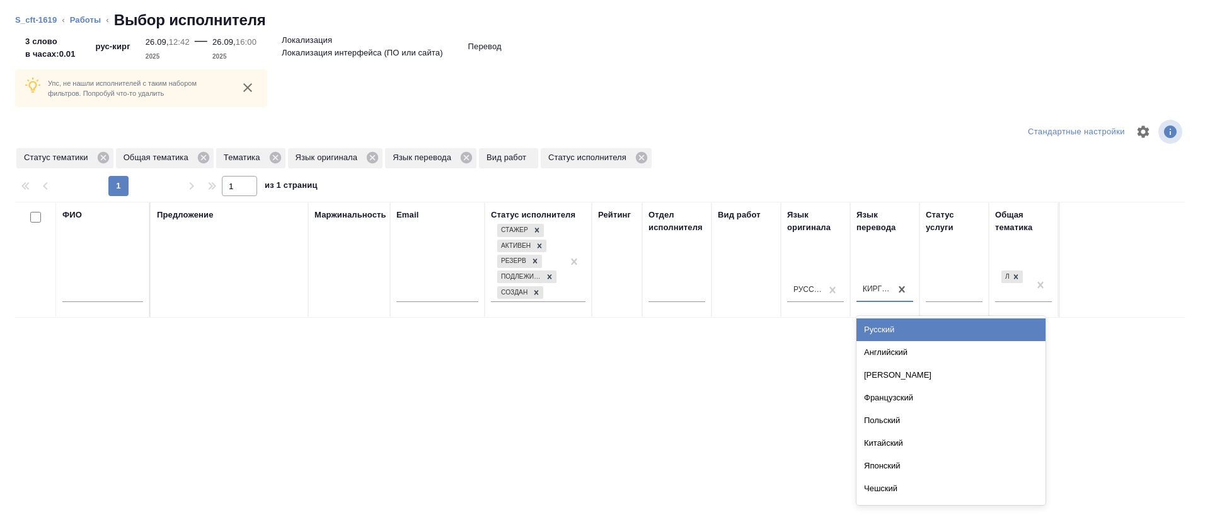
type input "ка"
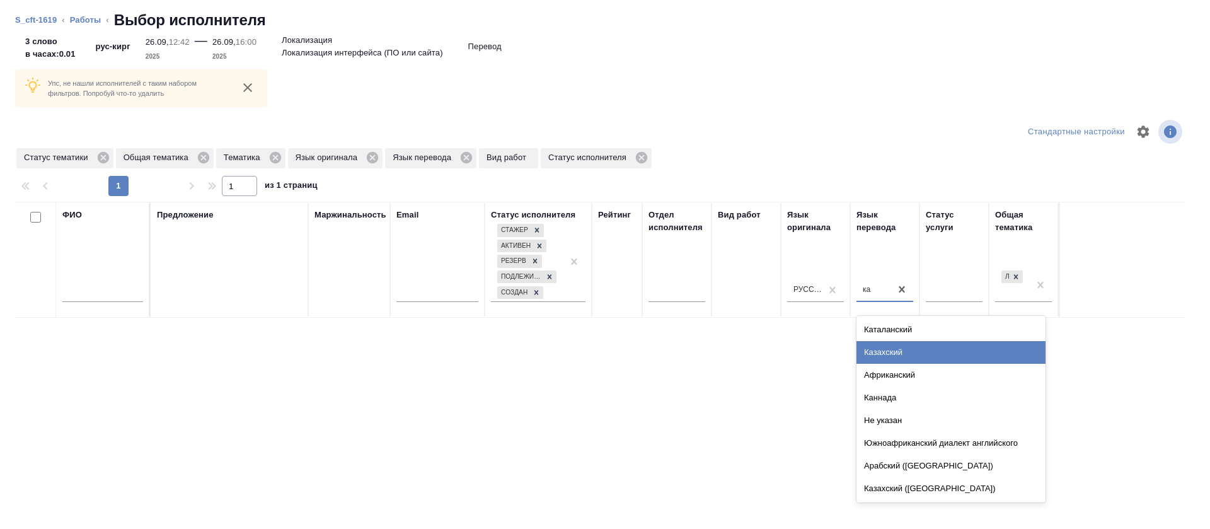
click at [886, 352] on div "Казахский" at bounding box center [950, 352] width 189 height 23
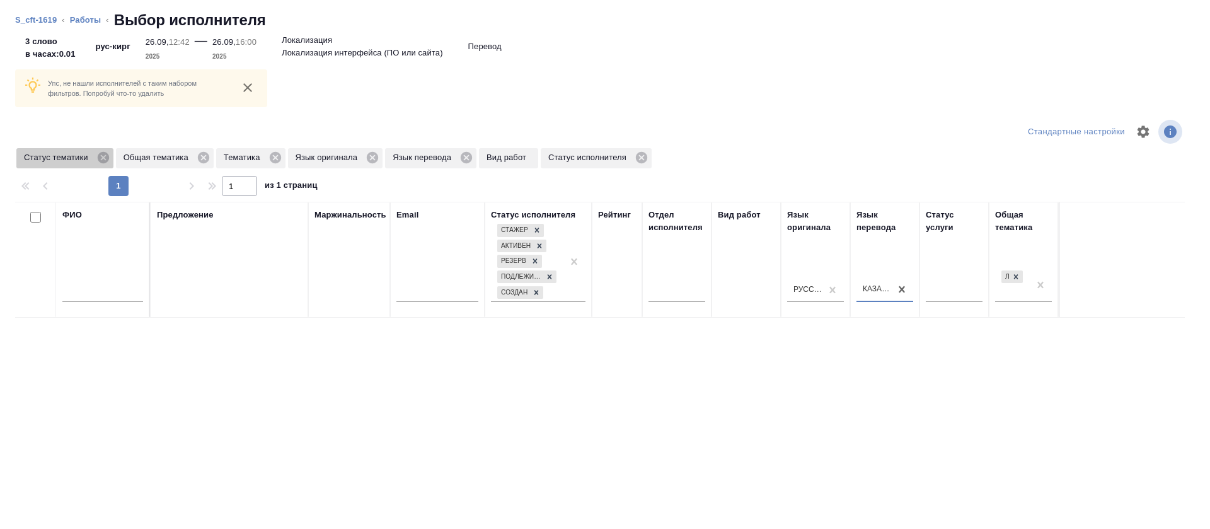
drag, startPoint x: 98, startPoint y: 156, endPoint x: 89, endPoint y: 265, distance: 109.3
click at [100, 157] on icon at bounding box center [102, 157] width 11 height 11
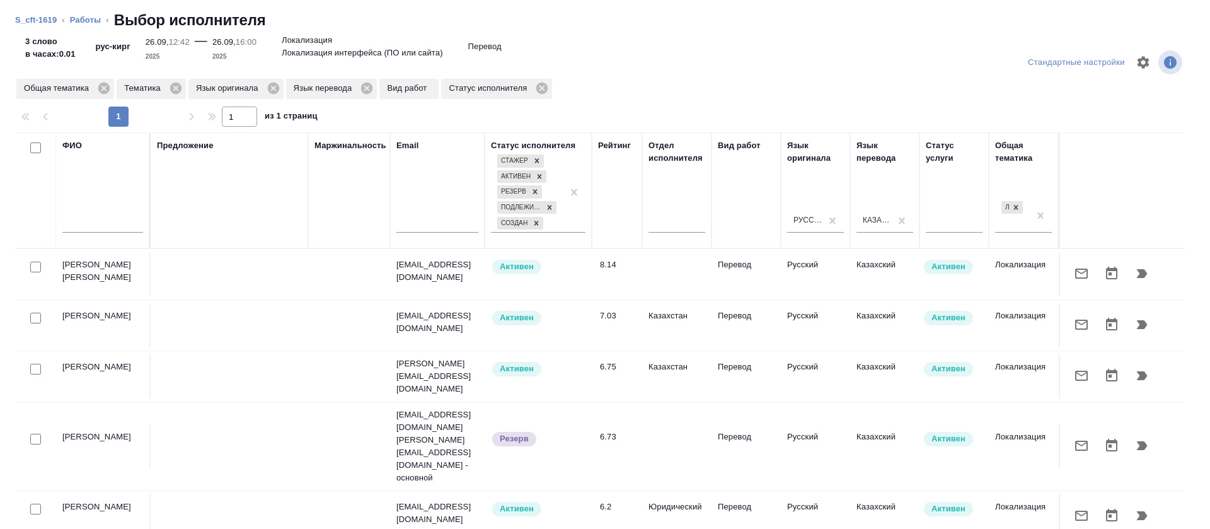
scroll to position [94, 0]
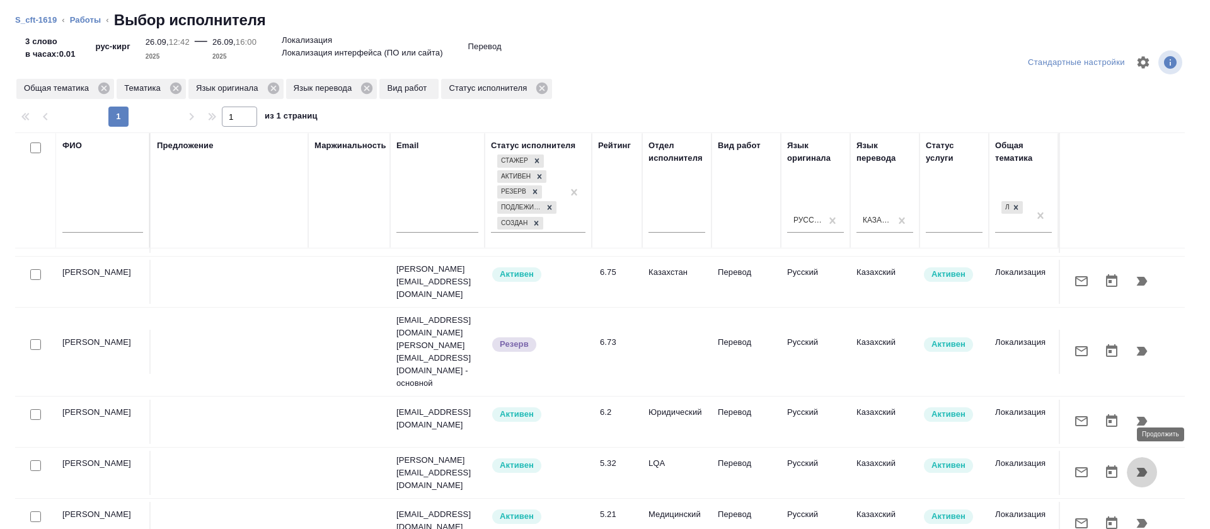
click at [1136, 467] on icon "button" at bounding box center [1141, 471] width 11 height 9
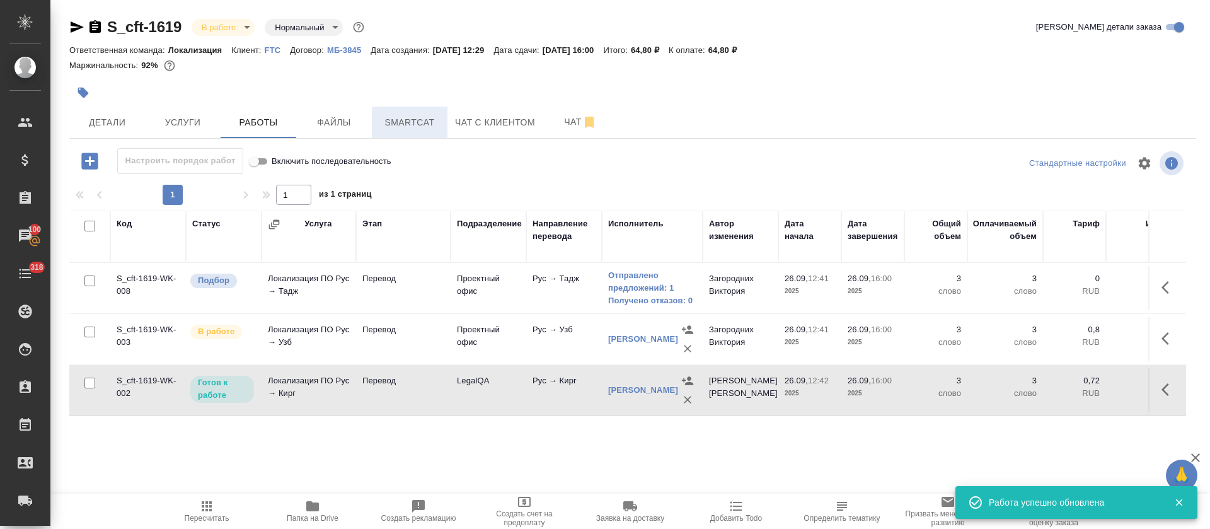
click at [443, 114] on button "Smartcat" at bounding box center [410, 121] width 76 height 31
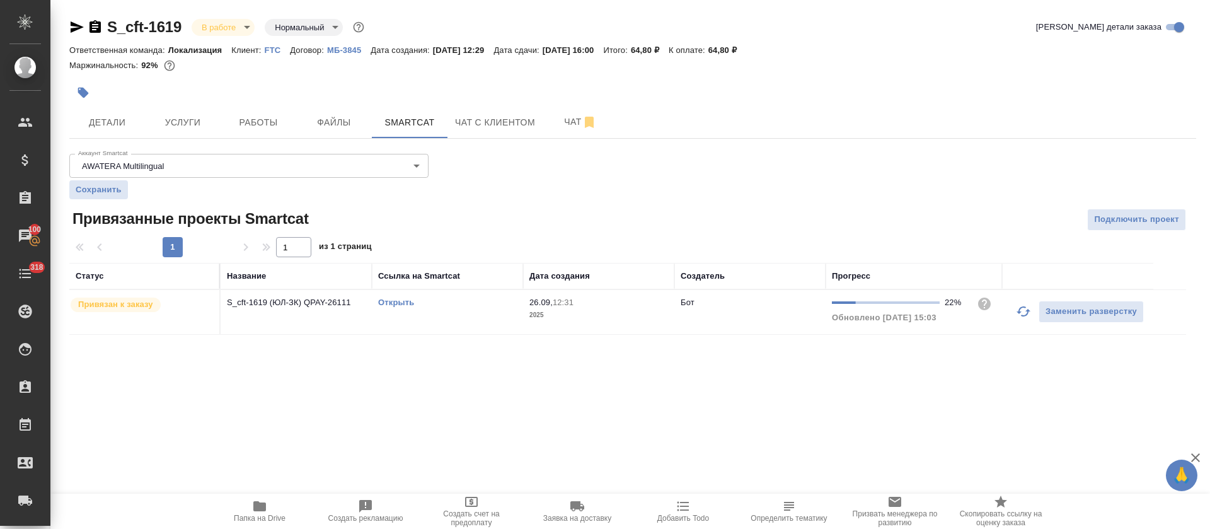
click at [1020, 312] on icon "button" at bounding box center [1023, 311] width 14 height 10
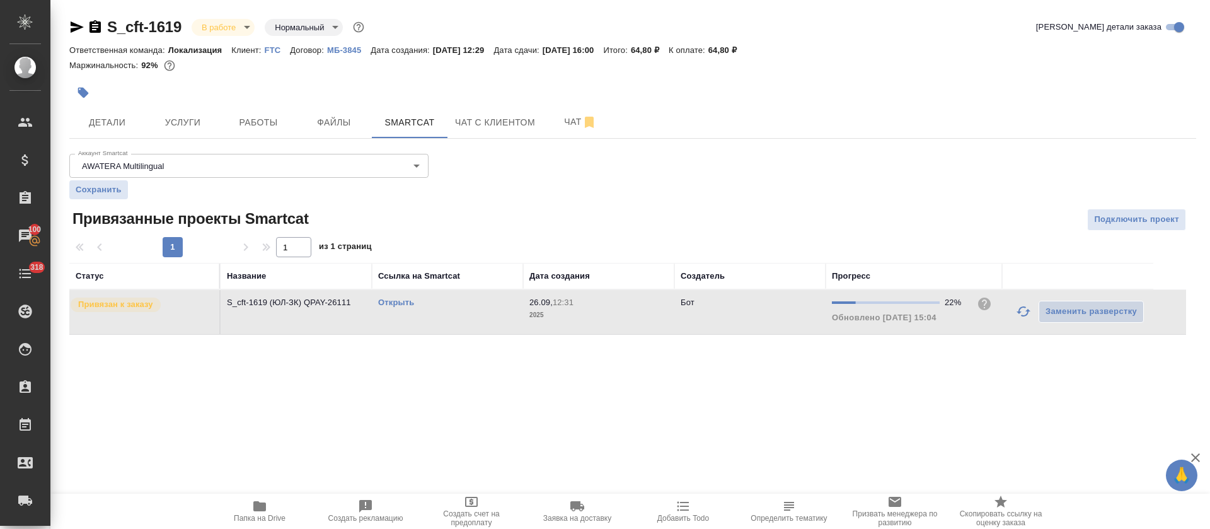
click at [394, 300] on link "Открыть" at bounding box center [396, 301] width 36 height 9
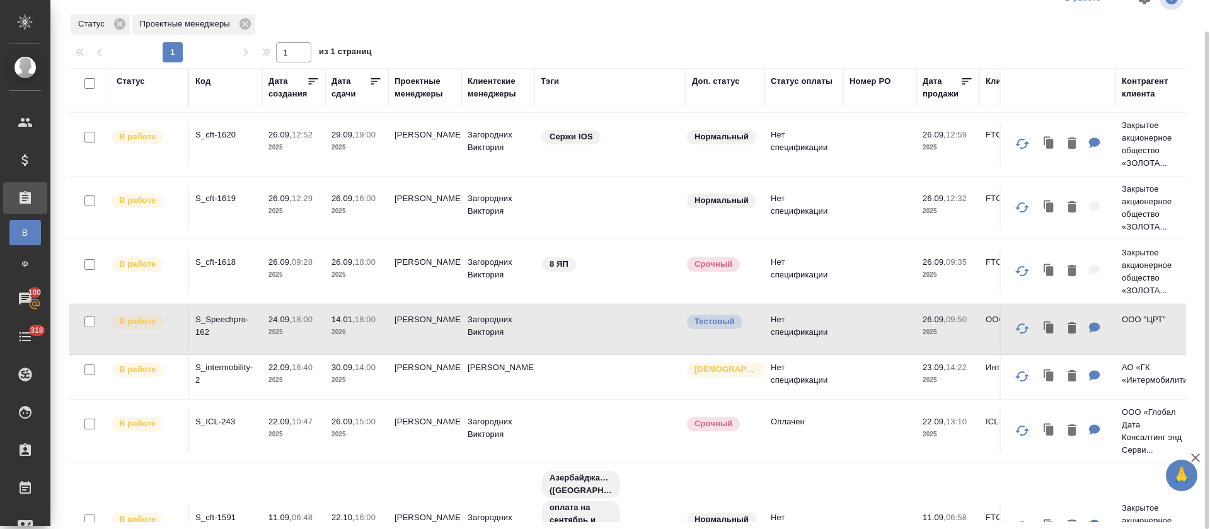
scroll to position [94, 0]
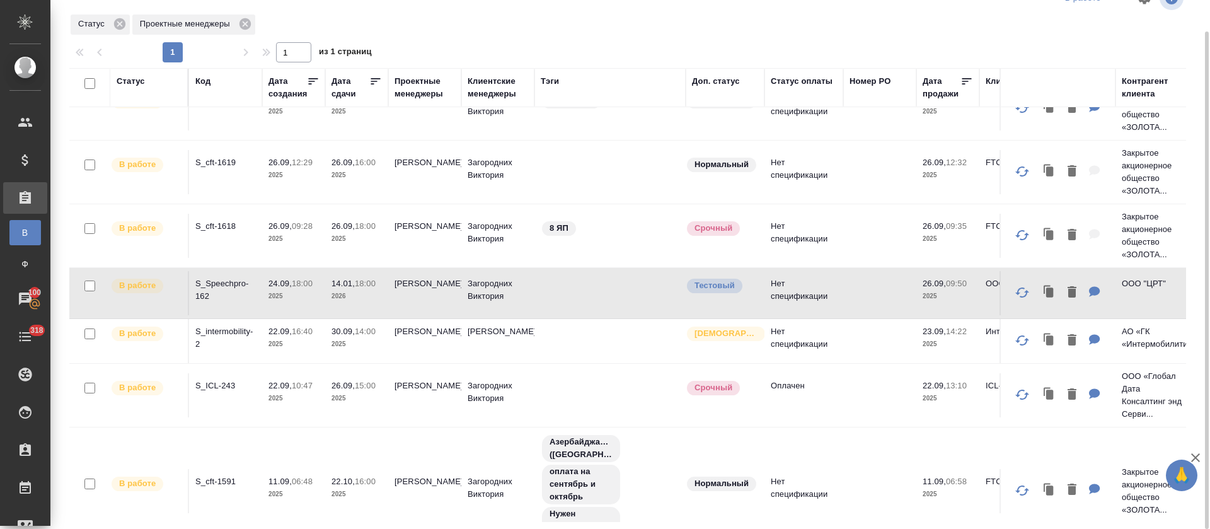
click at [222, 378] on td "S_ICL-243" at bounding box center [225, 395] width 73 height 44
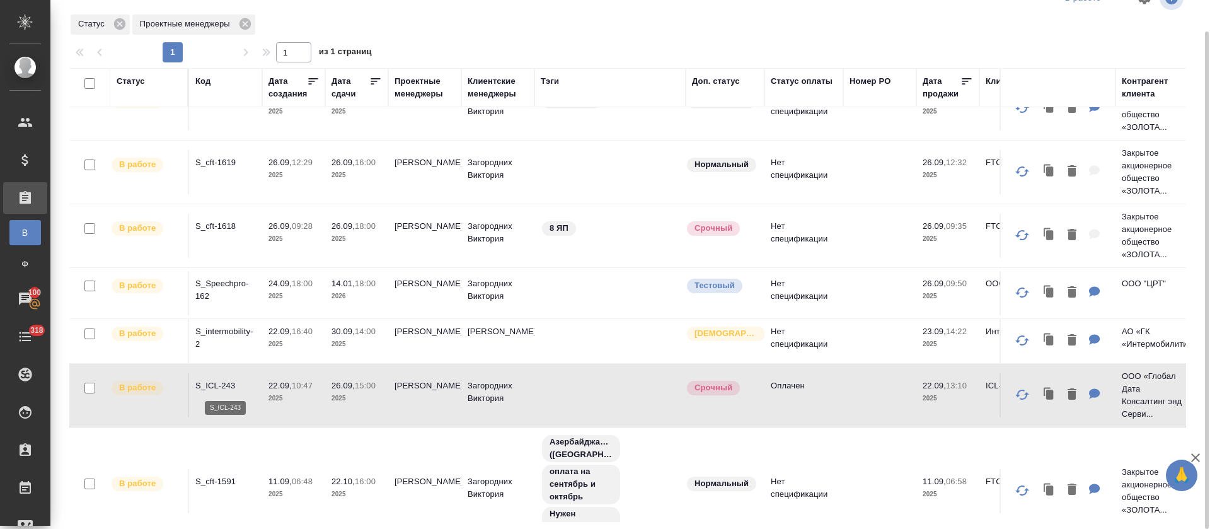
click at [211, 380] on p "S_ICL-243" at bounding box center [225, 385] width 60 height 13
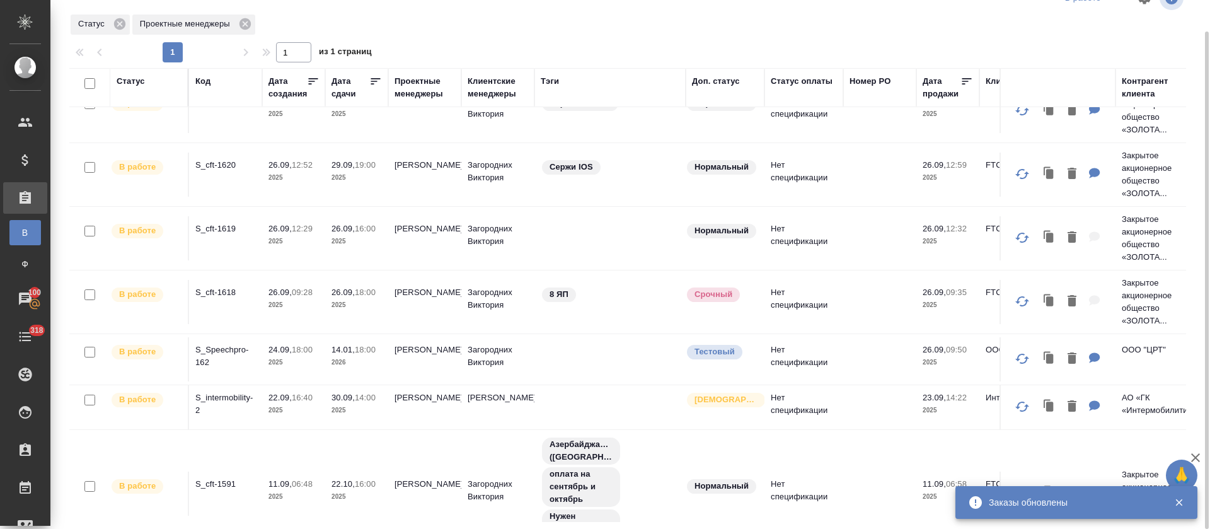
scroll to position [0, 0]
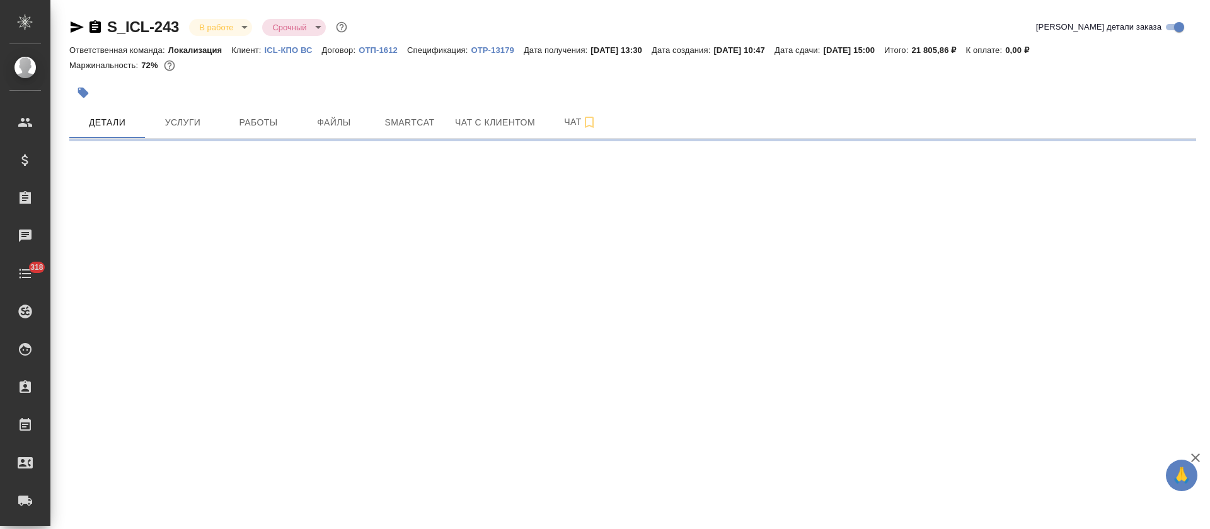
select select "RU"
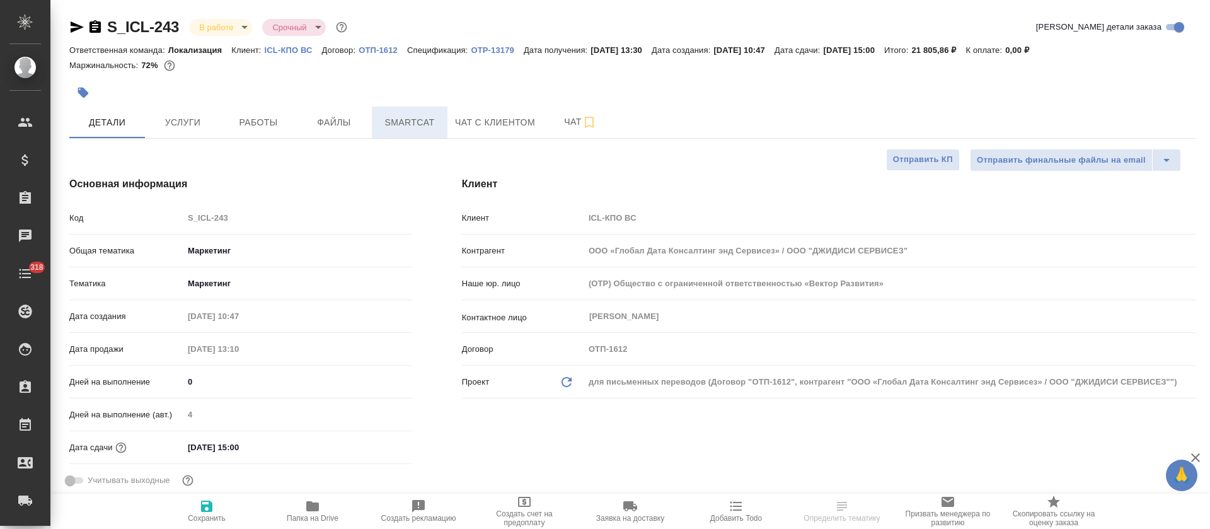
type textarea "x"
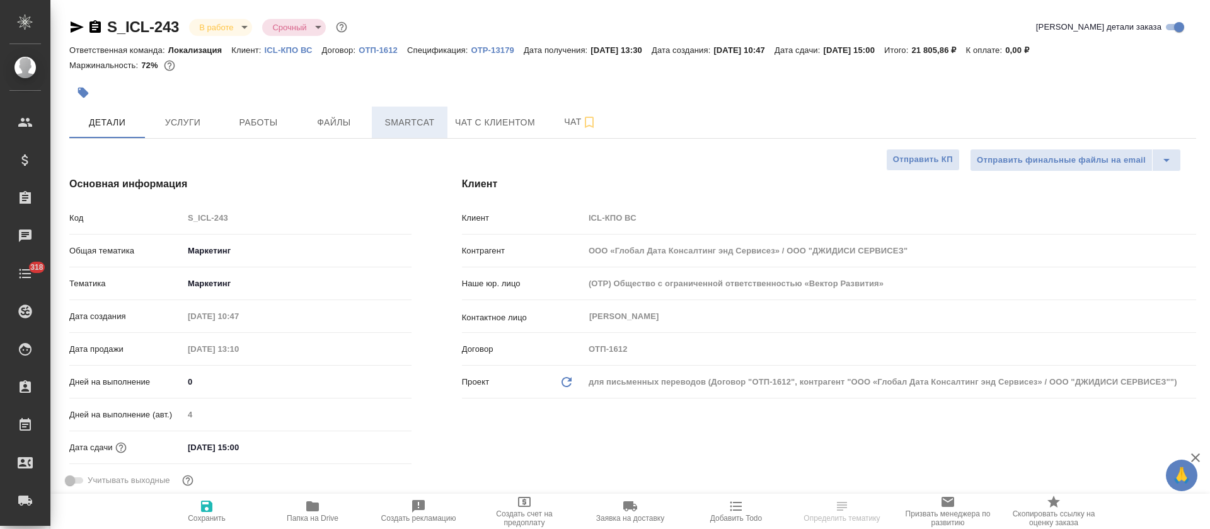
type textarea "x"
click at [396, 123] on span "Smartcat" at bounding box center [409, 123] width 60 height 16
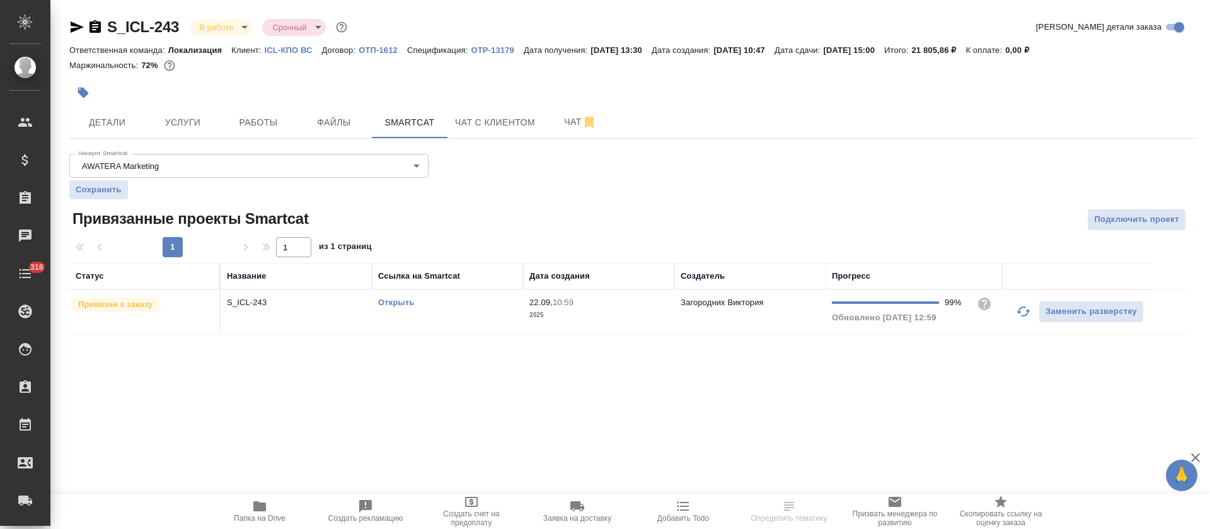
click at [1021, 314] on icon "button" at bounding box center [1022, 311] width 15 height 15
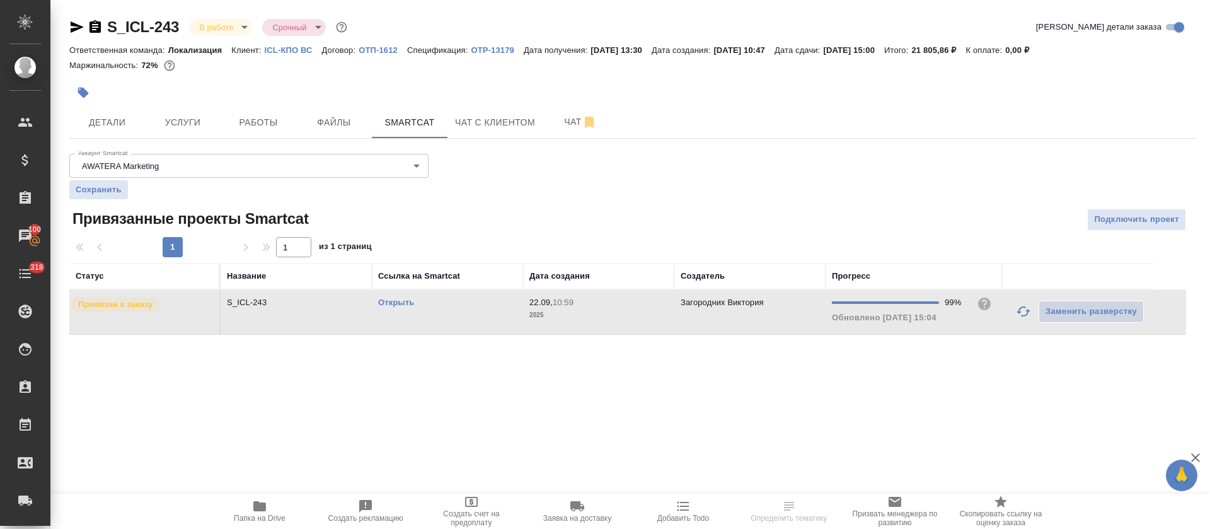
click at [392, 302] on link "Открыть" at bounding box center [396, 301] width 36 height 9
click at [471, 307] on div "Открыть" at bounding box center [447, 302] width 139 height 13
click at [265, 508] on icon "button" at bounding box center [259, 506] width 13 height 10
click at [232, 32] on body "🙏 .cls-1 fill:#fff; AWATERA Tretyakova Olga Клиенты Спецификации Заказы 100 Чат…" at bounding box center [605, 264] width 1210 height 529
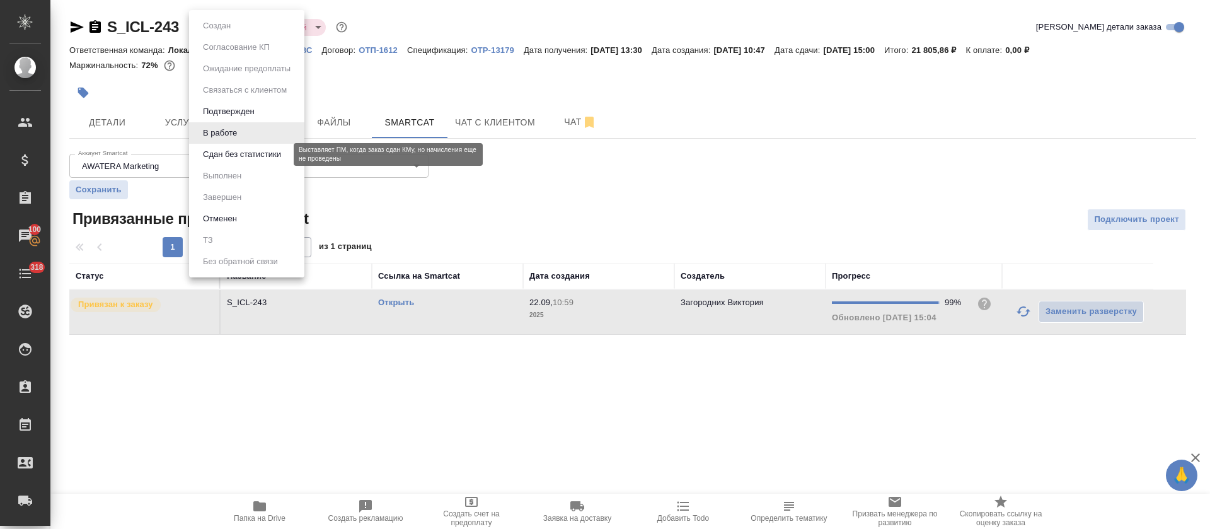
click at [226, 159] on button "Сдан без статистики" at bounding box center [242, 154] width 86 height 14
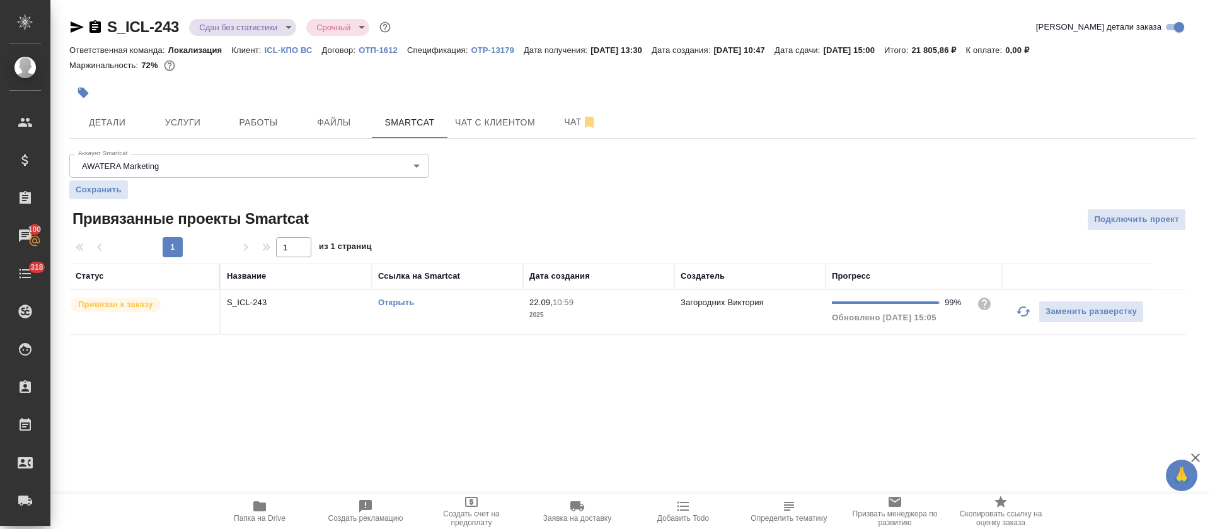
click at [76, 25] on icon "button" at bounding box center [77, 26] width 13 height 11
click at [252, 118] on span "Работы" at bounding box center [258, 123] width 60 height 16
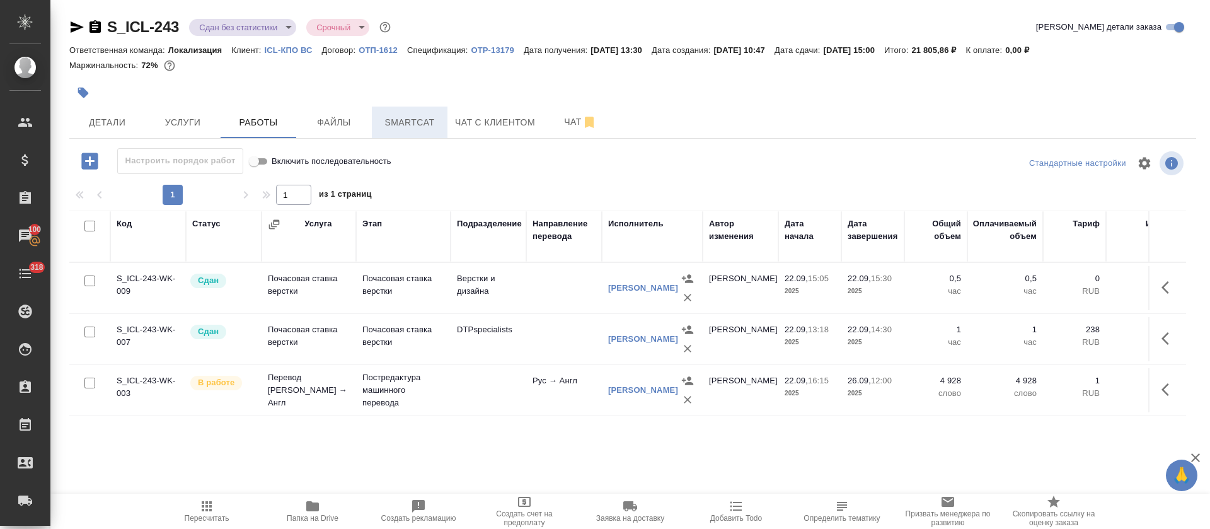
click at [406, 125] on span "Smartcat" at bounding box center [409, 123] width 60 height 16
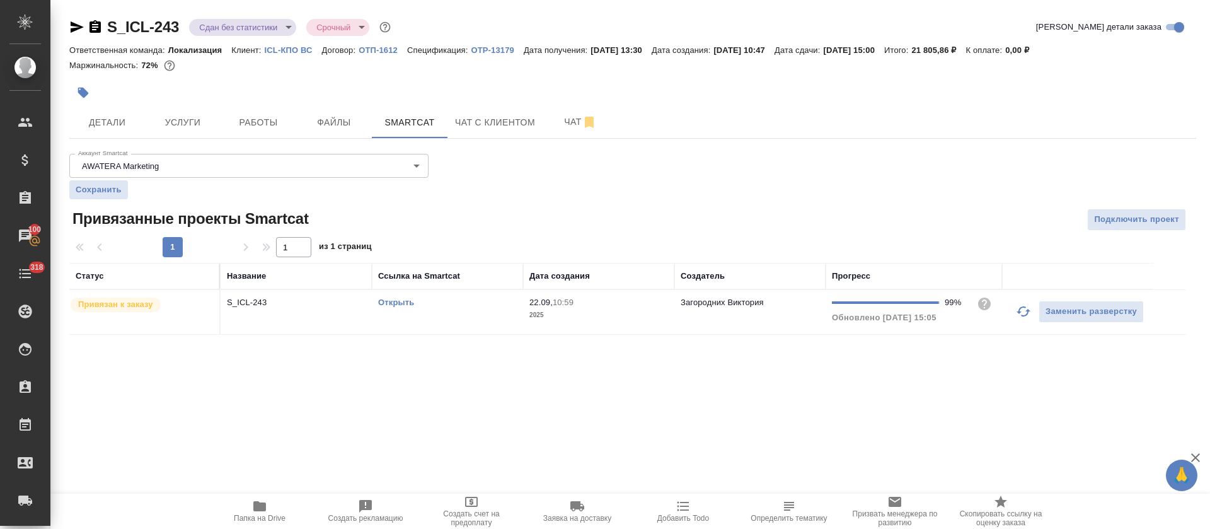
click at [633, 322] on td "22.09, 10:59 2025" at bounding box center [598, 312] width 151 height 44
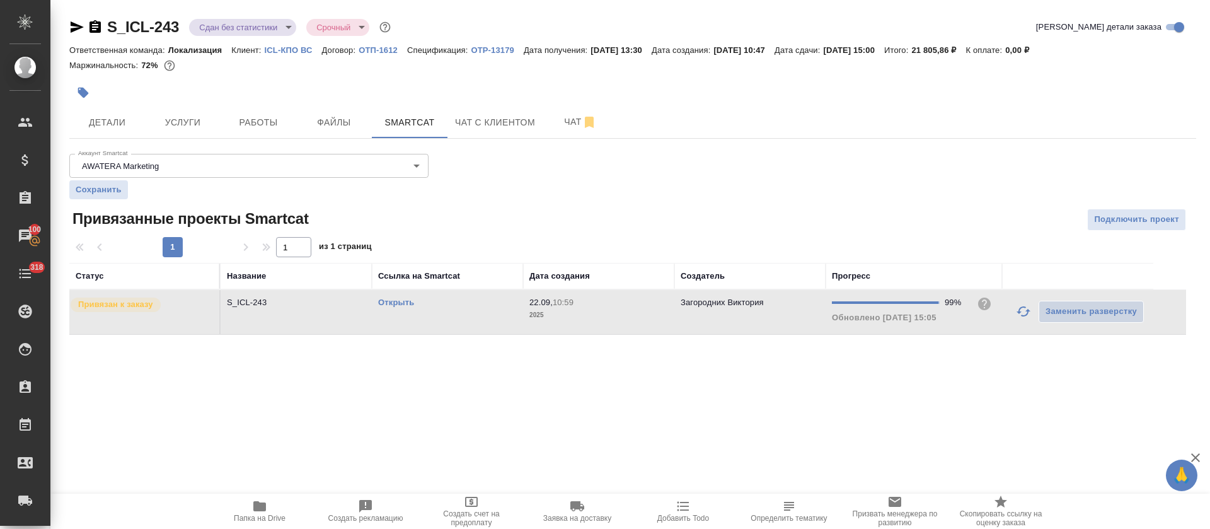
click at [633, 322] on td "22.09, 10:59 2025" at bounding box center [598, 312] width 151 height 44
click at [244, 122] on span "Работы" at bounding box center [258, 123] width 60 height 16
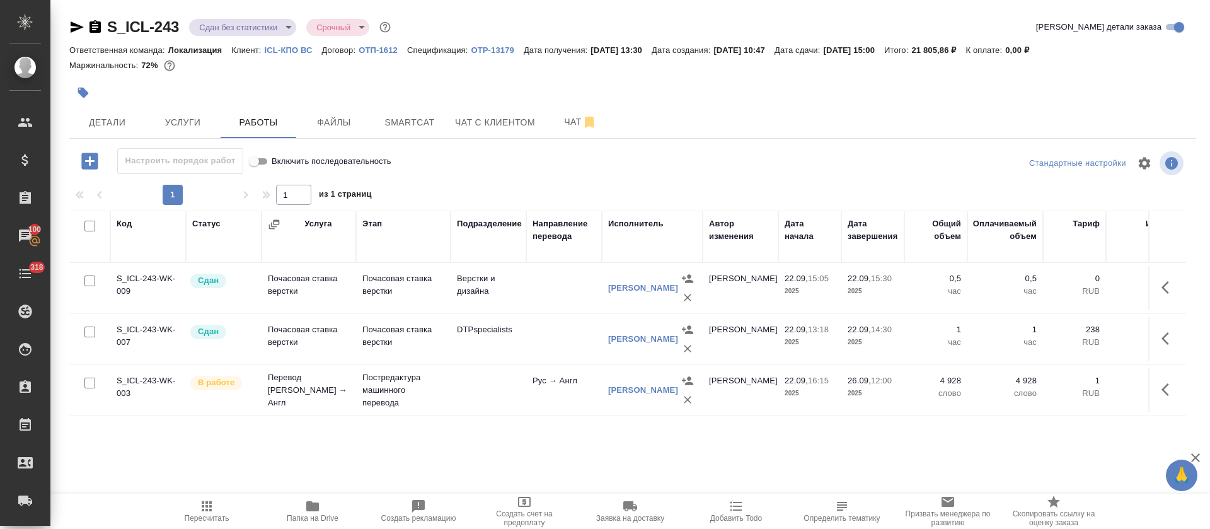
click at [1172, 374] on button "button" at bounding box center [1168, 389] width 30 height 30
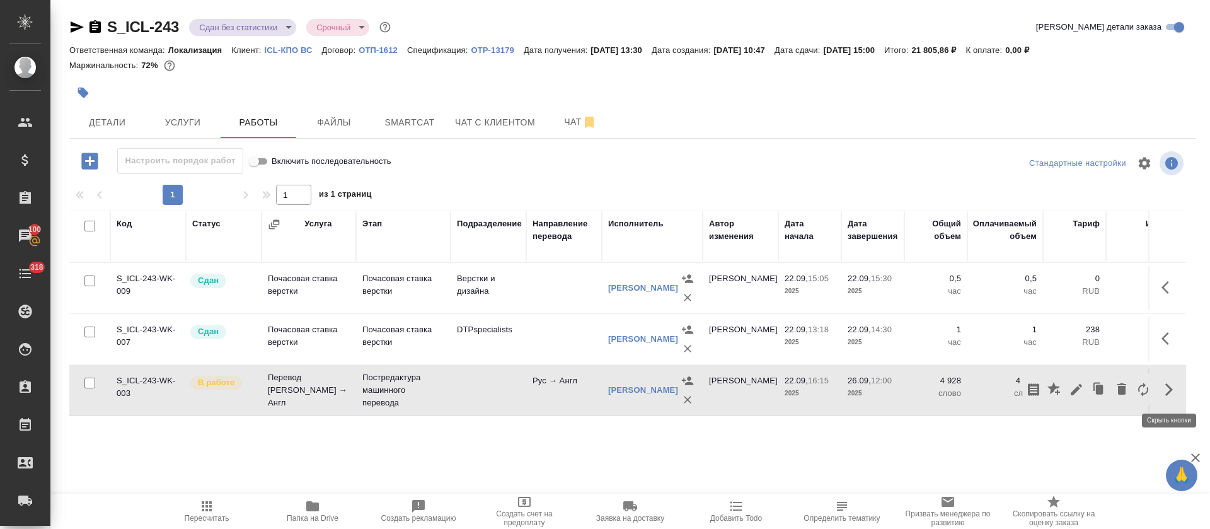
click at [1158, 401] on div at bounding box center [1167, 389] width 24 height 30
click at [1075, 391] on icon "button" at bounding box center [1075, 389] width 11 height 11
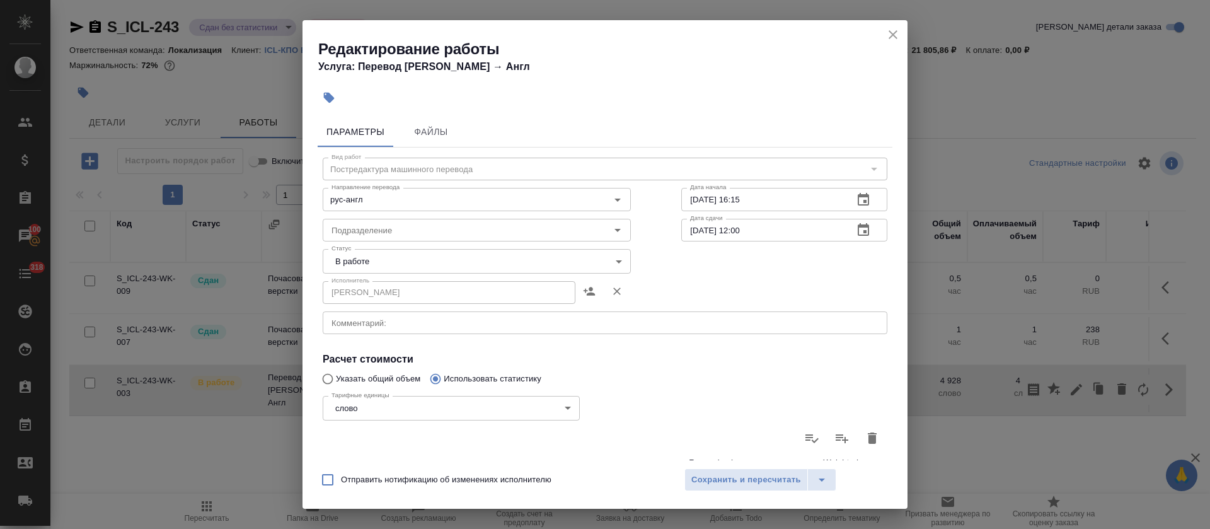
click at [411, 263] on body "🙏 .cls-1 fill:#fff; AWATERA Tretyakova Olga Клиенты Спецификации Заказы 100 Чат…" at bounding box center [605, 264] width 1210 height 529
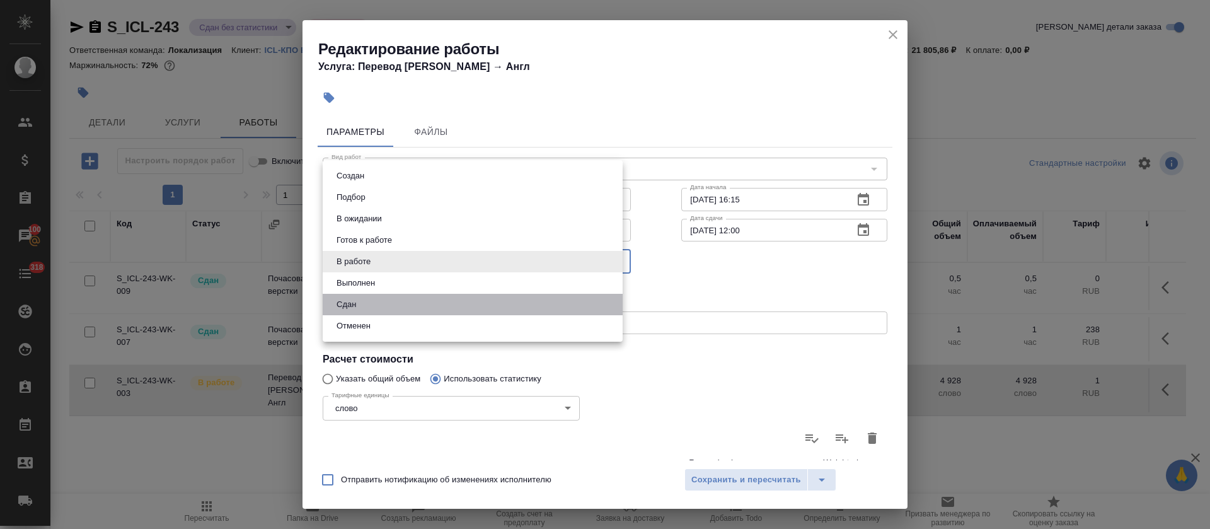
click at [380, 299] on li "Сдан" at bounding box center [473, 304] width 300 height 21
type input "closed"
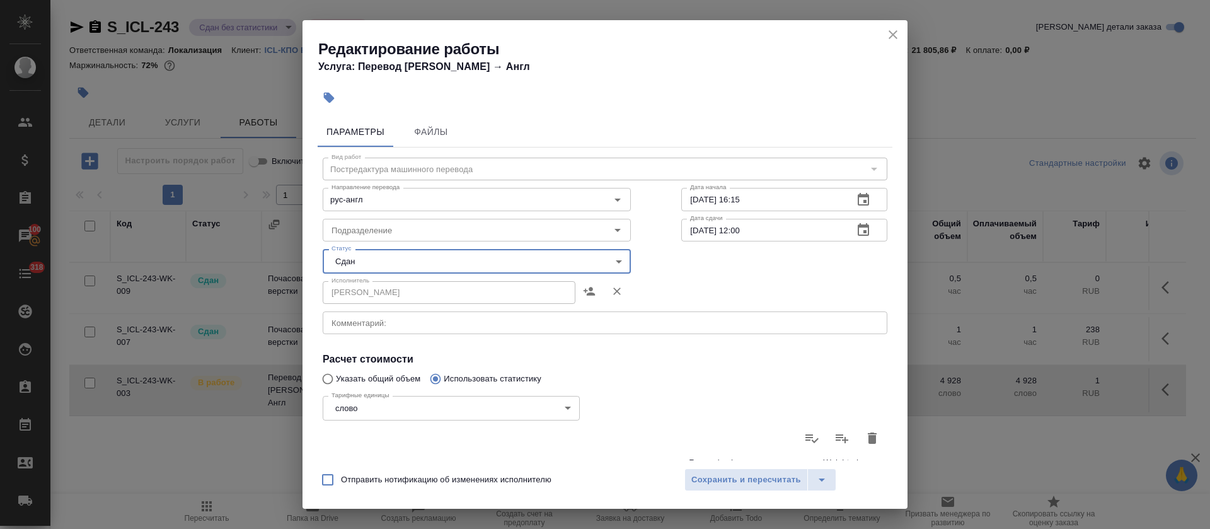
drag, startPoint x: 753, startPoint y: 479, endPoint x: 951, endPoint y: 432, distance: 204.1
click at [754, 479] on span "Сохранить и пересчитать" at bounding box center [746, 479] width 110 height 14
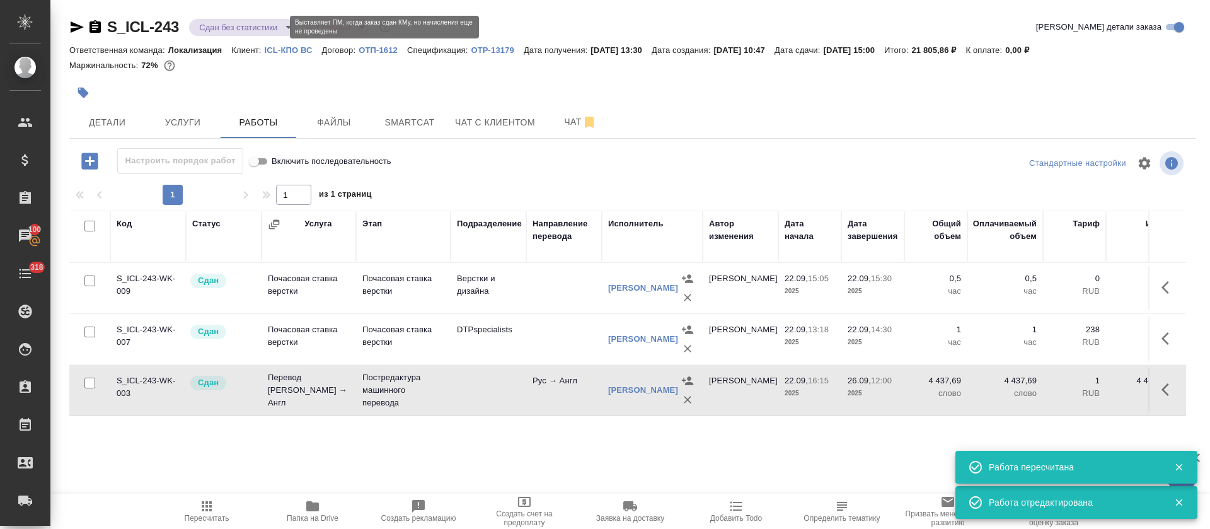
click at [234, 28] on body "🙏 .cls-1 fill:#fff; AWATERA Tretyakova Olga Клиенты Спецификации Заказы 100 Чат…" at bounding box center [605, 264] width 1210 height 529
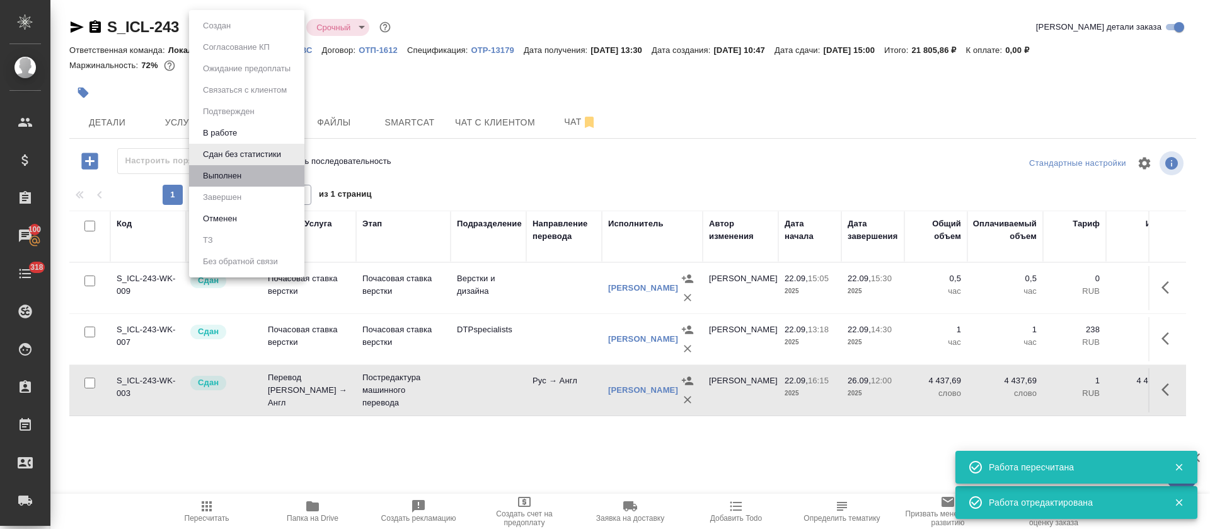
click at [232, 167] on li "Выполнен" at bounding box center [246, 175] width 115 height 21
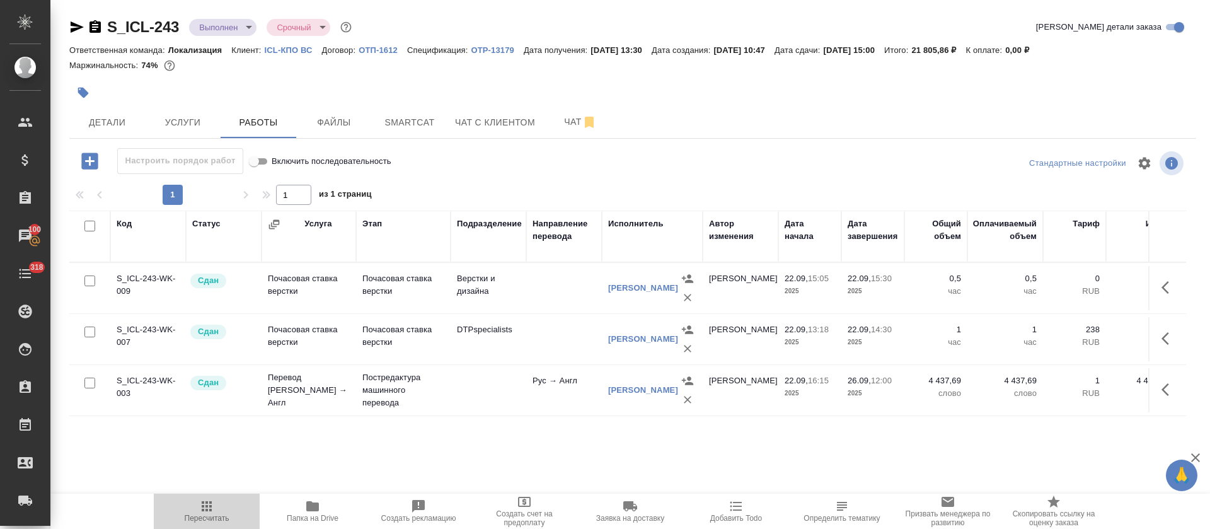
click at [208, 508] on icon "button" at bounding box center [206, 505] width 15 height 15
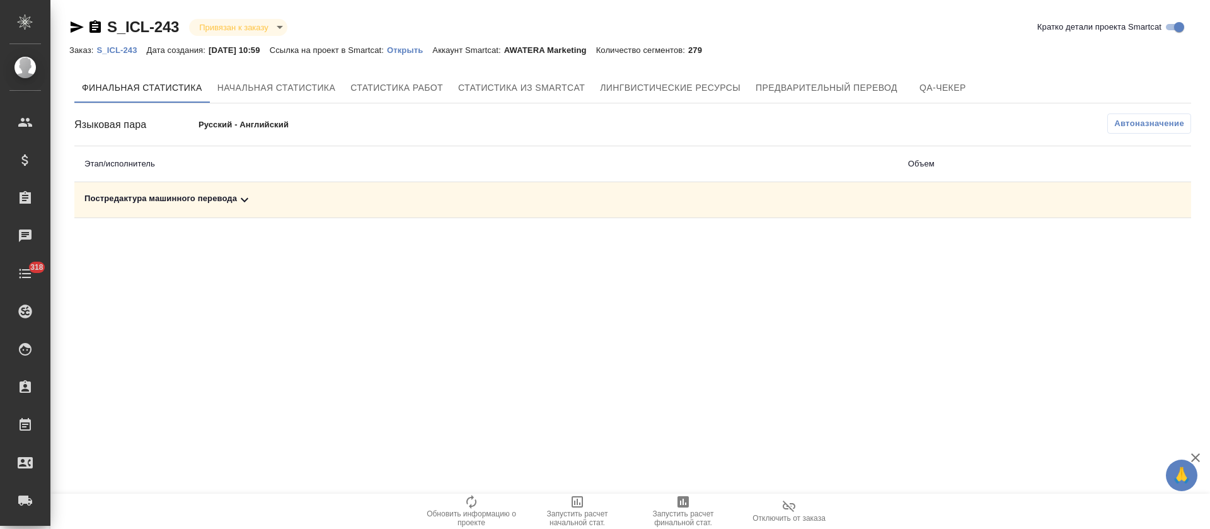
click at [379, 197] on div "Постредактура машинного перевода" at bounding box center [485, 199] width 803 height 15
click at [692, 500] on span "Запустить расчет финальной стат." at bounding box center [683, 510] width 91 height 33
click at [540, 202] on div "Постредактура машинного перевода" at bounding box center [485, 199] width 803 height 15
click at [1136, 241] on icon "button" at bounding box center [1135, 243] width 15 height 15
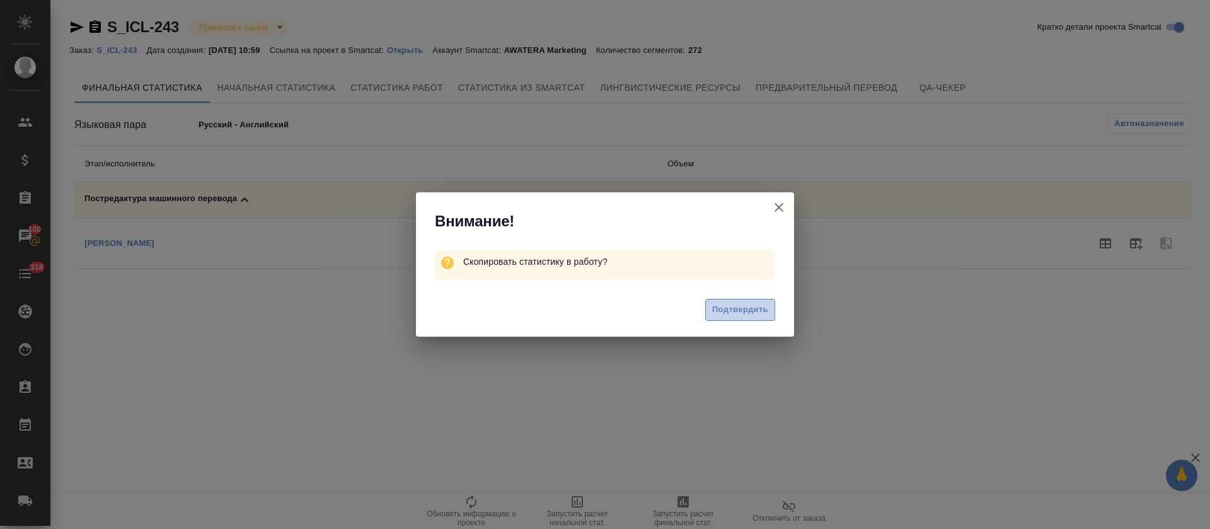
click at [747, 306] on span "Подтвердить" at bounding box center [740, 309] width 56 height 14
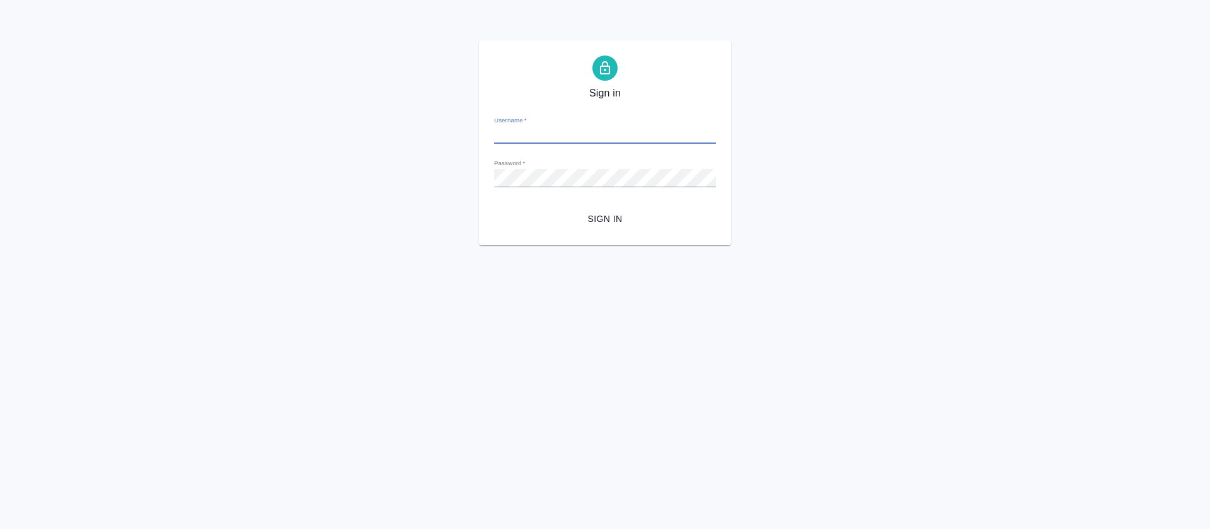
type input "[PERSON_NAME][EMAIL_ADDRESS][DOMAIN_NAME]"
click at [594, 217] on span "Sign in" at bounding box center [605, 219] width 202 height 16
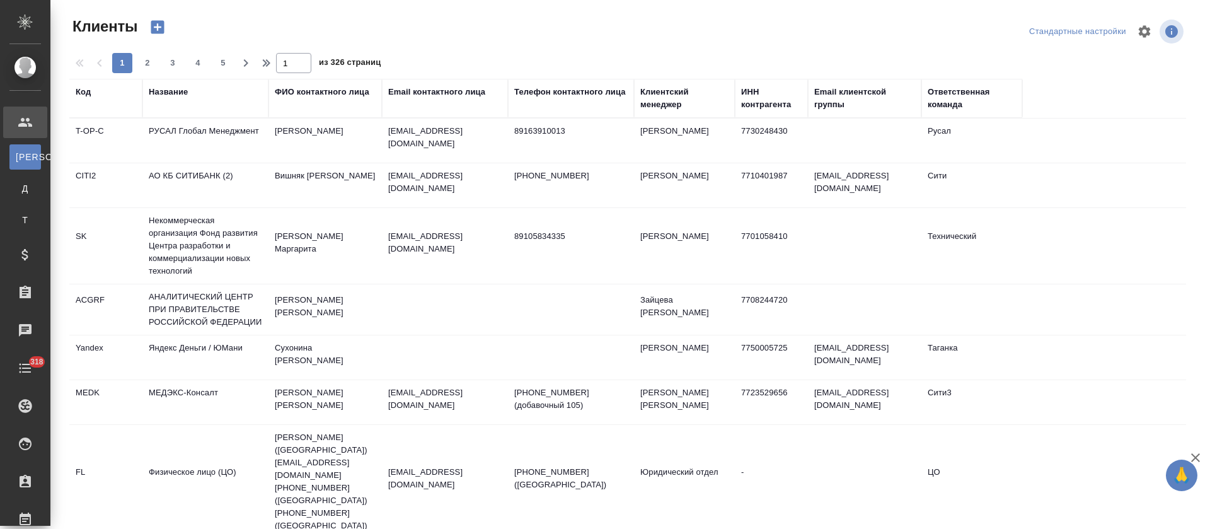
select select "RU"
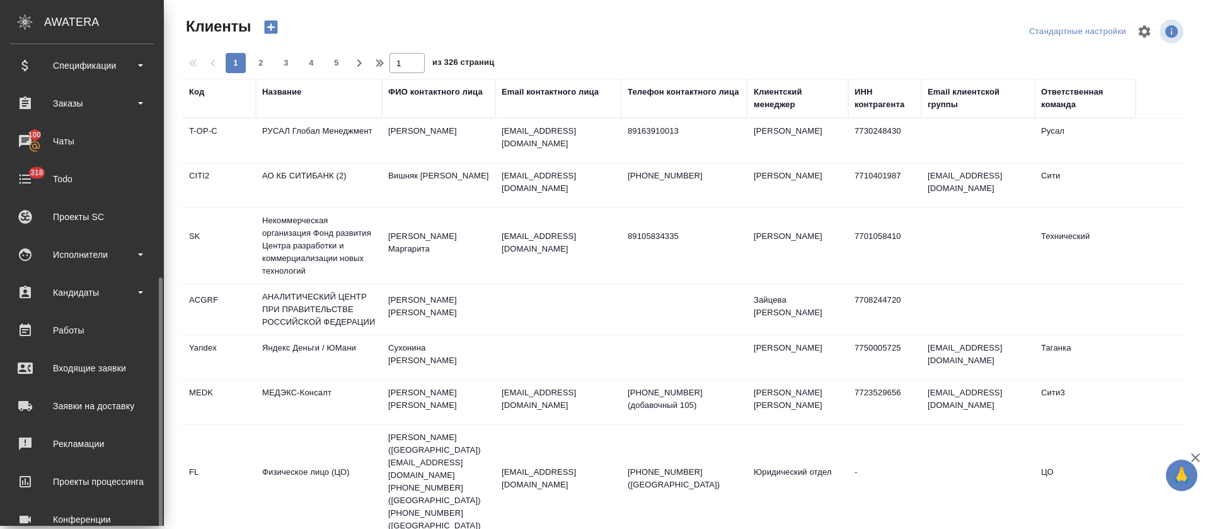
scroll to position [255, 0]
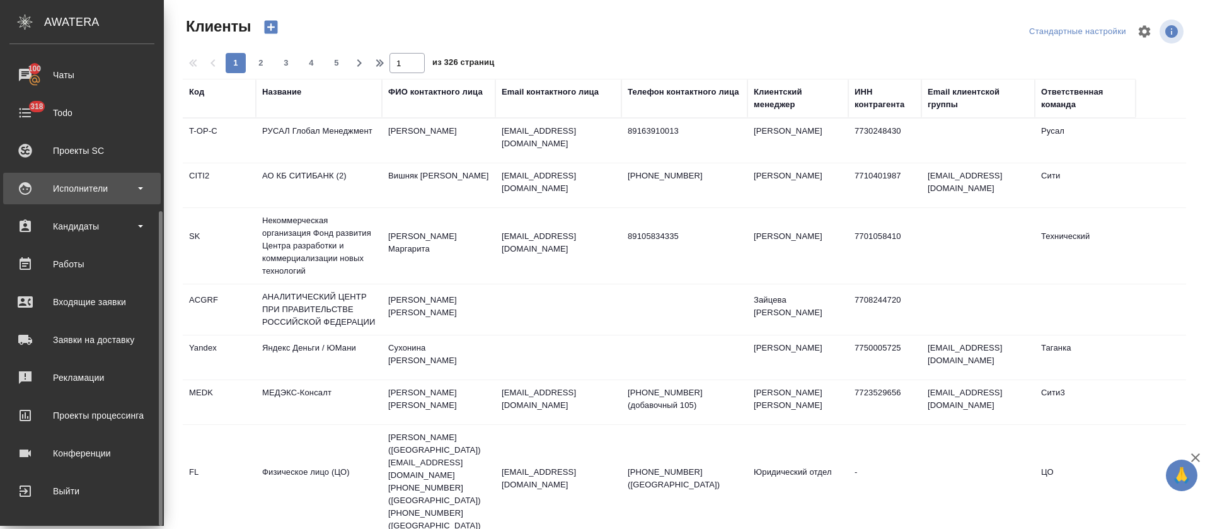
click at [148, 190] on div "Исполнители" at bounding box center [81, 188] width 145 height 19
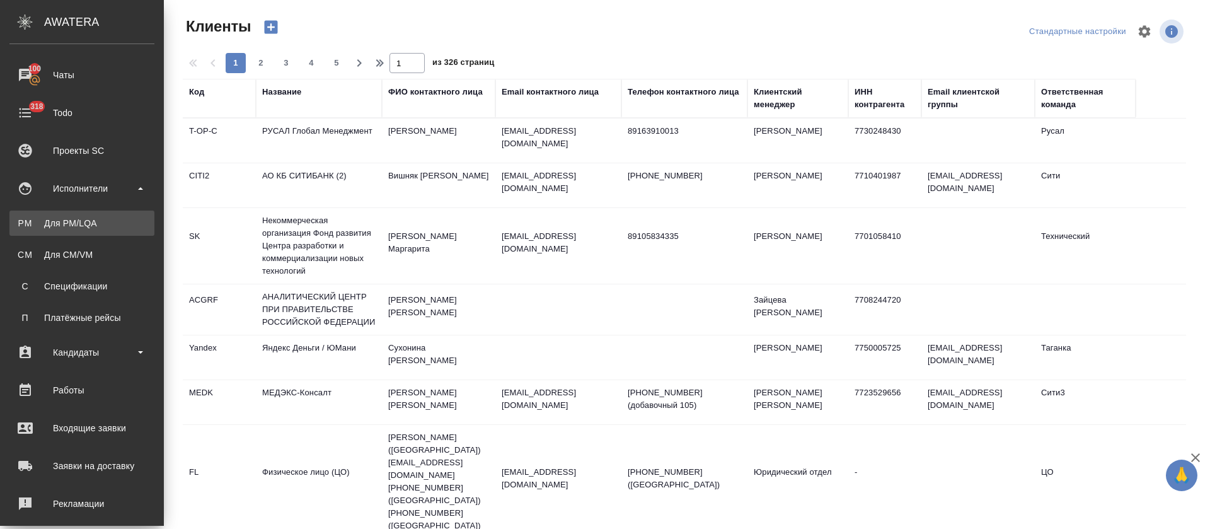
click at [97, 225] on div "Для PM/LQA" at bounding box center [82, 223] width 132 height 13
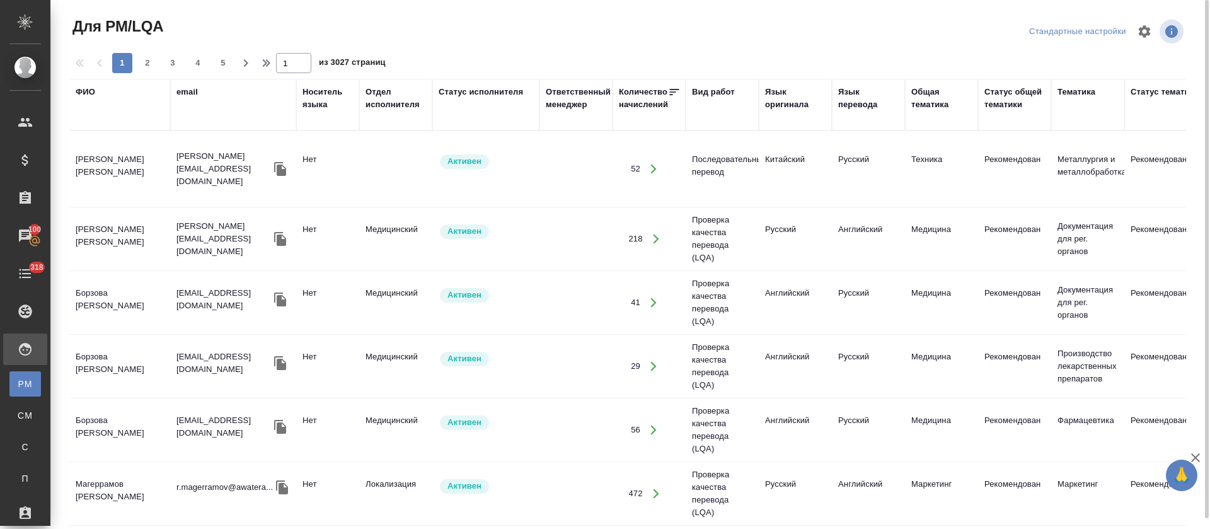
click at [92, 94] on div "ФИО" at bounding box center [86, 92] width 20 height 13
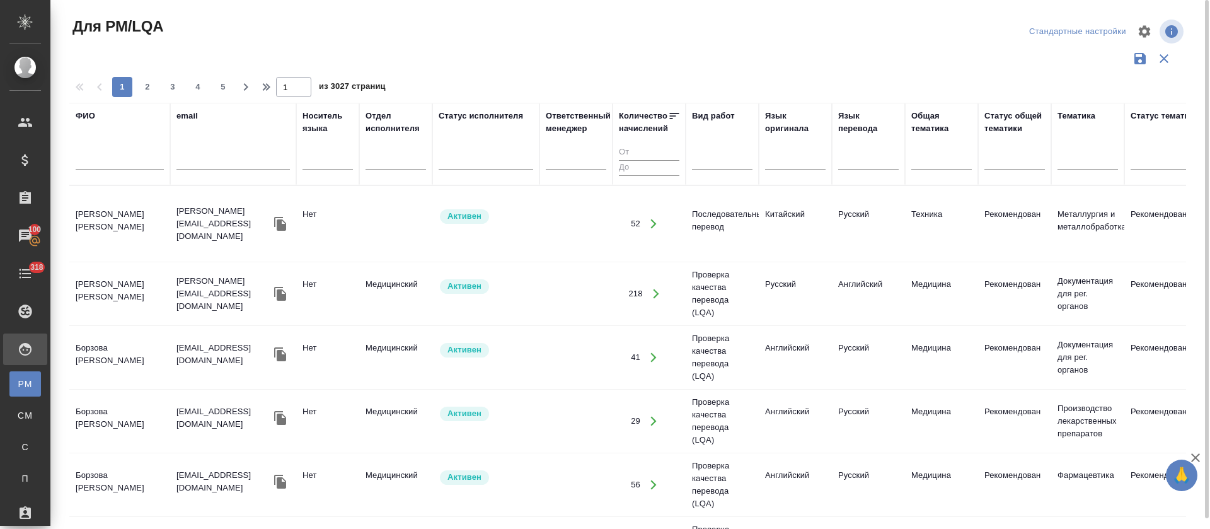
click at [115, 171] on div at bounding box center [120, 162] width 88 height 31
click at [117, 160] on input "text" at bounding box center [120, 162] width 88 height 16
type input "байхан"
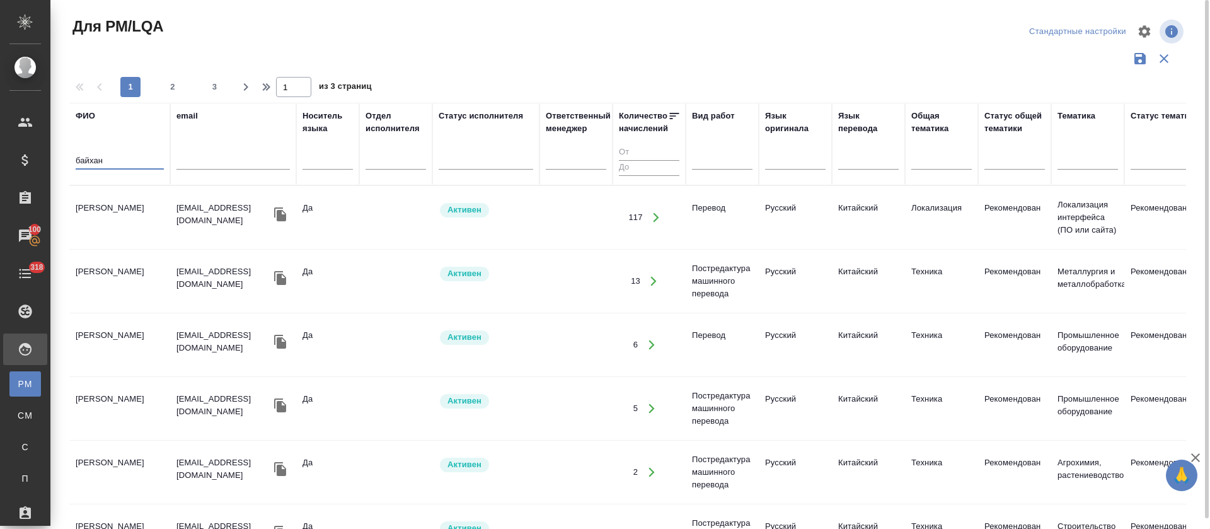
click at [139, 200] on td "[PERSON_NAME]" at bounding box center [119, 217] width 101 height 44
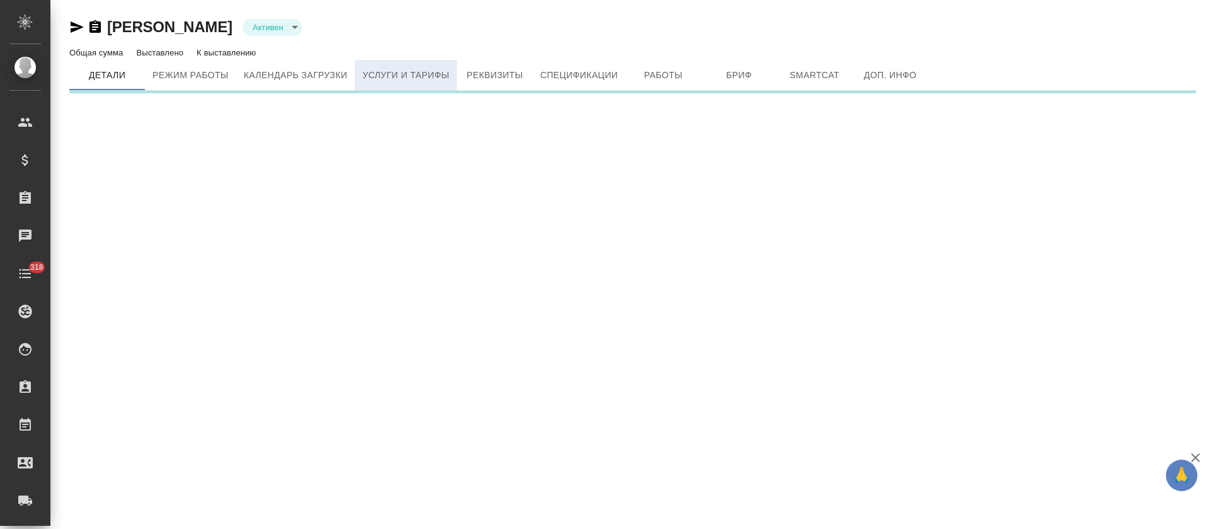
click at [404, 77] on span "Услуги и тарифы" at bounding box center [405, 75] width 87 height 16
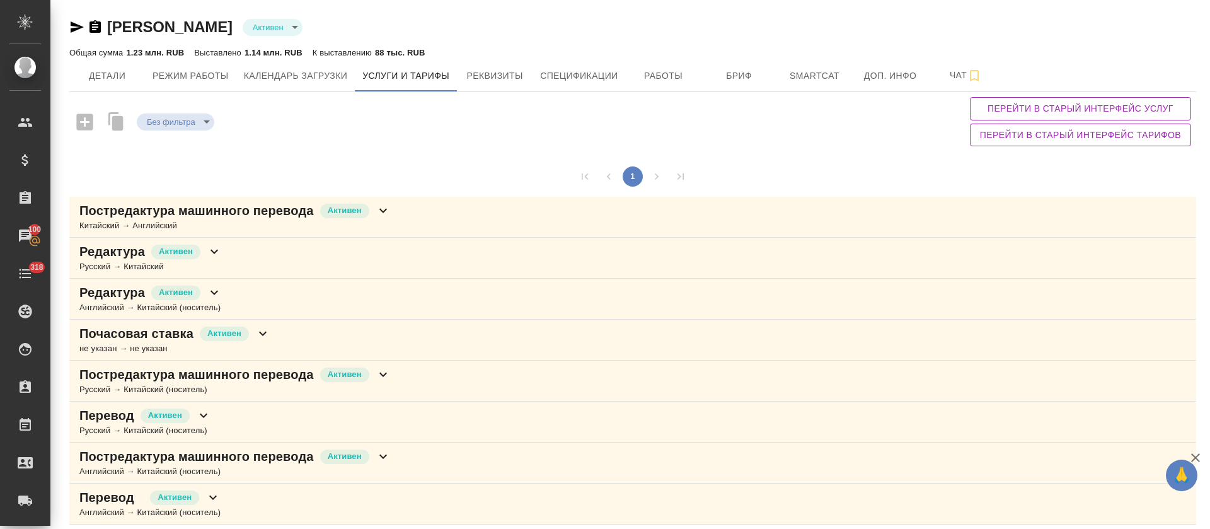
click at [245, 214] on p "Постредактура машинного перевода" at bounding box center [196, 211] width 234 height 18
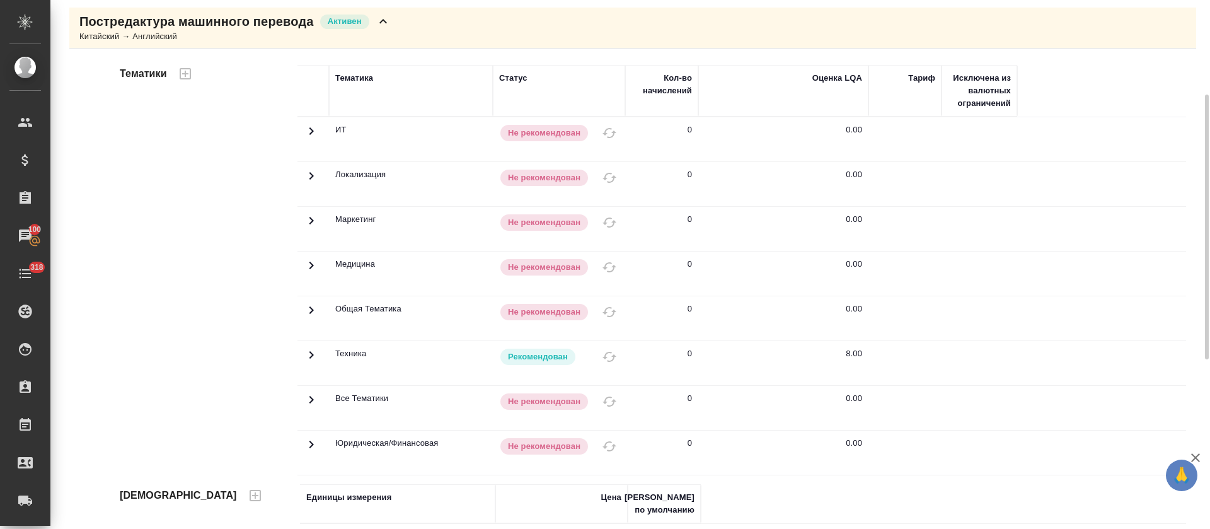
scroll to position [94, 0]
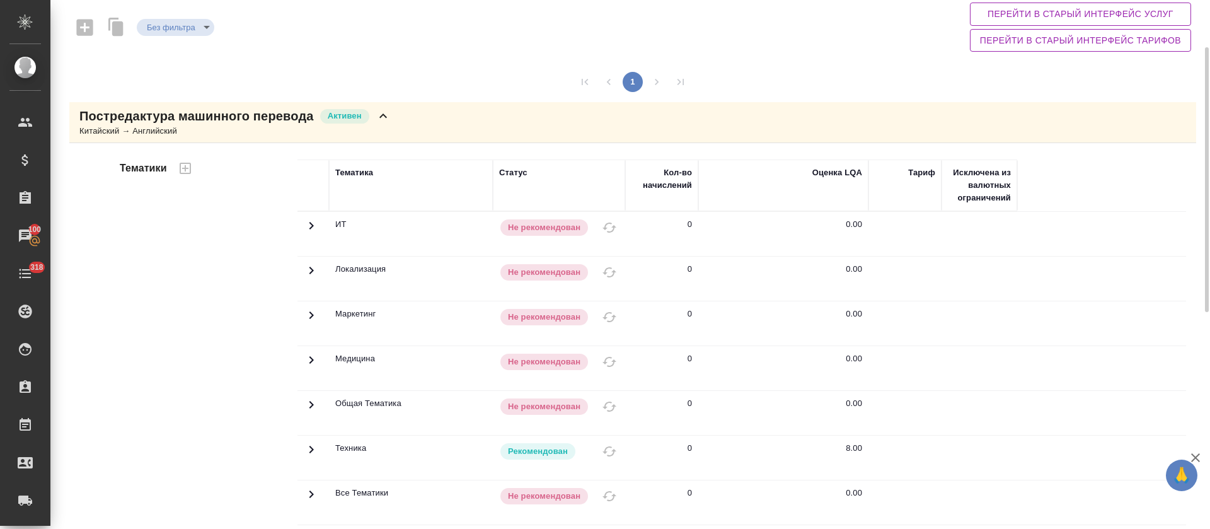
click at [380, 119] on icon at bounding box center [382, 115] width 15 height 15
